Goal: Use online tool/utility: Use online tool/utility

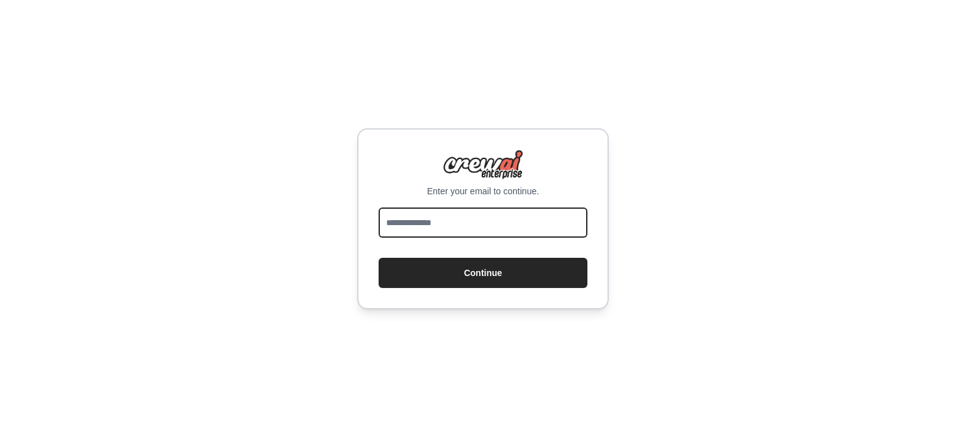
click at [479, 223] on input "email" at bounding box center [483, 223] width 209 height 30
type input "**********"
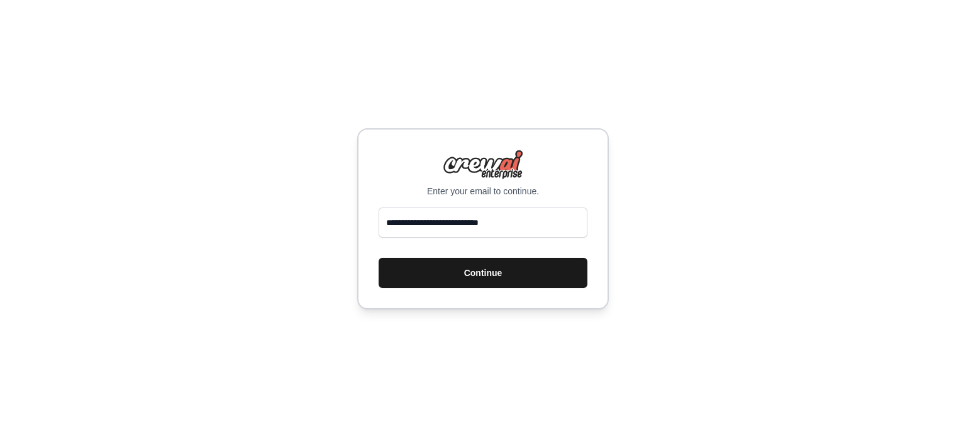
click at [478, 261] on button "Continue" at bounding box center [483, 273] width 209 height 30
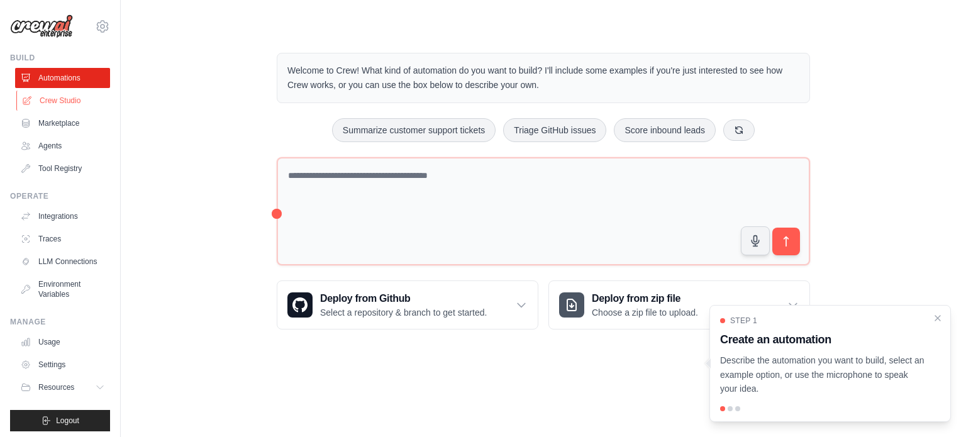
click at [74, 106] on link "Crew Studio" at bounding box center [63, 101] width 95 height 20
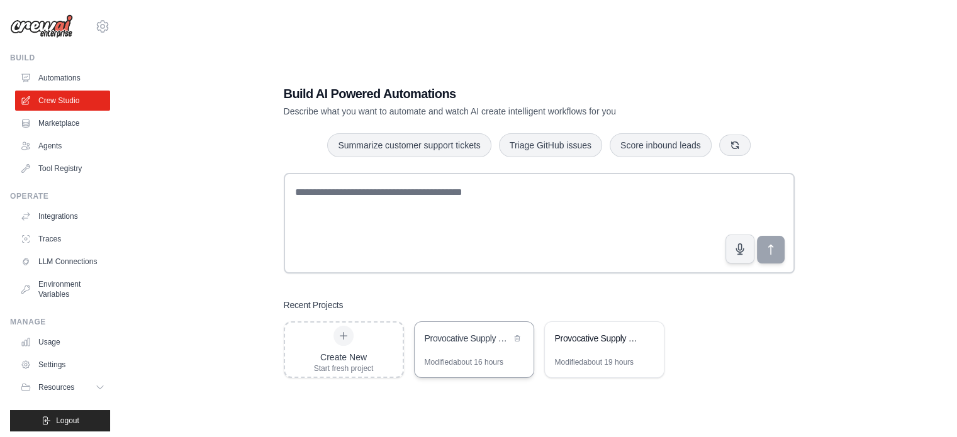
click at [458, 341] on div "Provocative Supply Chain Blog Generator" at bounding box center [468, 338] width 86 height 13
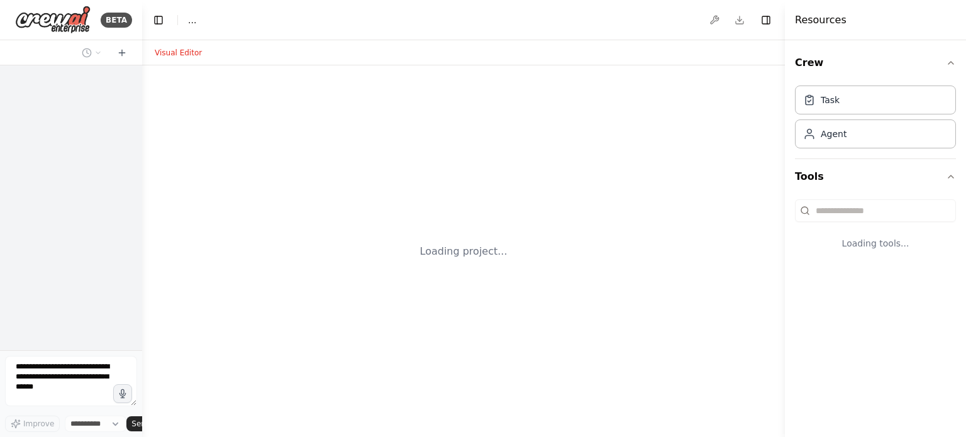
select select "****"
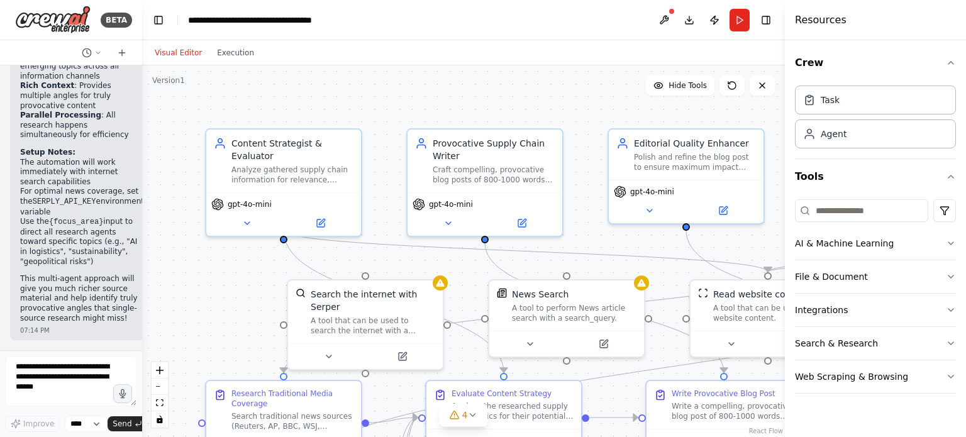
scroll to position [4270, 0]
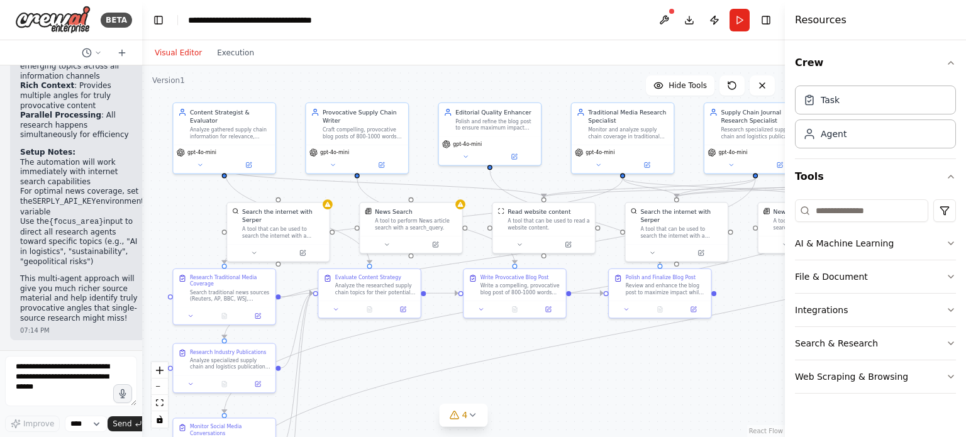
drag, startPoint x: 221, startPoint y: 287, endPoint x: 171, endPoint y: 214, distance: 89.1
click at [171, 214] on div ".deletable-edge-delete-btn { width: 20px; height: 20px; border: 0px solid #ffff…" at bounding box center [463, 251] width 643 height 372
click at [660, 17] on button at bounding box center [664, 20] width 20 height 23
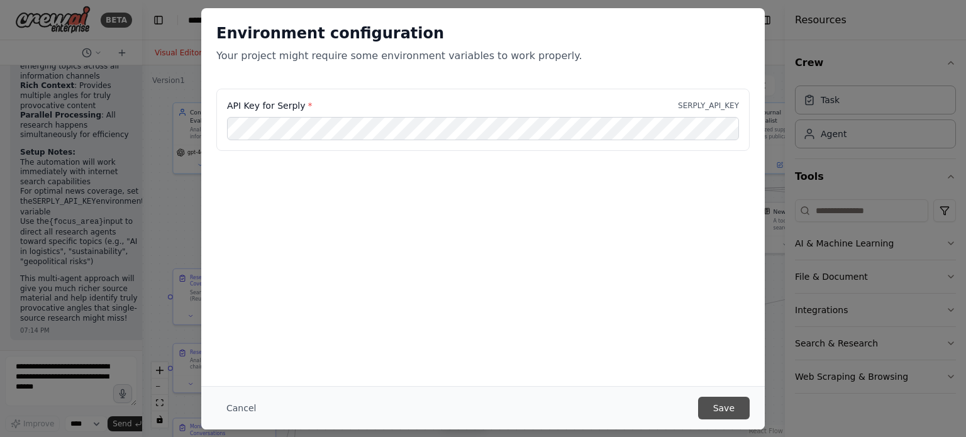
click at [732, 406] on button "Save" at bounding box center [724, 408] width 52 height 23
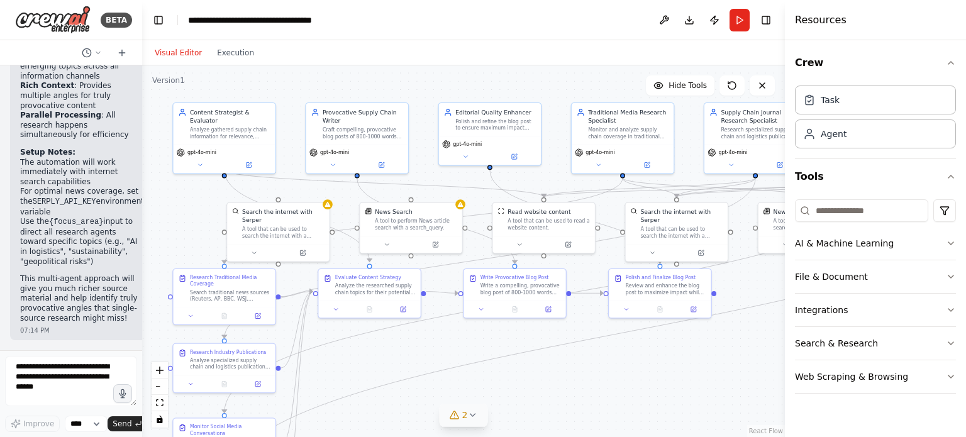
click at [469, 422] on button "2" at bounding box center [464, 415] width 48 height 23
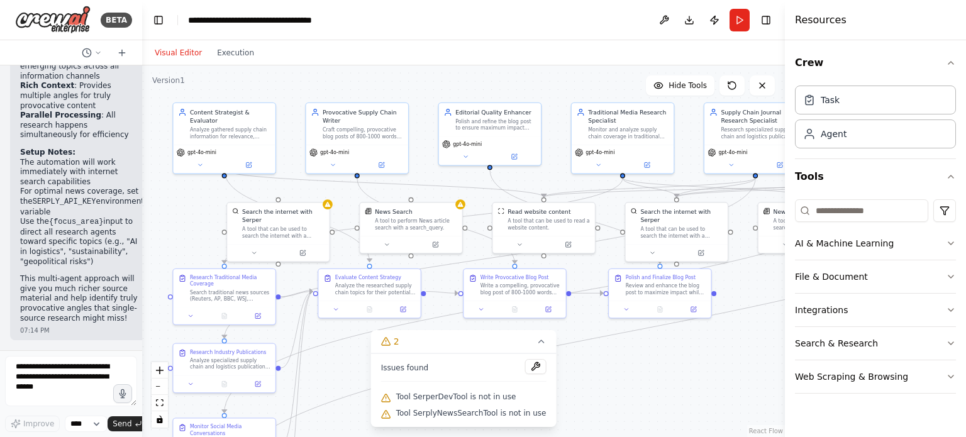
click at [390, 414] on icon at bounding box center [386, 415] width 8 height 8
click at [426, 413] on span "Tool SerplyNewsSearchTool is not in use" at bounding box center [471, 413] width 150 height 10
click at [531, 369] on button at bounding box center [535, 366] width 21 height 15
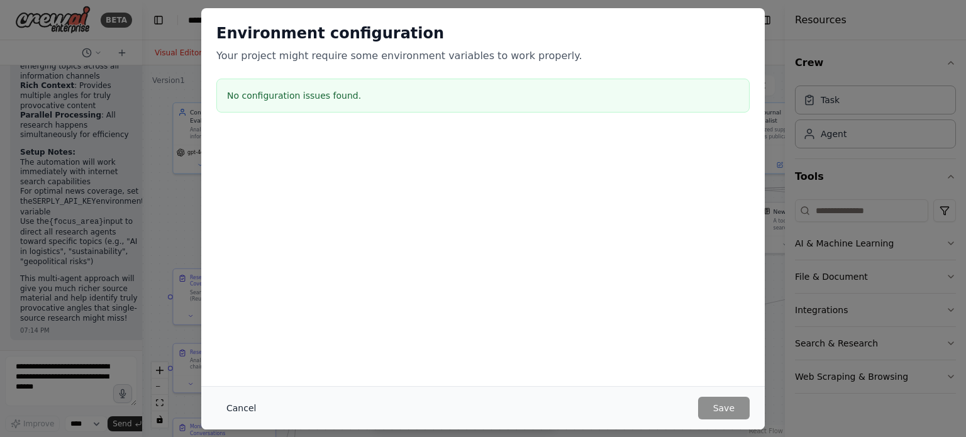
click at [257, 411] on button "Cancel" at bounding box center [241, 408] width 50 height 23
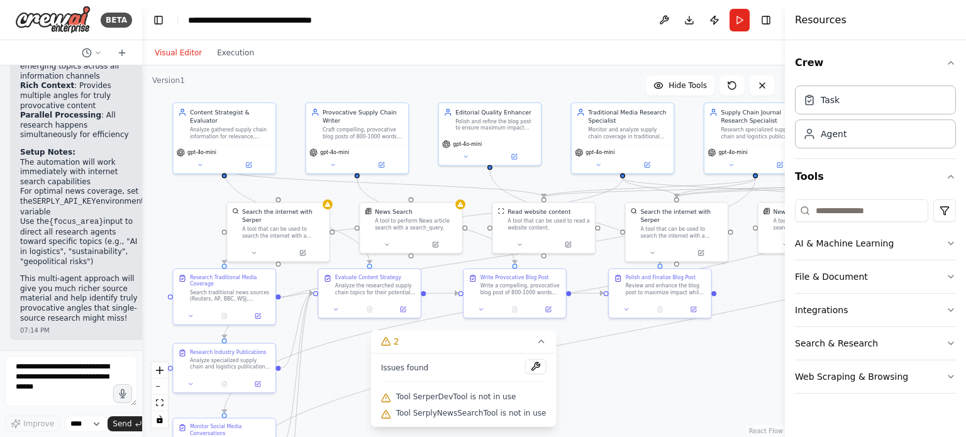
click at [352, 386] on div ".deletable-edge-delete-btn { width: 20px; height: 20px; border: 0px solid #ffff…" at bounding box center [463, 251] width 643 height 372
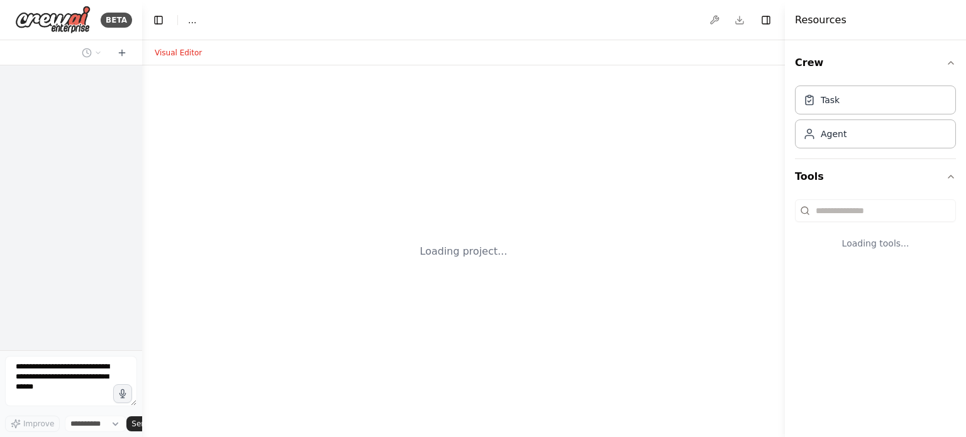
select select "****"
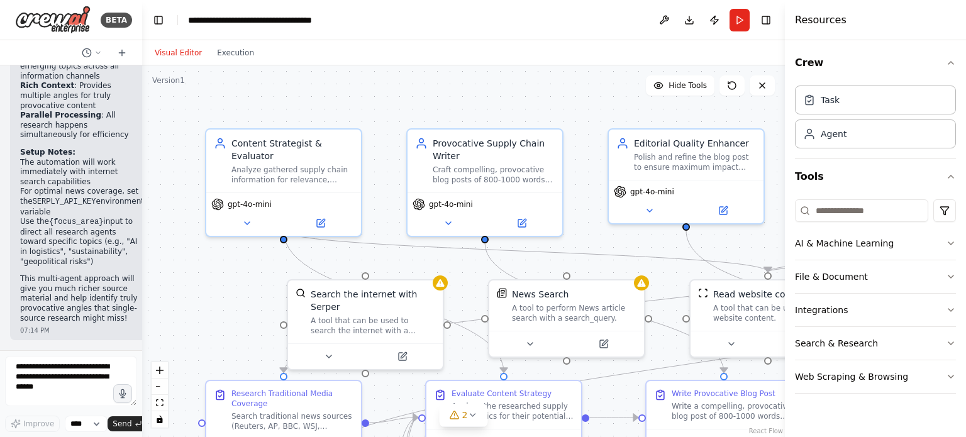
scroll to position [4270, 0]
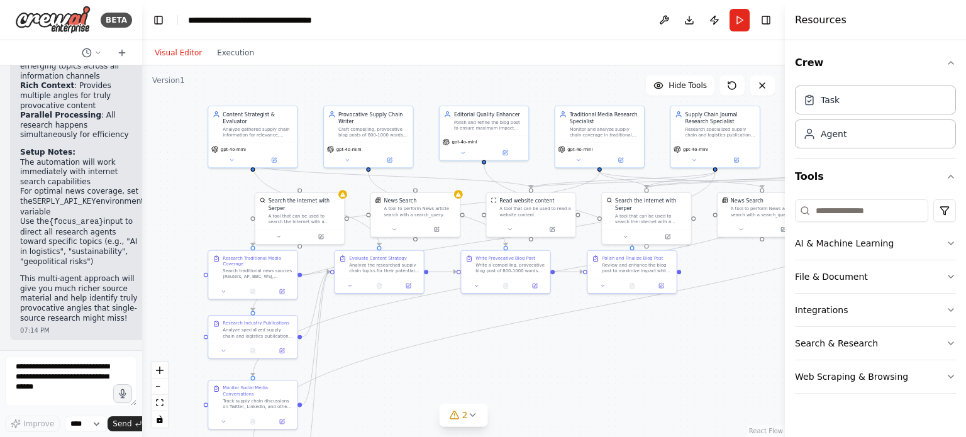
drag, startPoint x: 569, startPoint y: 161, endPoint x: 521, endPoint y: 70, distance: 103.0
click at [521, 70] on div ".deletable-edge-delete-btn { width: 20px; height: 20px; border: 0px solid #ffff…" at bounding box center [463, 251] width 643 height 372
click at [914, 377] on button "Web Scraping & Browsing" at bounding box center [875, 376] width 161 height 33
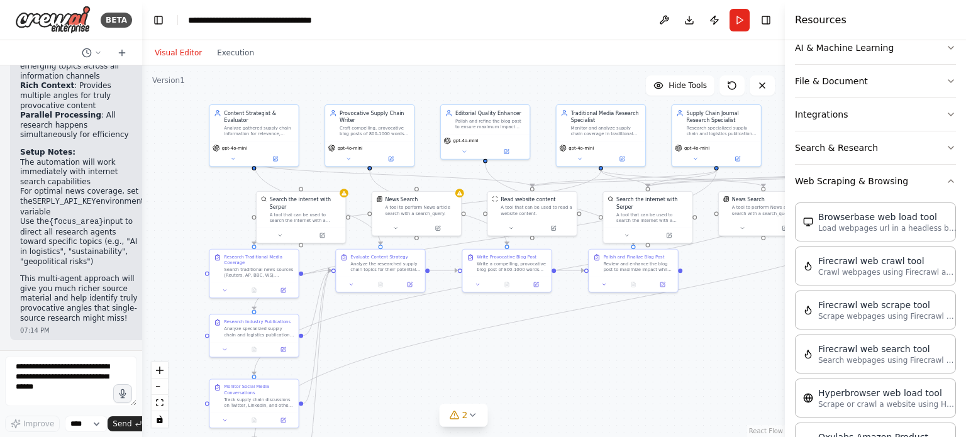
scroll to position [0, 0]
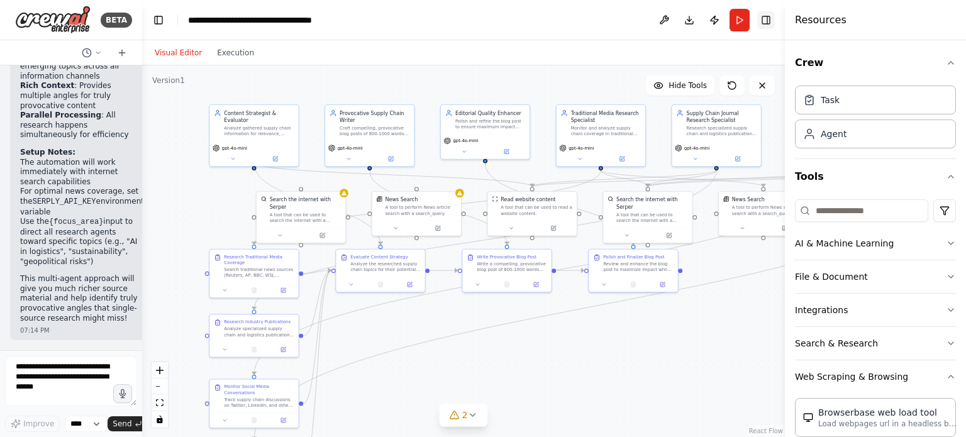
click at [767, 20] on button "Toggle Right Sidebar" at bounding box center [766, 20] width 18 height 18
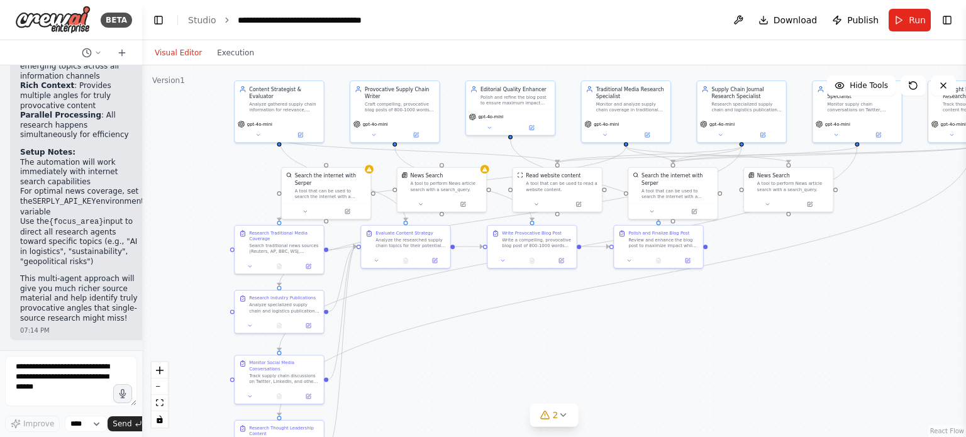
drag, startPoint x: 174, startPoint y: 193, endPoint x: 199, endPoint y: 169, distance: 34.7
click at [199, 169] on div ".deletable-edge-delete-btn { width: 20px; height: 20px; border: 0px solid #ffff…" at bounding box center [554, 251] width 824 height 372
click at [305, 129] on button at bounding box center [300, 133] width 41 height 9
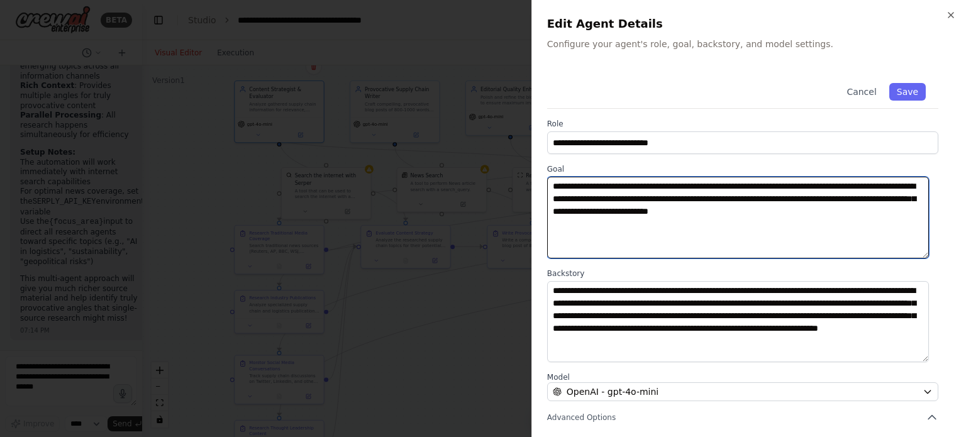
drag, startPoint x: 599, startPoint y: 197, endPoint x: 540, endPoint y: 188, distance: 59.2
click at [540, 188] on div "**********" at bounding box center [748, 218] width 435 height 437
click at [630, 237] on textarea "**********" at bounding box center [738, 218] width 382 height 82
drag, startPoint x: 911, startPoint y: 210, endPoint x: 538, endPoint y: 172, distance: 374.2
click at [538, 172] on div "**********" at bounding box center [748, 218] width 435 height 437
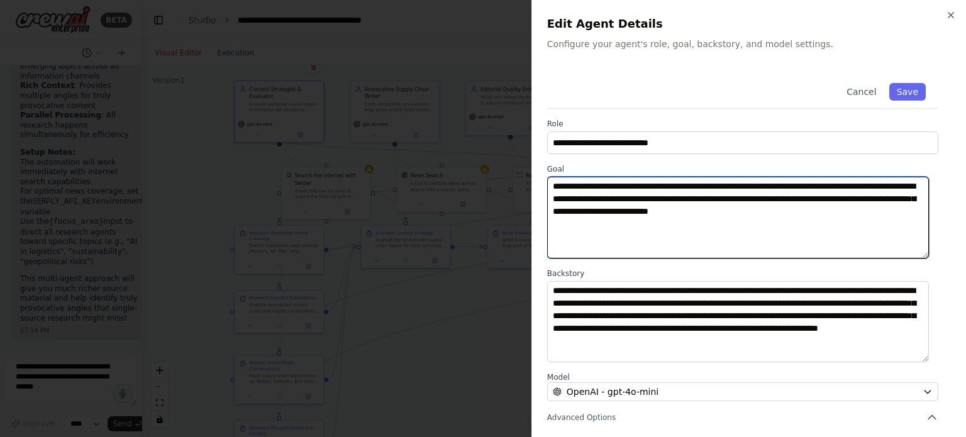
paste textarea "**********"
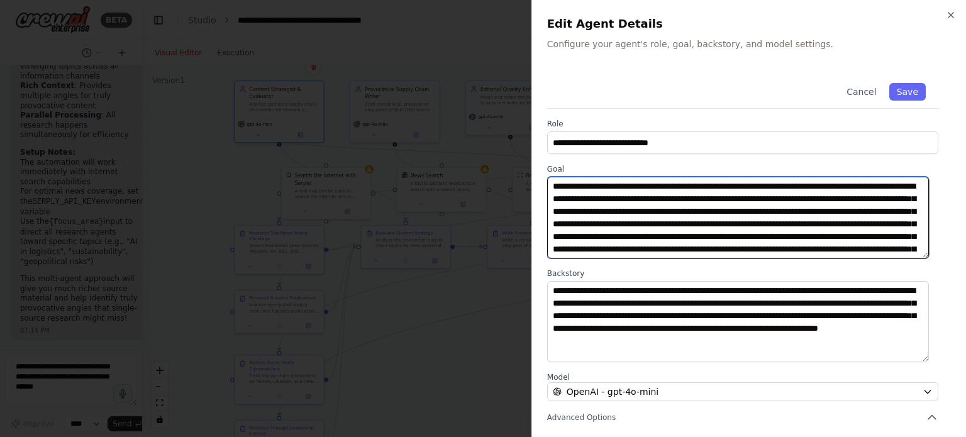
scroll to position [22, 0]
type textarea "**********"
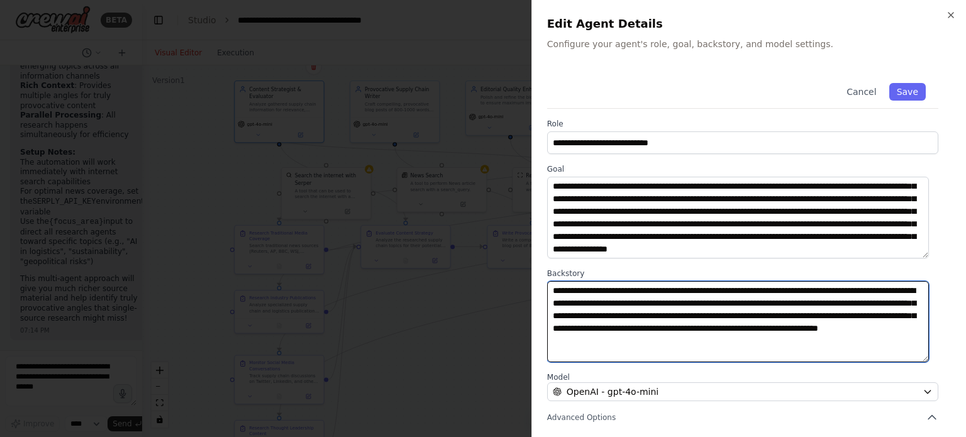
drag, startPoint x: 789, startPoint y: 340, endPoint x: 516, endPoint y: 280, distance: 279.5
click at [516, 280] on body "BETA I'd like to build a recurring supply chain blog, that gathers information …" at bounding box center [483, 218] width 966 height 437
click at [777, 341] on textarea "**********" at bounding box center [738, 322] width 382 height 82
drag, startPoint x: 801, startPoint y: 345, endPoint x: 532, endPoint y: 287, distance: 274.7
click at [532, 287] on div "**********" at bounding box center [748, 218] width 435 height 437
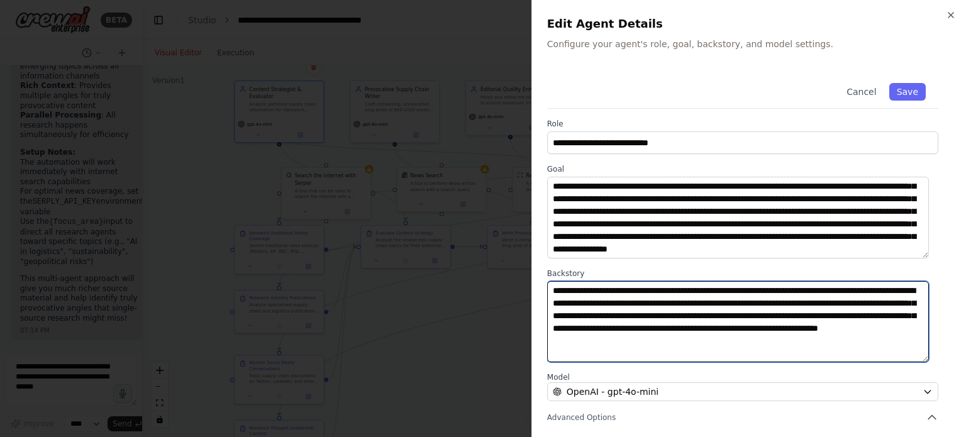
paste textarea "**********"
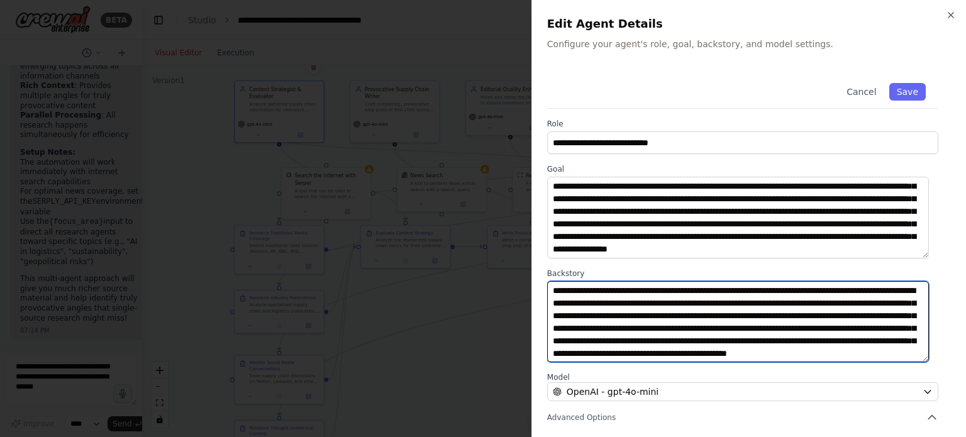
scroll to position [25, 0]
type textarea "**********"
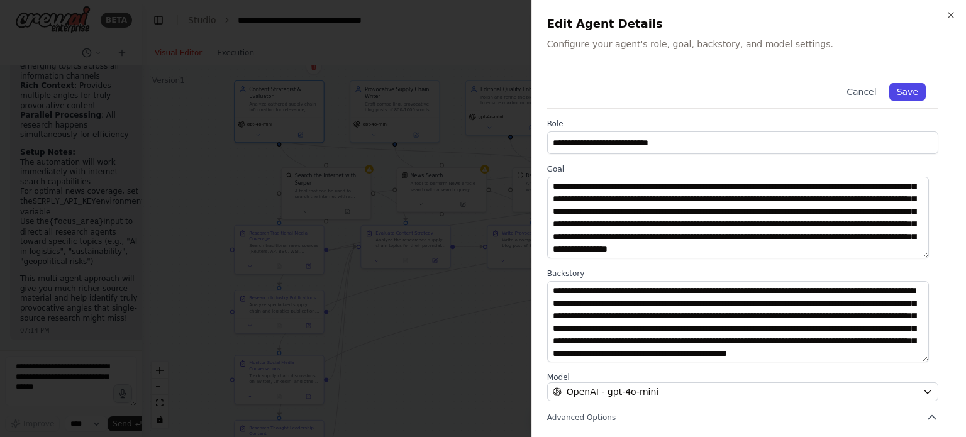
click at [906, 96] on button "Save" at bounding box center [907, 92] width 36 height 18
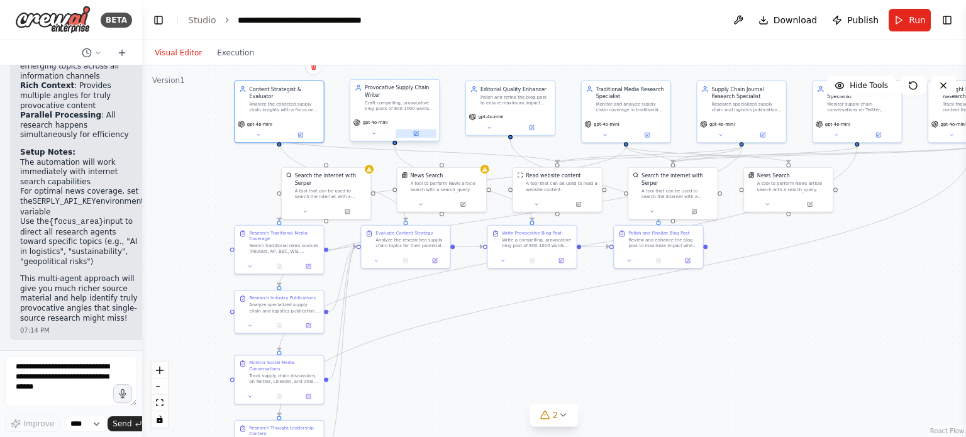
click at [418, 131] on icon at bounding box center [416, 132] width 3 height 3
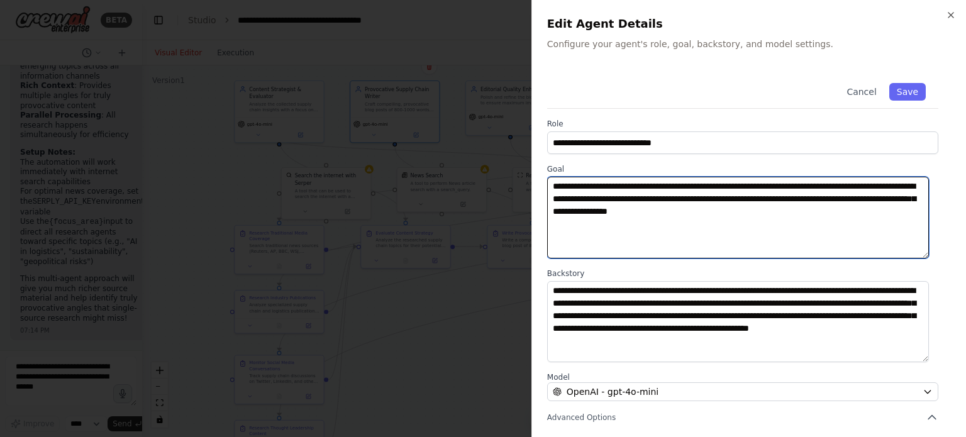
click at [684, 201] on textarea "**********" at bounding box center [738, 218] width 382 height 82
click at [809, 219] on textarea "**********" at bounding box center [738, 218] width 382 height 82
drag, startPoint x: 819, startPoint y: 213, endPoint x: 486, endPoint y: 180, distance: 334.9
click at [486, 180] on body "BETA I'd like to build a recurring supply chain blog, that gathers information …" at bounding box center [483, 218] width 966 height 437
paste textarea "**********"
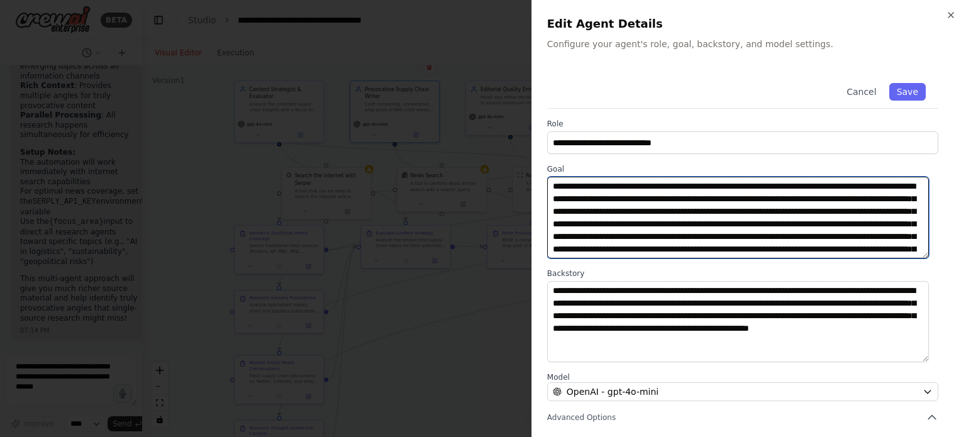
scroll to position [35, 0]
type textarea "**********"
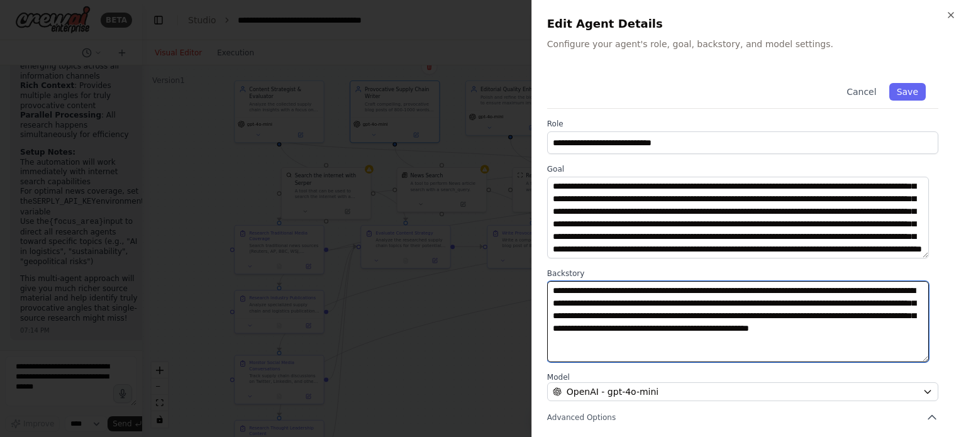
click at [682, 302] on textarea "**********" at bounding box center [738, 322] width 382 height 82
click at [698, 335] on textarea "**********" at bounding box center [738, 322] width 382 height 82
drag, startPoint x: 699, startPoint y: 340, endPoint x: 545, endPoint y: 287, distance: 163.1
click at [545, 287] on div "**********" at bounding box center [748, 218] width 435 height 437
paste textarea "**********"
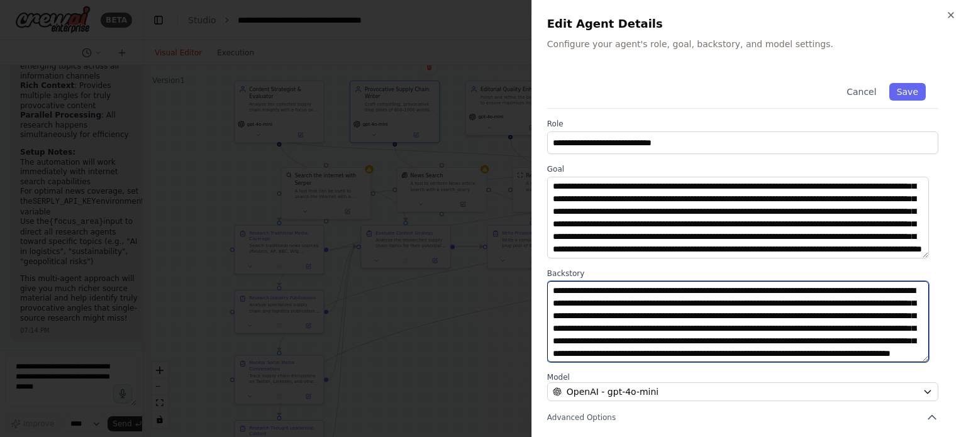
scroll to position [25, 0]
type textarea "**********"
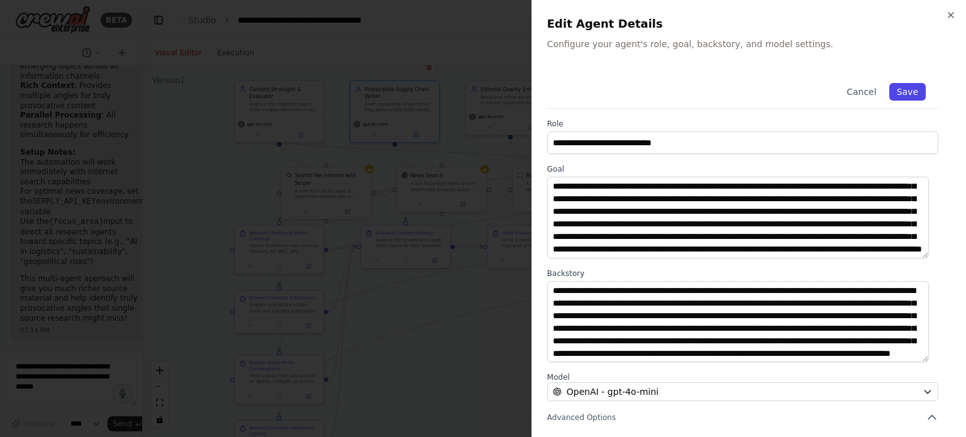
click at [901, 96] on button "Save" at bounding box center [907, 92] width 36 height 18
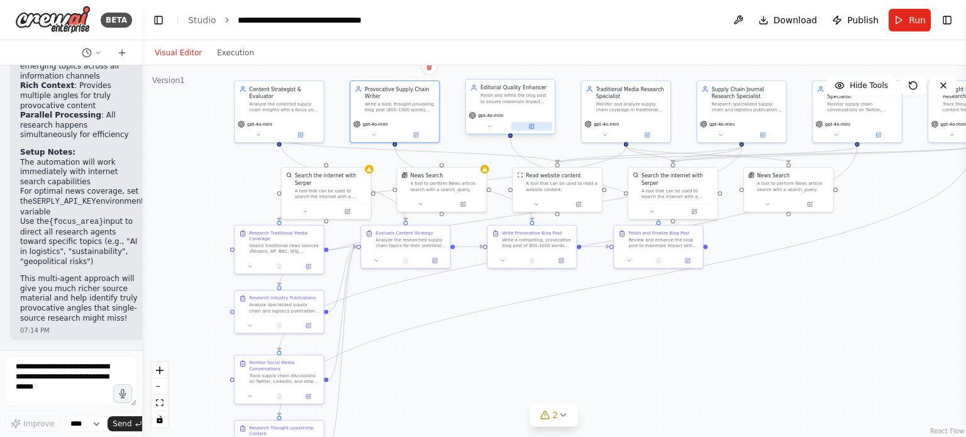
click at [541, 126] on button at bounding box center [531, 126] width 41 height 9
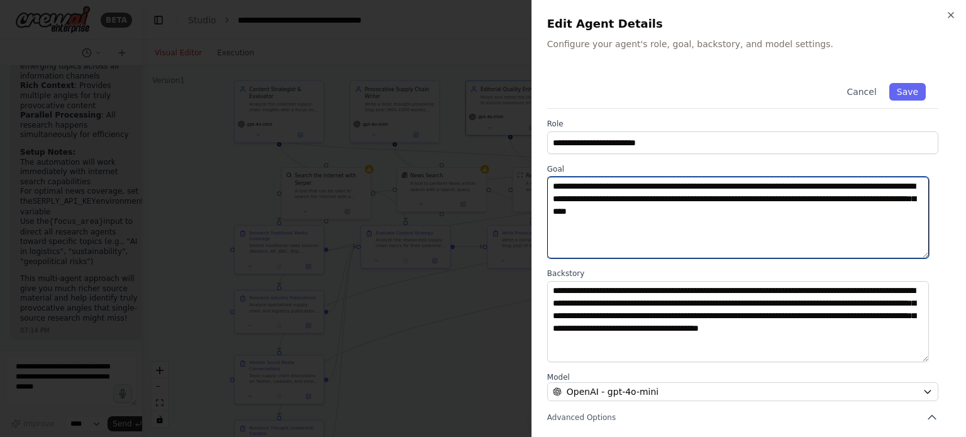
click at [689, 196] on textarea "**********" at bounding box center [738, 218] width 382 height 82
click at [765, 226] on textarea "**********" at bounding box center [738, 218] width 382 height 82
drag, startPoint x: 765, startPoint y: 214, endPoint x: 475, endPoint y: 175, distance: 291.9
click at [475, 175] on body "BETA I'd like to build a recurring supply chain blog, that gathers information …" at bounding box center [483, 218] width 966 height 437
paste textarea "**********"
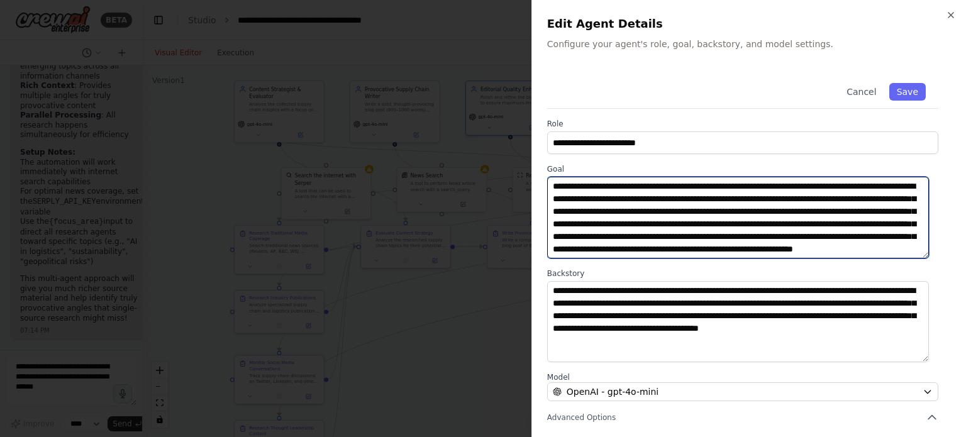
scroll to position [22, 0]
type textarea "**********"
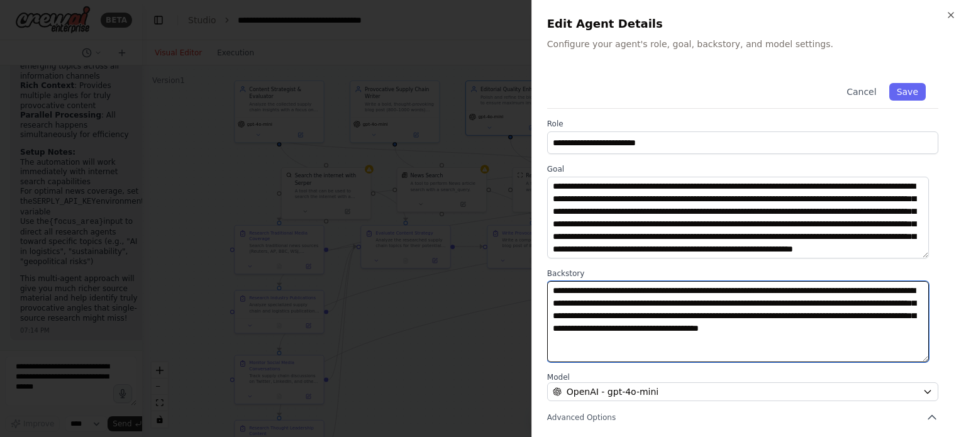
click at [665, 296] on textarea "**********" at bounding box center [738, 322] width 382 height 82
click at [634, 338] on textarea "**********" at bounding box center [738, 322] width 382 height 82
drag, startPoint x: 633, startPoint y: 346, endPoint x: 538, endPoint y: 282, distance: 114.2
click at [538, 282] on div "**********" at bounding box center [748, 218] width 435 height 437
paste textarea "**********"
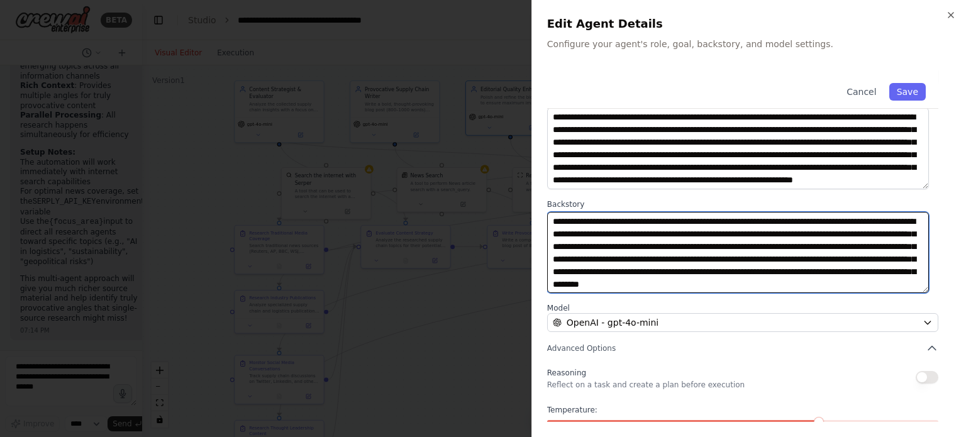
scroll to position [131, 0]
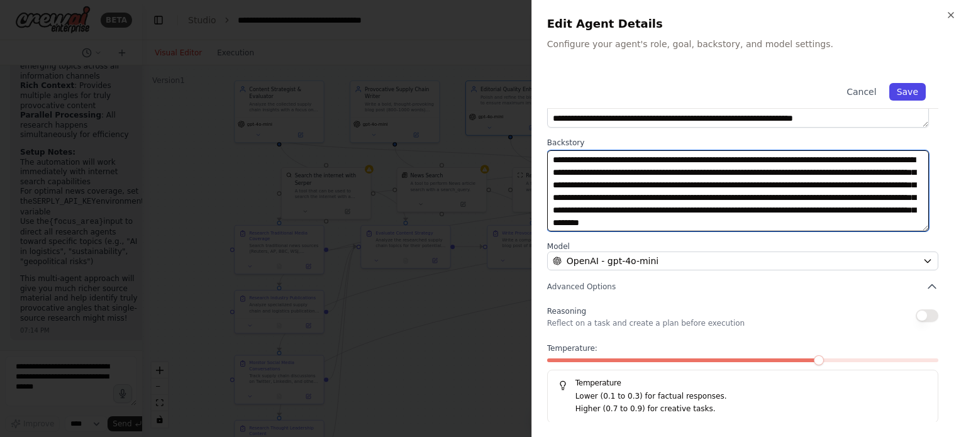
type textarea "**********"
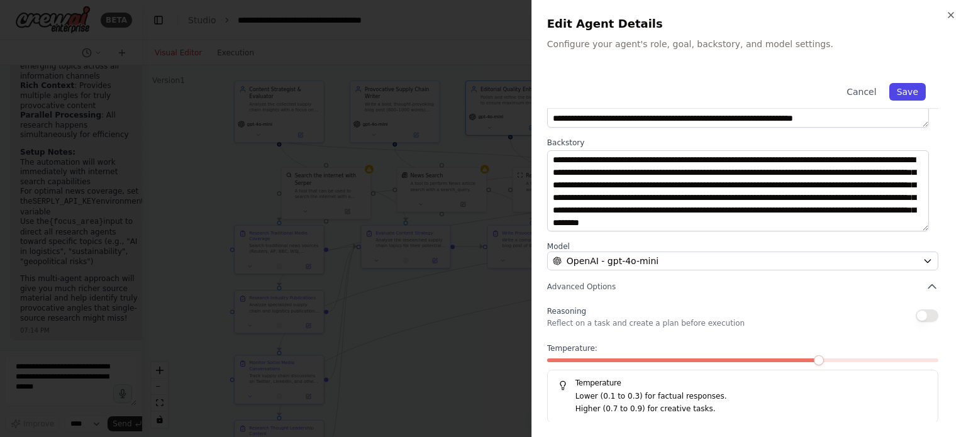
click at [903, 90] on button "Save" at bounding box center [907, 92] width 36 height 18
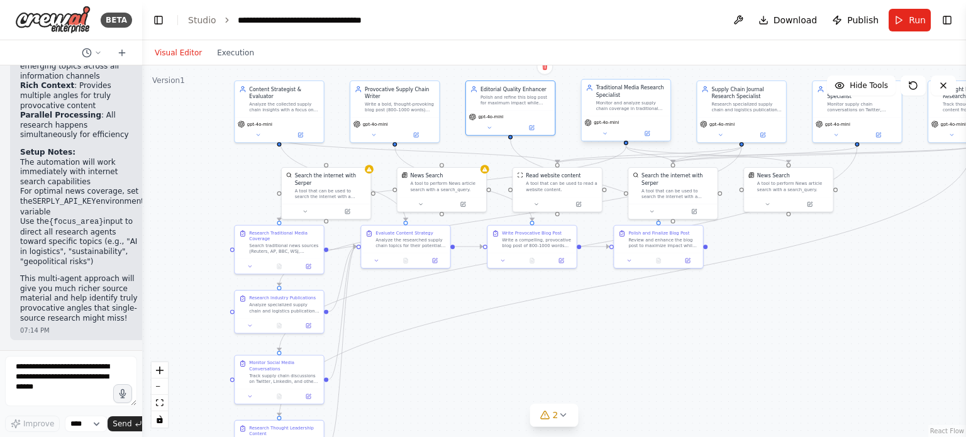
click at [641, 99] on div "Traditional Media Research Specialist Monitor and analyze supply chain coverage…" at bounding box center [631, 98] width 70 height 28
click at [652, 134] on button at bounding box center [647, 133] width 41 height 9
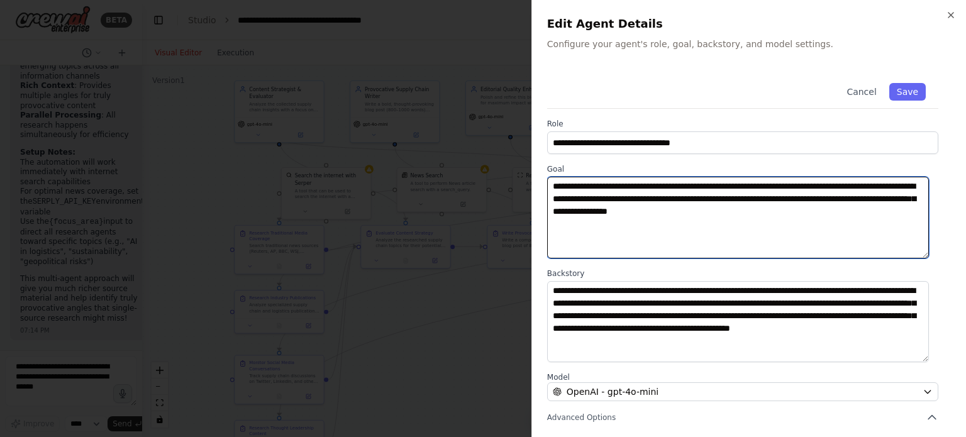
click at [689, 201] on textarea "**********" at bounding box center [738, 218] width 382 height 82
click at [809, 213] on textarea "**********" at bounding box center [738, 218] width 382 height 82
drag, startPoint x: 809, startPoint y: 213, endPoint x: 503, endPoint y: 187, distance: 307.3
click at [503, 187] on body "BETA I'd like to build a recurring supply chain blog, that gathers information …" at bounding box center [483, 218] width 966 height 437
paste textarea "**********"
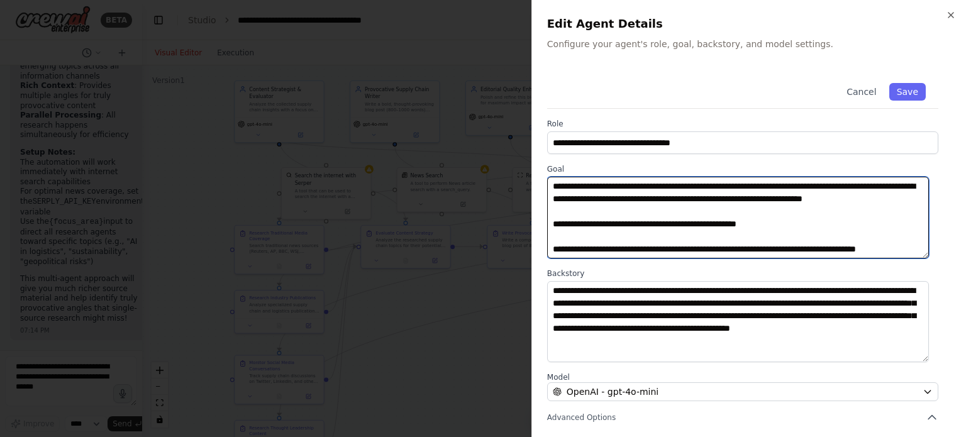
scroll to position [85, 0]
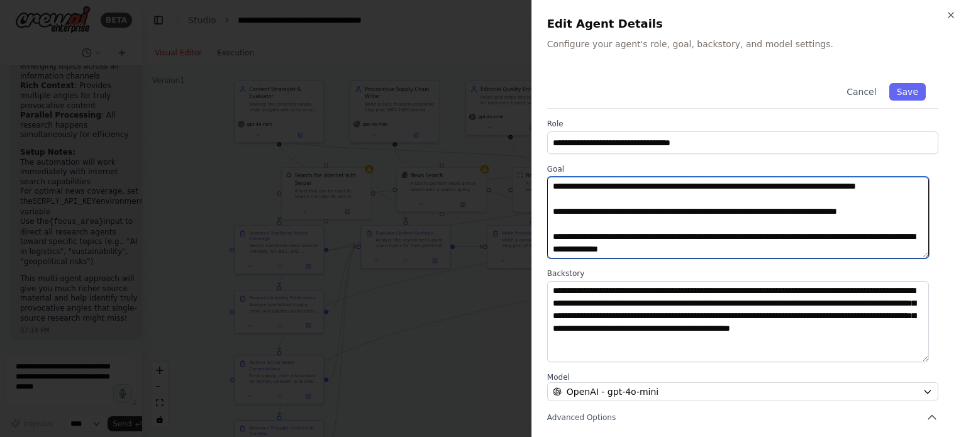
type textarea "**********"
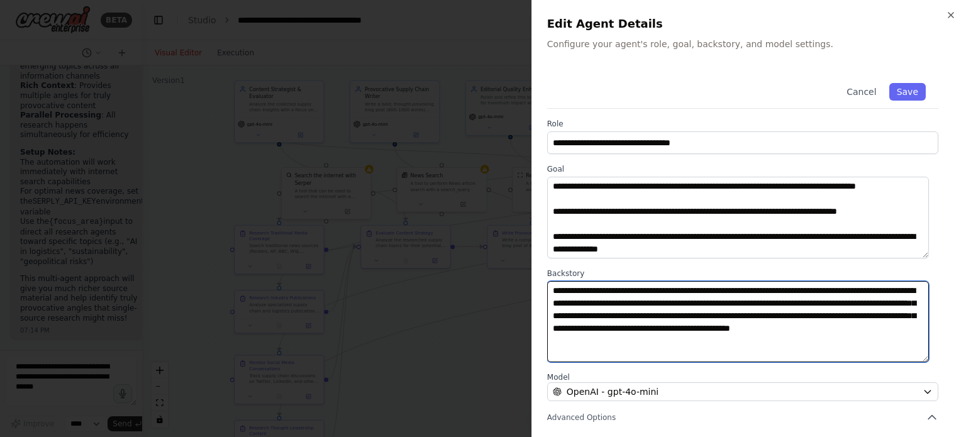
drag, startPoint x: 717, startPoint y: 347, endPoint x: 552, endPoint y: 284, distance: 177.2
click at [552, 284] on textarea "**********" at bounding box center [738, 322] width 382 height 82
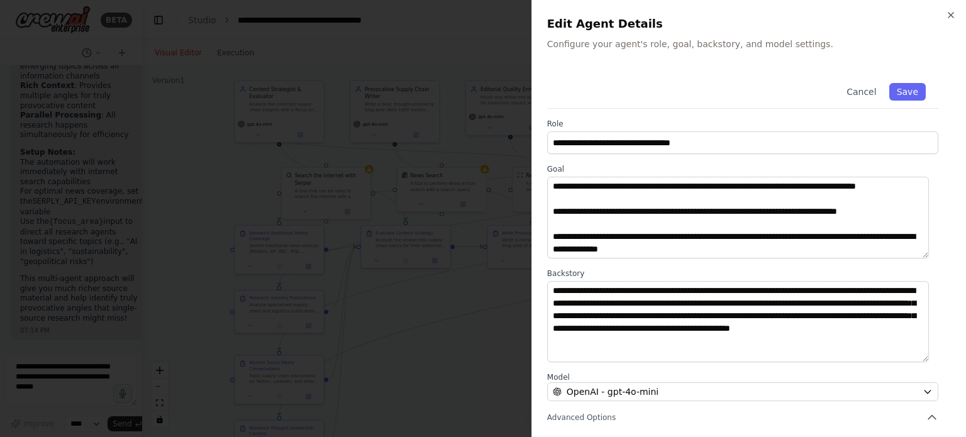
scroll to position [0, 0]
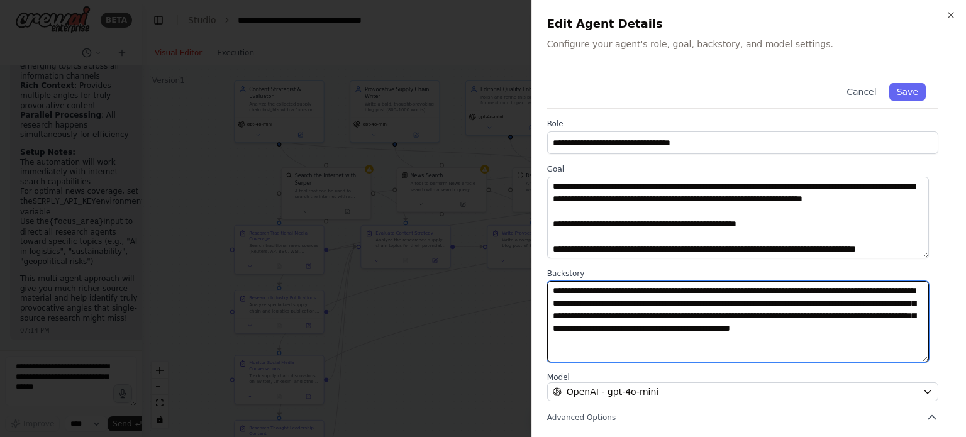
click at [717, 344] on textarea "**********" at bounding box center [738, 322] width 382 height 82
drag, startPoint x: 713, startPoint y: 344, endPoint x: 500, endPoint y: 282, distance: 222.1
click at [500, 282] on body "BETA I'd like to build a recurring supply chain blog, that gathers information …" at bounding box center [483, 218] width 966 height 437
paste textarea "**********"
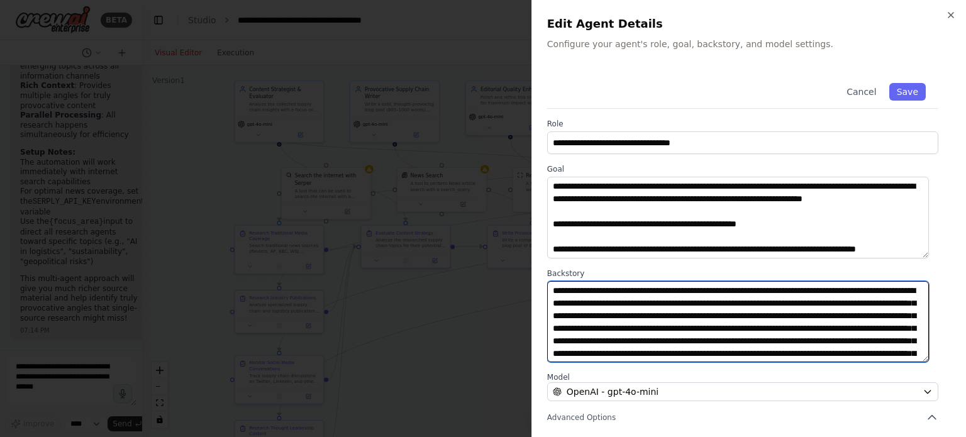
scroll to position [35, 0]
type textarea "**********"
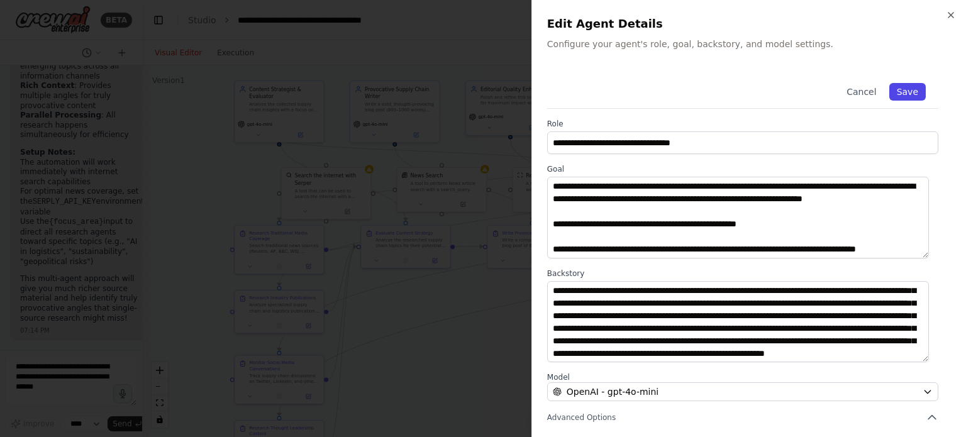
click at [906, 95] on button "Save" at bounding box center [907, 92] width 36 height 18
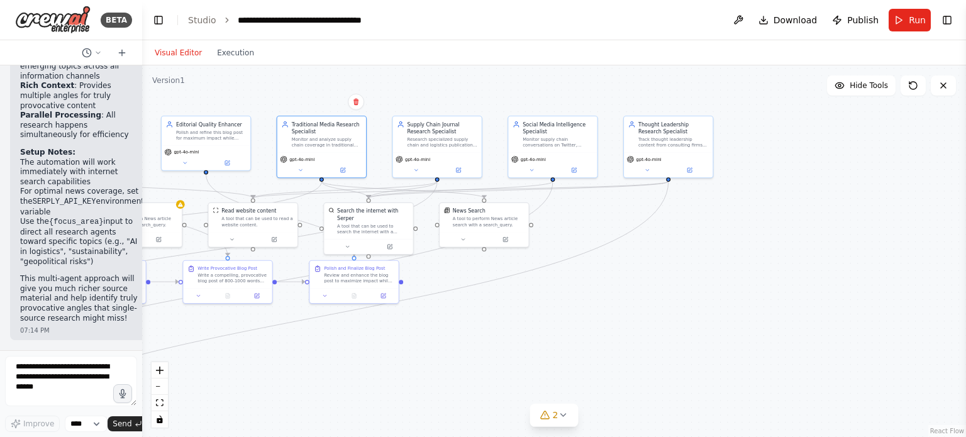
drag, startPoint x: 855, startPoint y: 305, endPoint x: 541, endPoint y: 341, distance: 315.9
click at [541, 341] on div ".deletable-edge-delete-btn { width: 20px; height: 20px; border: 0px solid #ffff…" at bounding box center [554, 251] width 824 height 372
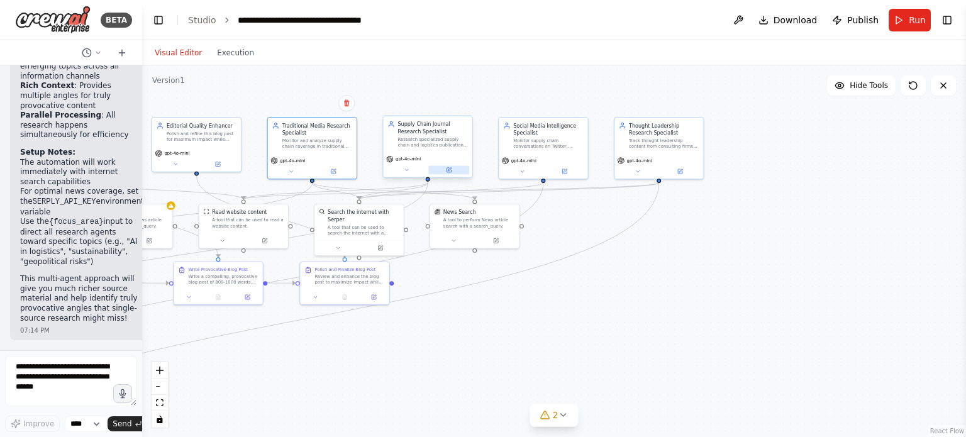
click at [450, 170] on icon at bounding box center [449, 170] width 4 height 4
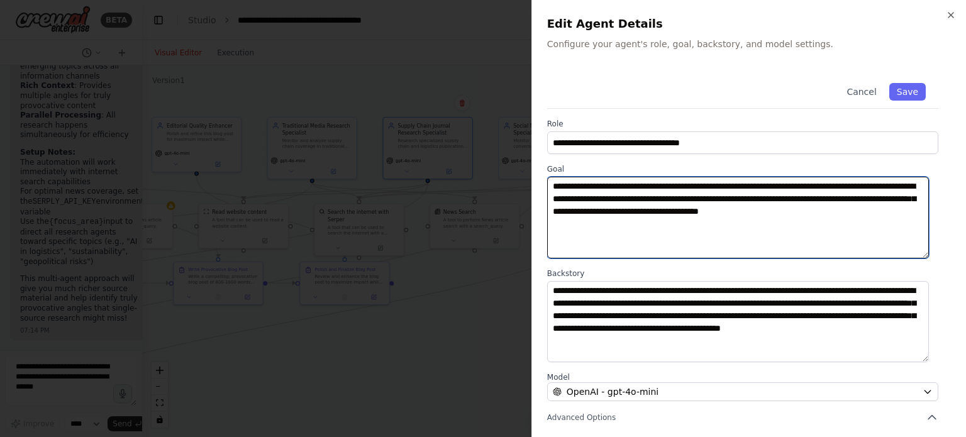
click at [613, 221] on textarea "**********" at bounding box center [738, 218] width 382 height 82
drag, startPoint x: 597, startPoint y: 223, endPoint x: 528, endPoint y: 170, distance: 86.7
click at [528, 170] on body "BETA I'd like to build a recurring supply chain blog, that gathers information …" at bounding box center [483, 218] width 966 height 437
drag, startPoint x: 521, startPoint y: 198, endPoint x: 512, endPoint y: 173, distance: 26.9
click at [512, 173] on body "BETA I'd like to build a recurring supply chain blog, that gathers information …" at bounding box center [483, 218] width 966 height 437
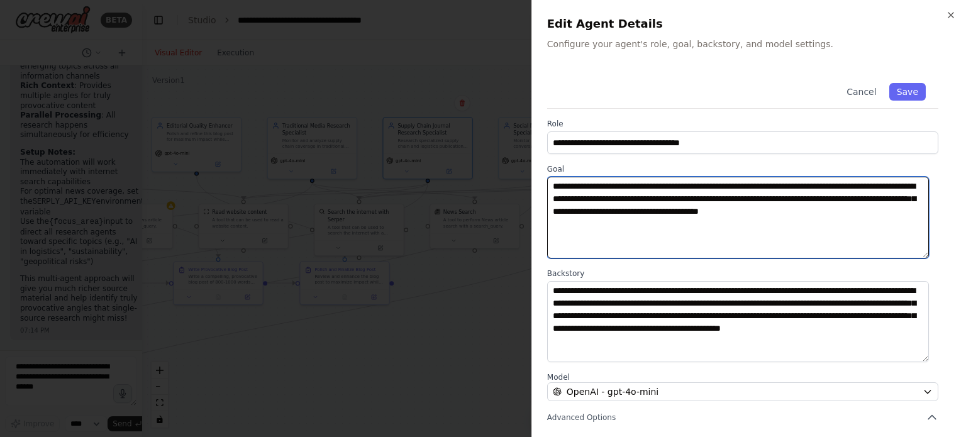
paste textarea "**********"
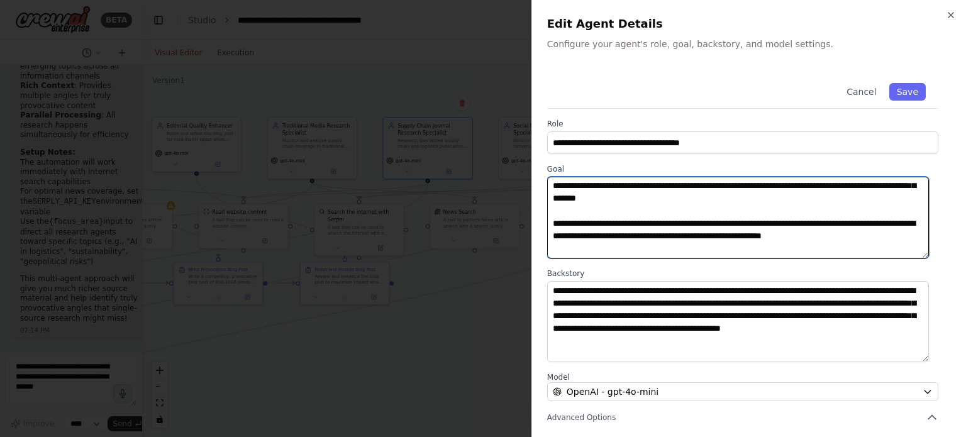
scroll to position [0, 0]
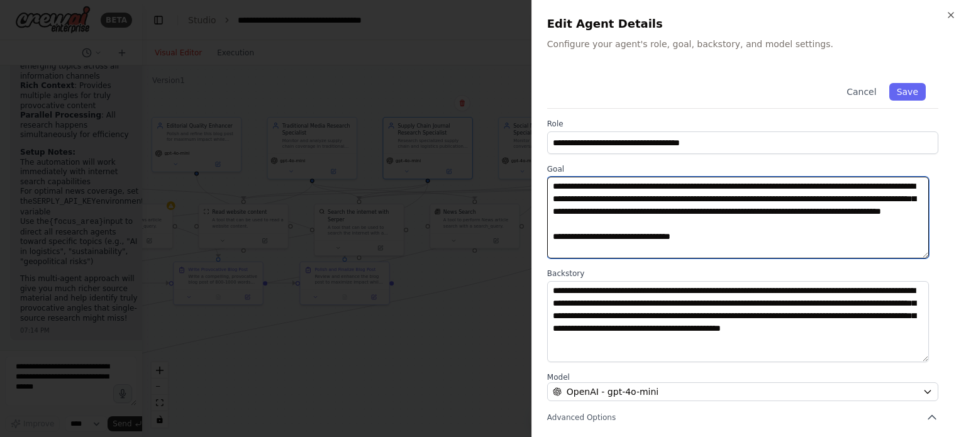
drag, startPoint x: 800, startPoint y: 224, endPoint x: 821, endPoint y: 226, distance: 20.8
click at [821, 226] on textarea at bounding box center [738, 218] width 382 height 82
click at [669, 222] on textarea at bounding box center [738, 218] width 382 height 82
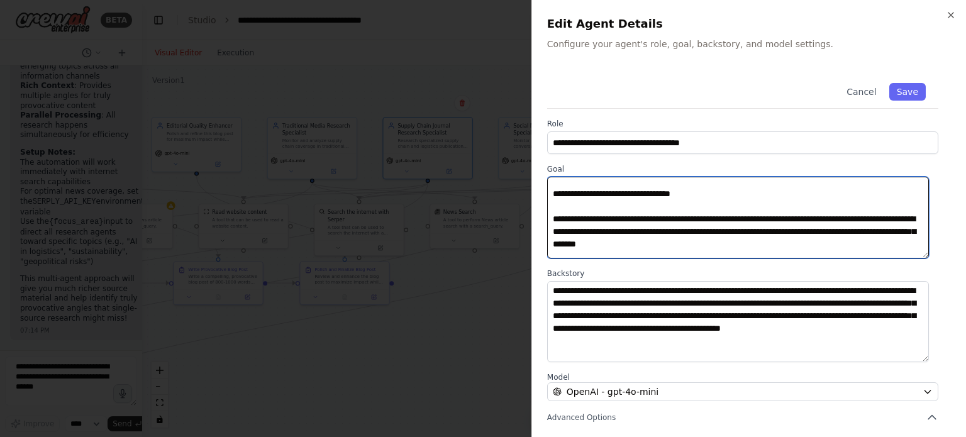
scroll to position [57, 0]
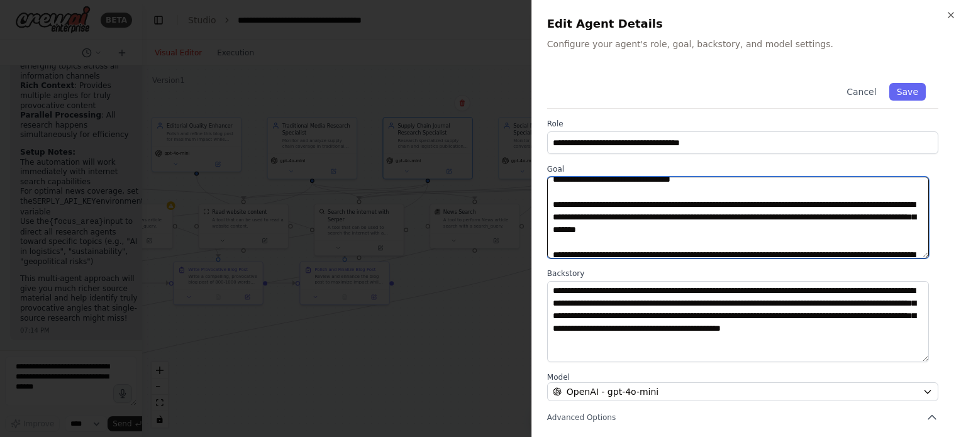
drag, startPoint x: 619, startPoint y: 249, endPoint x: 660, endPoint y: 189, distance: 72.7
click at [660, 189] on textarea at bounding box center [738, 218] width 382 height 82
type textarea "**********"
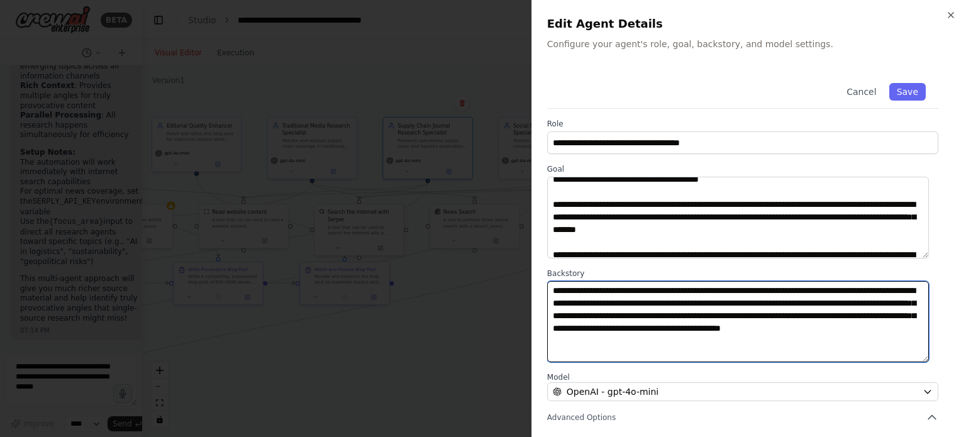
drag, startPoint x: 699, startPoint y: 346, endPoint x: 389, endPoint y: 260, distance: 321.6
click at [389, 260] on body "BETA I'd like to build a recurring supply chain blog, that gathers information …" at bounding box center [483, 218] width 966 height 437
click at [705, 344] on textarea "**********" at bounding box center [738, 322] width 382 height 82
drag, startPoint x: 705, startPoint y: 342, endPoint x: 533, endPoint y: 284, distance: 181.2
click at [533, 284] on div "**********" at bounding box center [748, 218] width 435 height 437
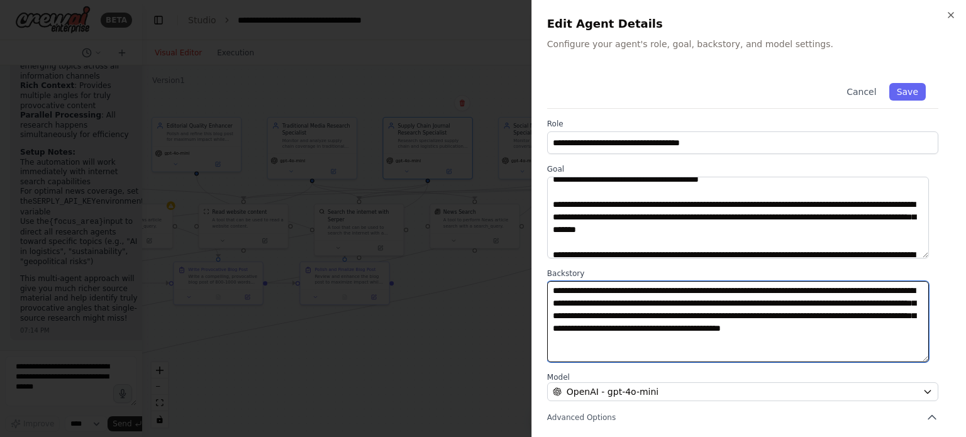
paste textarea "**********"
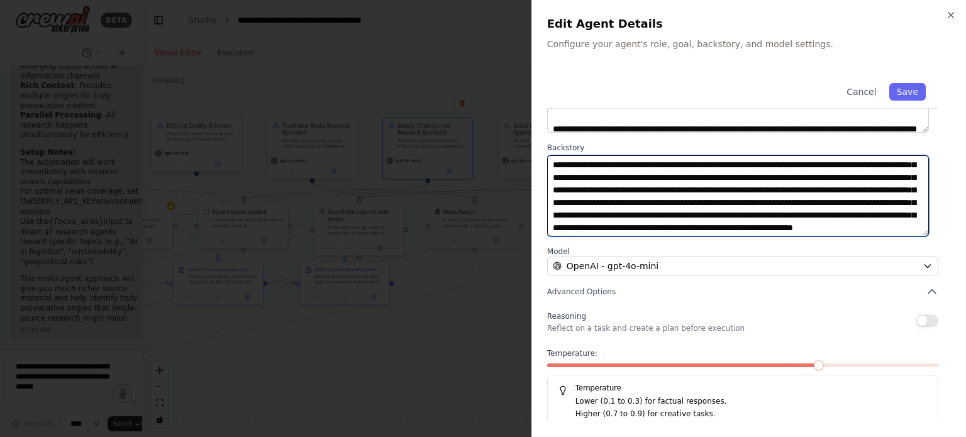
scroll to position [131, 0]
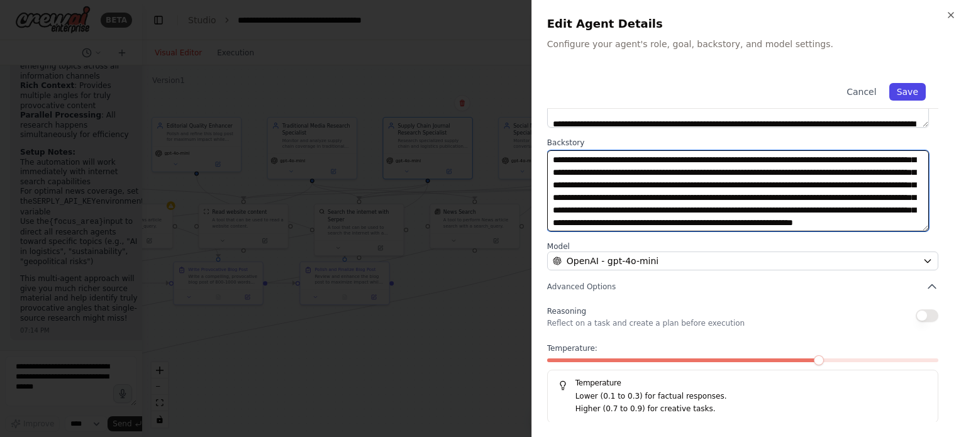
type textarea "**********"
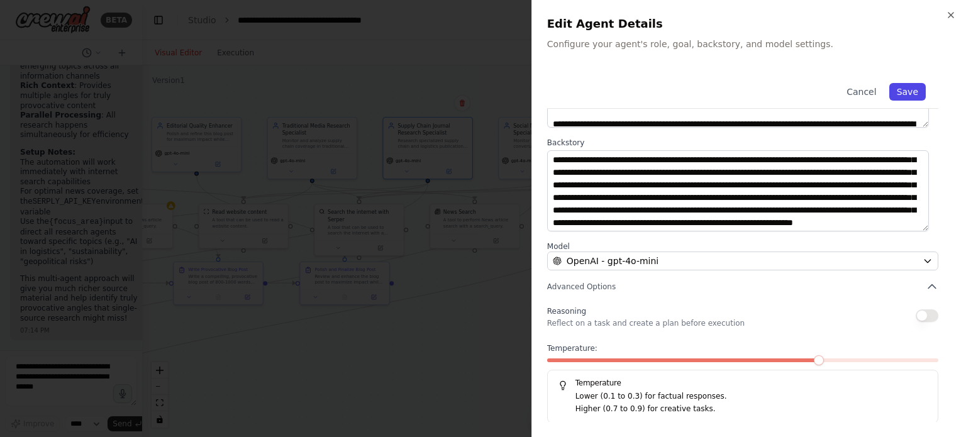
click at [906, 92] on button "Save" at bounding box center [907, 92] width 36 height 18
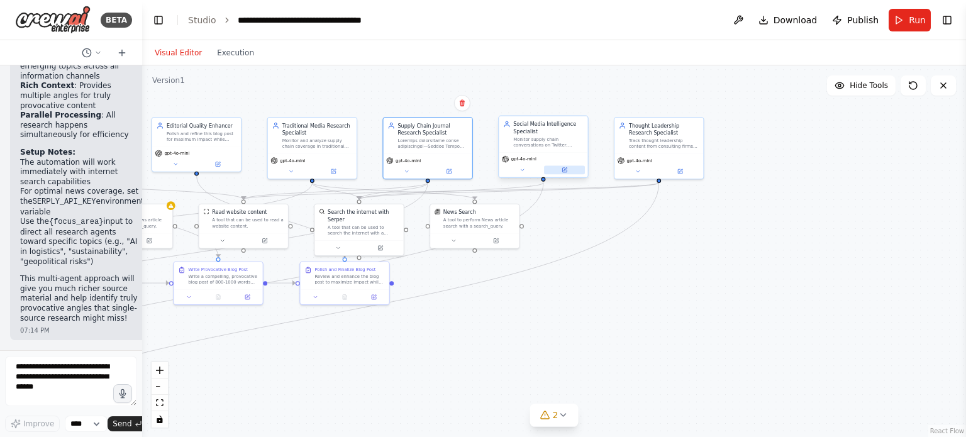
click at [566, 170] on icon at bounding box center [564, 170] width 4 height 4
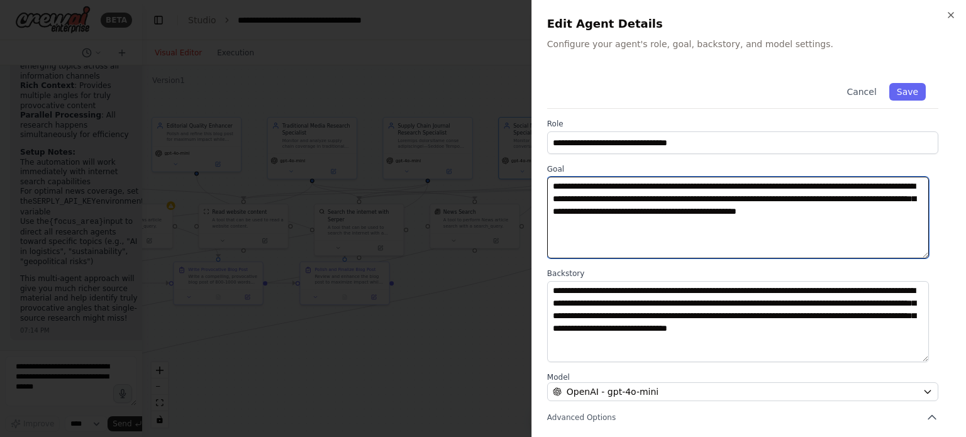
drag, startPoint x: 613, startPoint y: 228, endPoint x: 523, endPoint y: 175, distance: 103.8
click at [523, 175] on body "BETA I'd like to build a recurring supply chain blog, that gathers information …" at bounding box center [483, 218] width 966 height 437
click at [611, 222] on textarea "**********" at bounding box center [738, 218] width 382 height 82
drag, startPoint x: 560, startPoint y: 208, endPoint x: 523, endPoint y: 179, distance: 46.6
click at [523, 179] on body "BETA I'd like to build a recurring supply chain blog, that gathers information …" at bounding box center [483, 218] width 966 height 437
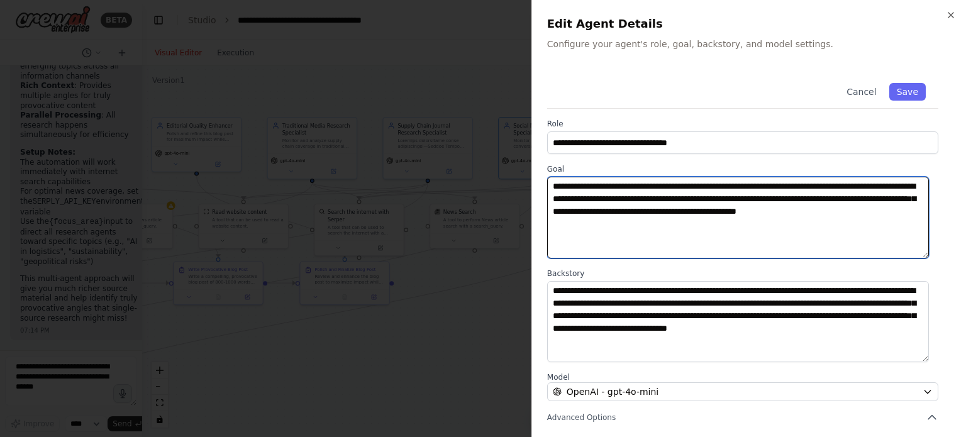
paste textarea "**********"
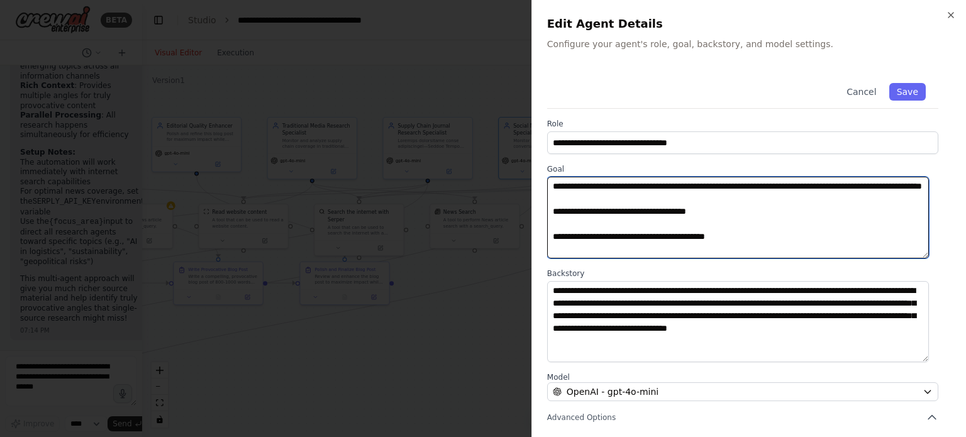
scroll to position [85, 0]
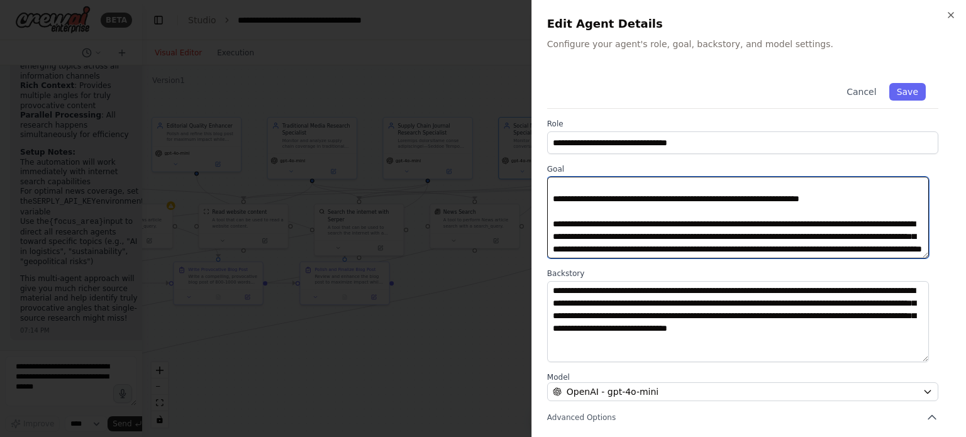
type textarea "**********"
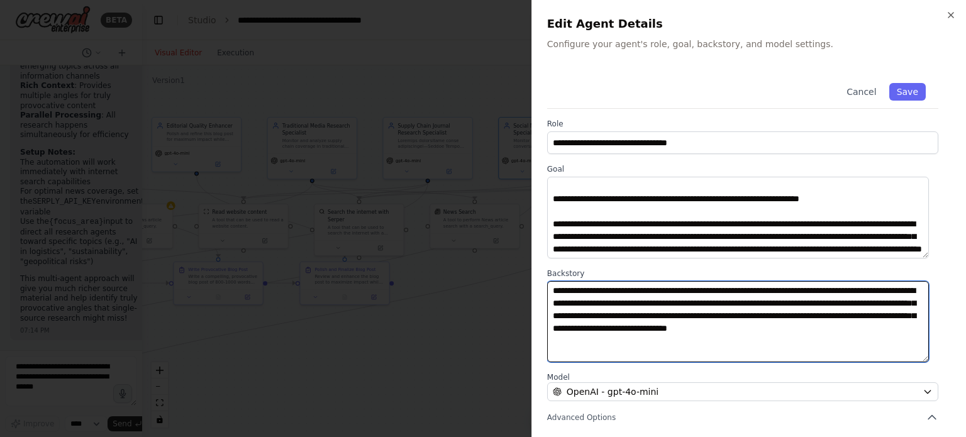
click at [635, 309] on textarea "**********" at bounding box center [738, 322] width 382 height 82
click at [596, 344] on textarea "**********" at bounding box center [738, 322] width 382 height 82
drag, startPoint x: 606, startPoint y: 341, endPoint x: 528, endPoint y: 282, distance: 98.4
click at [528, 282] on body "BETA I'd like to build a recurring supply chain blog, that gathers information …" at bounding box center [483, 218] width 966 height 437
paste textarea "**********"
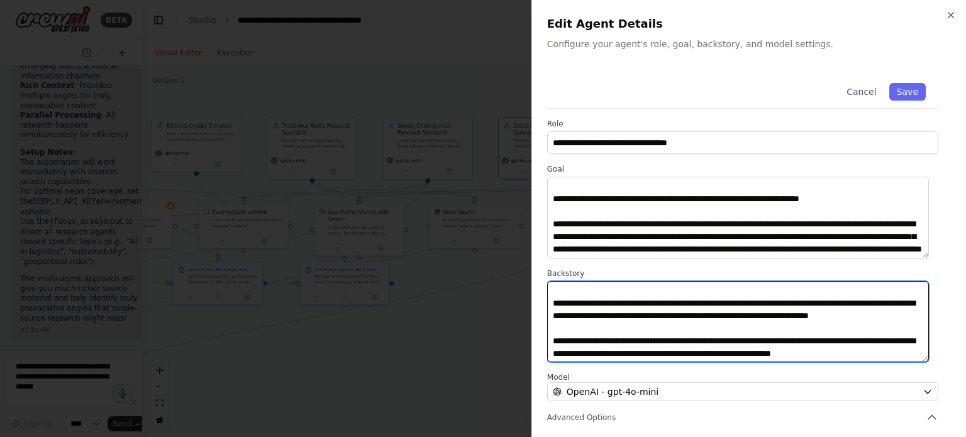
scroll to position [189, 0]
type textarea "**********"
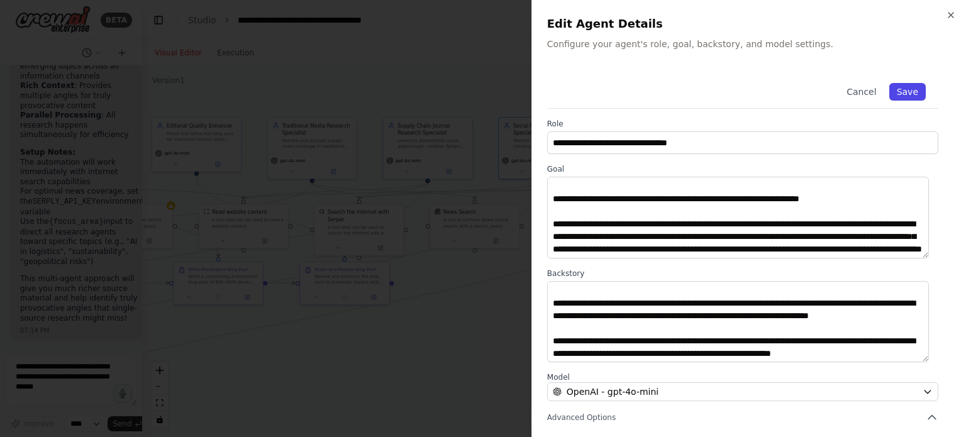
click at [898, 95] on button "Save" at bounding box center [907, 92] width 36 height 18
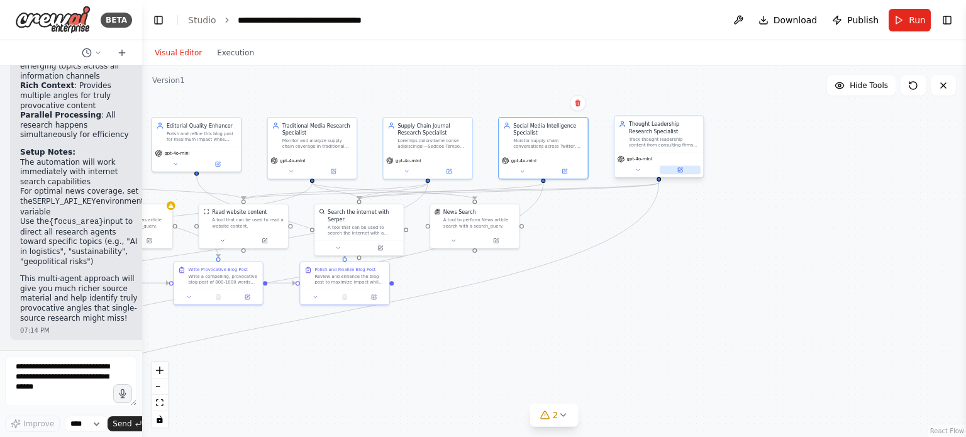
click at [679, 170] on icon at bounding box center [680, 170] width 4 height 4
click at [679, 169] on icon at bounding box center [680, 170] width 4 height 4
click at [682, 171] on icon at bounding box center [680, 170] width 4 height 4
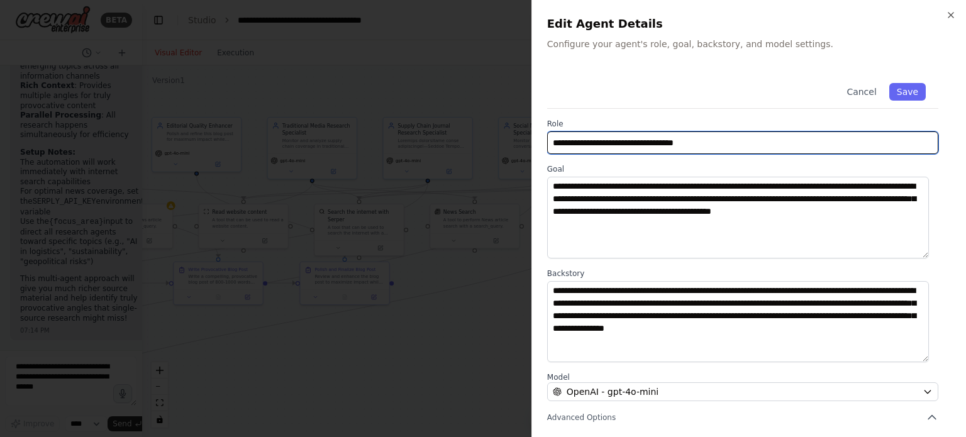
drag, startPoint x: 736, startPoint y: 145, endPoint x: 443, endPoint y: 132, distance: 293.4
click at [443, 132] on body "BETA I'd like to build a recurring supply chain blog, that gathers information …" at bounding box center [483, 218] width 966 height 437
paste input "**********"
type input "**********"
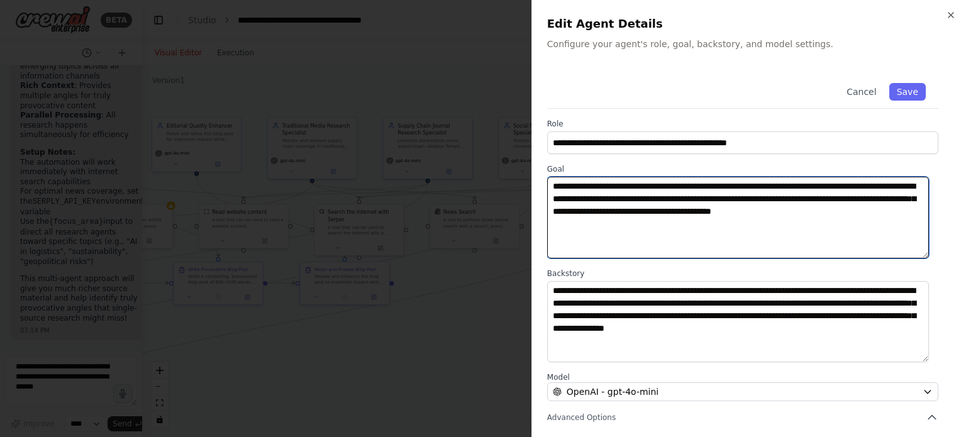
drag, startPoint x: 608, startPoint y: 228, endPoint x: 545, endPoint y: 164, distance: 90.7
click at [545, 164] on div "**********" at bounding box center [748, 218] width 435 height 437
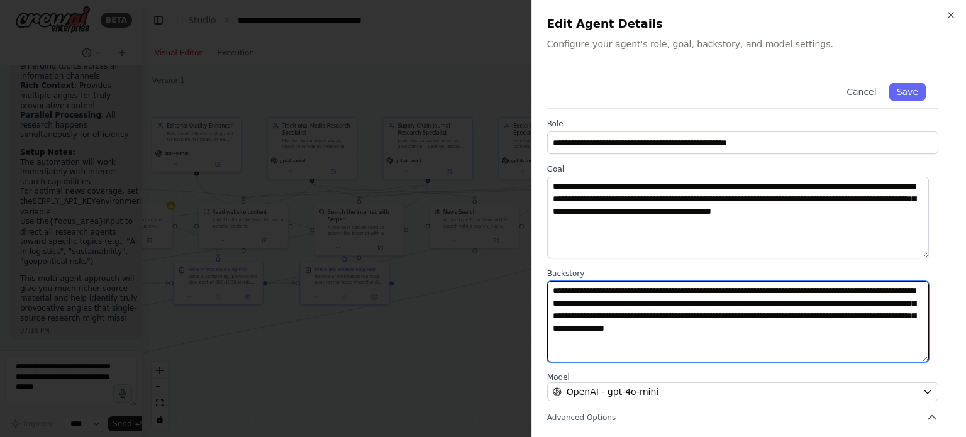
click at [752, 307] on textarea "**********" at bounding box center [738, 322] width 382 height 82
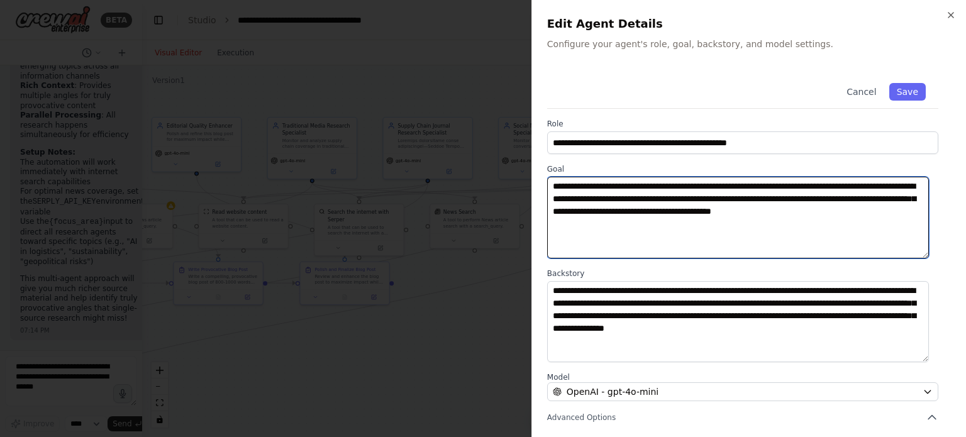
click at [635, 230] on textarea "**********" at bounding box center [738, 218] width 382 height 82
drag, startPoint x: 619, startPoint y: 226, endPoint x: 534, endPoint y: 181, distance: 95.9
click at [534, 181] on div "**********" at bounding box center [748, 218] width 435 height 437
paste textarea "**********"
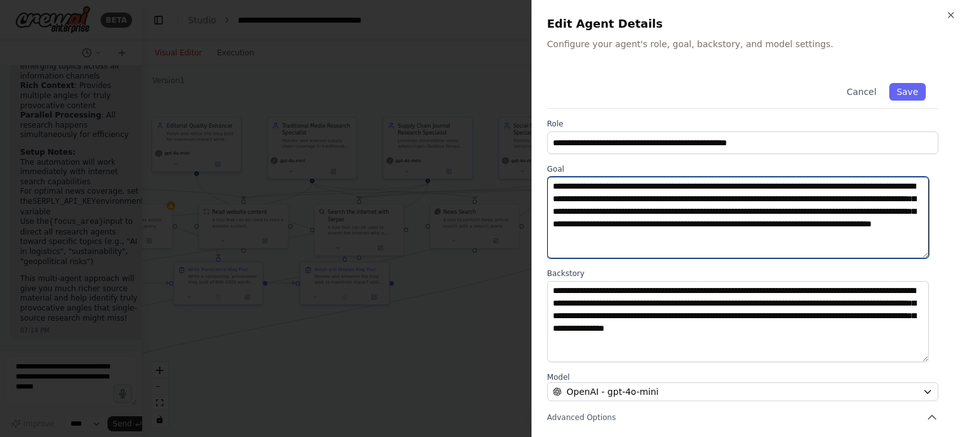
type textarea "**********"
click at [693, 225] on textarea "**********" at bounding box center [738, 218] width 382 height 82
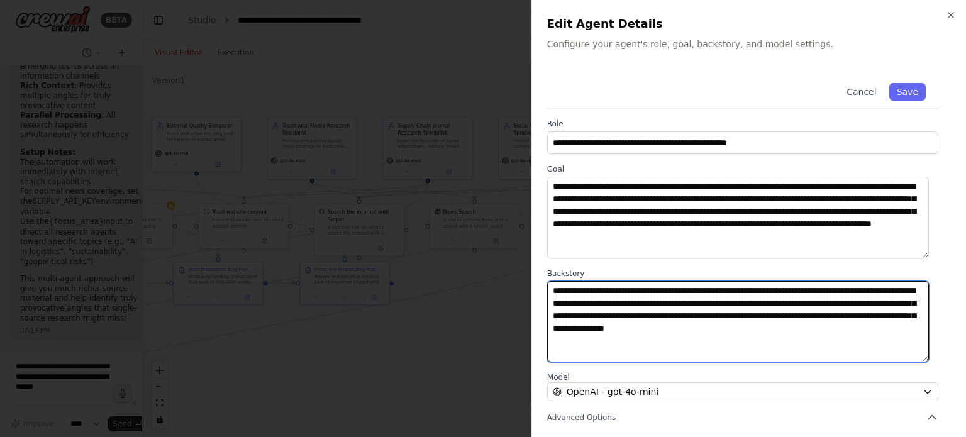
click at [641, 309] on textarea "**********" at bounding box center [738, 322] width 382 height 82
paste textarea "**********"
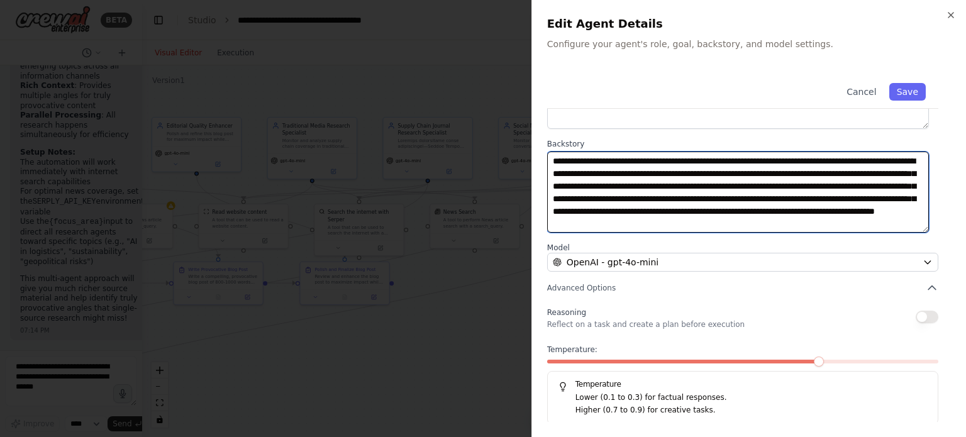
scroll to position [131, 0]
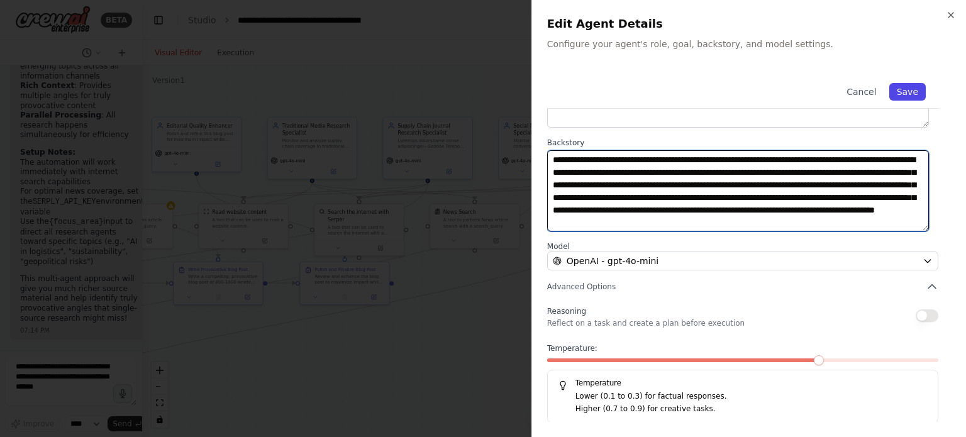
type textarea "**********"
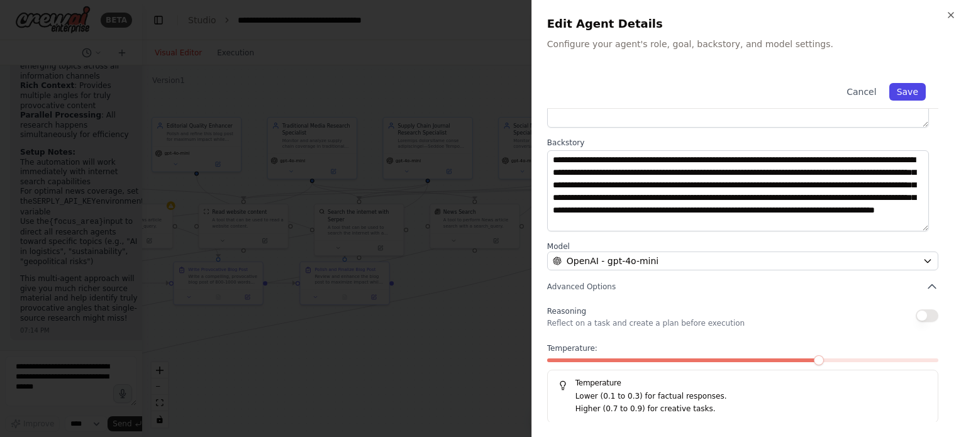
click at [903, 93] on button "Save" at bounding box center [907, 92] width 36 height 18
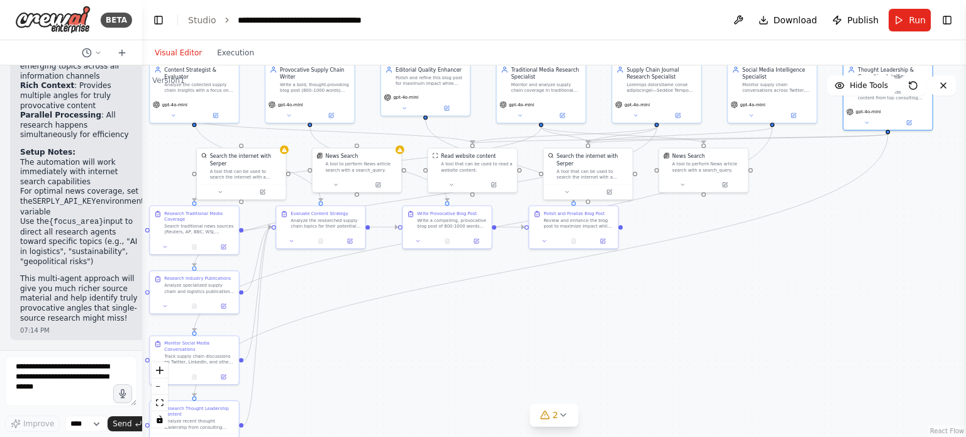
drag, startPoint x: 489, startPoint y: 344, endPoint x: 698, endPoint y: 286, distance: 217.3
click at [698, 286] on div ".deletable-edge-delete-btn { width: 20px; height: 20px; border: 0px solid #ffff…" at bounding box center [554, 251] width 824 height 372
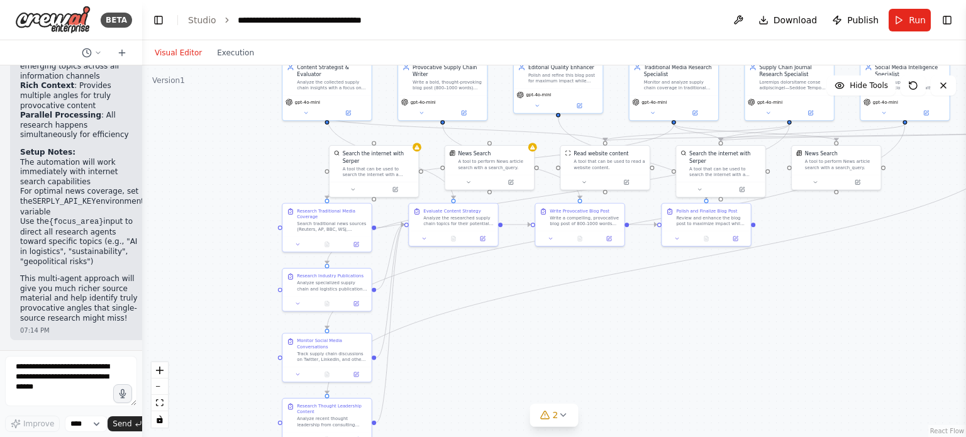
drag, startPoint x: 314, startPoint y: 330, endPoint x: 460, endPoint y: 326, distance: 146.0
click at [460, 326] on div ".deletable-edge-delete-btn { width: 20px; height: 20px; border: 0px solid #ffff…" at bounding box center [554, 251] width 824 height 372
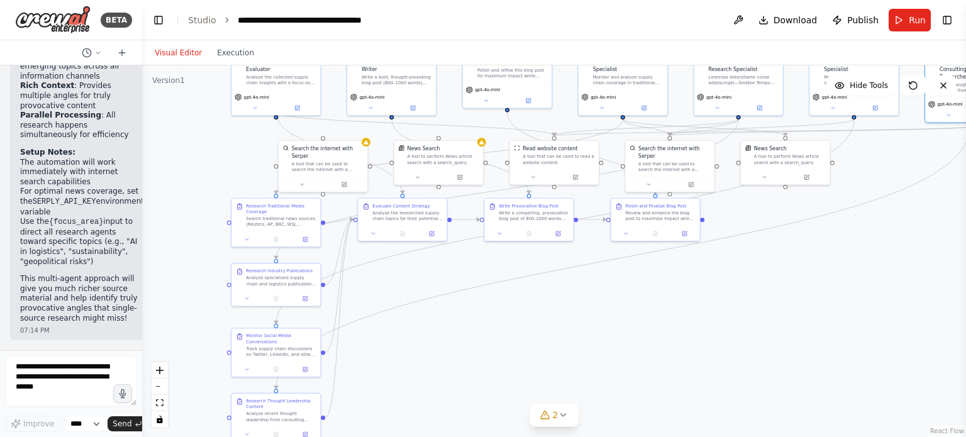
drag, startPoint x: 481, startPoint y: 297, endPoint x: 415, endPoint y: 296, distance: 66.1
click at [415, 296] on div ".deletable-edge-delete-btn { width: 20px; height: 20px; border: 0px solid #ffff…" at bounding box center [554, 251] width 824 height 372
click at [347, 180] on icon at bounding box center [344, 181] width 3 height 3
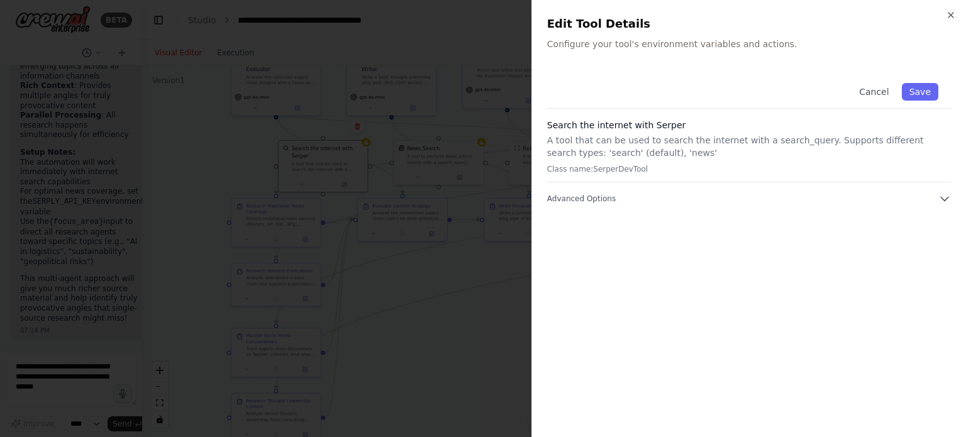
click at [639, 33] on div "Edit Tool Details Configure your tool's environment variables and actions." at bounding box center [749, 32] width 404 height 35
click at [642, 37] on div "Edit Tool Details Configure your tool's environment variables and actions." at bounding box center [749, 32] width 404 height 35
click at [684, 40] on p "Configure your tool's environment variables and actions." at bounding box center [749, 44] width 404 height 13
click at [687, 40] on p "Configure your tool's environment variables and actions." at bounding box center [749, 44] width 404 height 13
click at [603, 194] on span "Advanced Options" at bounding box center [581, 199] width 69 height 10
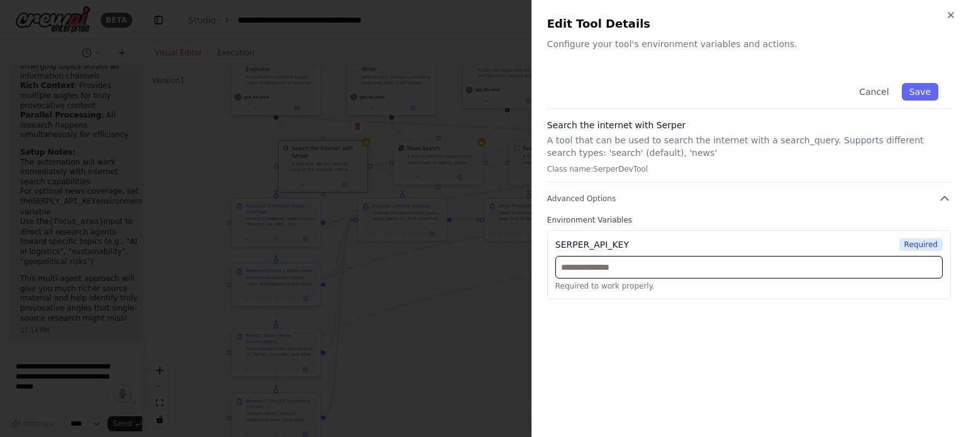
click at [704, 265] on input "text" at bounding box center [748, 267] width 387 height 23
paste input "**********"
type input "**********"
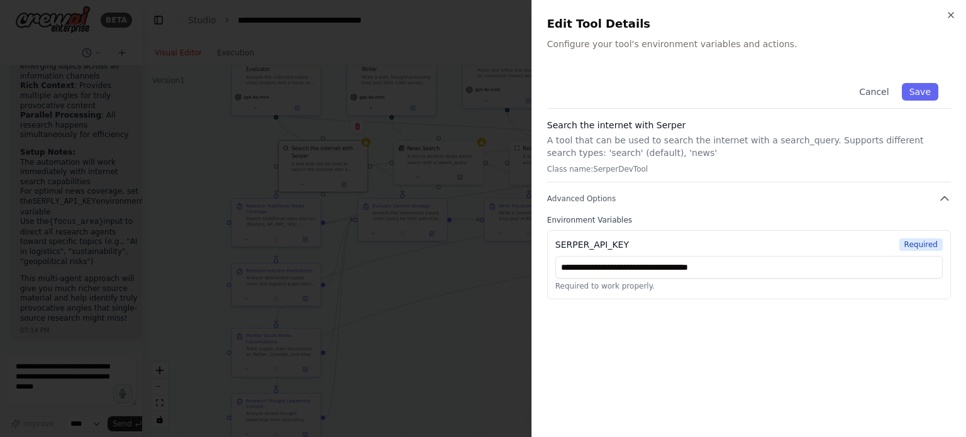
click at [813, 333] on div "**********" at bounding box center [749, 246] width 404 height 352
click at [943, 91] on div "Cancel Save" at bounding box center [749, 89] width 404 height 38
click at [928, 91] on button "Save" at bounding box center [920, 92] width 36 height 18
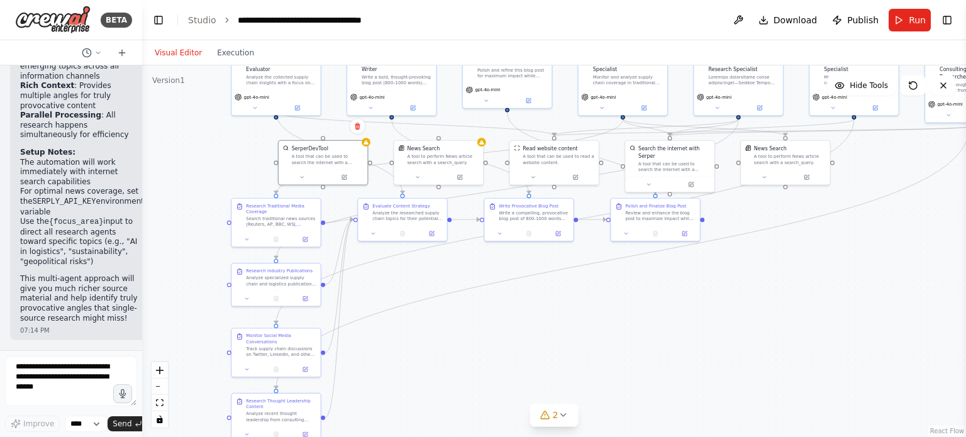
click at [191, 181] on div ".deletable-edge-delete-btn { width: 20px; height: 20px; border: 0px solid #ffff…" at bounding box center [554, 251] width 824 height 372
click at [924, 22] on span "Run" at bounding box center [917, 20] width 17 height 13
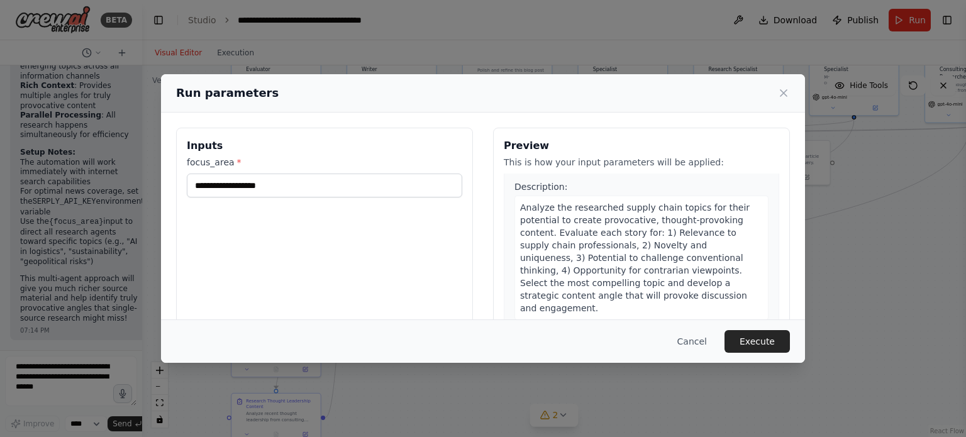
scroll to position [0, 0]
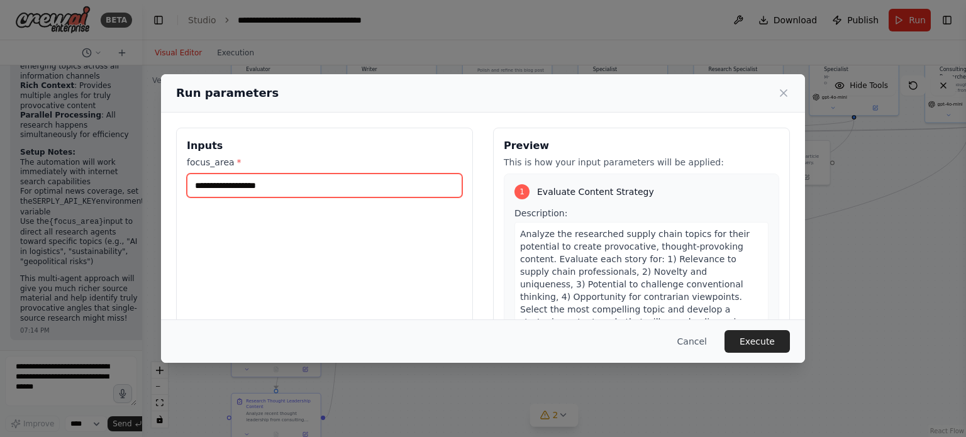
click at [274, 182] on input "focus_area *" at bounding box center [324, 186] width 275 height 24
type input "**********"
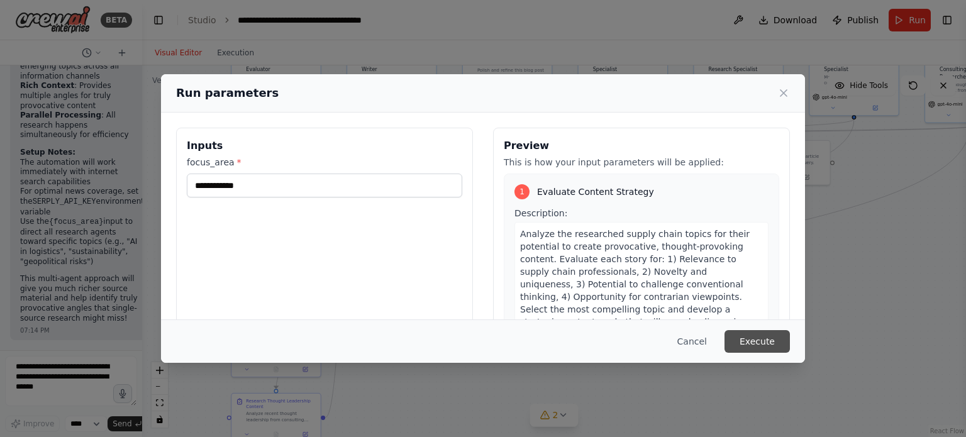
click at [777, 341] on button "Execute" at bounding box center [756, 341] width 65 height 23
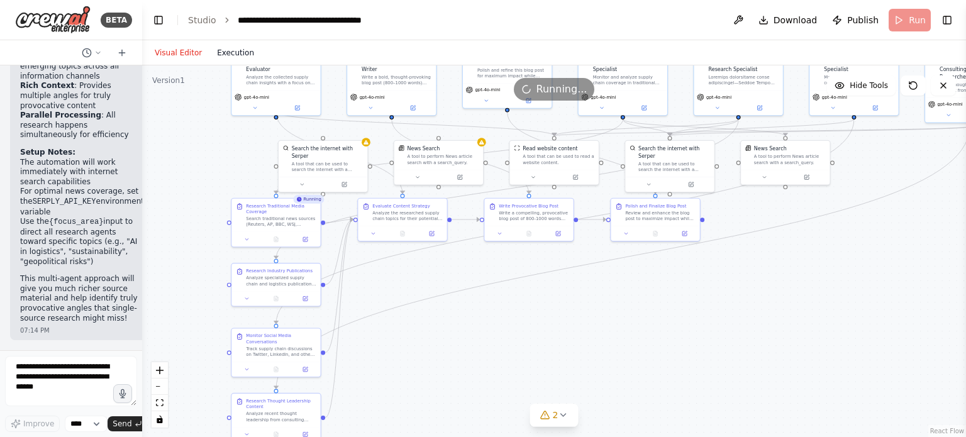
click at [219, 52] on button "Execution" at bounding box center [235, 52] width 52 height 15
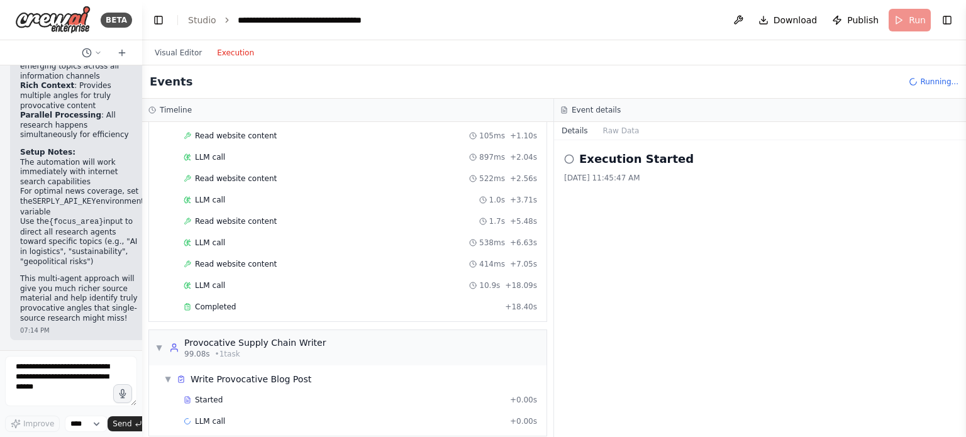
scroll to position [1195, 0]
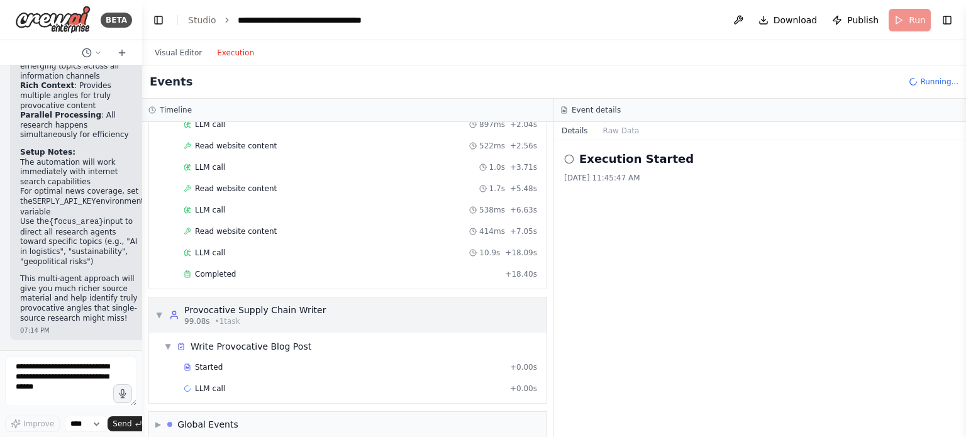
click at [157, 310] on span "▼" at bounding box center [159, 315] width 8 height 10
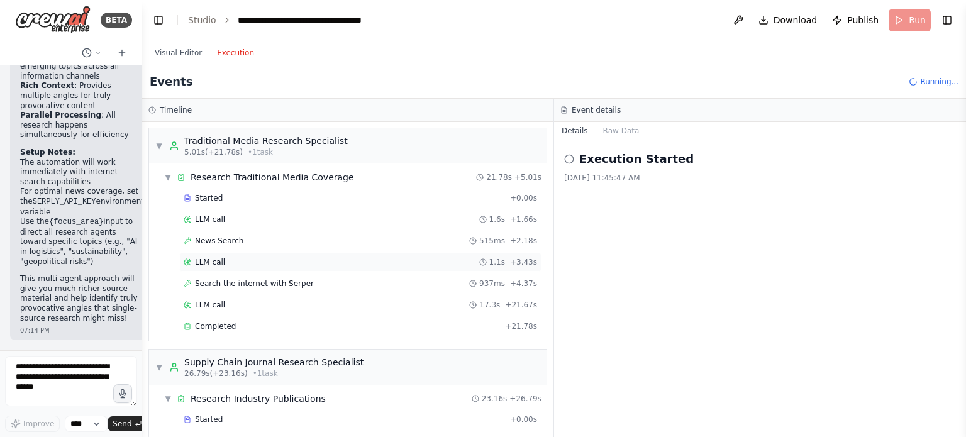
scroll to position [0, 0]
click at [161, 143] on span "▼" at bounding box center [159, 147] width 8 height 10
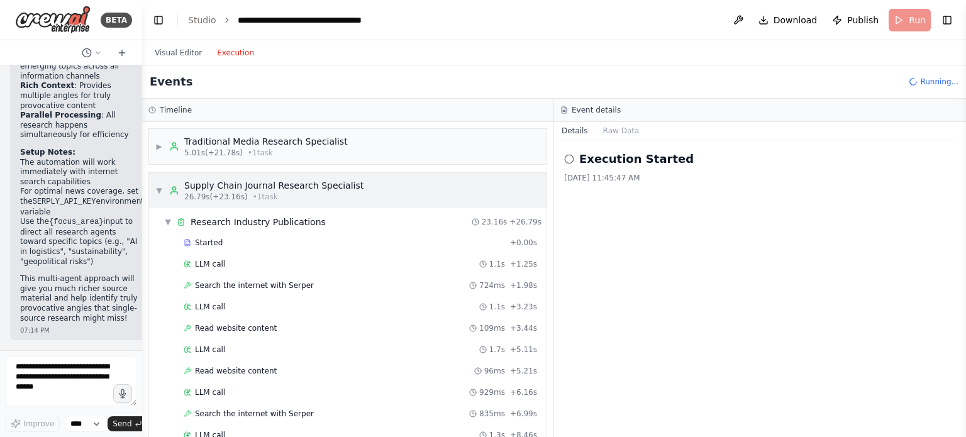
click at [158, 195] on div "▶ Traditional Media Research Specialist 5.01s (+21.78s) • 1 task ▼ Supply Chain…" at bounding box center [347, 279] width 411 height 315
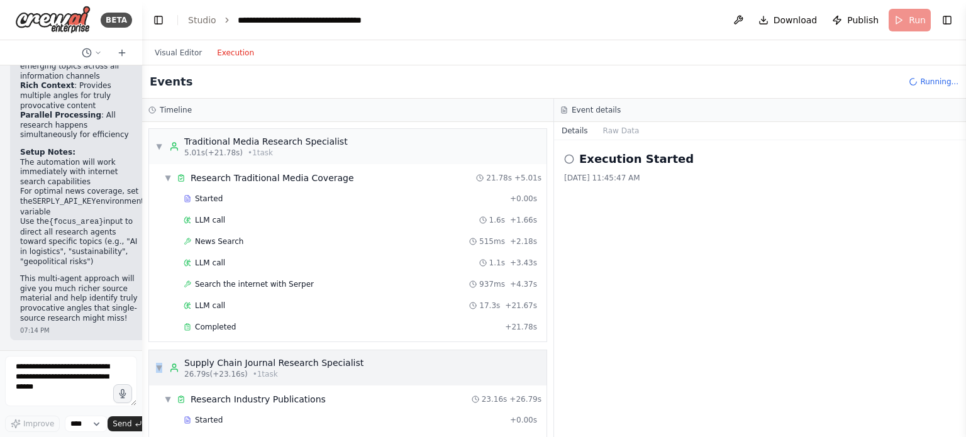
click at [158, 359] on div "▼ Supply Chain Journal Research Specialist 26.79s (+23.16s) • 1 task" at bounding box center [259, 368] width 208 height 23
click at [616, 130] on button "Raw Data" at bounding box center [622, 131] width 52 height 18
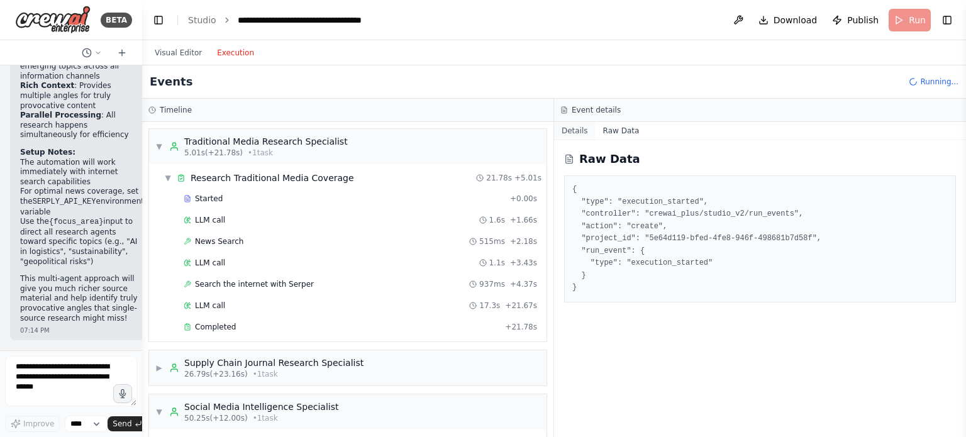
click at [577, 129] on button "Details" at bounding box center [575, 131] width 42 height 18
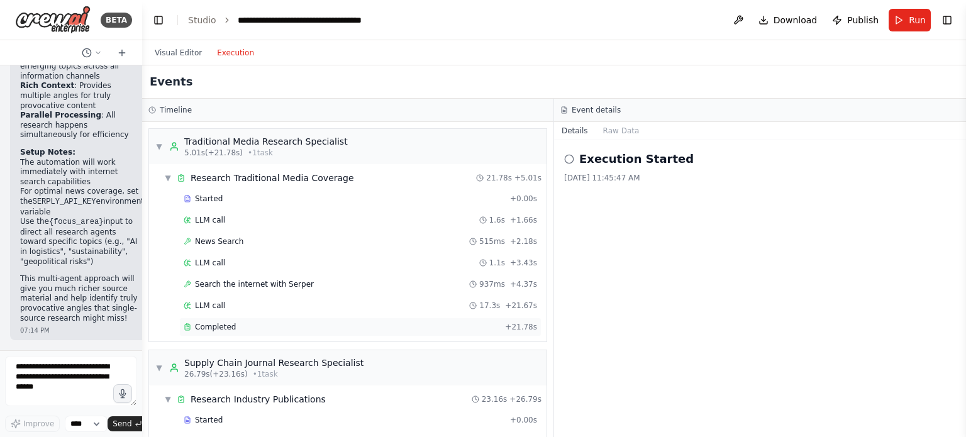
click at [224, 328] on span "Completed" at bounding box center [215, 327] width 41 height 10
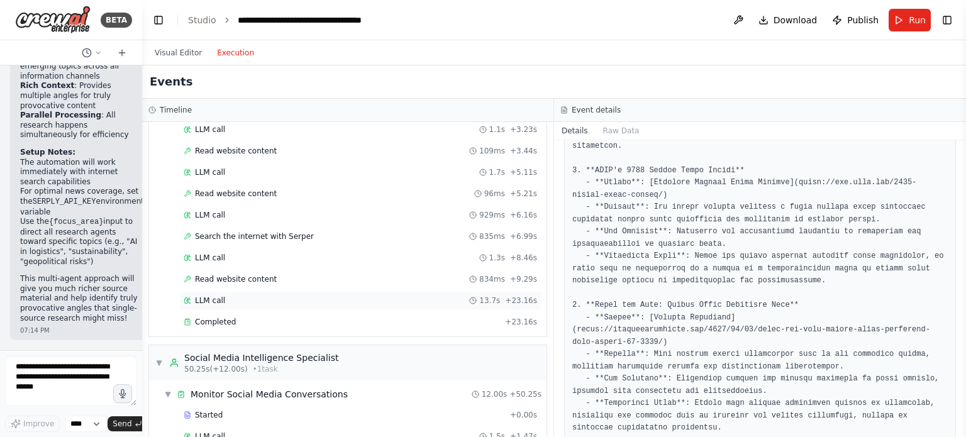
scroll to position [377, 0]
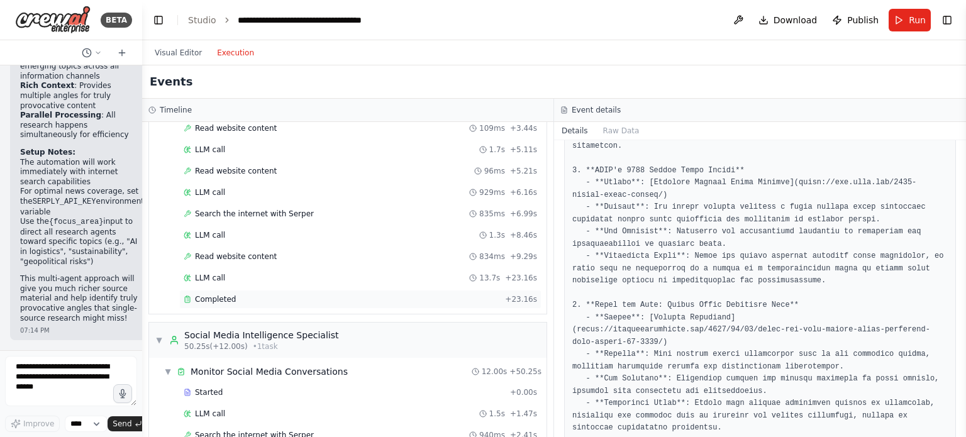
click at [204, 294] on span "Completed" at bounding box center [215, 299] width 41 height 10
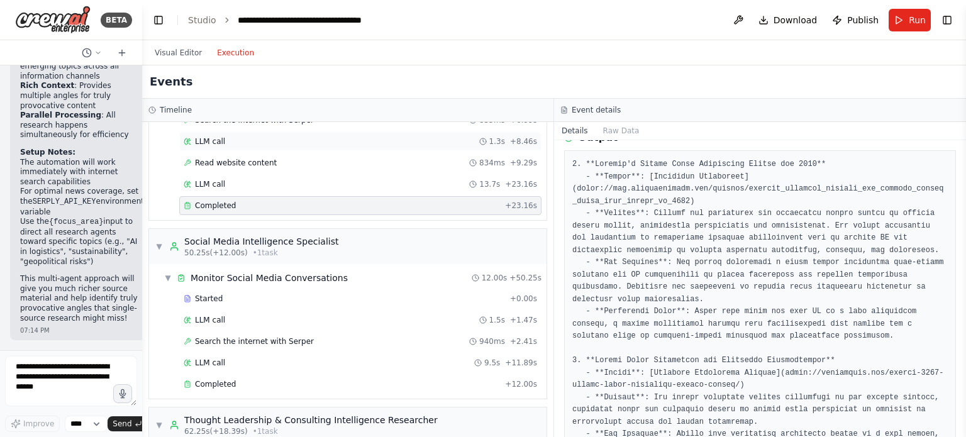
scroll to position [566, 0]
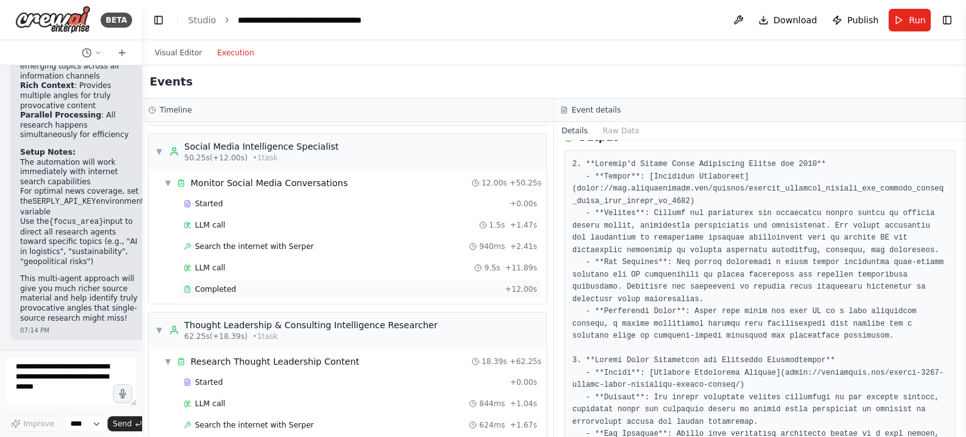
click at [275, 280] on div "Completed + 12.00s" at bounding box center [360, 289] width 362 height 19
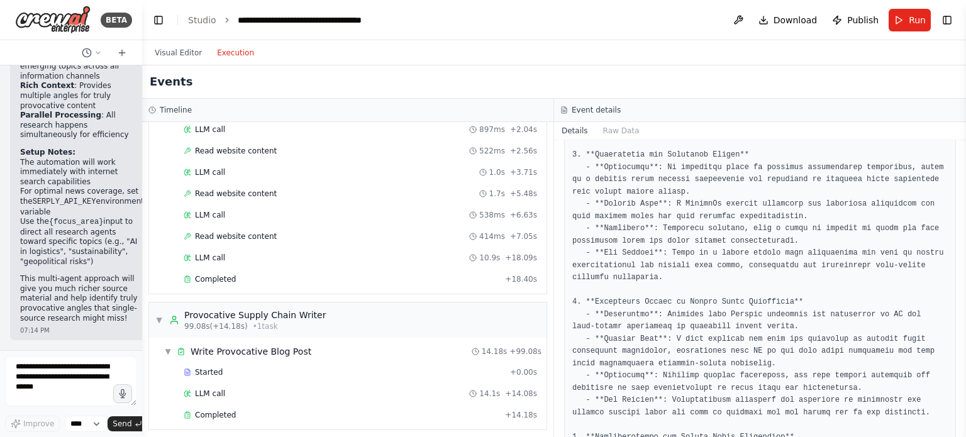
scroll to position [1195, 0]
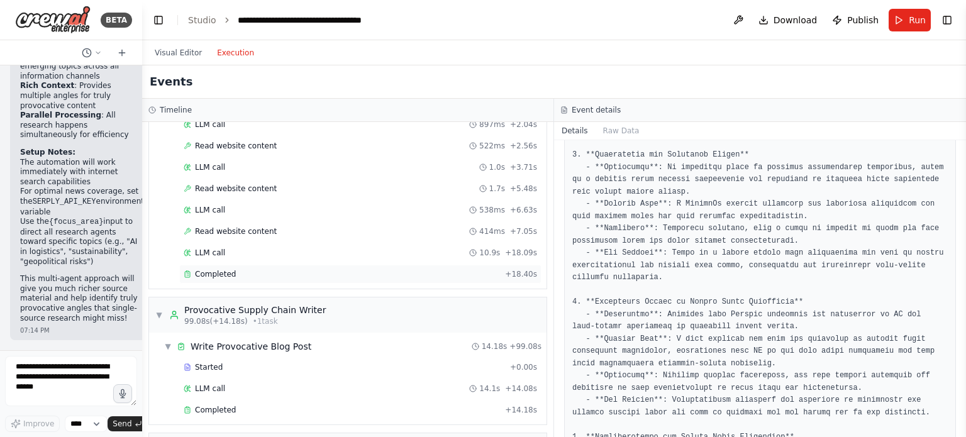
click at [220, 269] on div "Completed + 18.40s" at bounding box center [360, 274] width 362 height 19
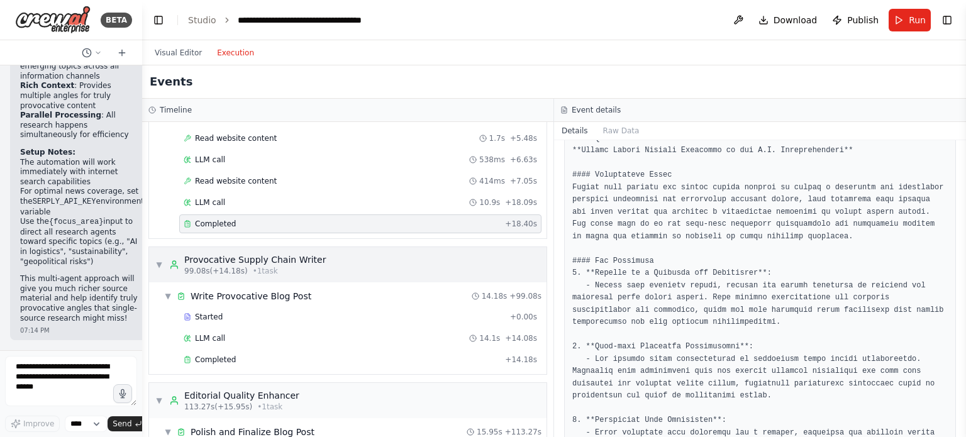
scroll to position [1321, 0]
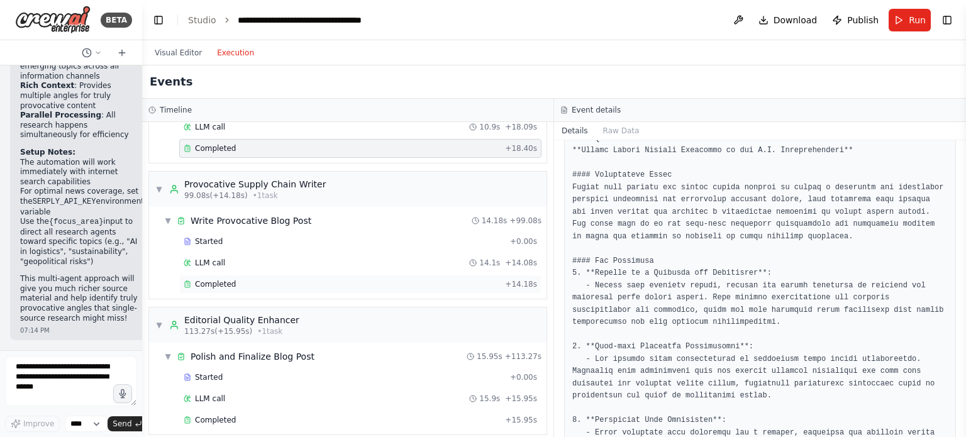
click at [228, 279] on span "Completed" at bounding box center [215, 284] width 41 height 10
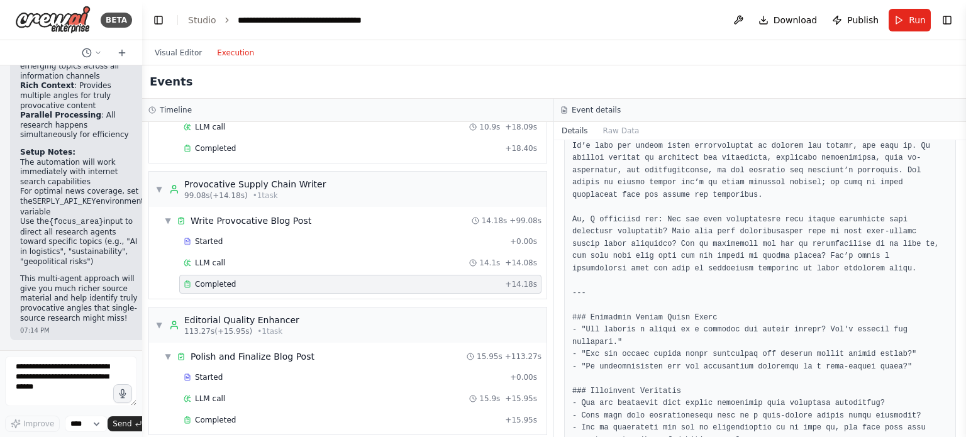
scroll to position [1351, 0]
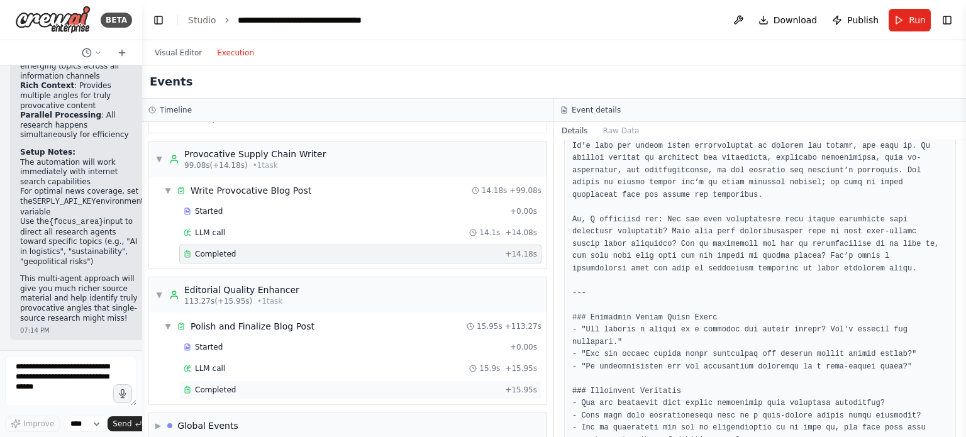
click at [222, 385] on span "Completed" at bounding box center [215, 390] width 41 height 10
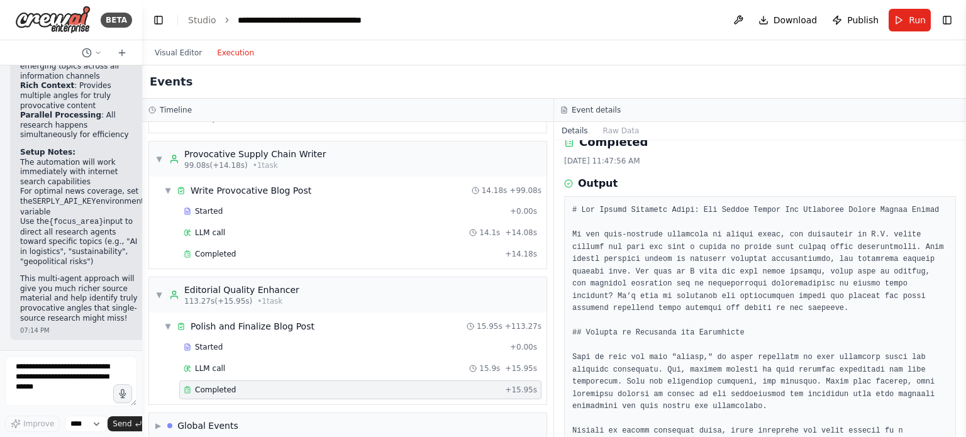
scroll to position [0, 0]
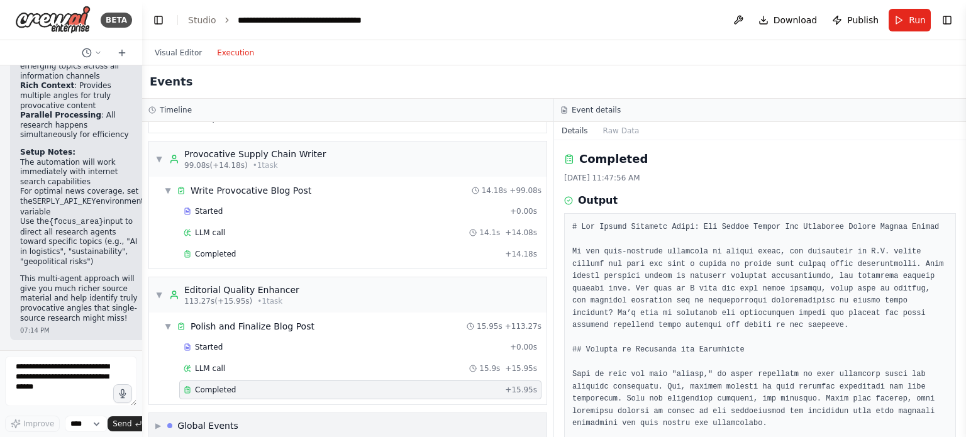
click at [181, 419] on div "Global Events" at bounding box center [202, 425] width 71 height 13
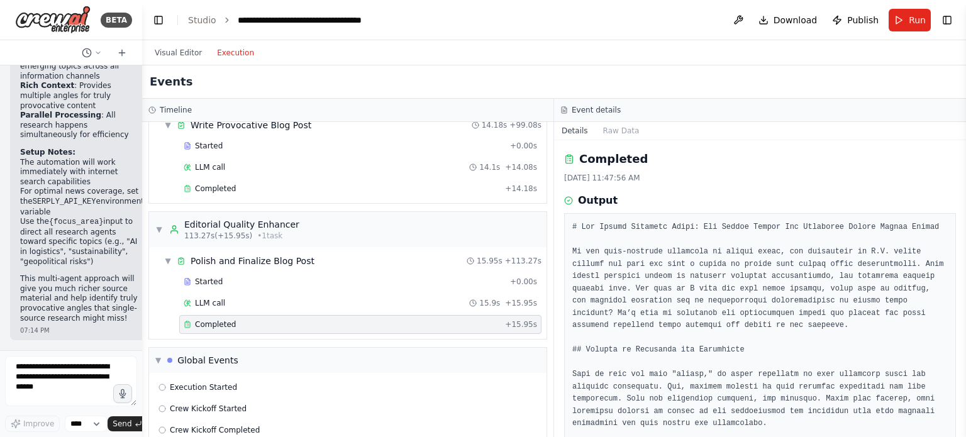
scroll to position [1443, 0]
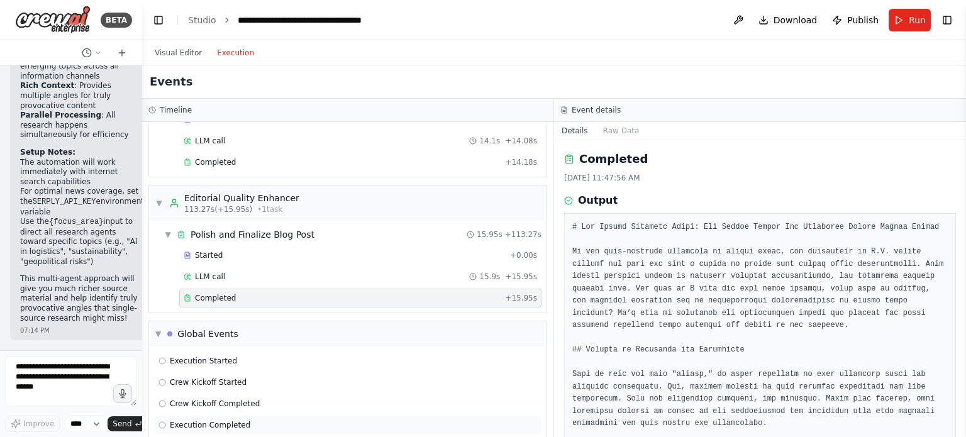
click at [201, 420] on span "Execution Completed" at bounding box center [210, 425] width 80 height 10
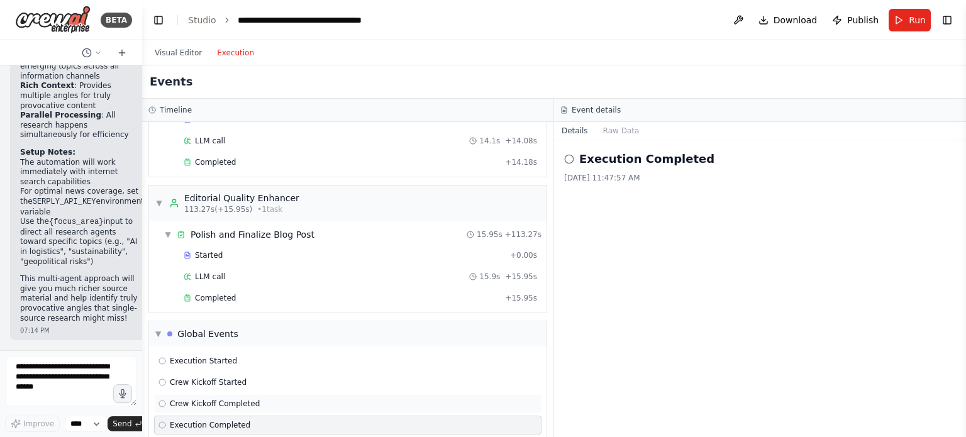
click at [204, 399] on span "Crew Kickoff Completed" at bounding box center [215, 404] width 90 height 10
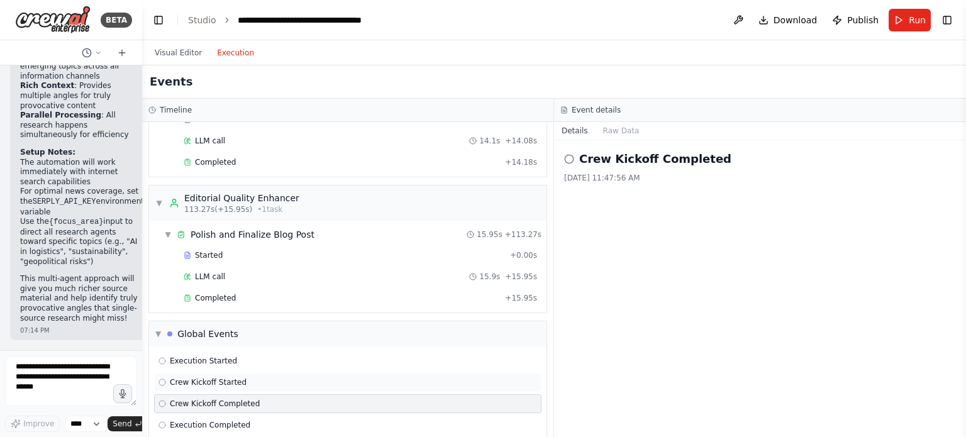
click at [205, 377] on span "Crew Kickoff Started" at bounding box center [208, 382] width 77 height 10
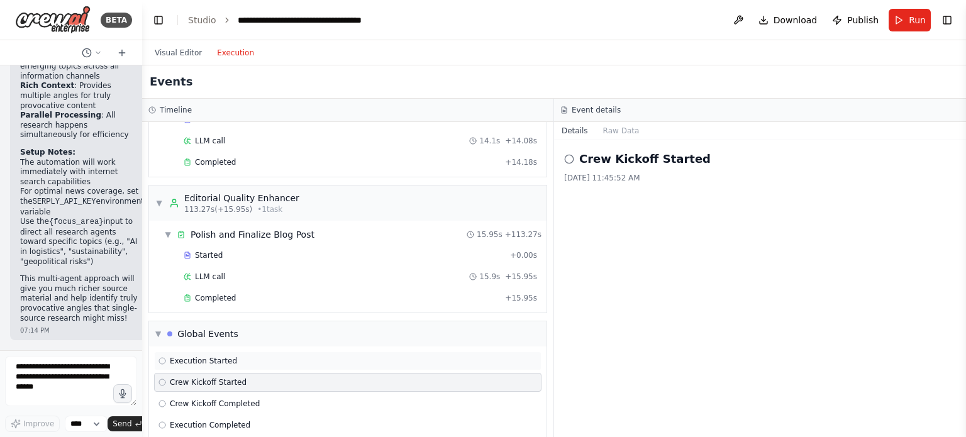
click at [205, 356] on span "Execution Started" at bounding box center [203, 361] width 67 height 10
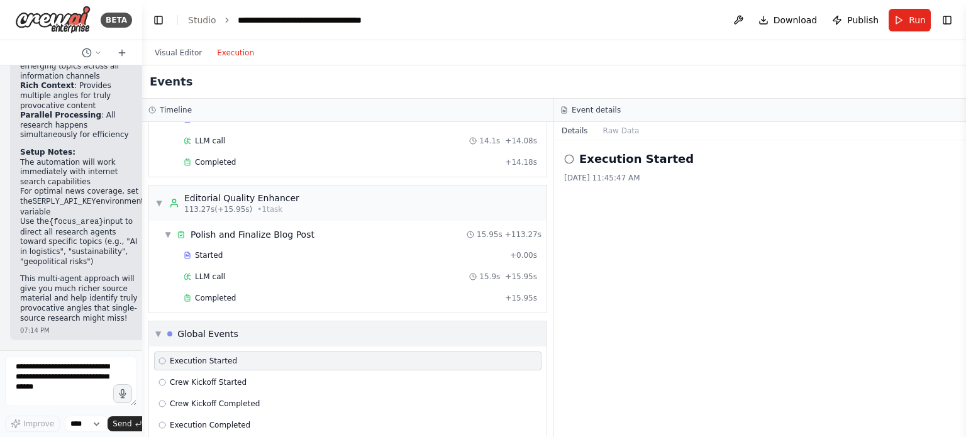
click at [209, 328] on div "Global Events" at bounding box center [207, 334] width 61 height 13
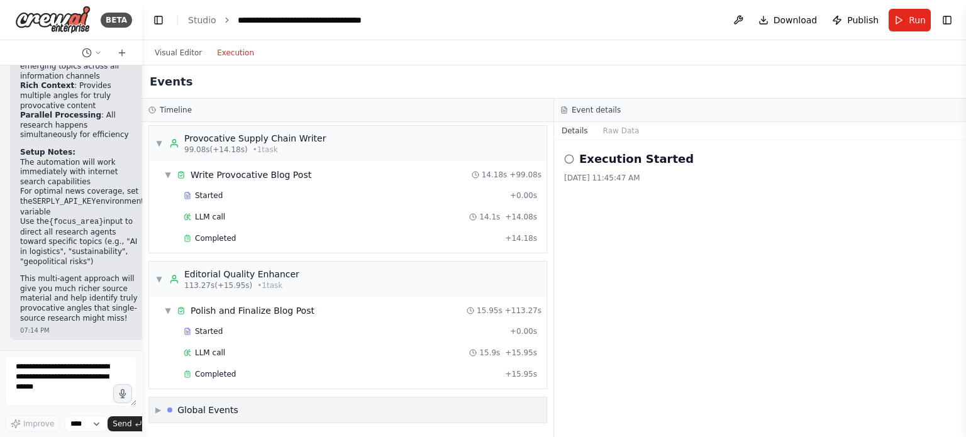
scroll to position [1351, 0]
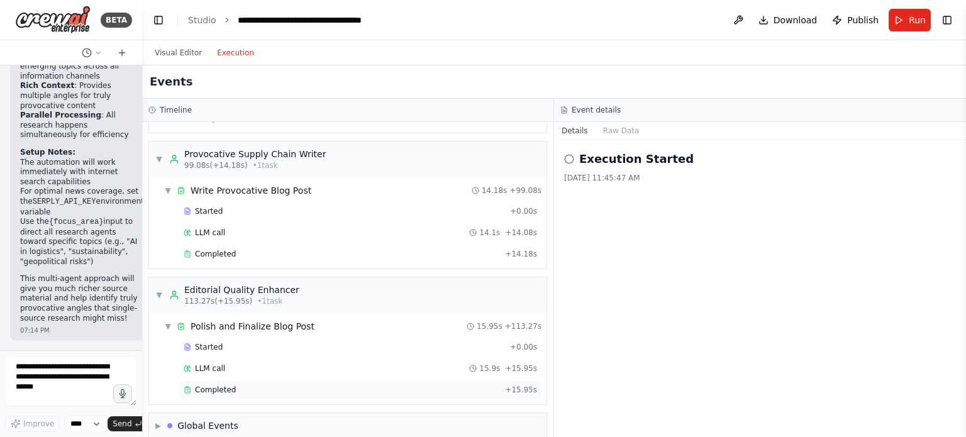
click at [217, 385] on span "Completed" at bounding box center [215, 390] width 41 height 10
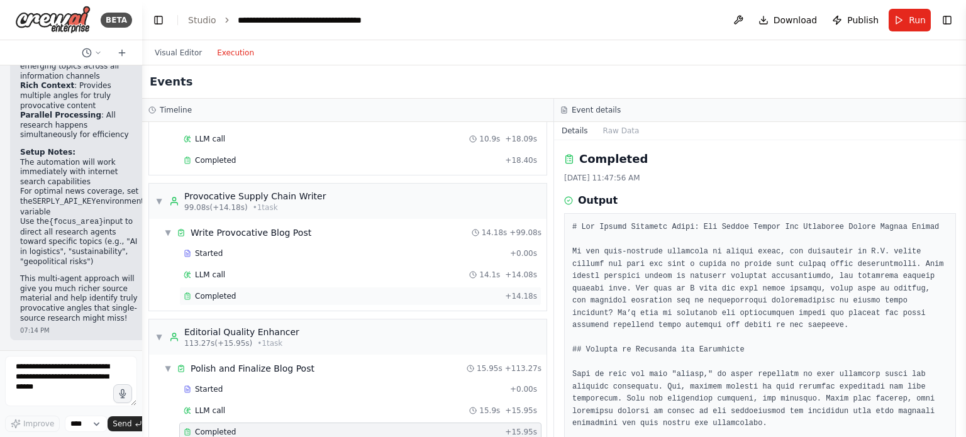
scroll to position [1288, 0]
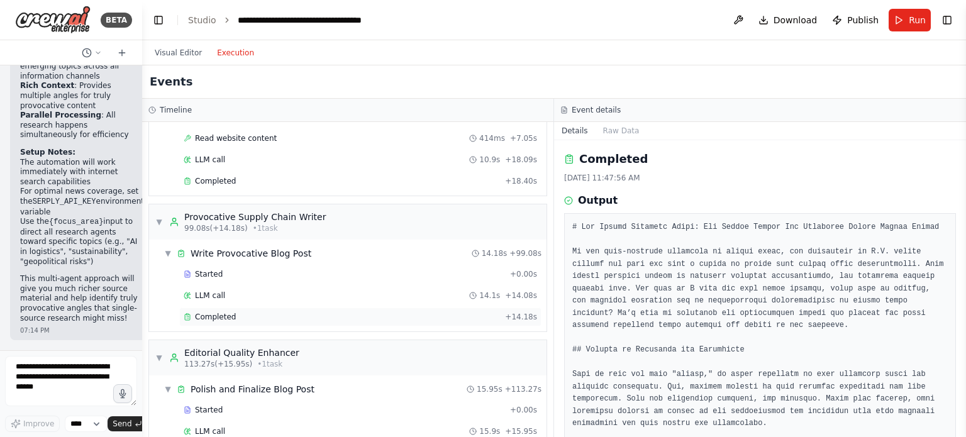
click at [206, 312] on span "Completed" at bounding box center [215, 317] width 41 height 10
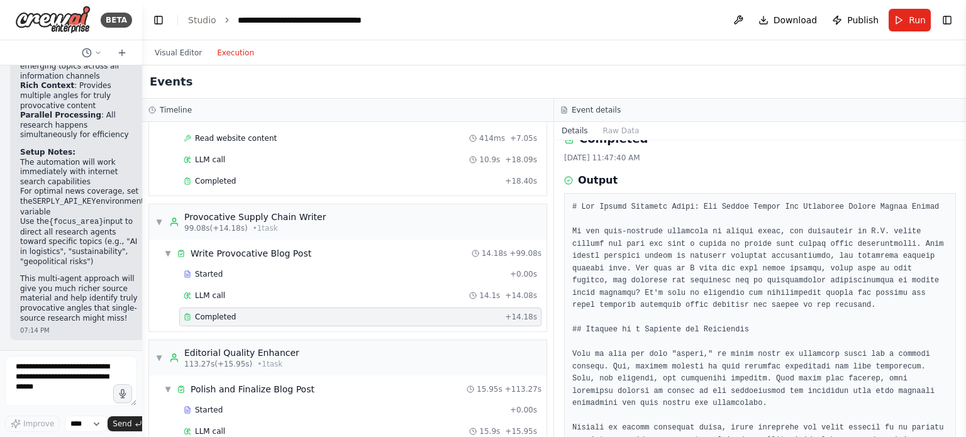
scroll to position [0, 0]
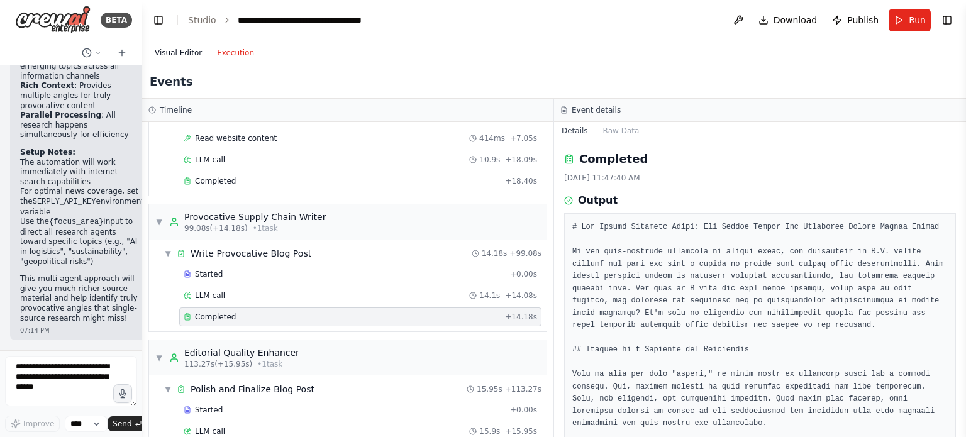
click at [169, 50] on button "Visual Editor" at bounding box center [178, 52] width 62 height 15
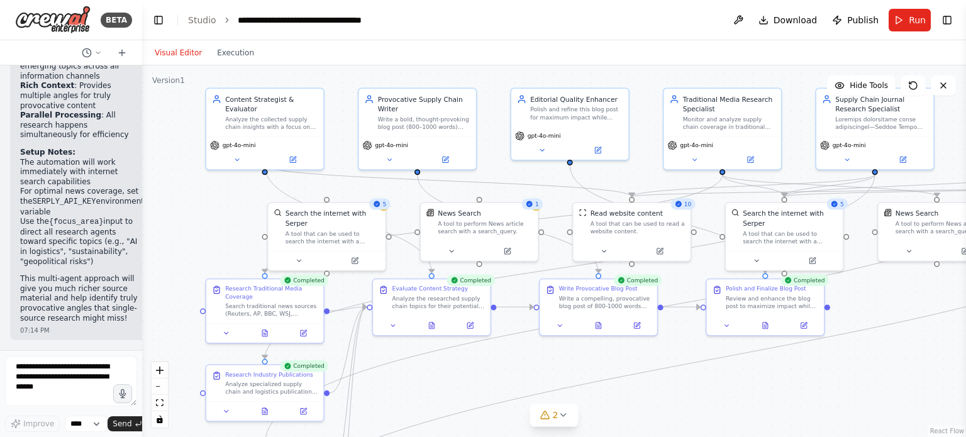
drag, startPoint x: 235, startPoint y: 150, endPoint x: 222, endPoint y: 205, distance: 56.3
click at [222, 205] on div ".deletable-edge-delete-btn { width: 20px; height: 20px; border: 0px solid #ffff…" at bounding box center [554, 251] width 824 height 372
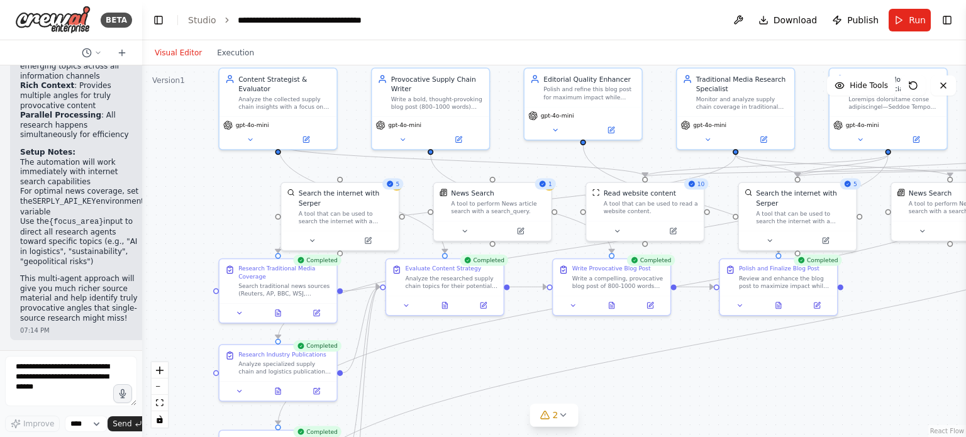
click at [397, 188] on div "5" at bounding box center [392, 183] width 21 height 11
click at [419, 187] on div ".deletable-edge-delete-btn { width: 20px; height: 20px; border: 0px solid #ffff…" at bounding box center [554, 251] width 824 height 372
click at [394, 209] on div "A tool that can be used to search the internet with a search_query. Supports di…" at bounding box center [347, 215] width 94 height 15
drag, startPoint x: 394, startPoint y: 209, endPoint x: 385, endPoint y: 206, distance: 9.9
click at [387, 208] on div "A tool that can be used to search the internet with a search_query. Supports di…" at bounding box center [342, 215] width 94 height 15
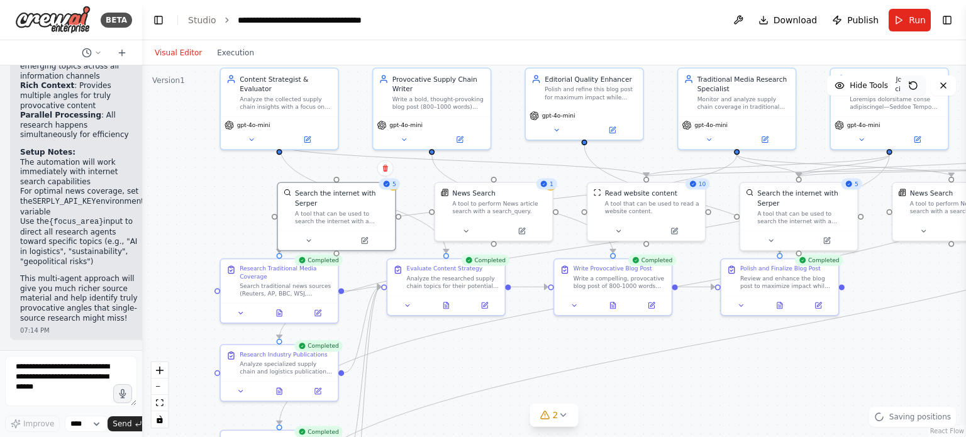
click at [918, 84] on icon at bounding box center [913, 85] width 10 height 10
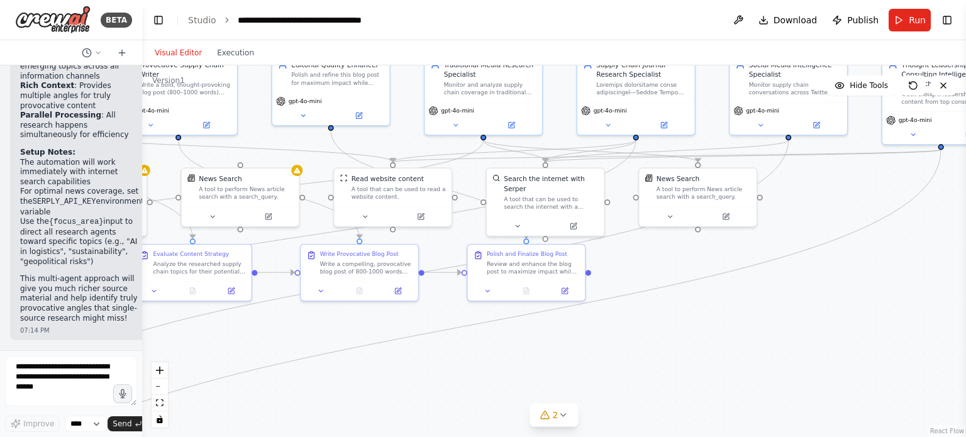
drag, startPoint x: 858, startPoint y: 372, endPoint x: 641, endPoint y: 357, distance: 216.9
click at [641, 357] on div ".deletable-edge-delete-btn { width: 20px; height: 20px; border: 0px solid #ffff…" at bounding box center [554, 251] width 824 height 372
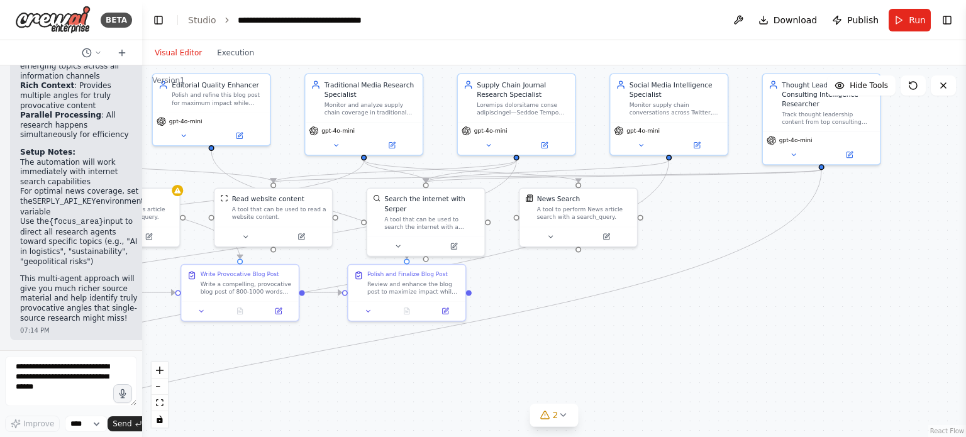
drag, startPoint x: 767, startPoint y: 277, endPoint x: 647, endPoint y: 297, distance: 121.2
click at [647, 297] on div ".deletable-edge-delete-btn { width: 20px; height: 20px; border: 0px solid #ffff…" at bounding box center [554, 251] width 824 height 372
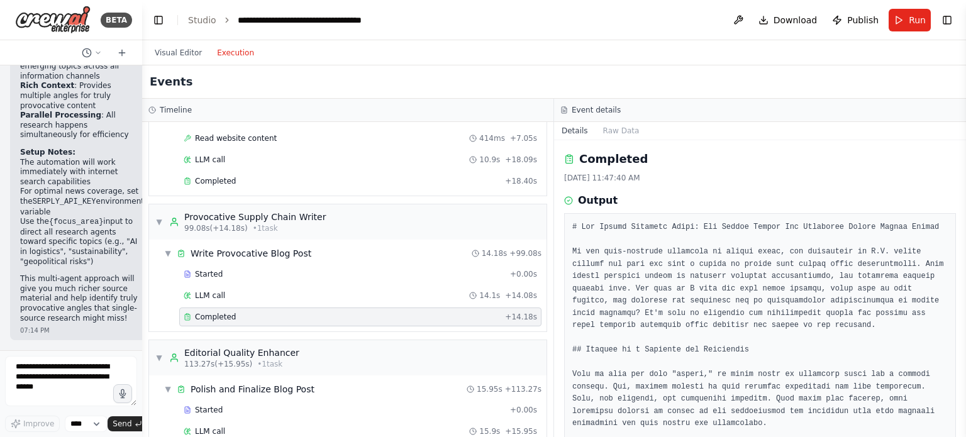
click at [228, 52] on button "Execution" at bounding box center [235, 52] width 52 height 15
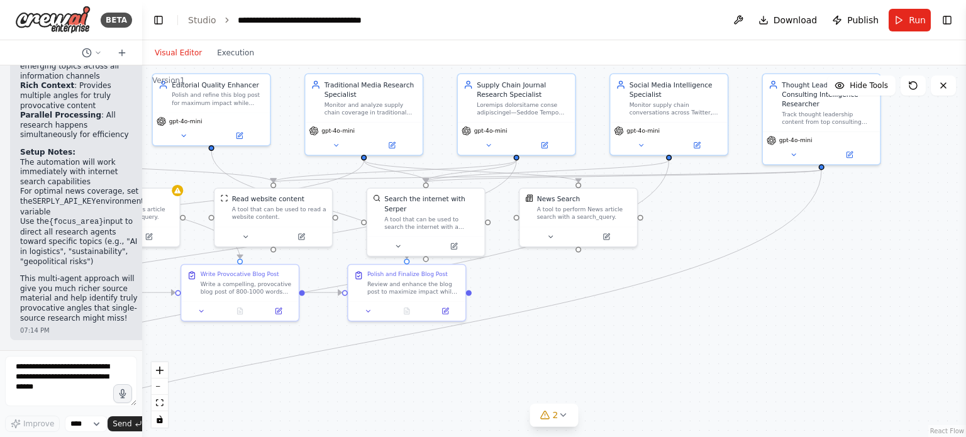
click at [195, 52] on button "Visual Editor" at bounding box center [178, 52] width 62 height 15
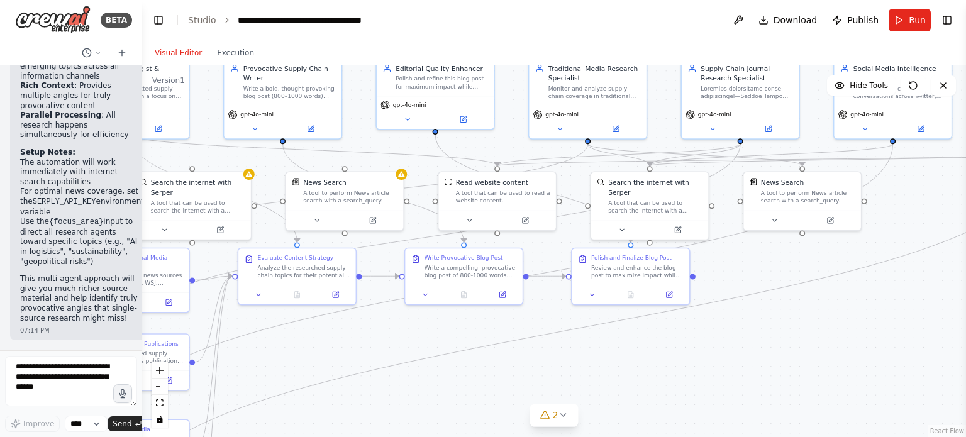
drag, startPoint x: 692, startPoint y: 233, endPoint x: 916, endPoint y: 217, distance: 224.5
click at [916, 217] on div ".deletable-edge-delete-btn { width: 20px; height: 20px; border: 0px solid #ffff…" at bounding box center [554, 251] width 824 height 372
click at [465, 125] on div "gpt-4o-mini" at bounding box center [435, 110] width 117 height 33
click at [465, 120] on icon at bounding box center [463, 118] width 8 height 8
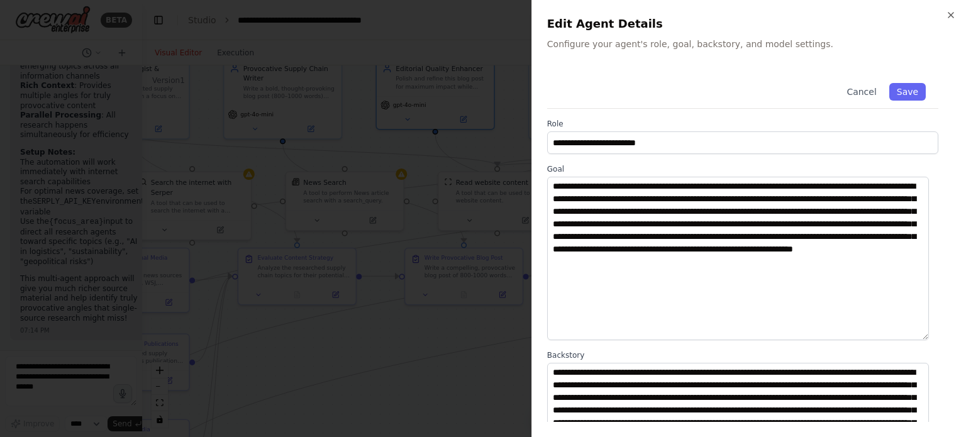
drag, startPoint x: 924, startPoint y: 255, endPoint x: 916, endPoint y: 338, distance: 82.9
click at [916, 338] on textarea "**********" at bounding box center [738, 259] width 382 height 164
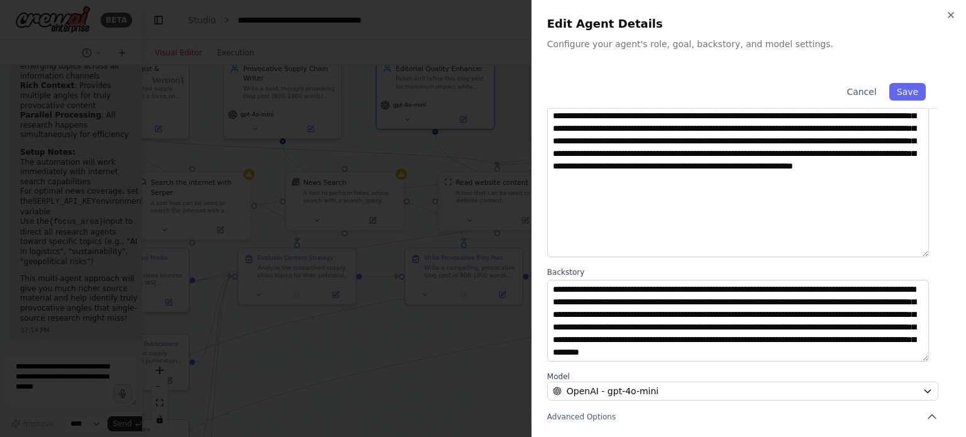
scroll to position [189, 0]
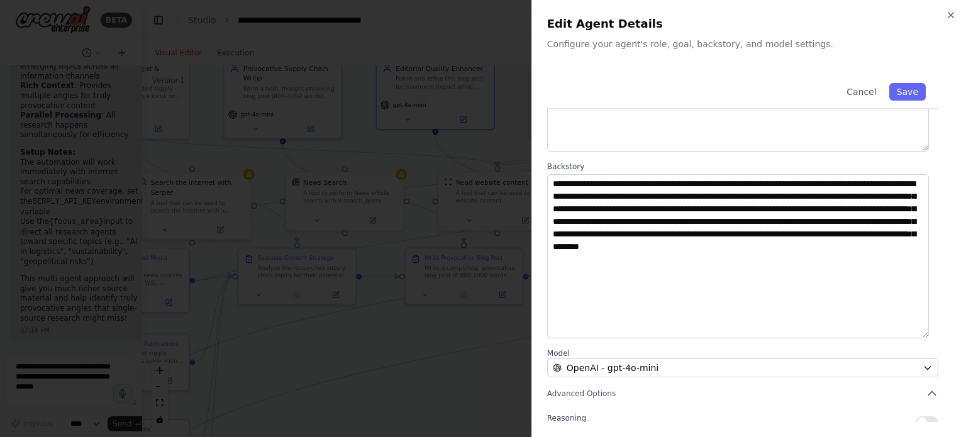
drag, startPoint x: 921, startPoint y: 253, endPoint x: 919, endPoint y: 321, distance: 68.0
click at [919, 321] on textarea "**********" at bounding box center [738, 256] width 382 height 164
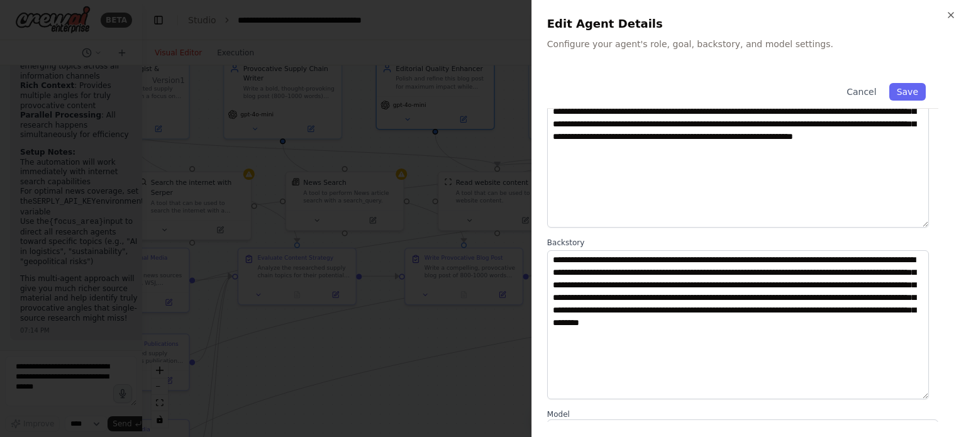
scroll to position [0, 0]
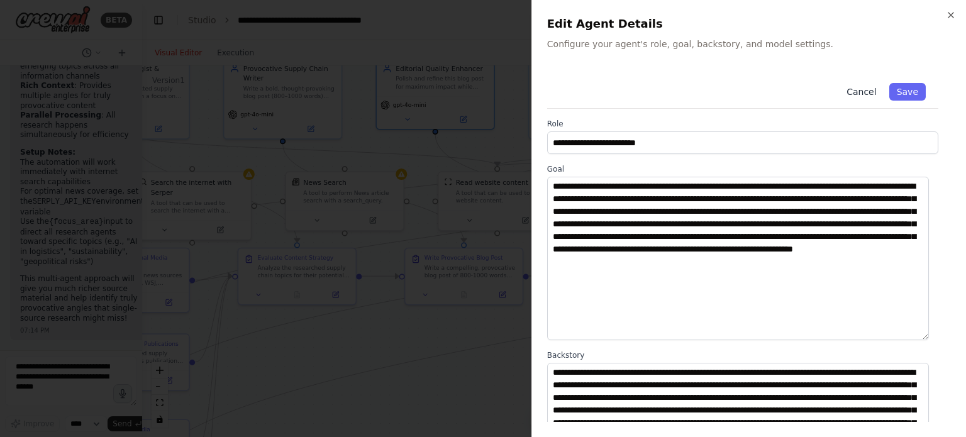
click at [861, 94] on button "Cancel" at bounding box center [861, 92] width 45 height 18
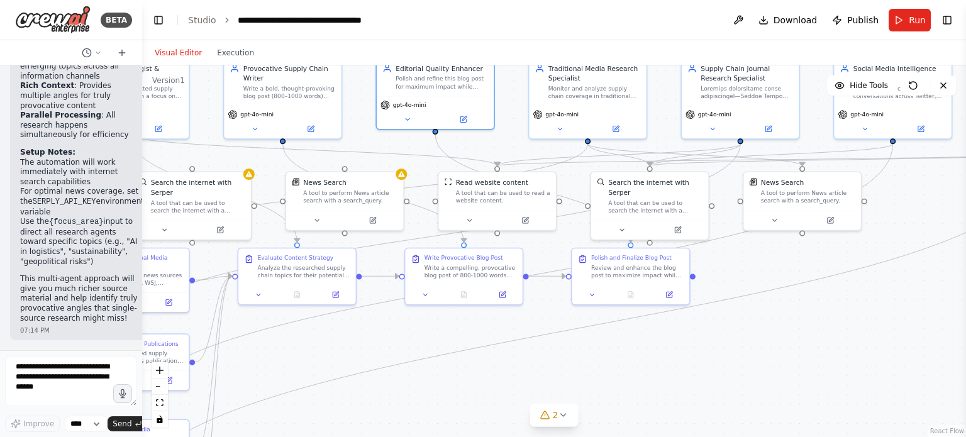
click at [217, 38] on header "**********" at bounding box center [554, 20] width 824 height 40
drag, startPoint x: 418, startPoint y: 158, endPoint x: 430, endPoint y: 212, distance: 54.8
click at [23, 9] on div ".deletable-edge-delete-btn { width: 20px; height: 20px; border: 0px solid #ffff…" at bounding box center [23, 9] width 0 height 0
drag, startPoint x: 430, startPoint y: 212, endPoint x: 418, endPoint y: 168, distance: 45.6
click at [418, 168] on div ".deletable-edge-delete-btn { width: 20px; height: 20px; border: 0px solid #ffff…" at bounding box center [554, 251] width 824 height 372
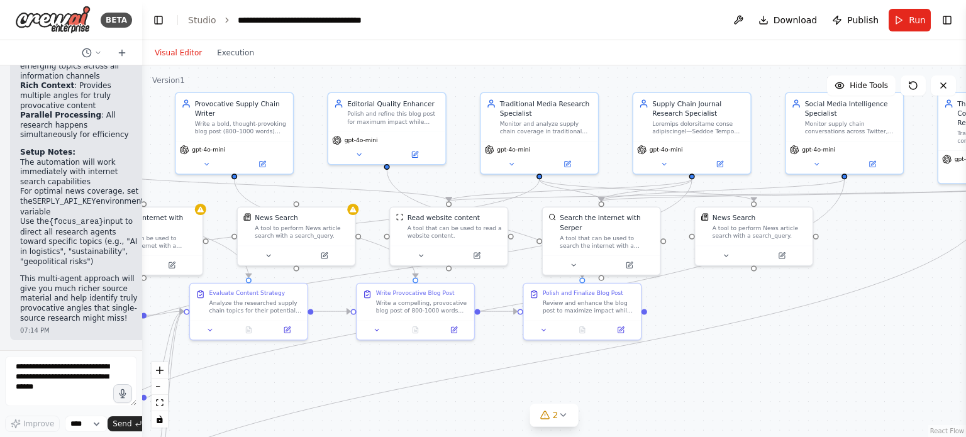
drag, startPoint x: 839, startPoint y: 310, endPoint x: 791, endPoint y: 345, distance: 59.9
click at [791, 345] on div ".deletable-edge-delete-btn { width: 20px; height: 20px; border: 0px solid #ffff…" at bounding box center [554, 251] width 824 height 372
click at [233, 51] on button "Execution" at bounding box center [235, 52] width 52 height 15
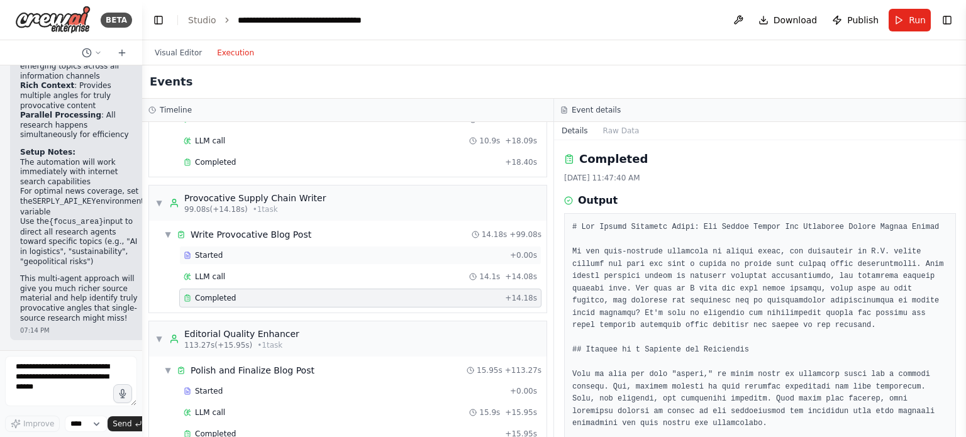
scroll to position [1288, 0]
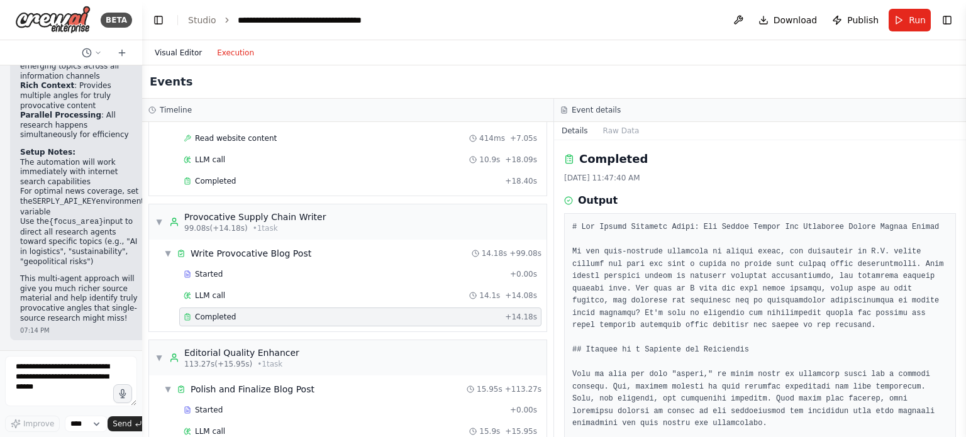
click at [177, 53] on button "Visual Editor" at bounding box center [178, 52] width 62 height 15
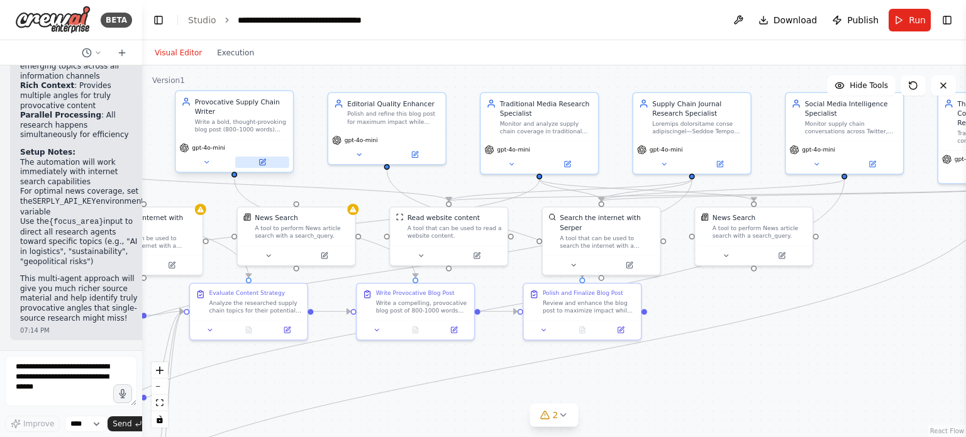
click at [268, 158] on button at bounding box center [262, 162] width 54 height 11
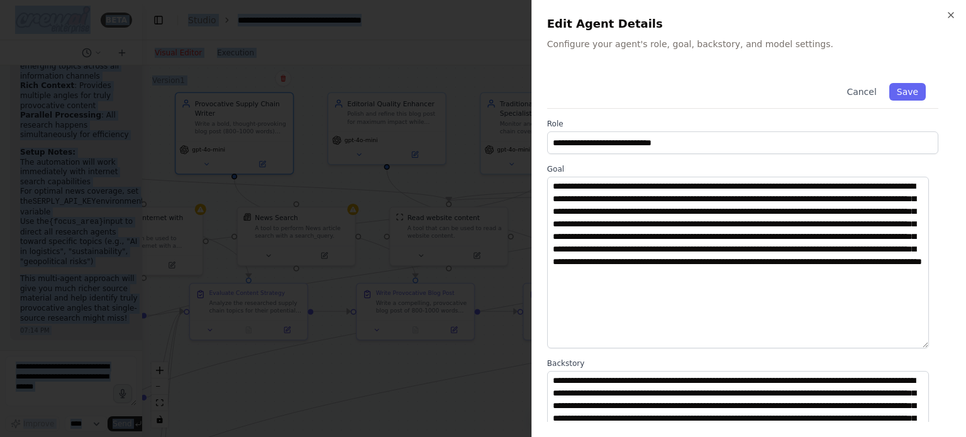
drag, startPoint x: 926, startPoint y: 253, endPoint x: 916, endPoint y: 344, distance: 91.1
click at [916, 344] on textarea "**********" at bounding box center [738, 263] width 382 height 172
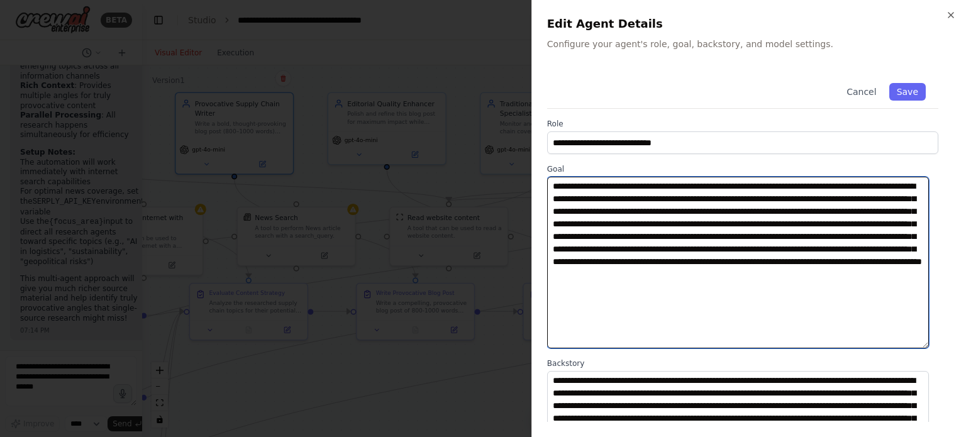
click at [718, 186] on textarea "**********" at bounding box center [738, 263] width 382 height 172
type textarea "**********"
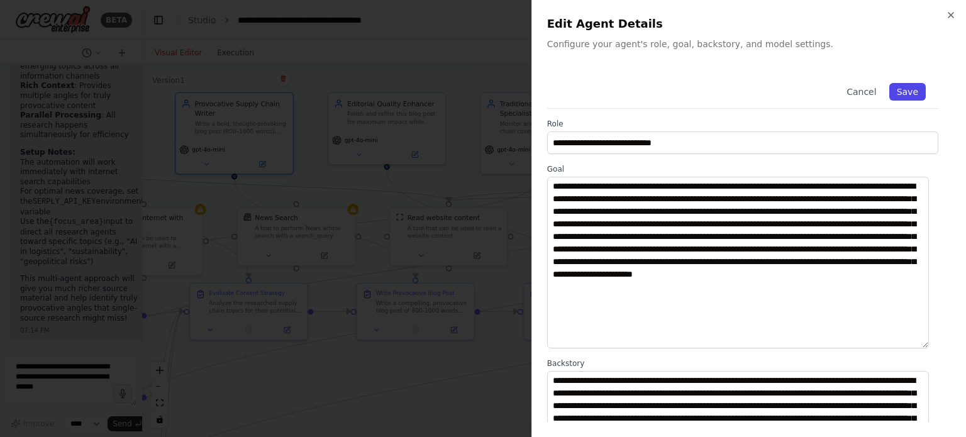
click at [894, 89] on button "Save" at bounding box center [907, 92] width 36 height 18
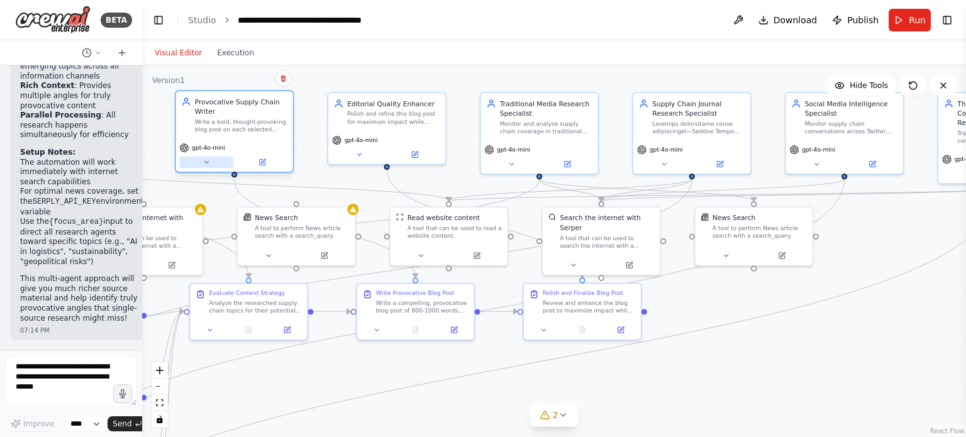
click at [211, 158] on button at bounding box center [206, 162] width 54 height 11
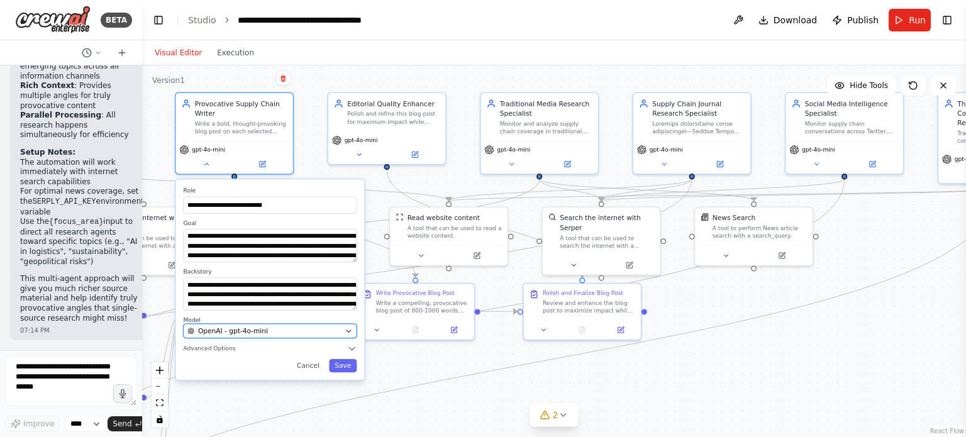
click at [351, 331] on icon "button" at bounding box center [349, 331] width 8 height 8
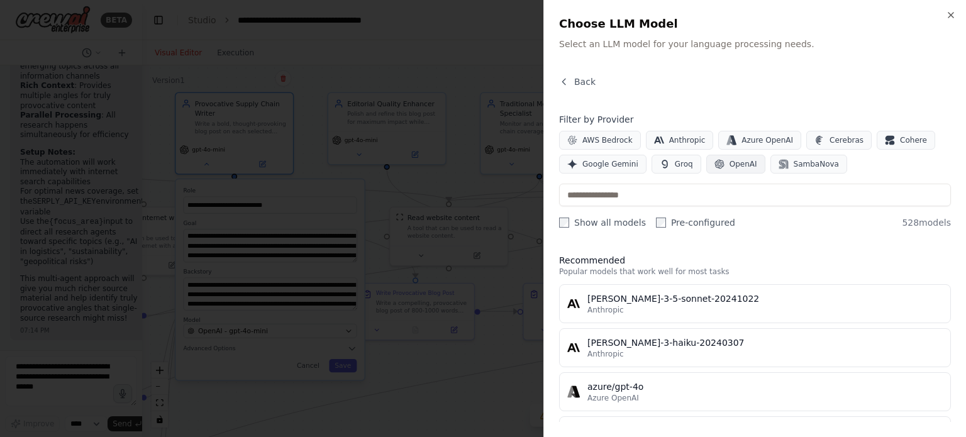
click at [737, 166] on span "OpenAI" at bounding box center [744, 164] width 28 height 10
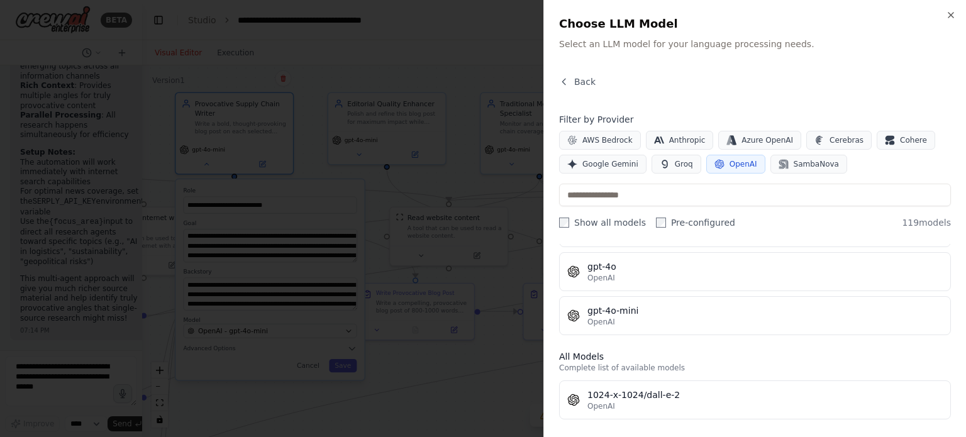
scroll to position [0, 0]
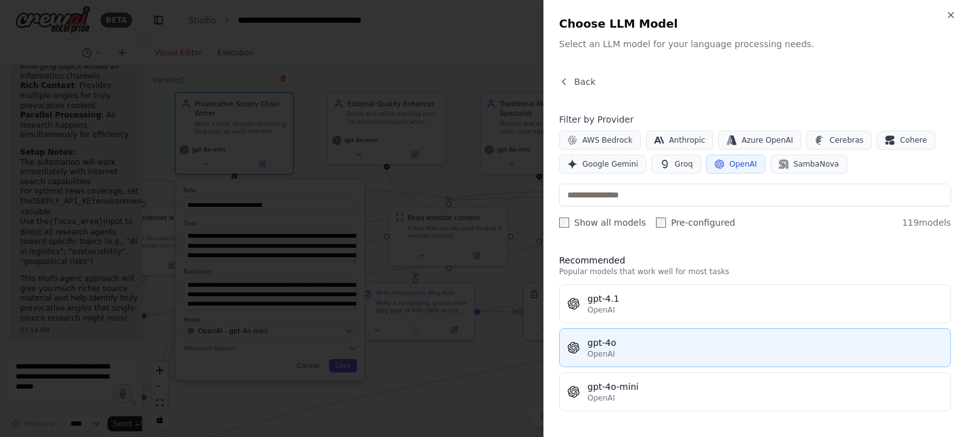
click at [669, 357] on div "OpenAI" at bounding box center [764, 354] width 355 height 10
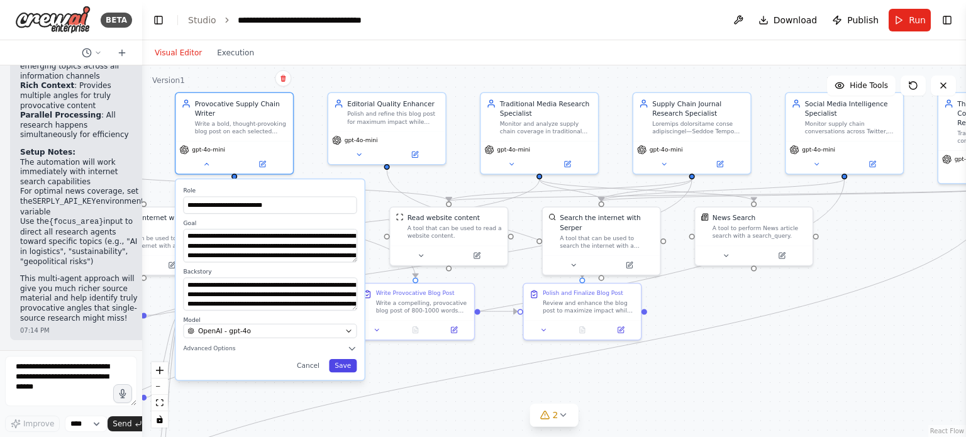
click at [349, 365] on button "Save" at bounding box center [343, 365] width 28 height 13
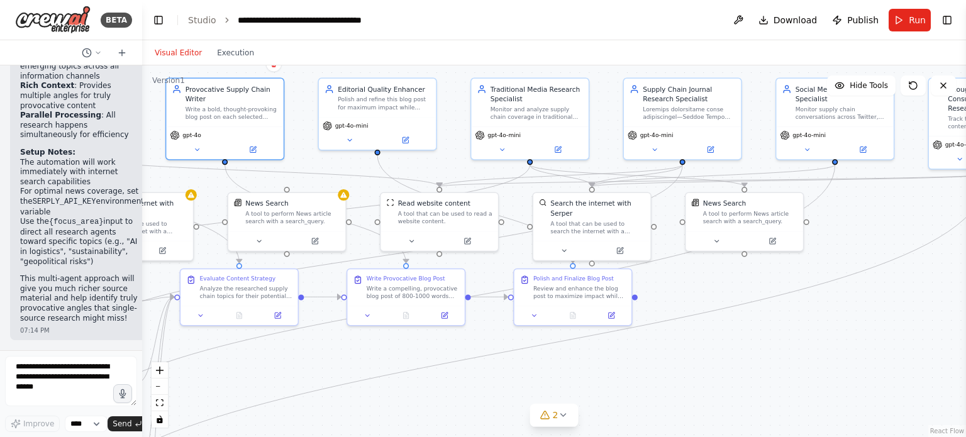
drag, startPoint x: 888, startPoint y: 267, endPoint x: 879, endPoint y: 252, distance: 17.5
click at [879, 252] on div ".deletable-edge-delete-btn { width: 20px; height: 20px; border: 0px solid #ffff…" at bounding box center [554, 251] width 824 height 372
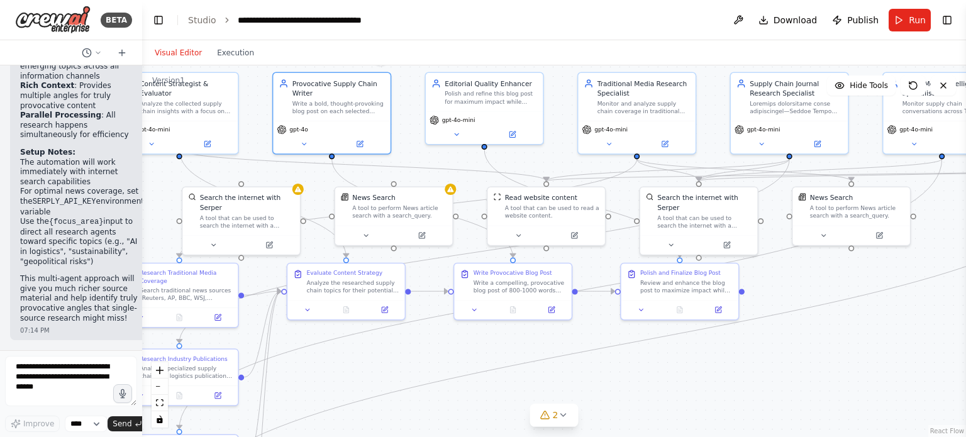
drag, startPoint x: 825, startPoint y: 337, endPoint x: 901, endPoint y: 300, distance: 84.7
click at [901, 300] on div ".deletable-edge-delete-btn { width: 20px; height: 20px; border: 0px solid #ffff…" at bounding box center [554, 251] width 824 height 372
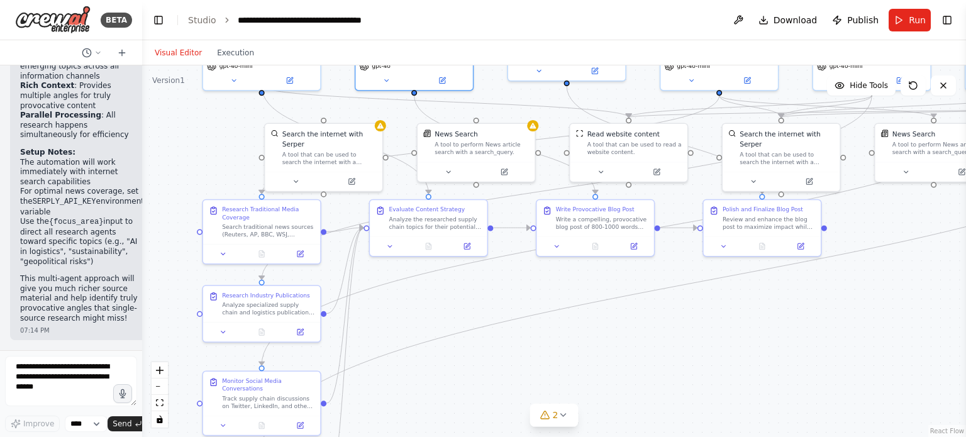
drag, startPoint x: 763, startPoint y: 392, endPoint x: 846, endPoint y: 329, distance: 104.0
click at [846, 329] on div ".deletable-edge-delete-btn { width: 20px; height: 20px; border: 0px solid #ffff…" at bounding box center [554, 251] width 824 height 372
click at [492, 145] on div "A tool to perform News article search with a search_query." at bounding box center [482, 146] width 94 height 15
click at [631, 311] on div ".deletable-edge-delete-btn { width: 20px; height: 20px; border: 0px solid #ffff…" at bounding box center [554, 251] width 824 height 372
click at [508, 143] on div "A tool to perform News article search with a search_query." at bounding box center [487, 146] width 94 height 15
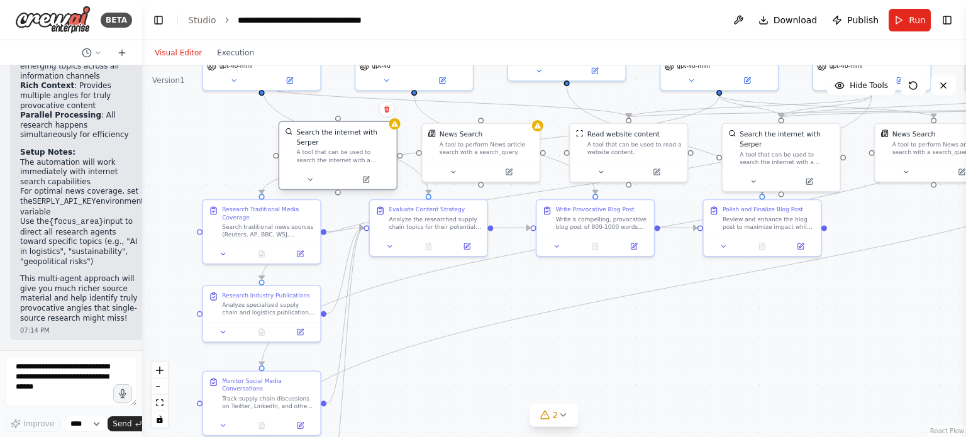
drag, startPoint x: 332, startPoint y: 147, endPoint x: 343, endPoint y: 153, distance: 12.7
click at [343, 153] on div "A tool that can be used to search the internet with a search_query. Supports di…" at bounding box center [343, 155] width 94 height 15
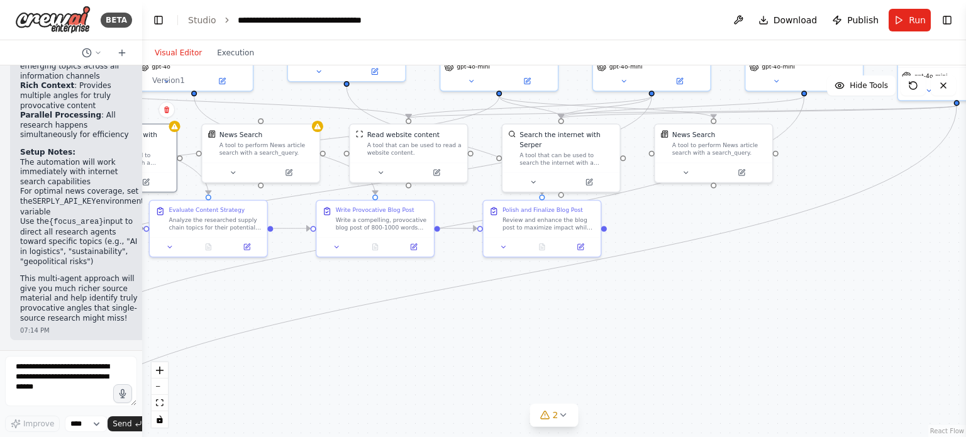
drag, startPoint x: 681, startPoint y: 358, endPoint x: 514, endPoint y: 357, distance: 167.3
click at [514, 357] on div ".deletable-edge-delete-btn { width: 20px; height: 20px; border: 0px solid #ffff…" at bounding box center [554, 251] width 824 height 372
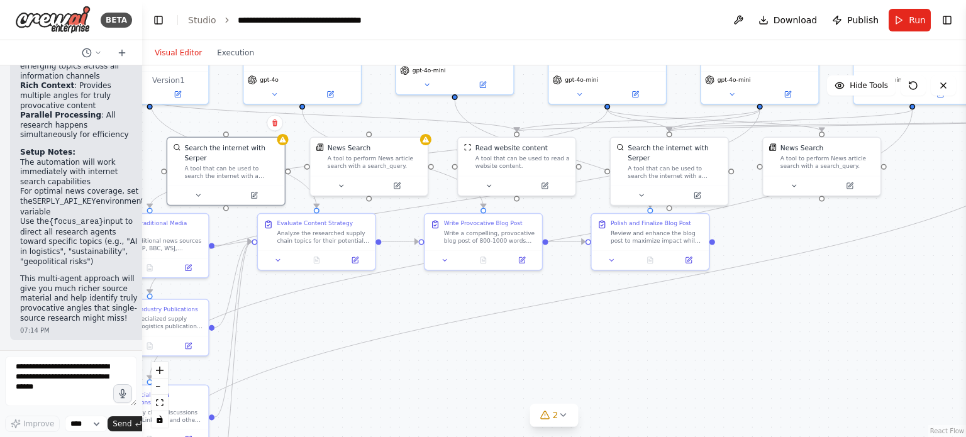
drag, startPoint x: 428, startPoint y: 347, endPoint x: 755, endPoint y: 348, distance: 326.4
click at [741, 351] on div ".deletable-edge-delete-btn { width: 20px; height: 20px; border: 0px solid #ffff…" at bounding box center [554, 251] width 824 height 372
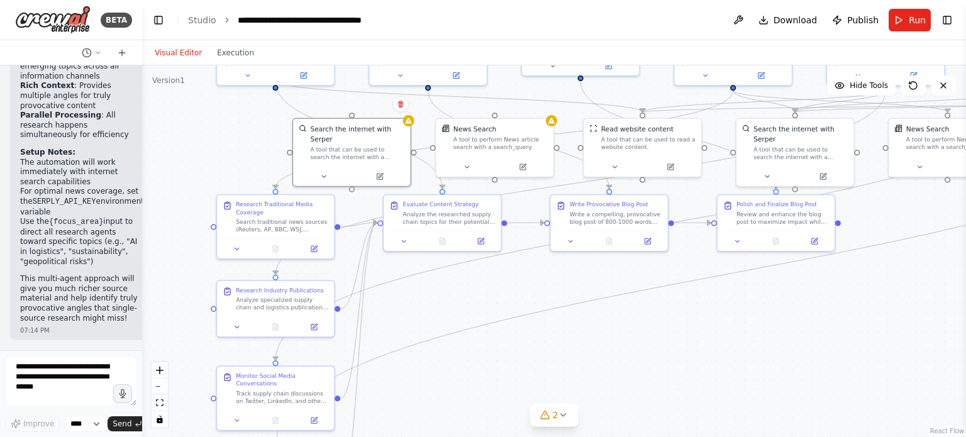
drag, startPoint x: 771, startPoint y: 372, endPoint x: 692, endPoint y: 362, distance: 79.9
click at [692, 362] on div ".deletable-edge-delete-btn { width: 20px; height: 20px; border: 0px solid #ffff…" at bounding box center [554, 251] width 824 height 372
click at [912, 17] on span "Run" at bounding box center [917, 20] width 17 height 13
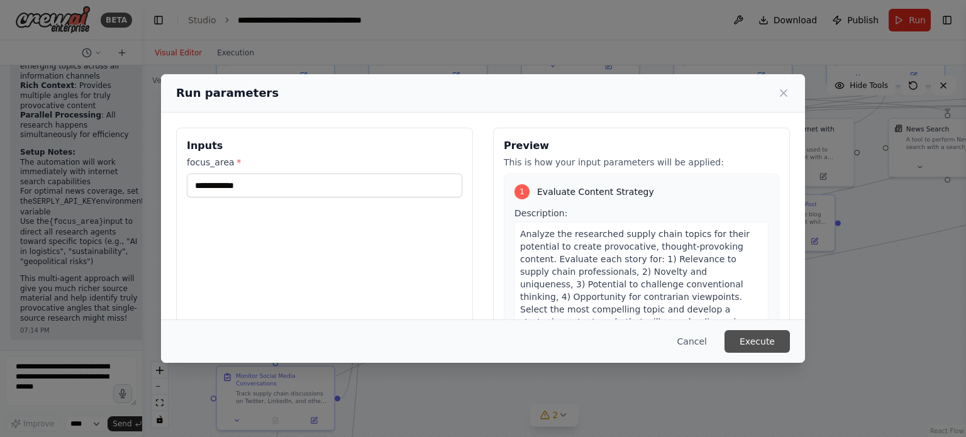
click at [741, 343] on button "Execute" at bounding box center [756, 341] width 65 height 23
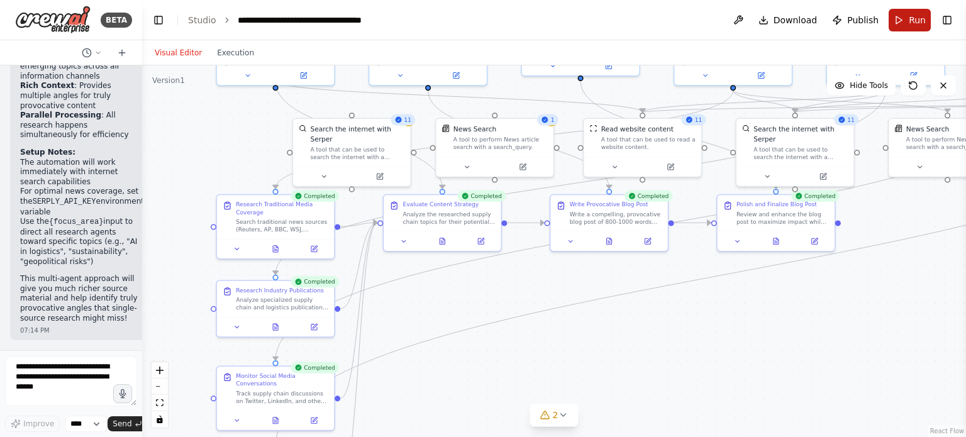
click at [916, 22] on span "Run" at bounding box center [917, 20] width 17 height 13
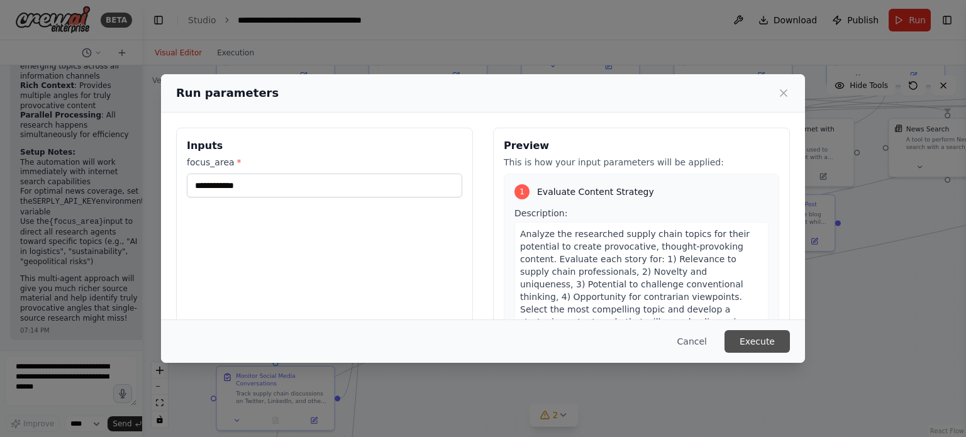
click at [753, 338] on button "Execute" at bounding box center [756, 341] width 65 height 23
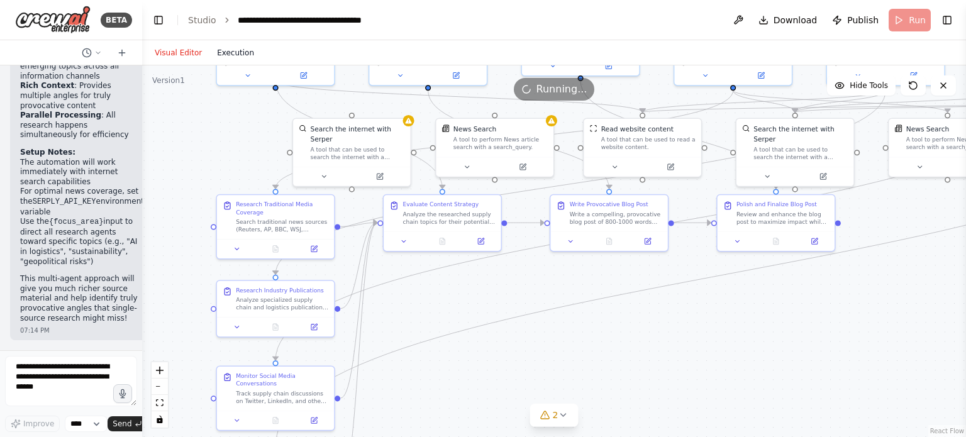
click at [236, 54] on button "Execution" at bounding box center [235, 52] width 52 height 15
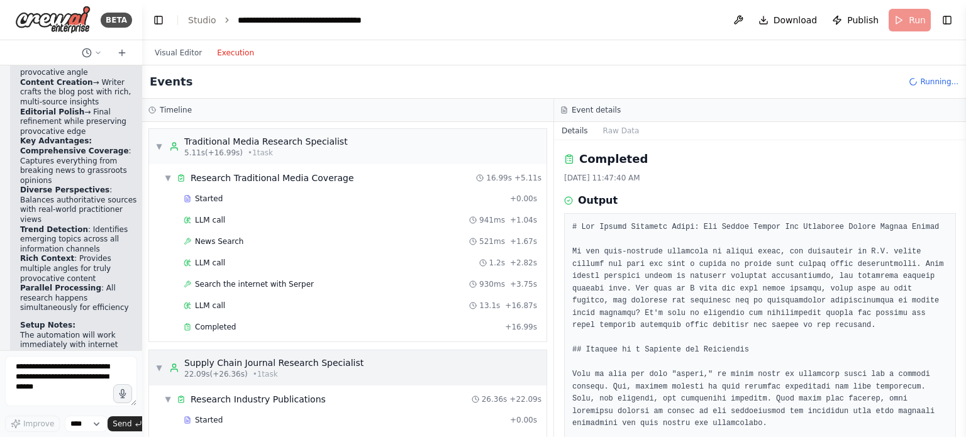
scroll to position [63, 0]
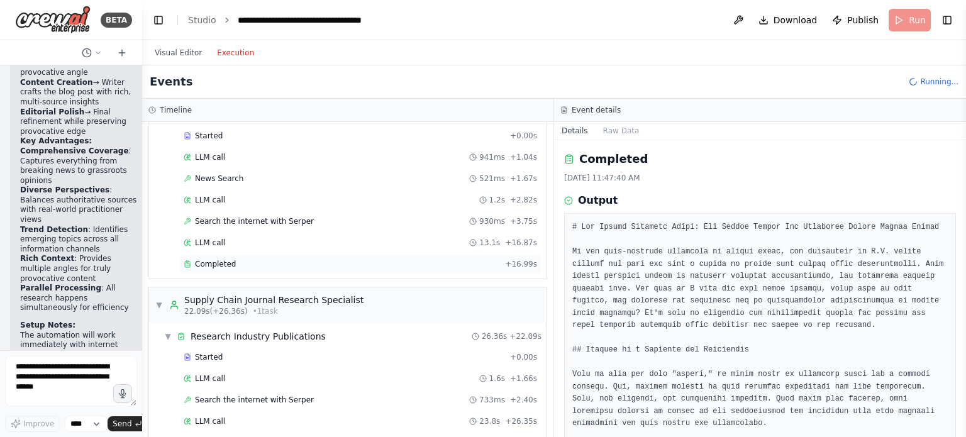
click at [214, 259] on span "Completed" at bounding box center [215, 264] width 41 height 10
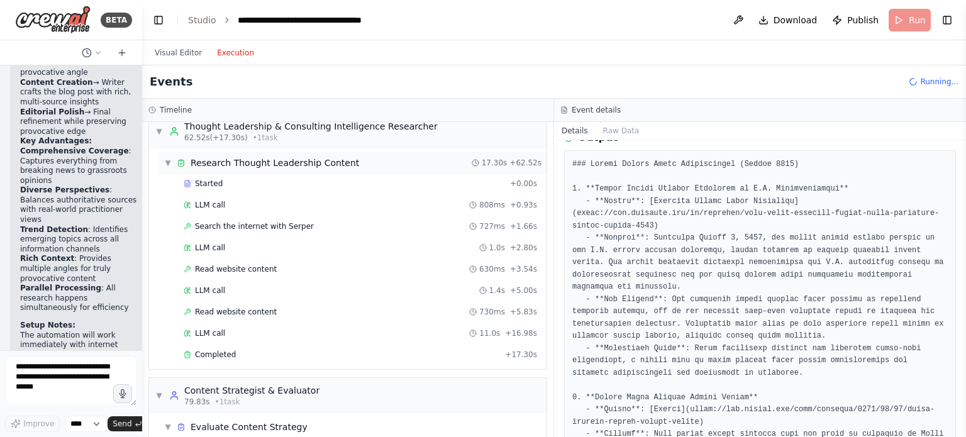
scroll to position [629, 0]
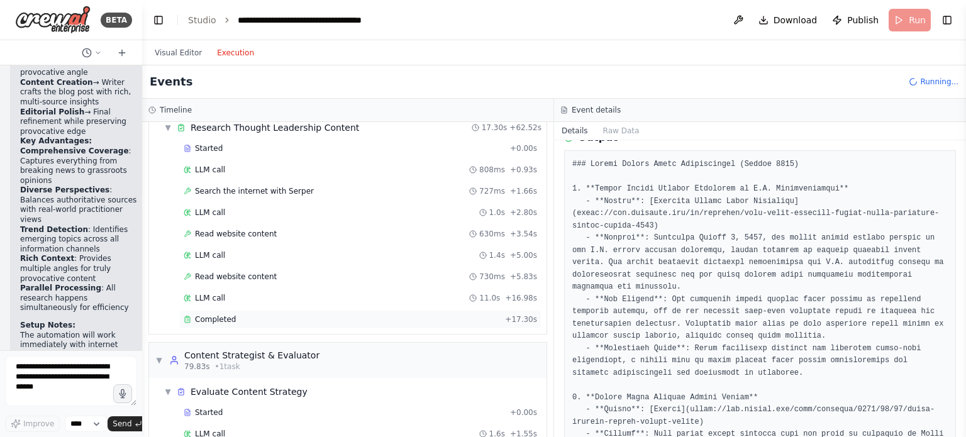
click at [223, 314] on span "Completed" at bounding box center [215, 319] width 41 height 10
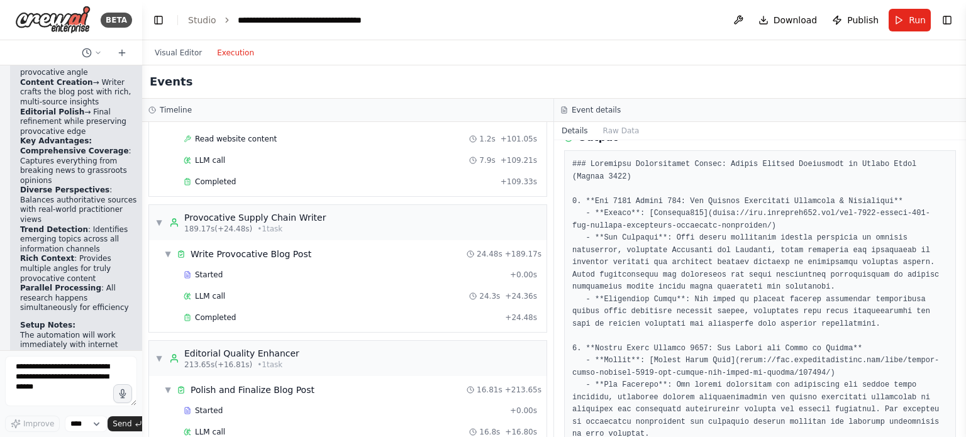
scroll to position [1172, 0]
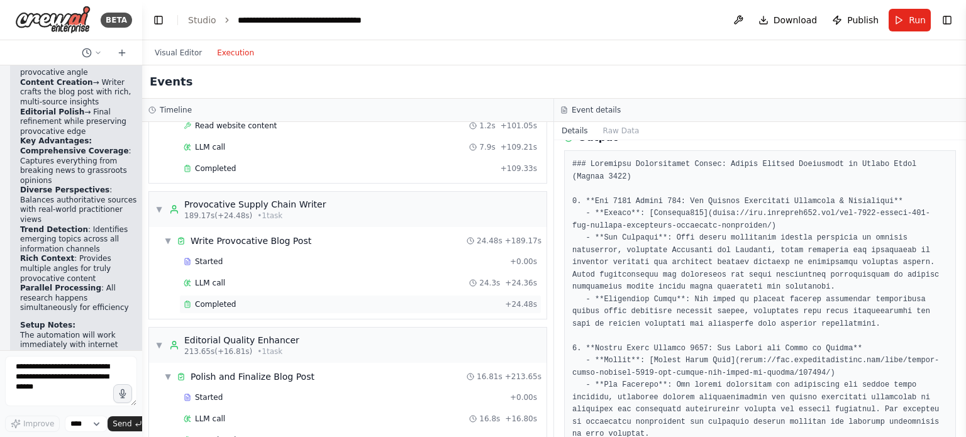
click at [241, 299] on div "Completed" at bounding box center [342, 304] width 316 height 10
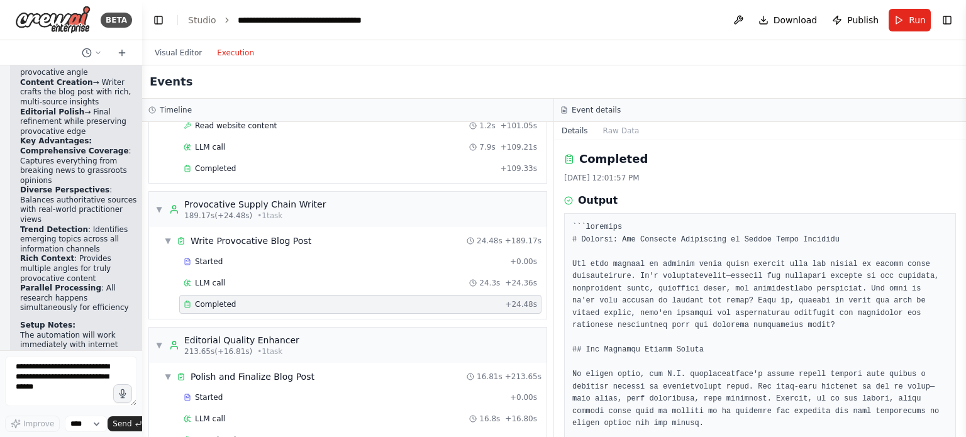
scroll to position [1224, 0]
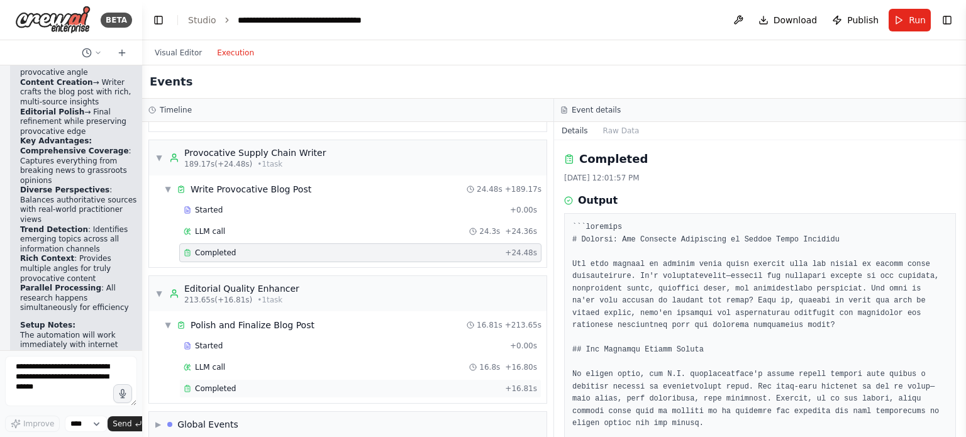
click at [218, 384] on span "Completed" at bounding box center [215, 389] width 41 height 10
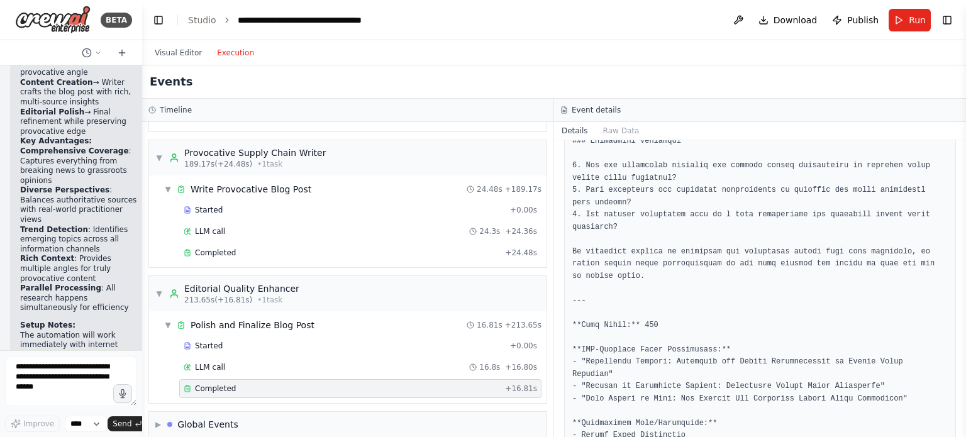
scroll to position [1436, 0]
click at [232, 248] on div "Completed" at bounding box center [342, 253] width 316 height 10
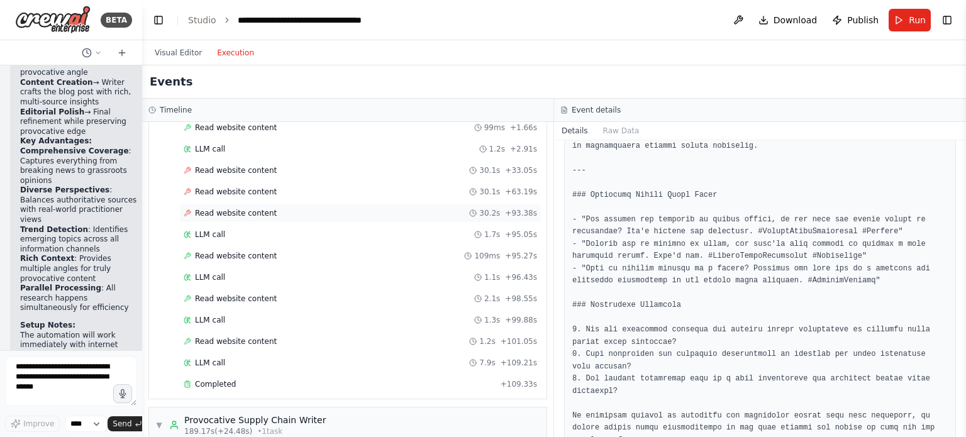
scroll to position [969, 0]
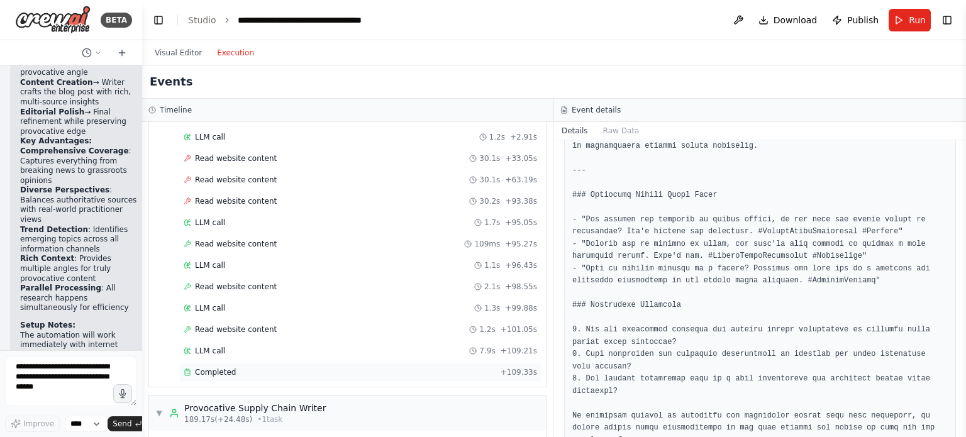
click at [226, 367] on span "Completed" at bounding box center [215, 372] width 41 height 10
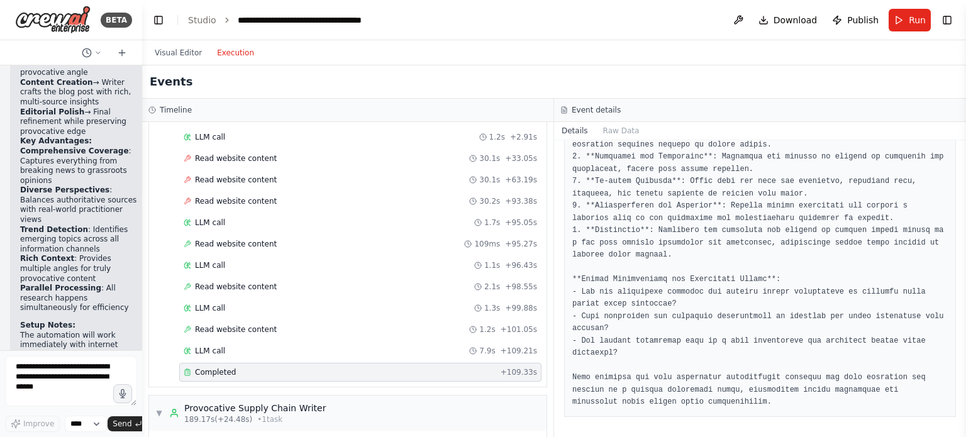
scroll to position [609, 0]
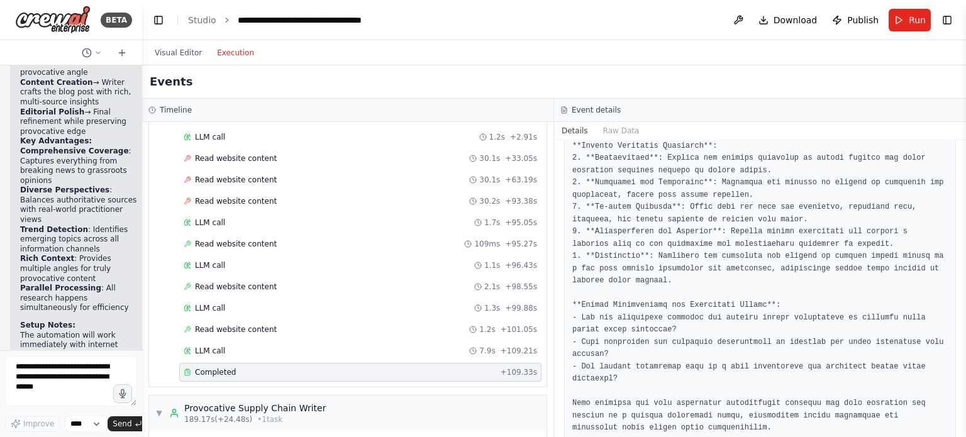
click at [226, 367] on span "Completed" at bounding box center [215, 372] width 41 height 10
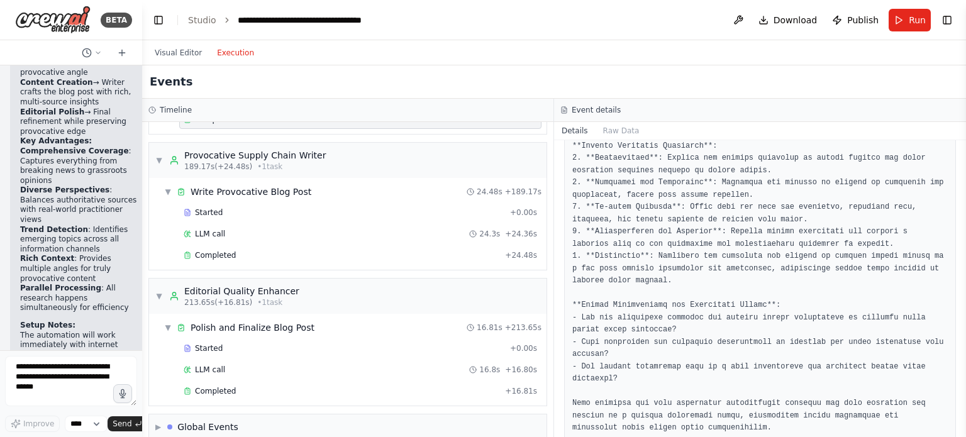
scroll to position [1224, 0]
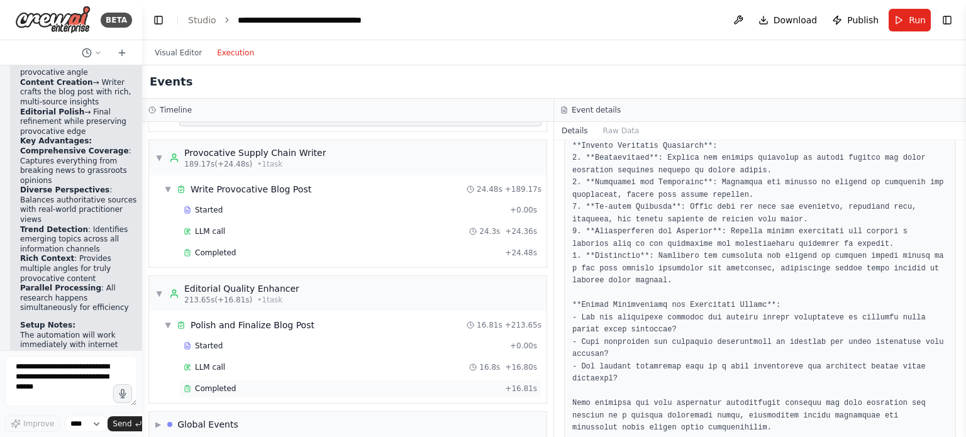
click at [228, 384] on span "Completed" at bounding box center [215, 389] width 41 height 10
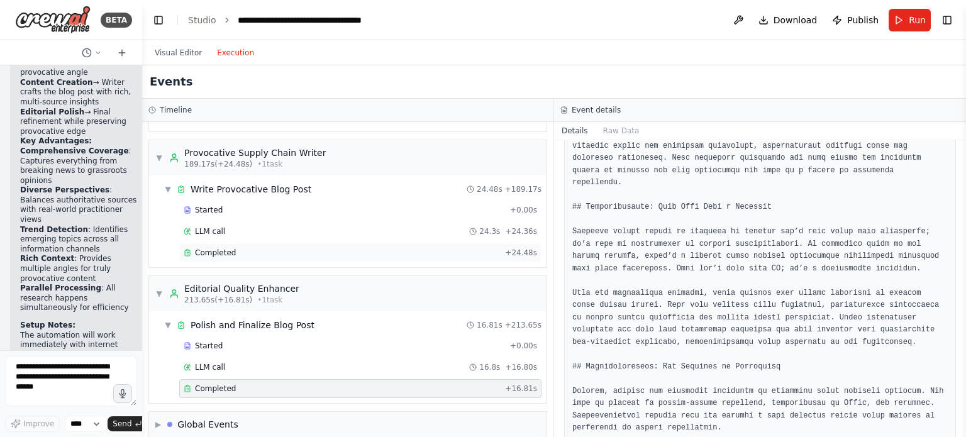
click at [231, 248] on span "Completed" at bounding box center [215, 253] width 41 height 10
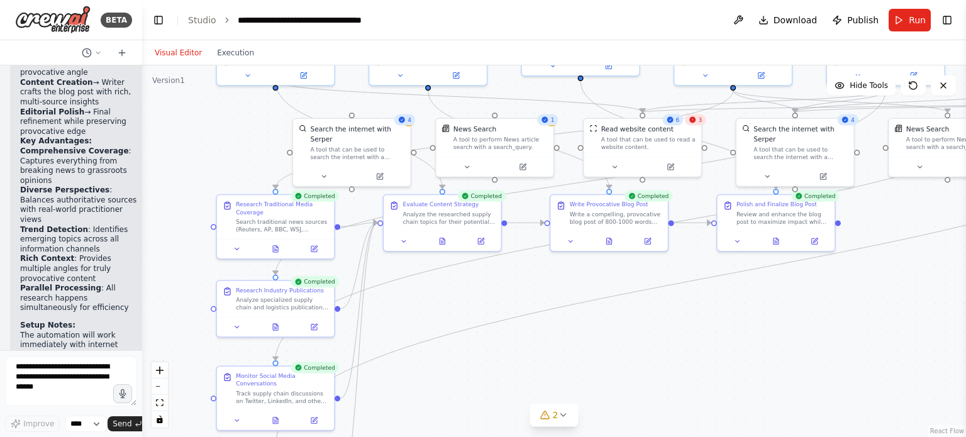
click at [174, 54] on button "Visual Editor" at bounding box center [178, 52] width 62 height 15
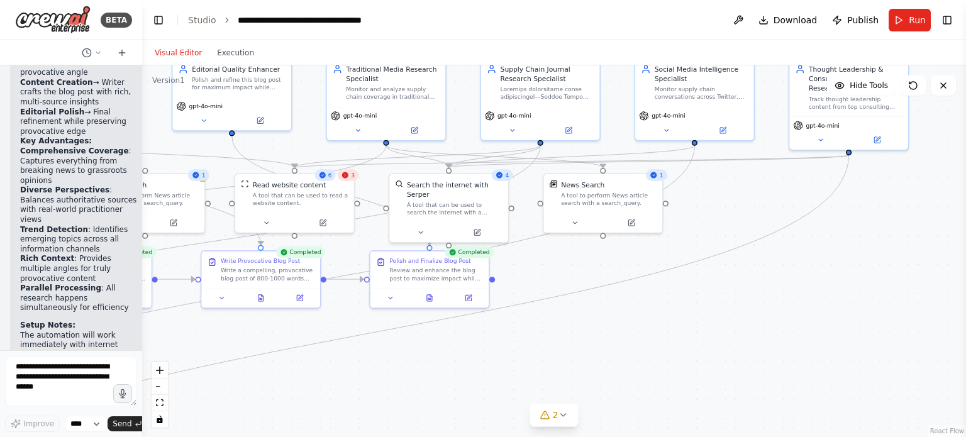
drag, startPoint x: 842, startPoint y: 311, endPoint x: 469, endPoint y: 367, distance: 377.0
click at [469, 367] on div ".deletable-edge-delete-btn { width: 20px; height: 20px; border: 0px solid #ffff…" at bounding box center [554, 251] width 824 height 372
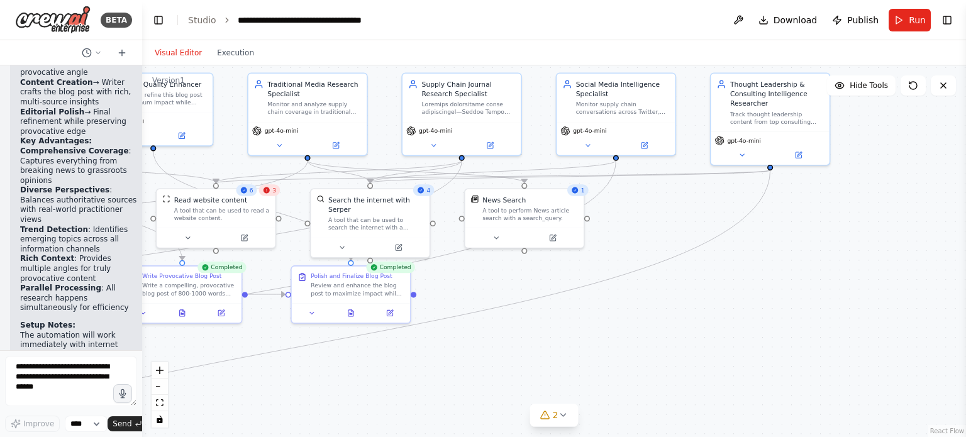
drag, startPoint x: 820, startPoint y: 285, endPoint x: 767, endPoint y: 301, distance: 55.3
click at [767, 303] on div ".deletable-edge-delete-btn { width: 20px; height: 20px; border: 0px solid #ffff…" at bounding box center [554, 251] width 824 height 372
click at [229, 52] on button "Execution" at bounding box center [235, 52] width 52 height 15
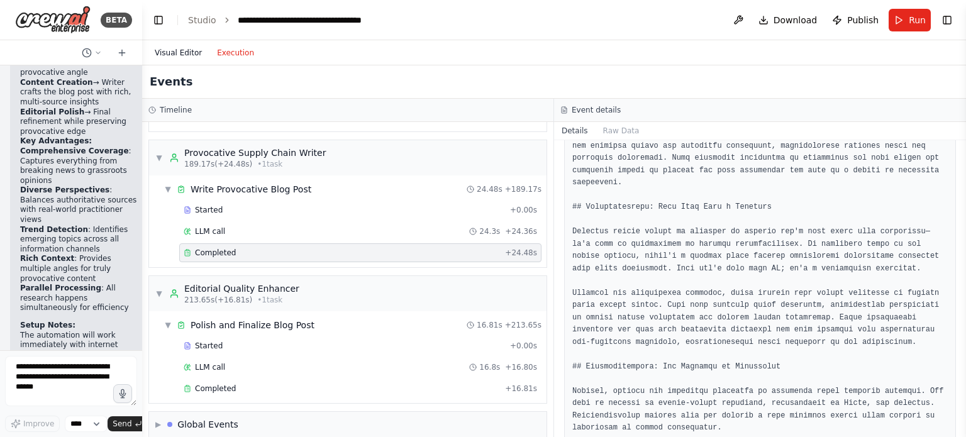
click at [180, 48] on button "Visual Editor" at bounding box center [178, 52] width 62 height 15
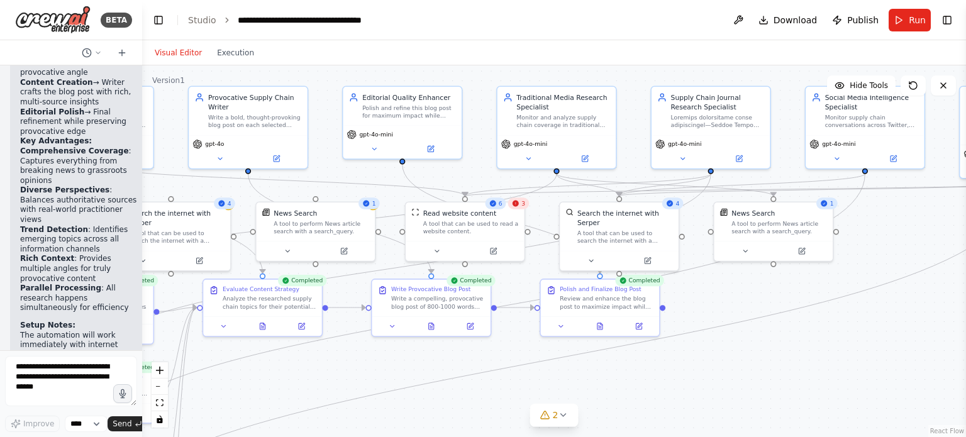
drag, startPoint x: 584, startPoint y: 309, endPoint x: 833, endPoint y: 321, distance: 249.3
click at [833, 321] on div ".deletable-edge-delete-btn { width: 20px; height: 20px; border: 0px solid #ffff…" at bounding box center [554, 251] width 824 height 372
click at [220, 55] on button "Execution" at bounding box center [235, 52] width 52 height 15
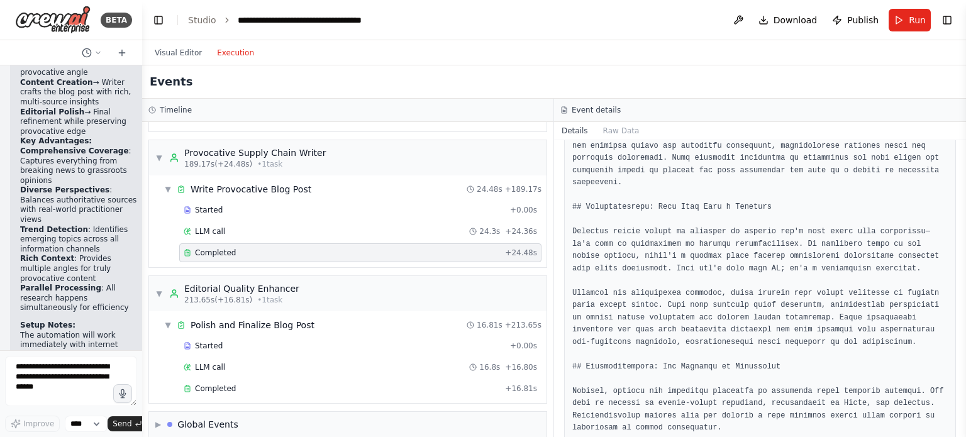
click at [177, 60] on div "Visual Editor Execution" at bounding box center [204, 52] width 114 height 25
click at [156, 153] on span "▼" at bounding box center [159, 158] width 8 height 10
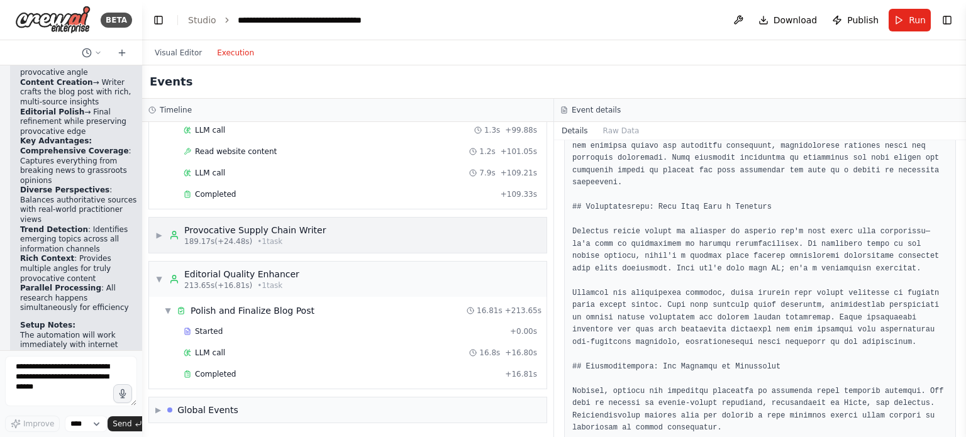
scroll to position [1133, 0]
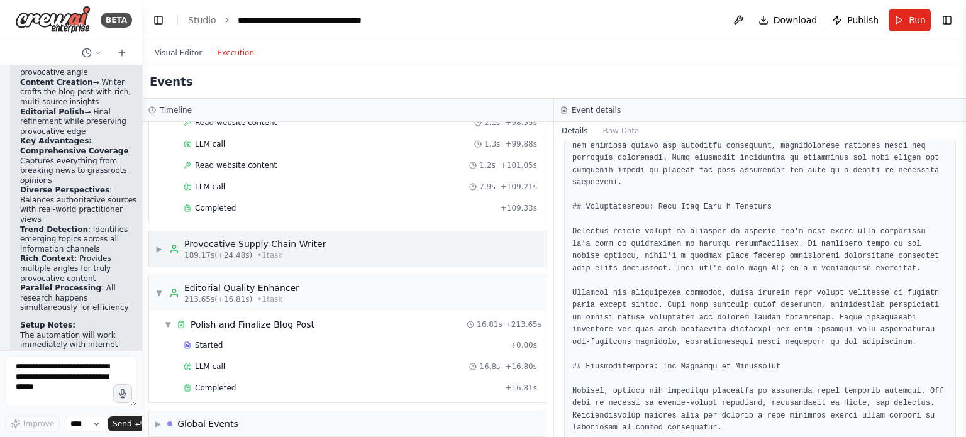
click at [163, 244] on span "▶" at bounding box center [159, 249] width 8 height 10
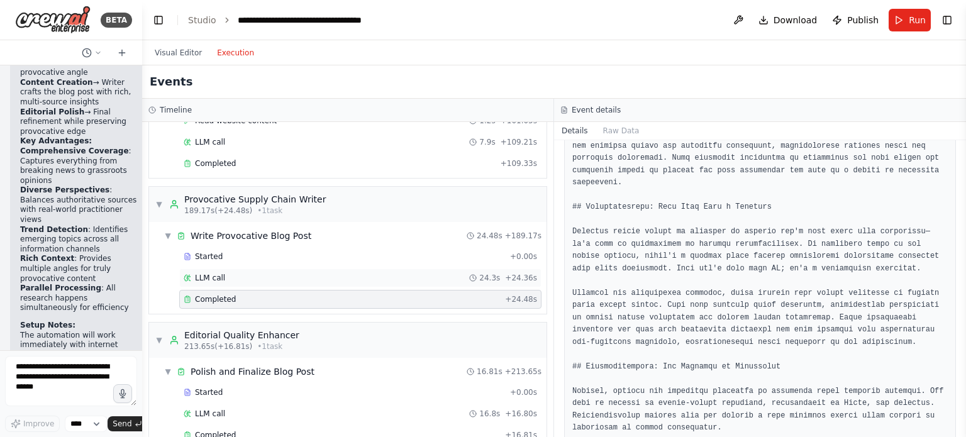
scroll to position [1224, 0]
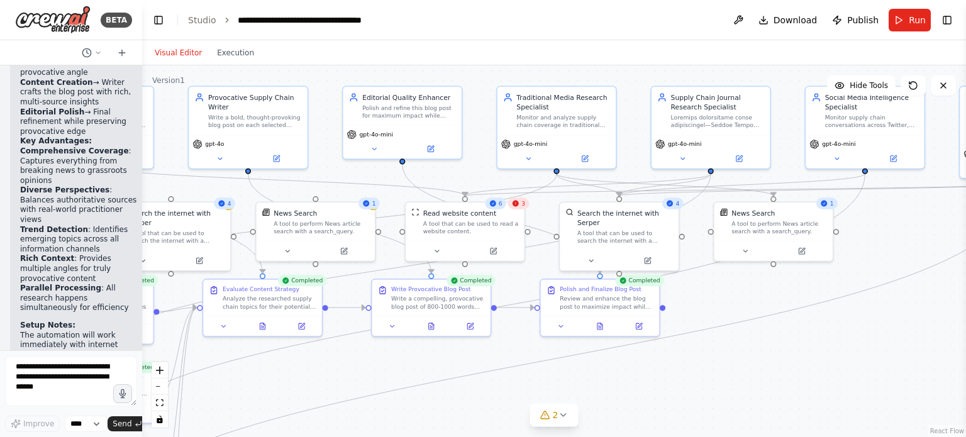
click at [179, 58] on button "Visual Editor" at bounding box center [178, 52] width 62 height 15
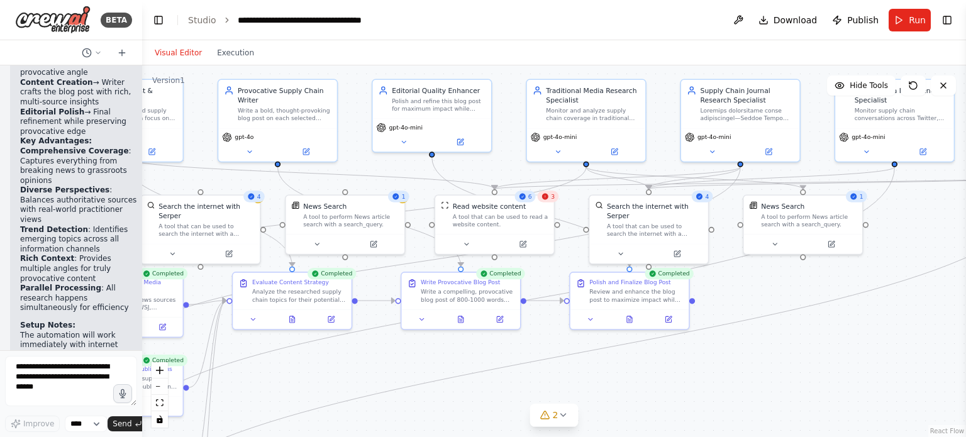
drag, startPoint x: 704, startPoint y: 355, endPoint x: 734, endPoint y: 348, distance: 30.4
click at [734, 348] on div ".deletable-edge-delete-btn { width: 20px; height: 20px; border: 0px solid #ffff…" at bounding box center [554, 251] width 824 height 372
click at [825, 201] on div "News Search" at bounding box center [804, 203] width 96 height 9
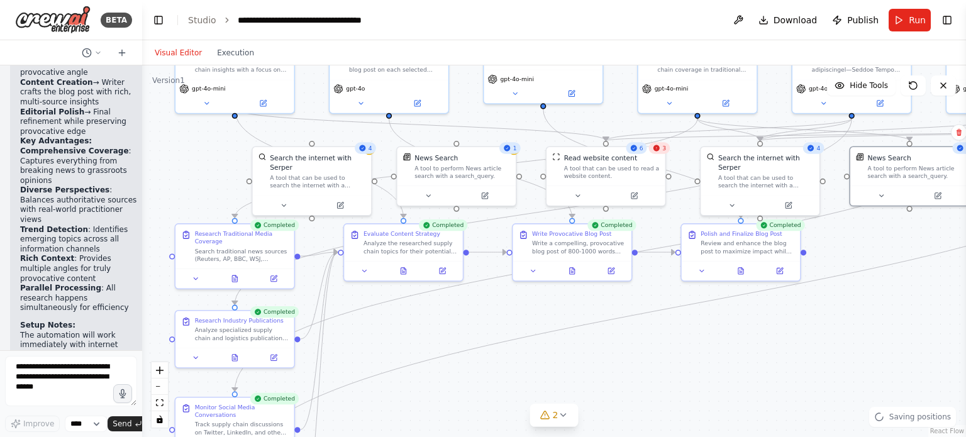
drag, startPoint x: 641, startPoint y: 399, endPoint x: 753, endPoint y: 350, distance: 121.4
click at [753, 350] on div ".deletable-edge-delete-btn { width: 20px; height: 20px; border: 0px solid #ffff…" at bounding box center [554, 251] width 824 height 372
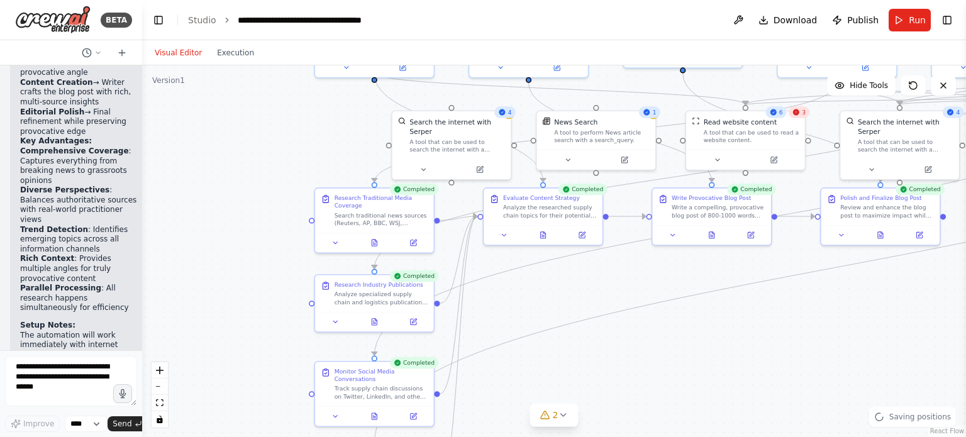
drag, startPoint x: 439, startPoint y: 350, endPoint x: 553, endPoint y: 314, distance: 119.3
click at [553, 314] on div ".deletable-edge-delete-btn { width: 20px; height: 20px; border: 0px solid #ffff…" at bounding box center [554, 251] width 824 height 372
click at [418, 241] on button at bounding box center [413, 240] width 33 height 11
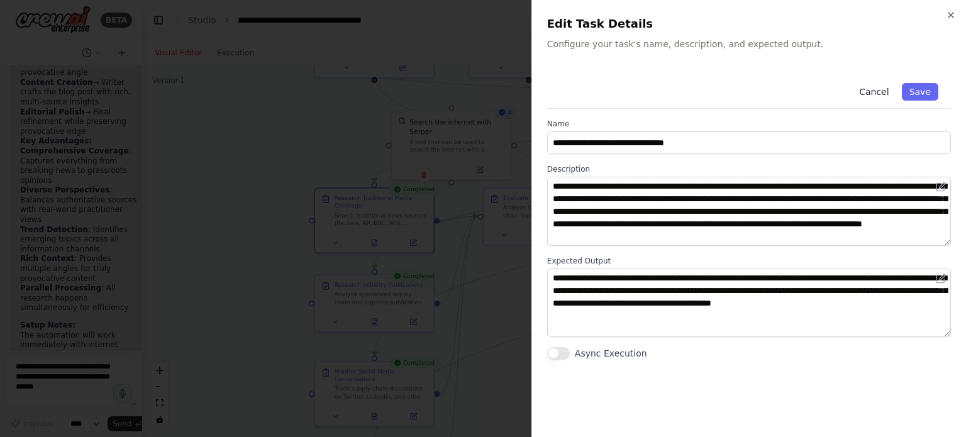
click at [888, 91] on button "Cancel" at bounding box center [874, 92] width 45 height 18
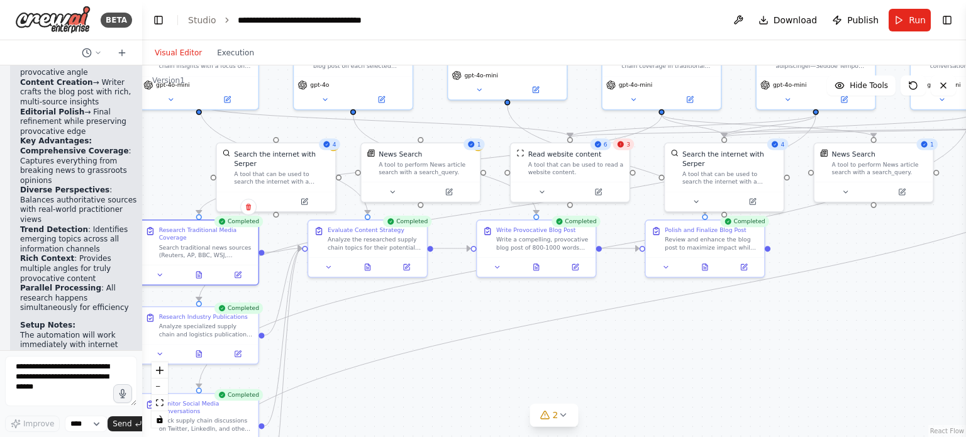
drag, startPoint x: 701, startPoint y: 335, endPoint x: 525, endPoint y: 367, distance: 178.4
click at [525, 367] on div ".deletable-edge-delete-btn { width: 20px; height: 20px; border: 0px solid #ffff…" at bounding box center [554, 251] width 824 height 372
click at [499, 267] on icon at bounding box center [498, 266] width 8 height 8
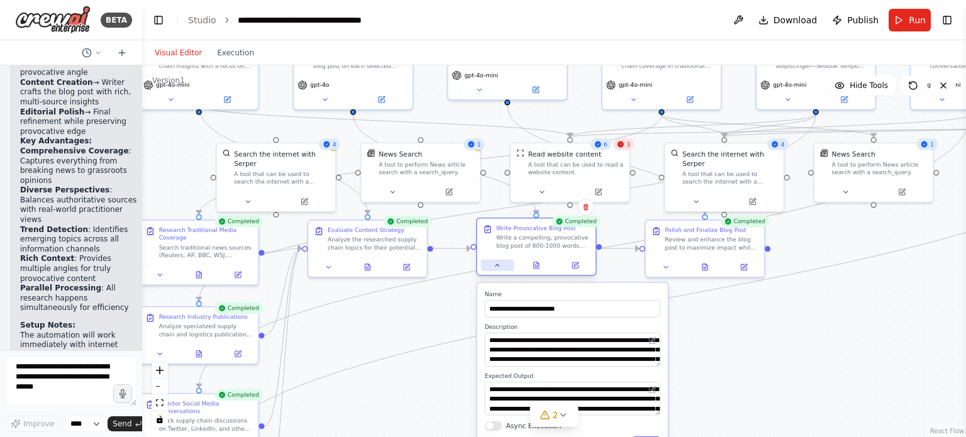
click at [499, 267] on icon at bounding box center [498, 266] width 8 height 8
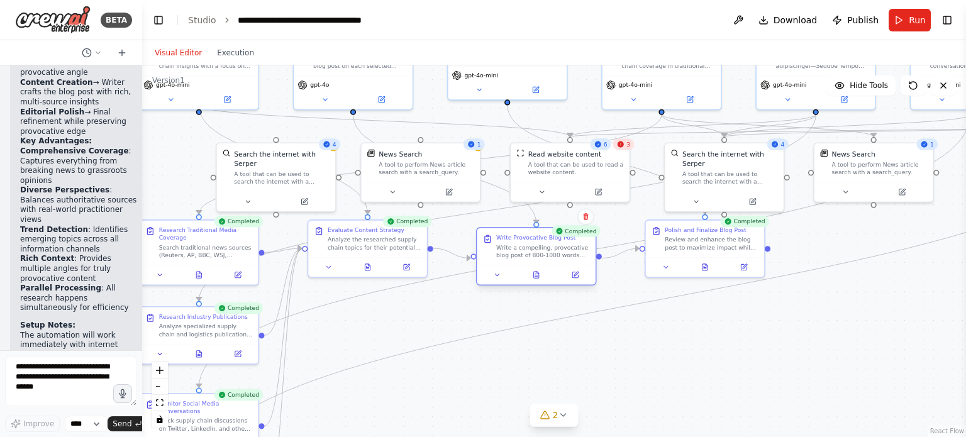
drag, startPoint x: 586, startPoint y: 241, endPoint x: 584, endPoint y: 252, distance: 11.6
click at [584, 252] on div "Write a compelling, provocative blog post of 800-1000 words targeting supply ch…" at bounding box center [543, 251] width 94 height 16
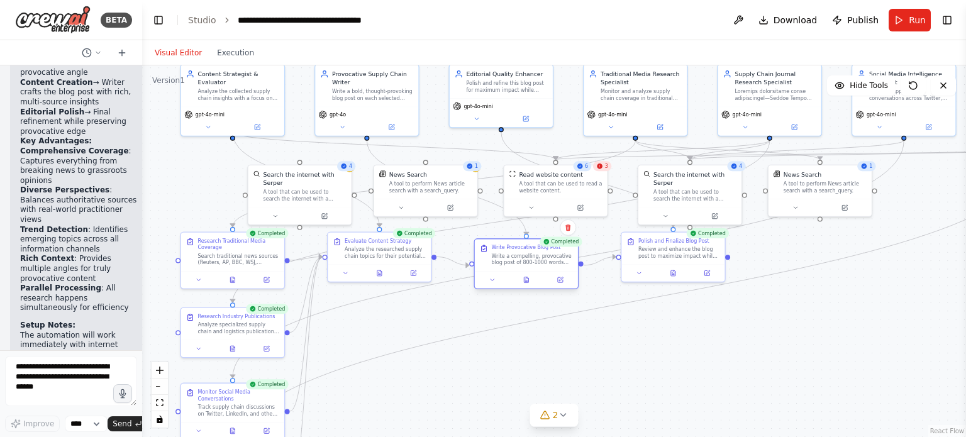
click at [557, 287] on div at bounding box center [526, 279] width 103 height 17
click at [558, 284] on button at bounding box center [560, 280] width 29 height 10
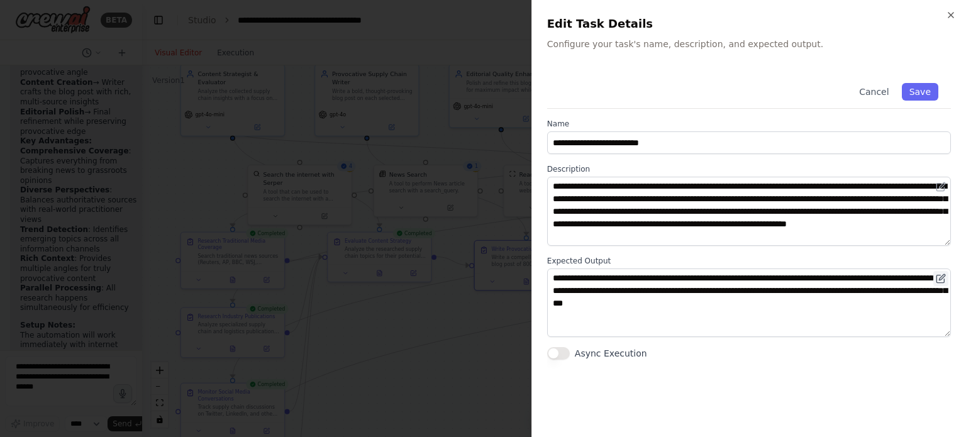
click at [943, 279] on icon at bounding box center [941, 279] width 10 height 10
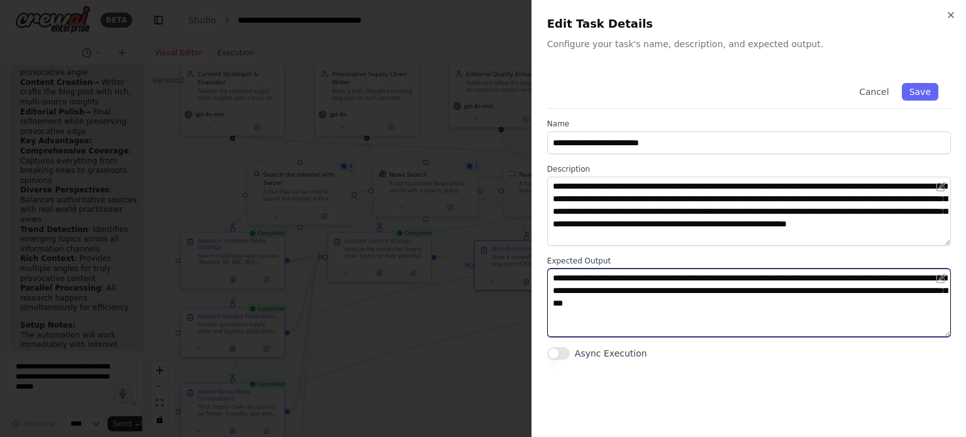
drag, startPoint x: 850, startPoint y: 306, endPoint x: 537, endPoint y: 274, distance: 314.8
click at [537, 274] on div "**********" at bounding box center [748, 218] width 435 height 437
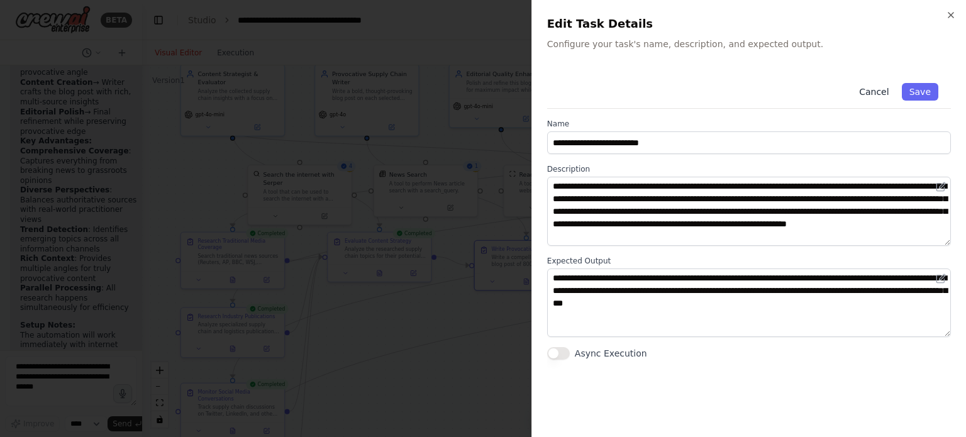
click at [882, 97] on button "Cancel" at bounding box center [874, 92] width 45 height 18
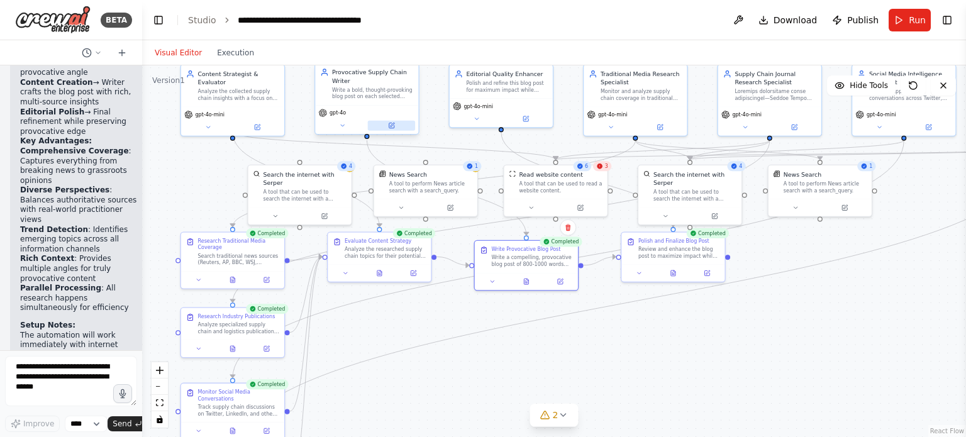
click at [387, 125] on button at bounding box center [391, 126] width 47 height 10
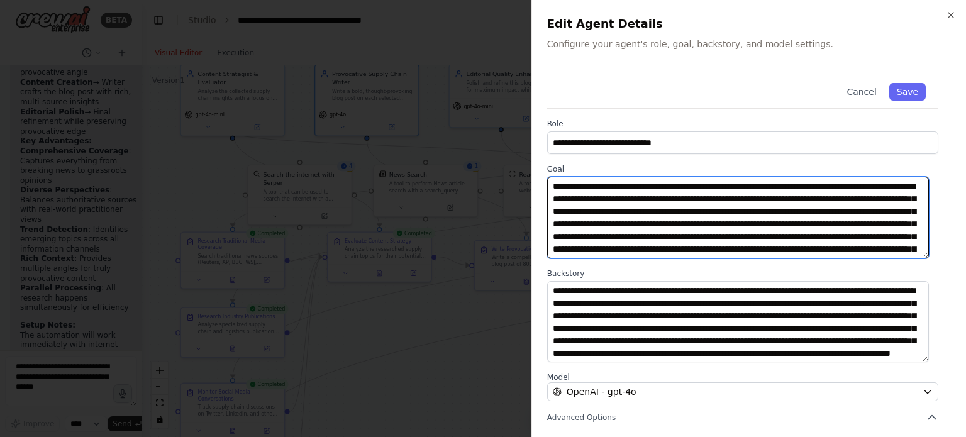
click at [646, 190] on textarea "**********" at bounding box center [738, 218] width 382 height 82
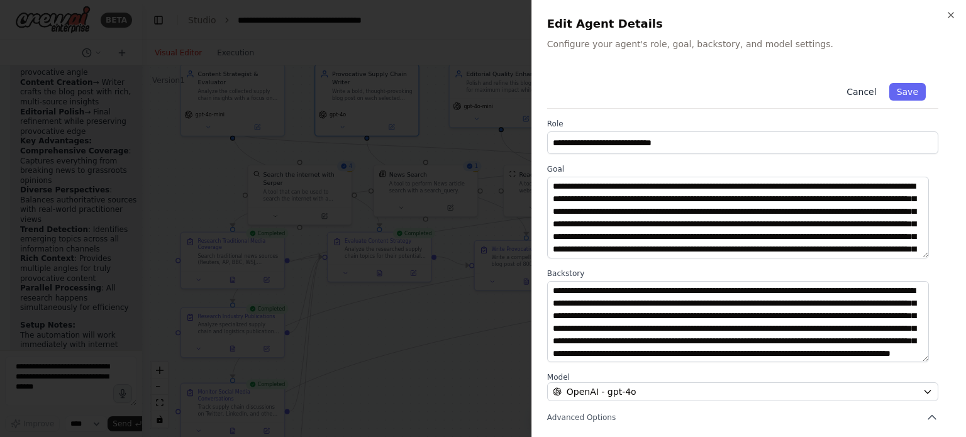
click at [863, 92] on button "Cancel" at bounding box center [861, 92] width 45 height 18
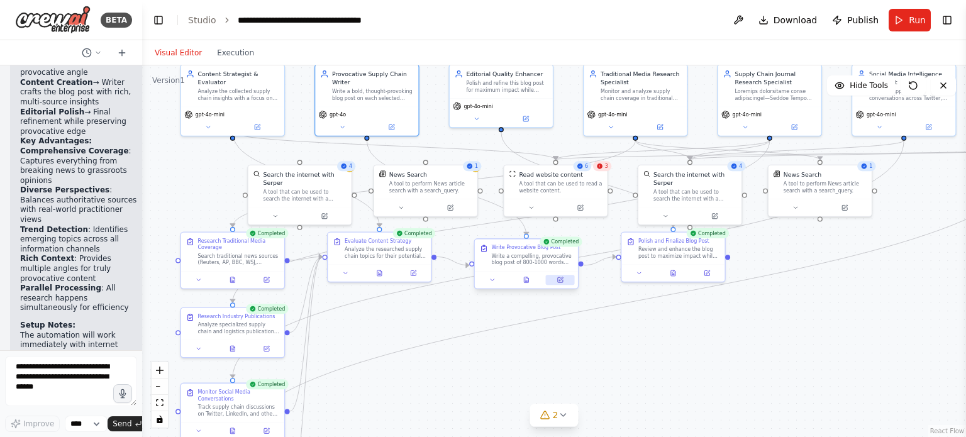
click at [565, 284] on button at bounding box center [560, 280] width 29 height 10
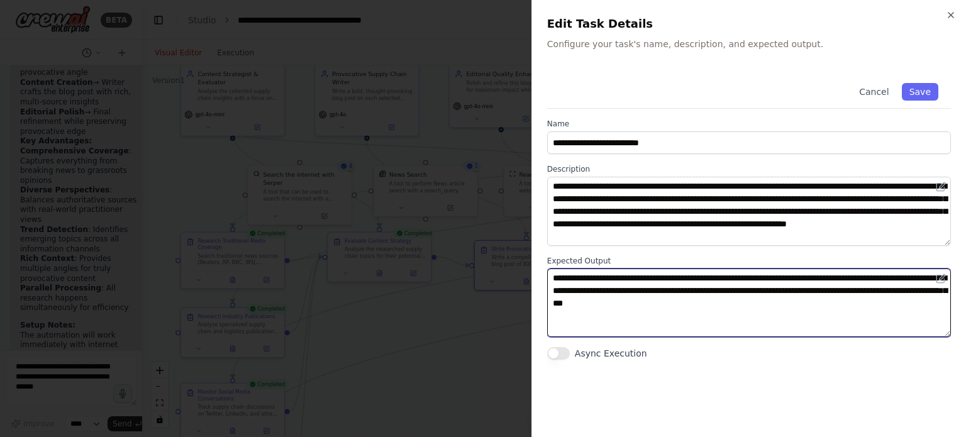
click at [669, 303] on textarea "**********" at bounding box center [749, 303] width 404 height 69
drag, startPoint x: 860, startPoint y: 303, endPoint x: 495, endPoint y: 261, distance: 367.1
click at [495, 261] on body "BETA I'd like to build a recurring supply chain blog, that gathers information …" at bounding box center [483, 218] width 966 height 437
paste textarea "**********"
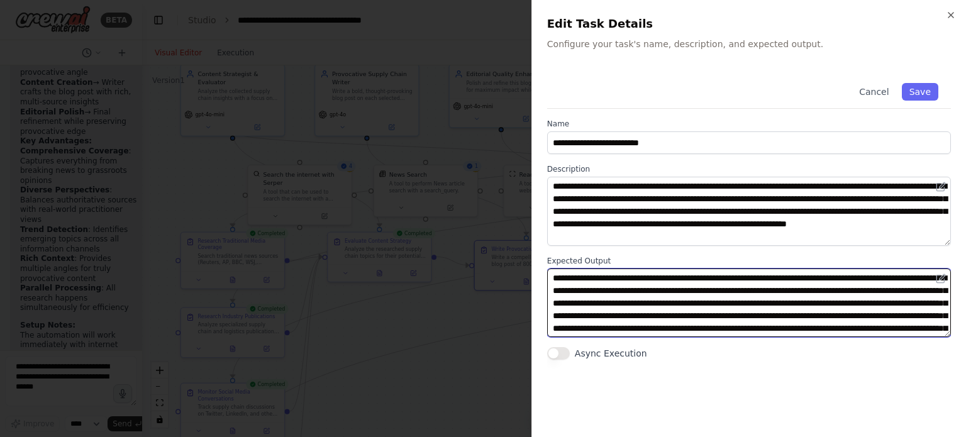
scroll to position [47, 0]
type textarea "**********"
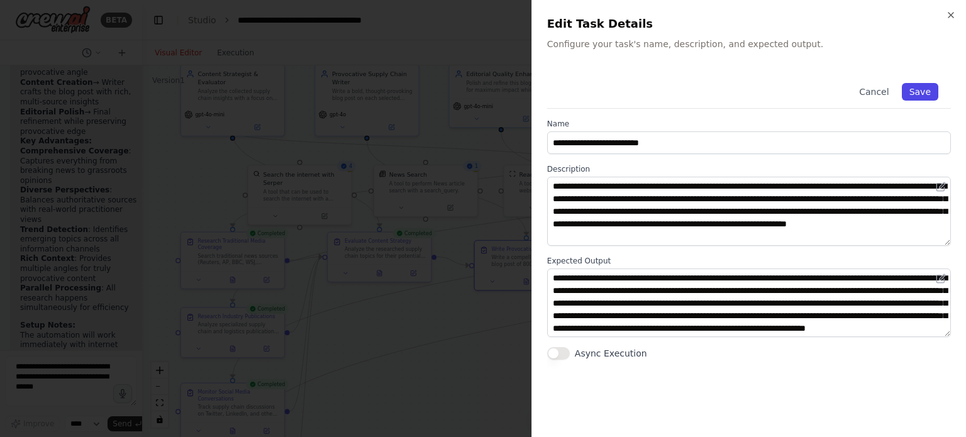
click at [931, 88] on button "Save" at bounding box center [920, 92] width 36 height 18
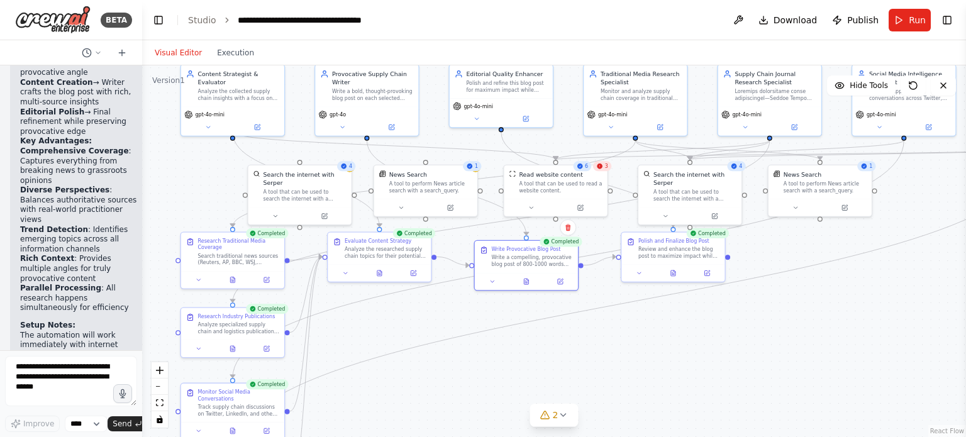
click at [898, 19] on button "Run" at bounding box center [910, 20] width 42 height 23
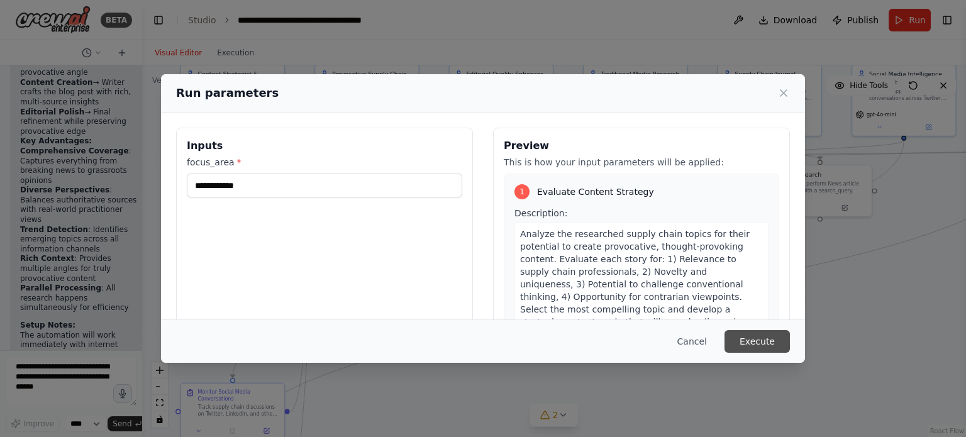
click at [772, 335] on button "Execute" at bounding box center [756, 341] width 65 height 23
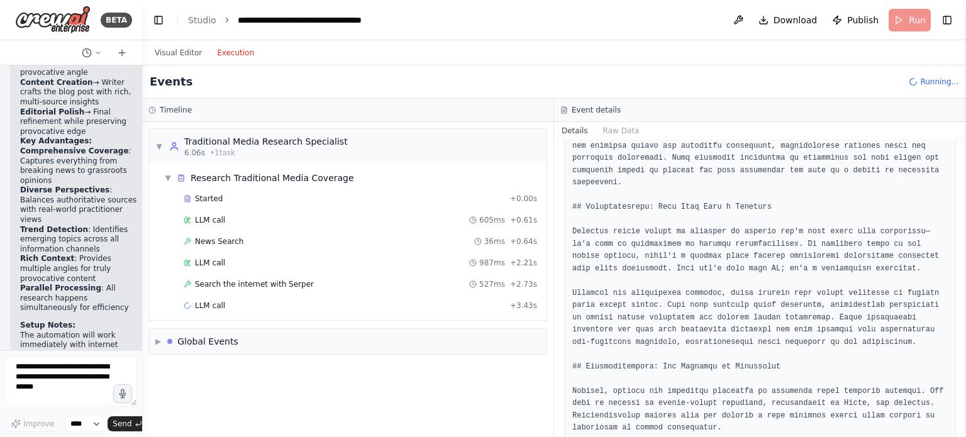
click at [233, 56] on button "Execution" at bounding box center [235, 52] width 52 height 15
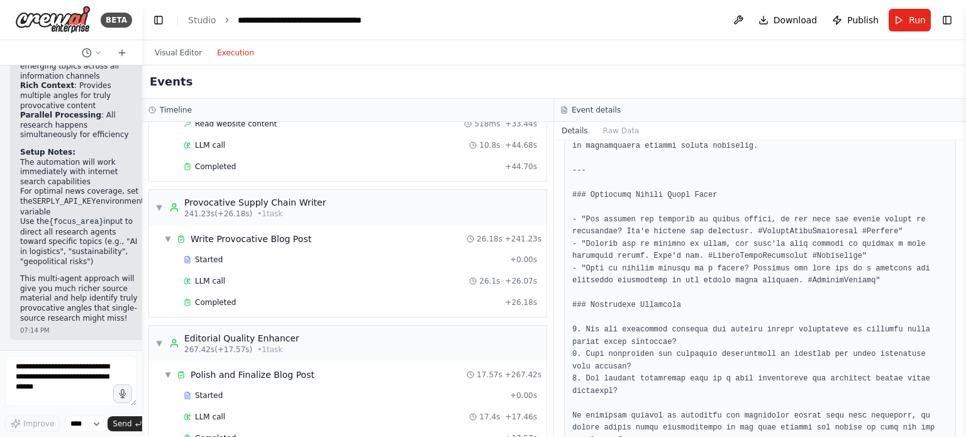
scroll to position [1625, 0]
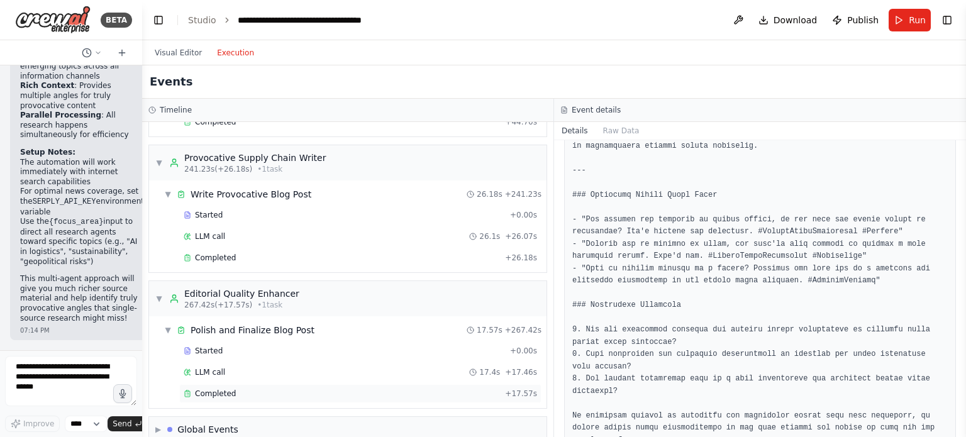
click at [212, 389] on span "Completed" at bounding box center [215, 394] width 41 height 10
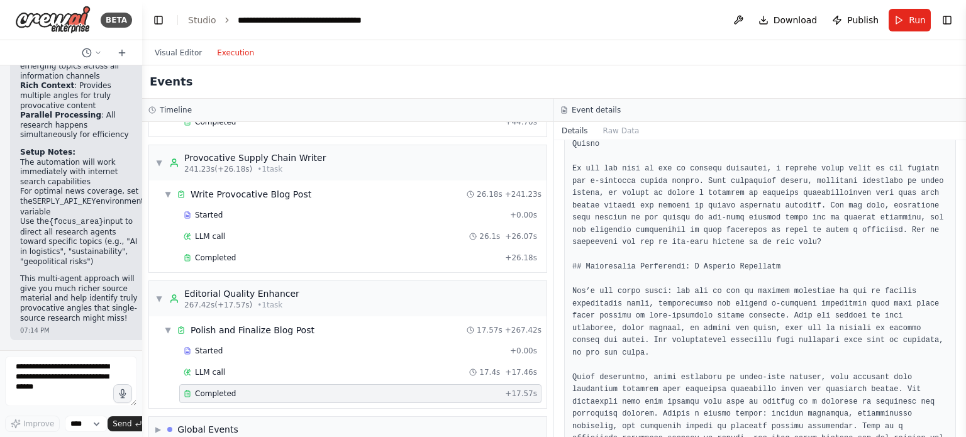
scroll to position [107, 0]
click at [214, 253] on span "Completed" at bounding box center [215, 258] width 41 height 10
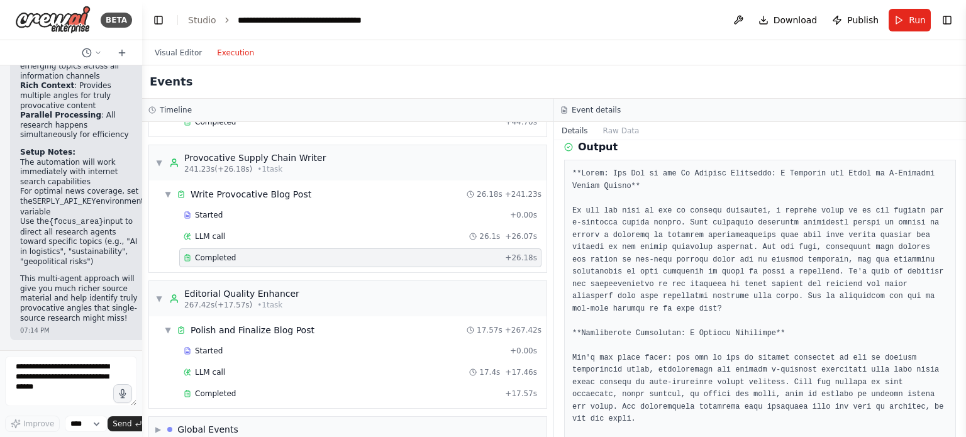
scroll to position [0, 0]
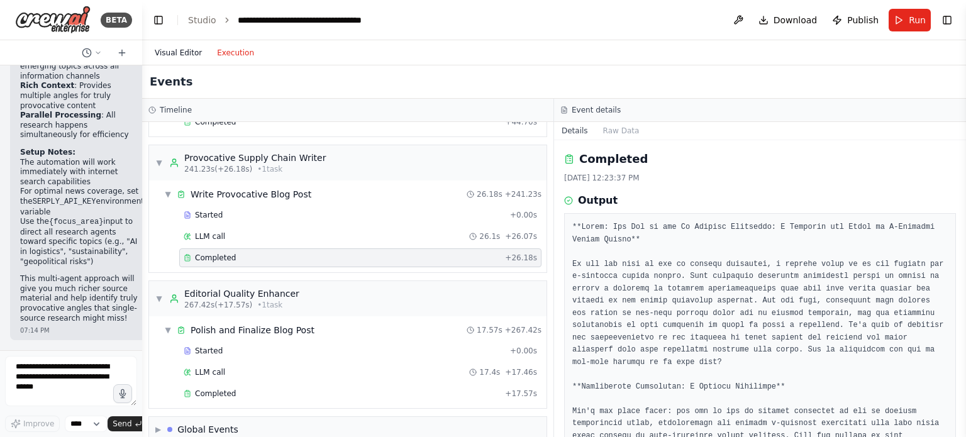
click at [181, 55] on button "Visual Editor" at bounding box center [178, 52] width 62 height 15
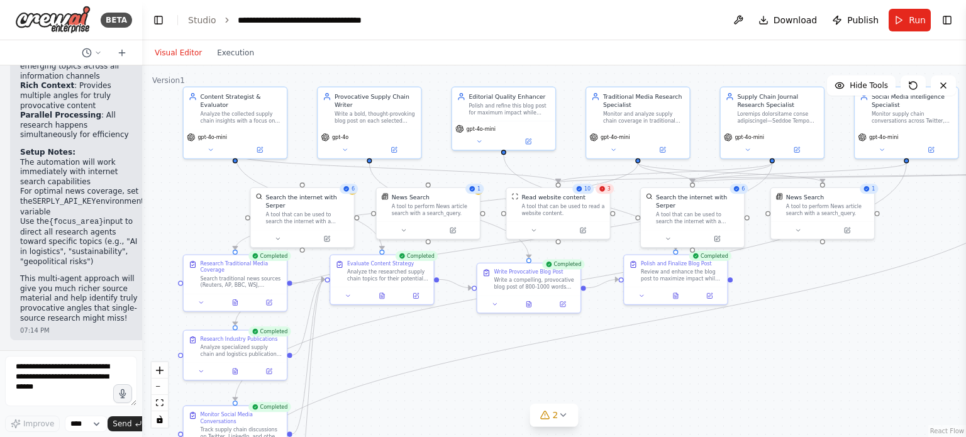
click at [438, 123] on div ".deletable-edge-delete-btn { width: 20px; height: 20px; border: 0px solid #ffff…" at bounding box center [554, 251] width 824 height 372
click at [526, 136] on icon at bounding box center [528, 139] width 7 height 7
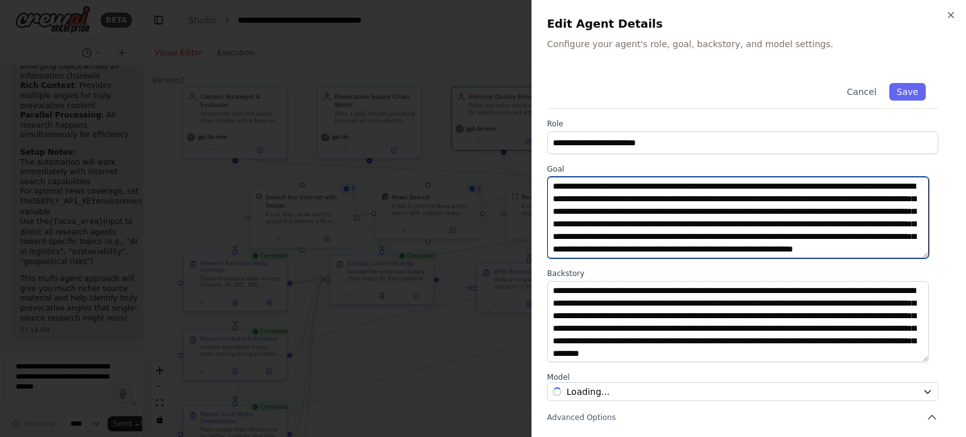
drag, startPoint x: 619, startPoint y: 184, endPoint x: 633, endPoint y: 184, distance: 14.5
click at [633, 184] on textarea "**********" at bounding box center [738, 218] width 382 height 82
type textarea "**********"
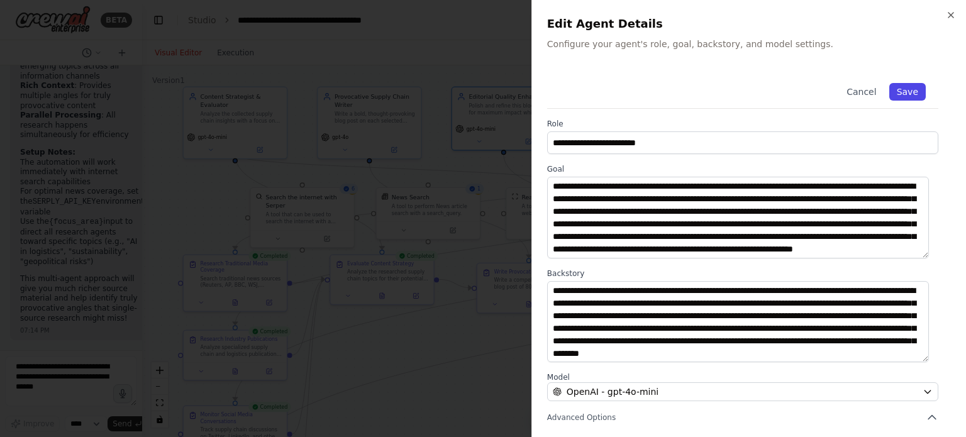
click at [908, 92] on button "Save" at bounding box center [907, 92] width 36 height 18
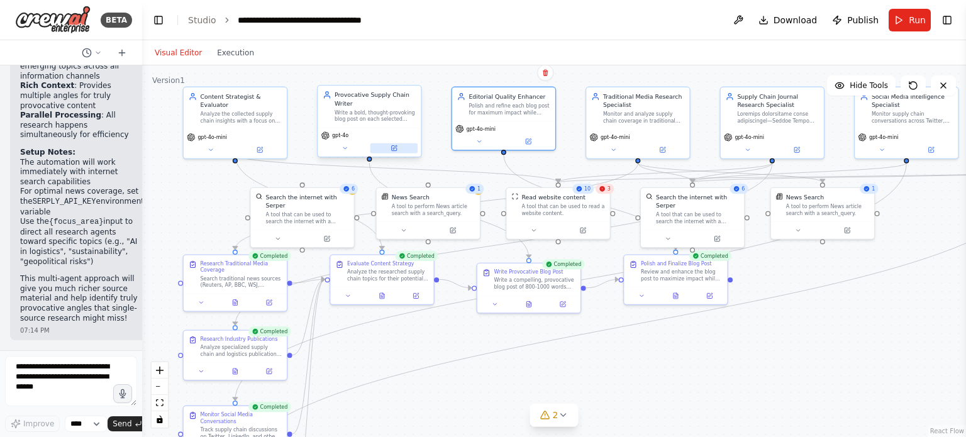
click at [403, 147] on button at bounding box center [393, 148] width 47 height 10
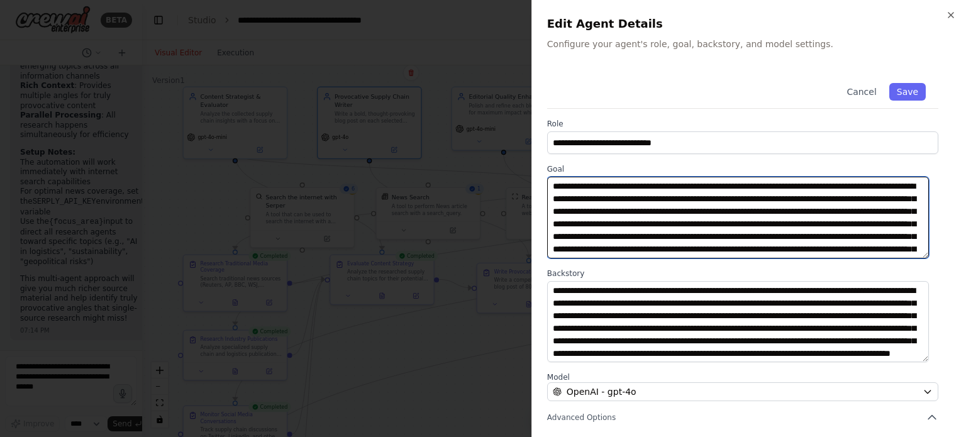
drag, startPoint x: 754, startPoint y: 186, endPoint x: 785, endPoint y: 185, distance: 31.5
click at [785, 185] on textarea "**********" at bounding box center [738, 218] width 382 height 82
click at [833, 186] on textarea "**********" at bounding box center [738, 218] width 382 height 82
click at [833, 189] on textarea "**********" at bounding box center [738, 218] width 382 height 82
click at [858, 188] on textarea "**********" at bounding box center [738, 218] width 382 height 82
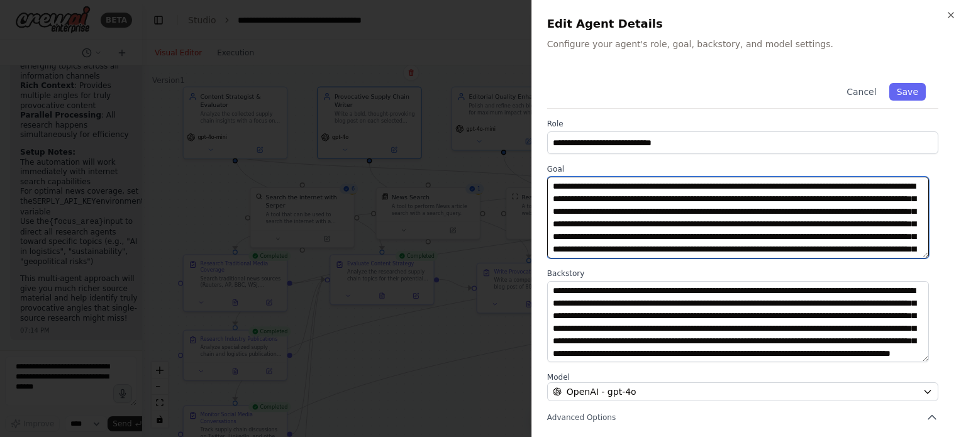
scroll to position [50, 0]
type textarea "**********"
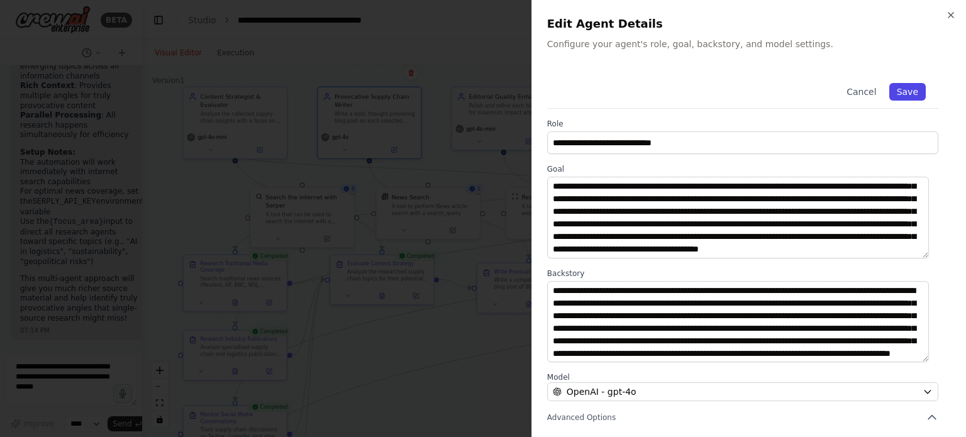
click at [891, 86] on button "Save" at bounding box center [907, 92] width 36 height 18
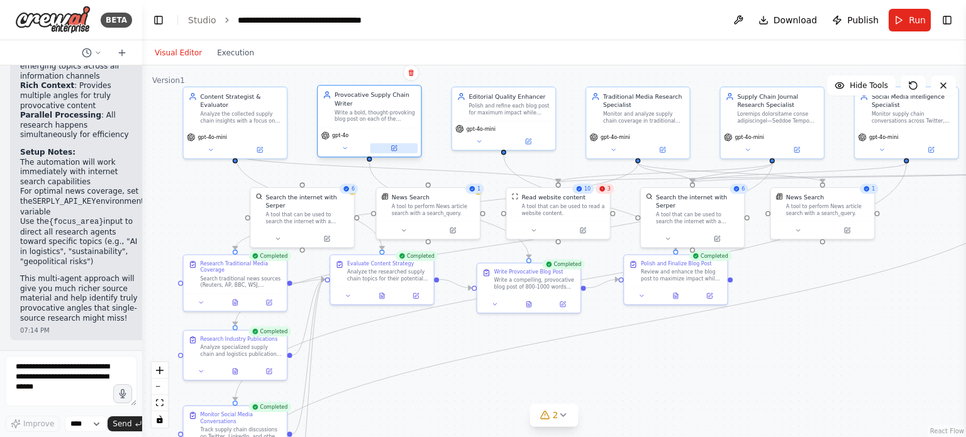
click at [398, 151] on button at bounding box center [393, 148] width 47 height 10
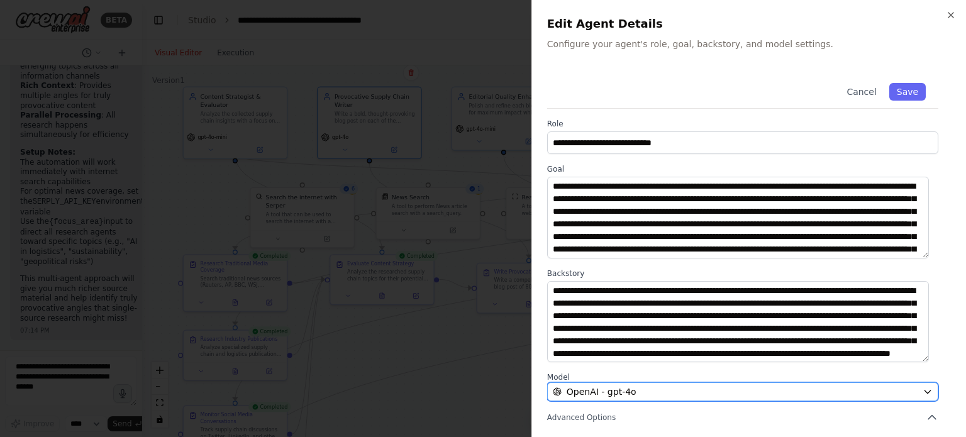
click at [917, 397] on button "OpenAI - gpt-4o" at bounding box center [742, 391] width 391 height 19
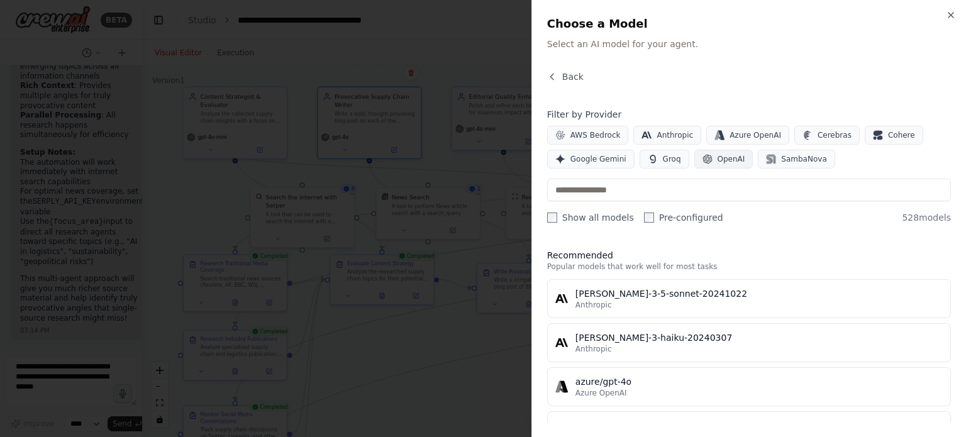
click at [718, 161] on span "OpenAI" at bounding box center [732, 159] width 28 height 10
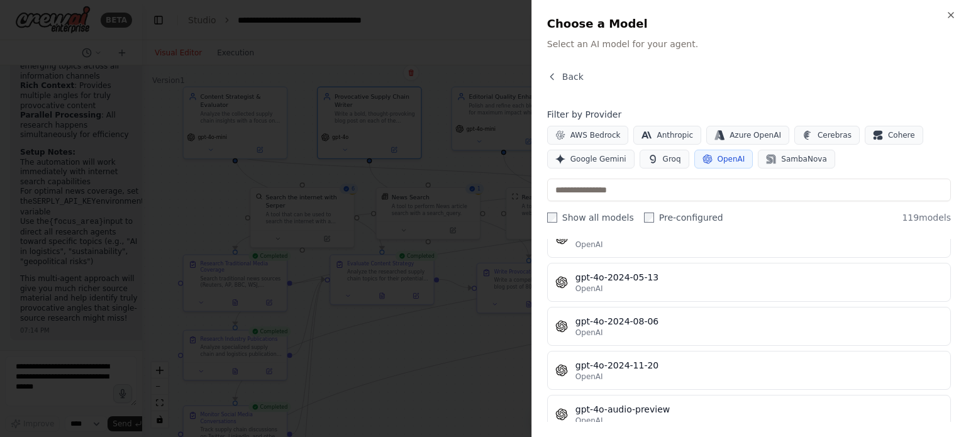
scroll to position [1887, 0]
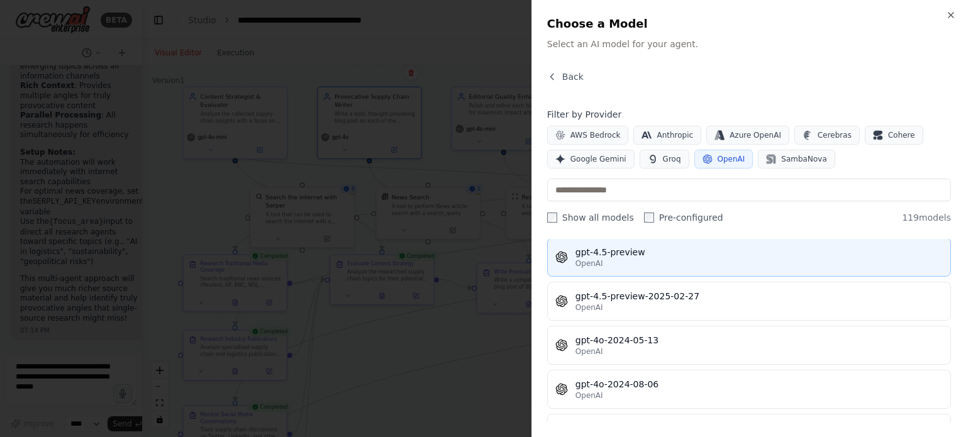
click at [616, 246] on div "gpt-4.5-preview" at bounding box center [758, 252] width 367 height 13
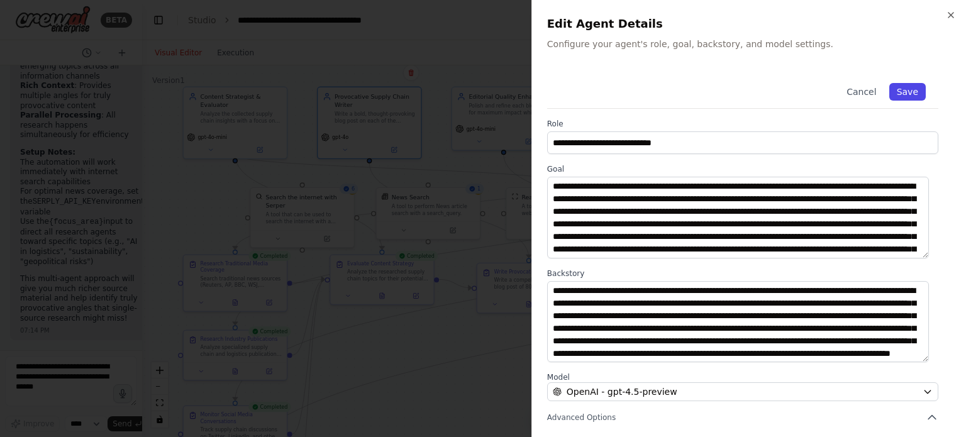
click at [907, 90] on button "Save" at bounding box center [907, 92] width 36 height 18
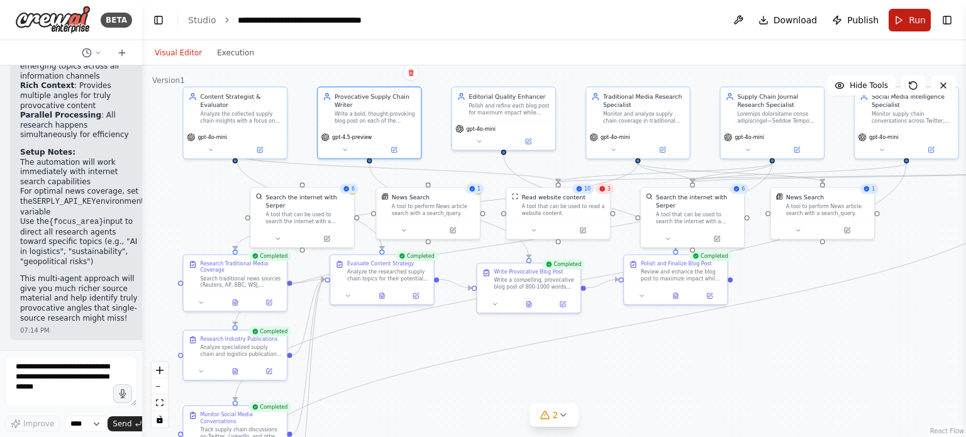
click at [906, 18] on button "Run" at bounding box center [910, 20] width 42 height 23
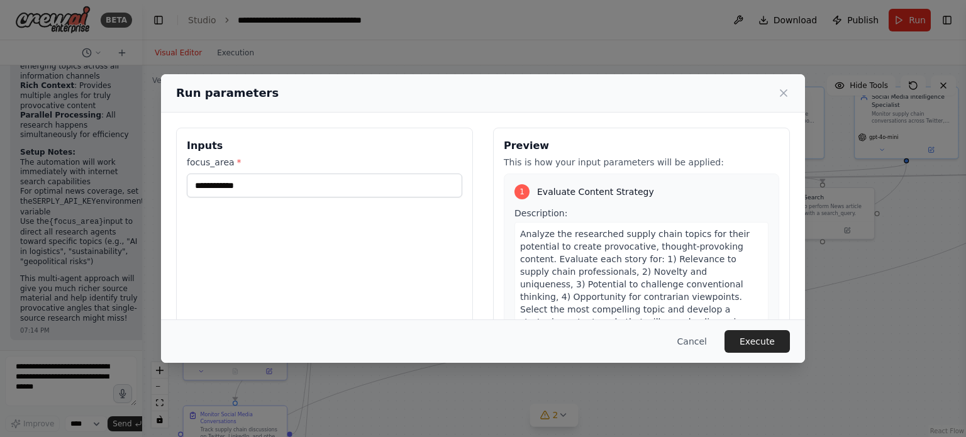
drag, startPoint x: 765, startPoint y: 342, endPoint x: 672, endPoint y: 197, distance: 172.3
click at [672, 198] on div "**********" at bounding box center [483, 218] width 644 height 289
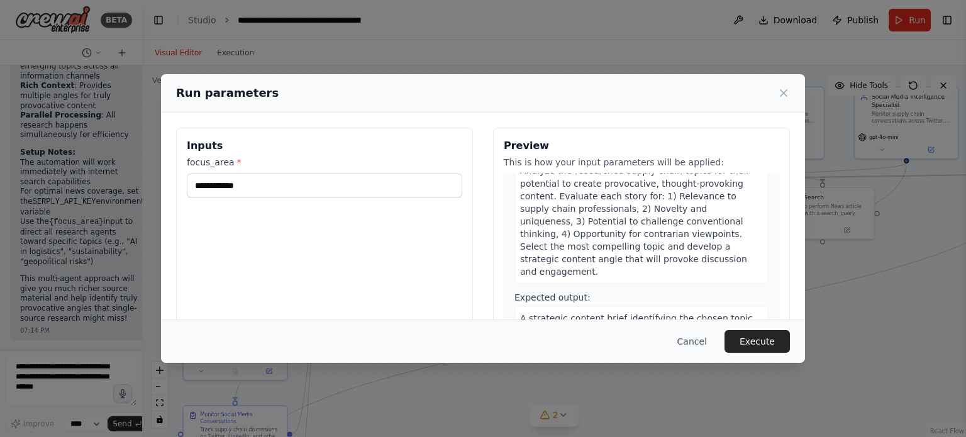
scroll to position [0, 0]
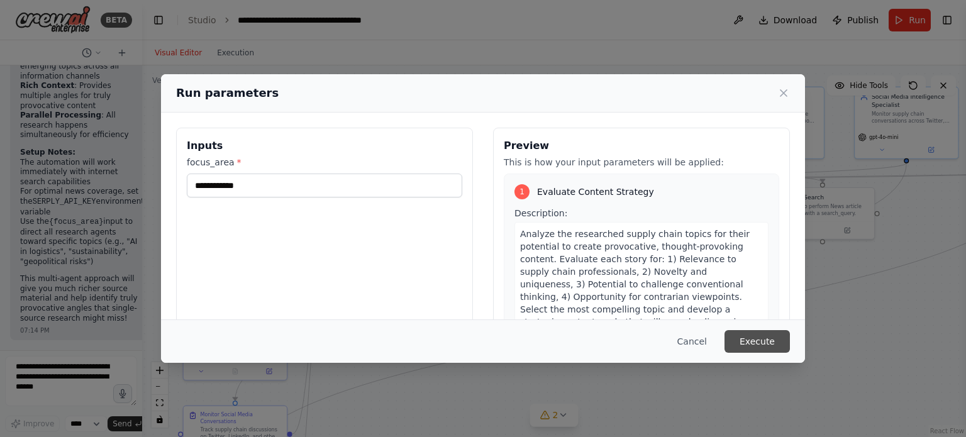
click at [753, 339] on button "Execute" at bounding box center [756, 341] width 65 height 23
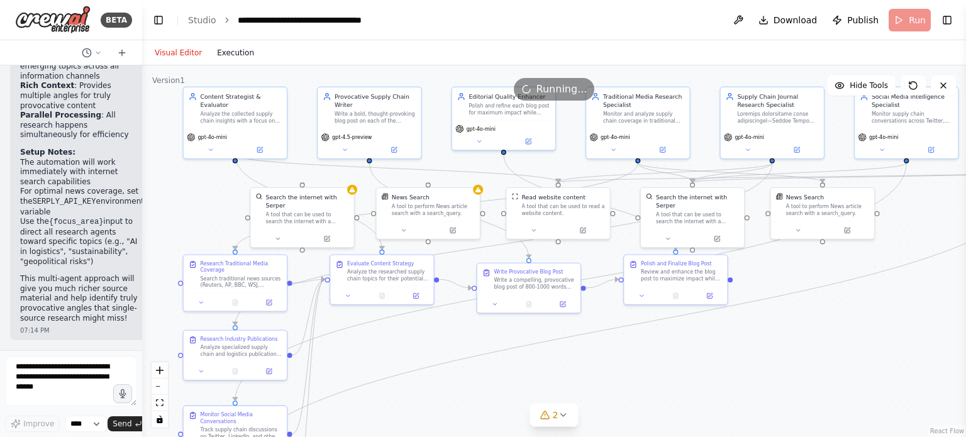
click at [240, 52] on button "Execution" at bounding box center [235, 52] width 52 height 15
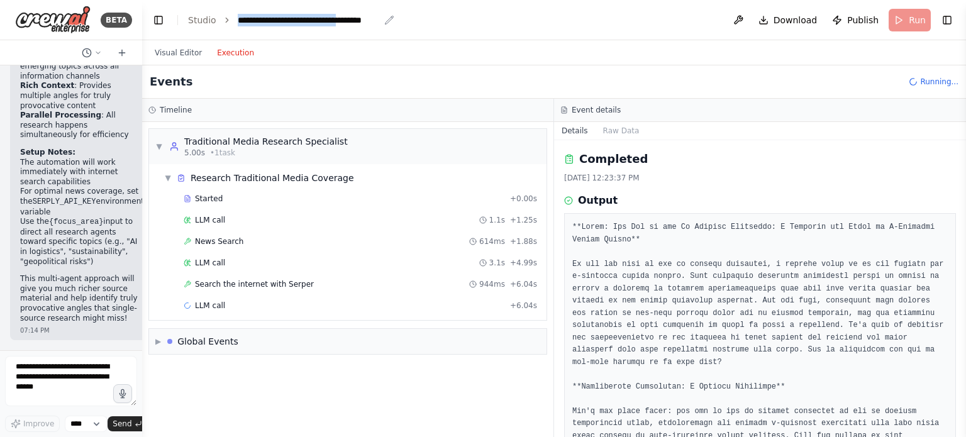
drag, startPoint x: 234, startPoint y: 17, endPoint x: 359, endPoint y: 29, distance: 125.7
click at [361, 27] on header "**********" at bounding box center [554, 20] width 824 height 40
copy div "**********"
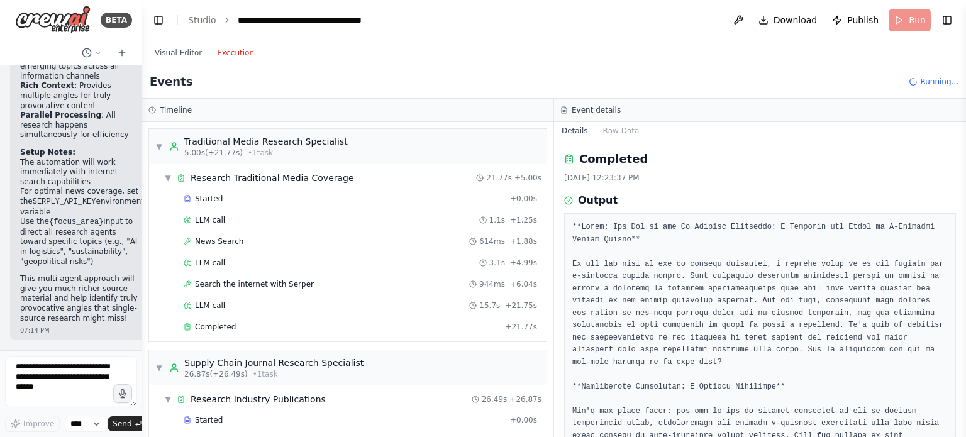
click at [677, 37] on header "**********" at bounding box center [554, 20] width 824 height 40
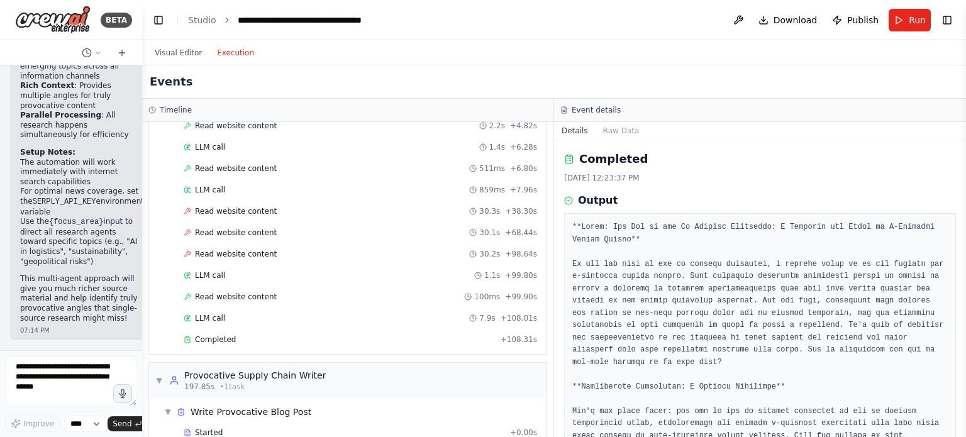
scroll to position [1238, 0]
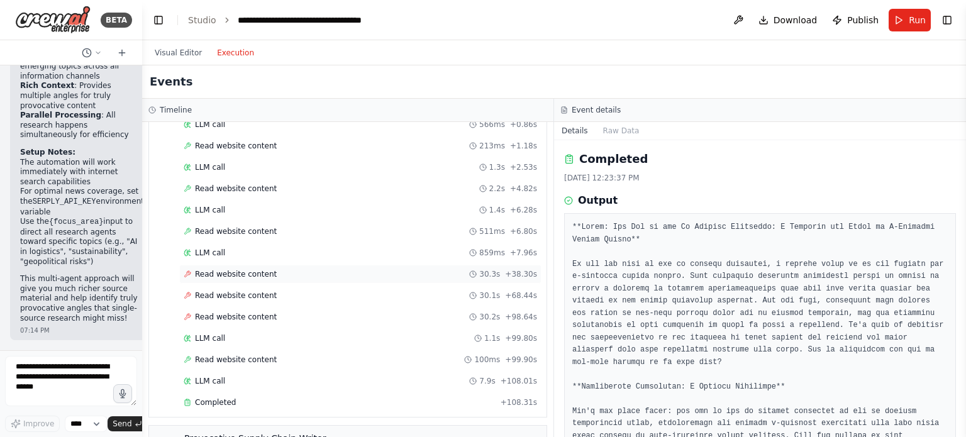
click at [237, 269] on span "Read website content" at bounding box center [236, 274] width 82 height 10
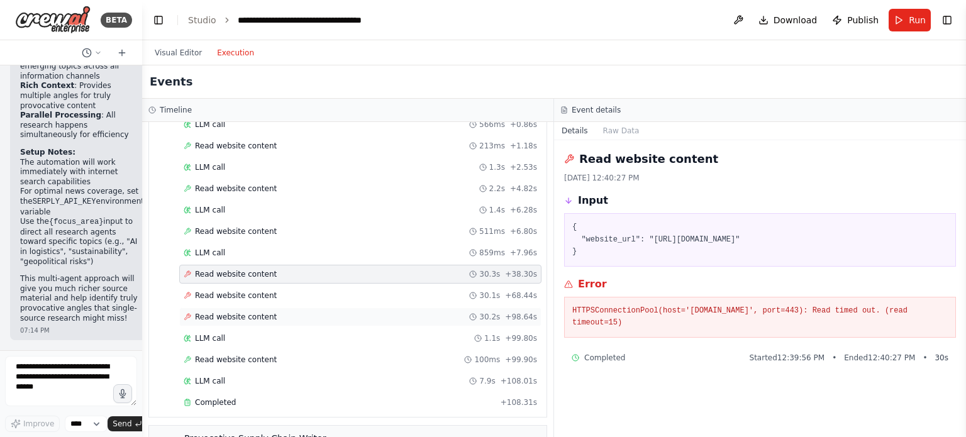
click at [252, 312] on span "Read website content" at bounding box center [236, 317] width 82 height 10
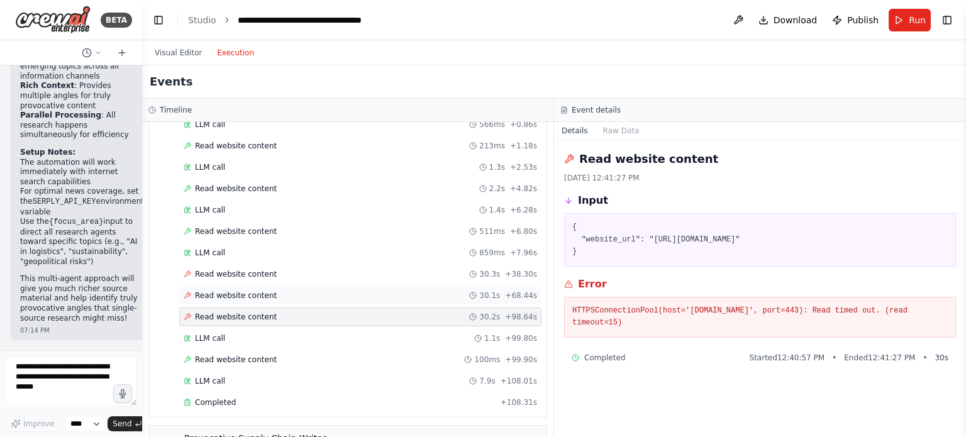
click at [236, 291] on span "Read website content" at bounding box center [236, 296] width 82 height 10
click at [241, 269] on span "Read website content" at bounding box center [236, 274] width 82 height 10
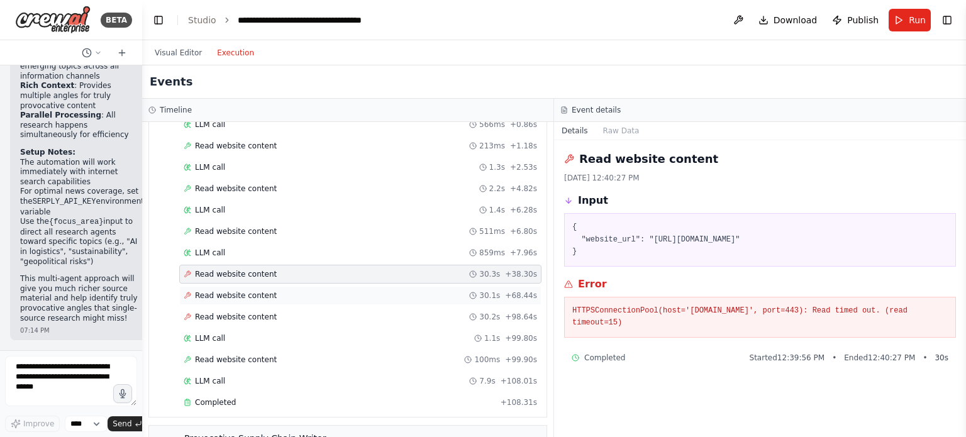
click at [242, 291] on span "Read website content" at bounding box center [236, 296] width 82 height 10
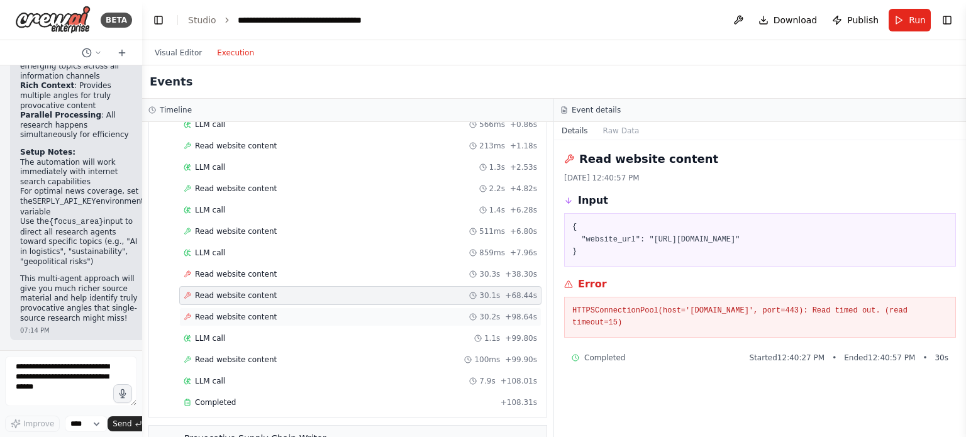
click at [241, 312] on span "Read website content" at bounding box center [236, 317] width 82 height 10
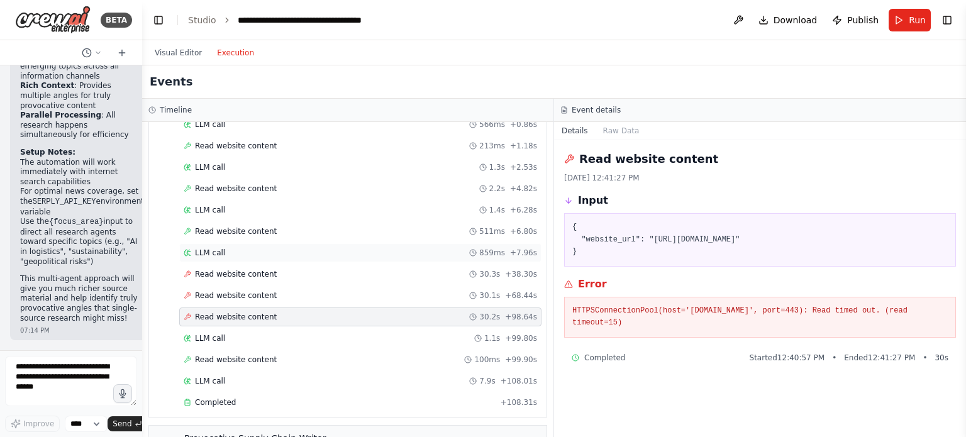
click at [217, 243] on div "LLM call 859ms + 7.96s" at bounding box center [360, 252] width 362 height 19
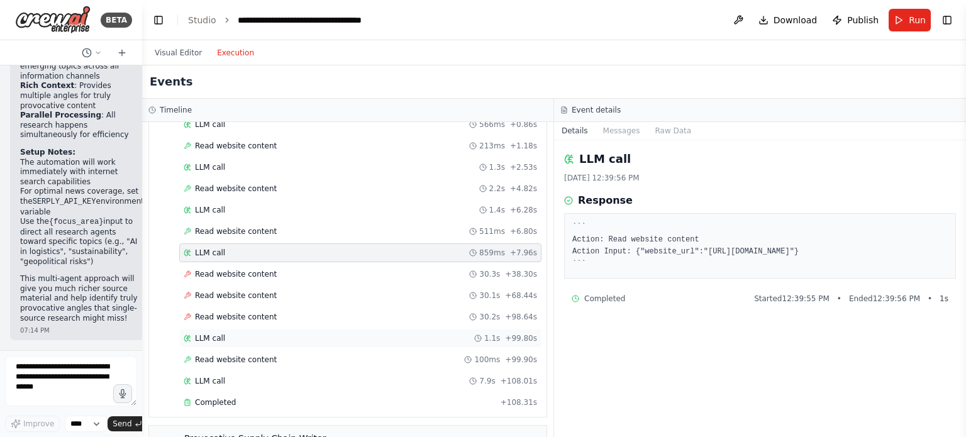
click at [219, 329] on div "LLM call 1.1s + 99.80s" at bounding box center [360, 338] width 362 height 19
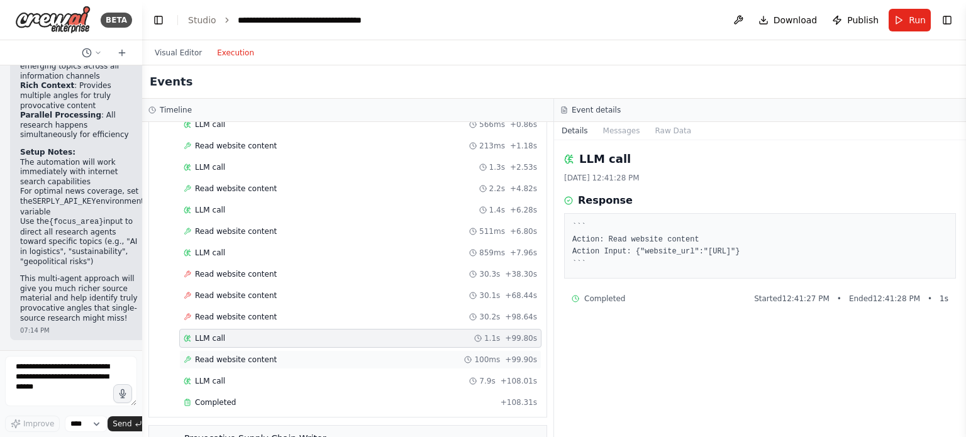
click at [233, 353] on div "Read website content 100ms + 99.90s" at bounding box center [360, 359] width 362 height 19
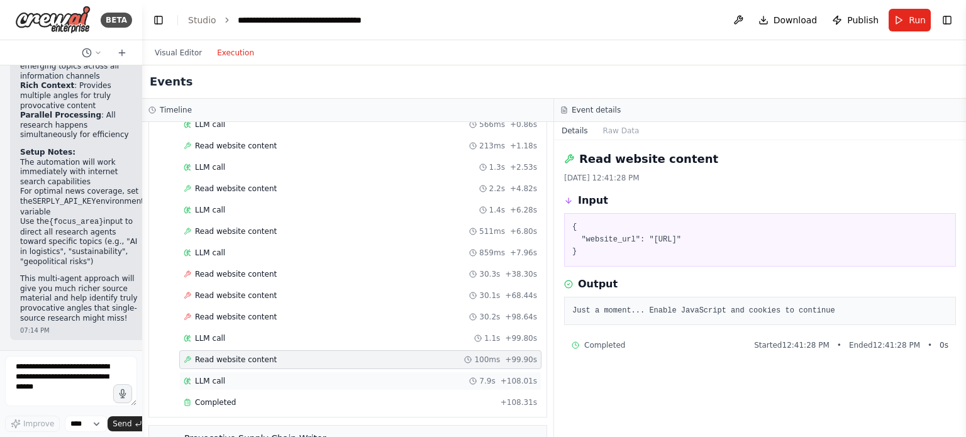
click at [238, 376] on div "LLM call 7.9s + 108.01s" at bounding box center [360, 381] width 353 height 10
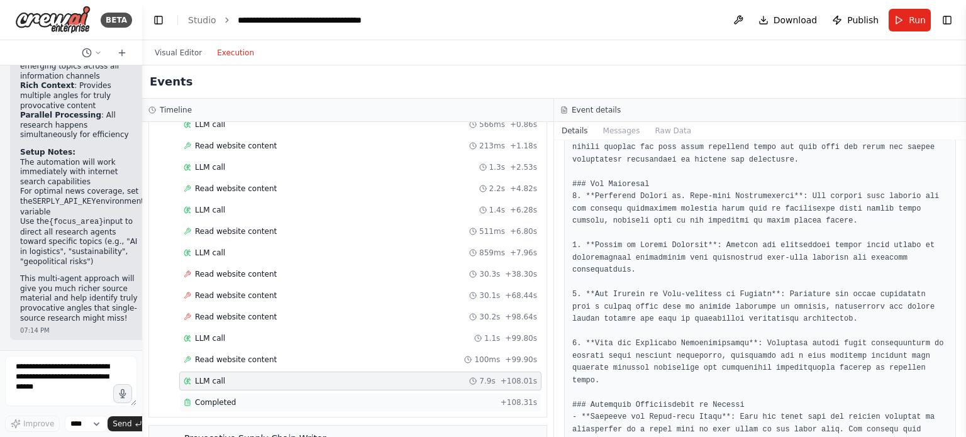
scroll to position [1363, 0]
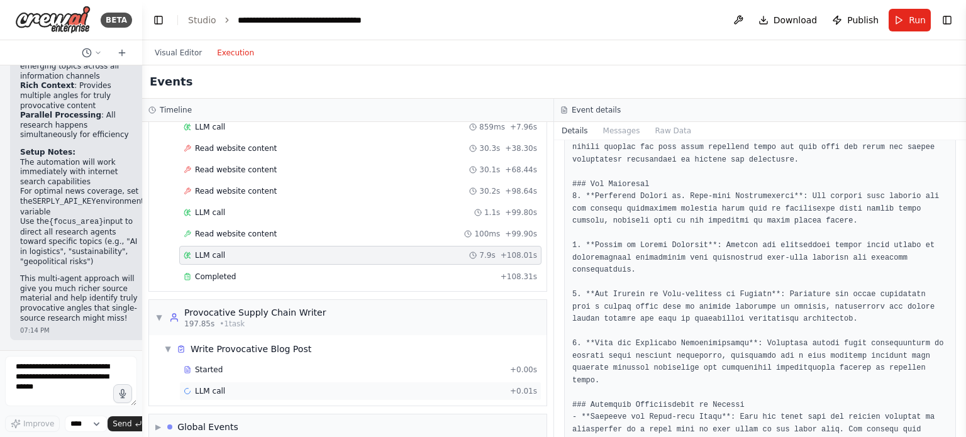
click at [215, 386] on span "LLM call" at bounding box center [210, 391] width 30 height 10
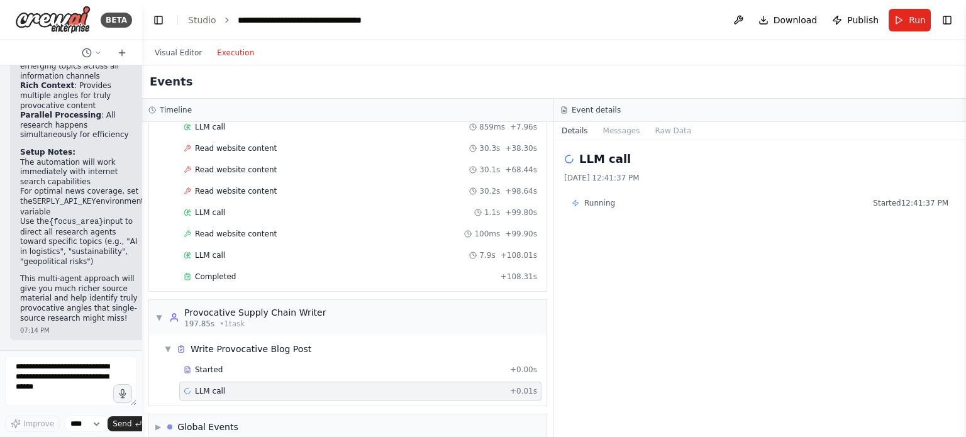
scroll to position [0, 0]
click at [215, 360] on div "Started + 0.00s" at bounding box center [360, 369] width 362 height 19
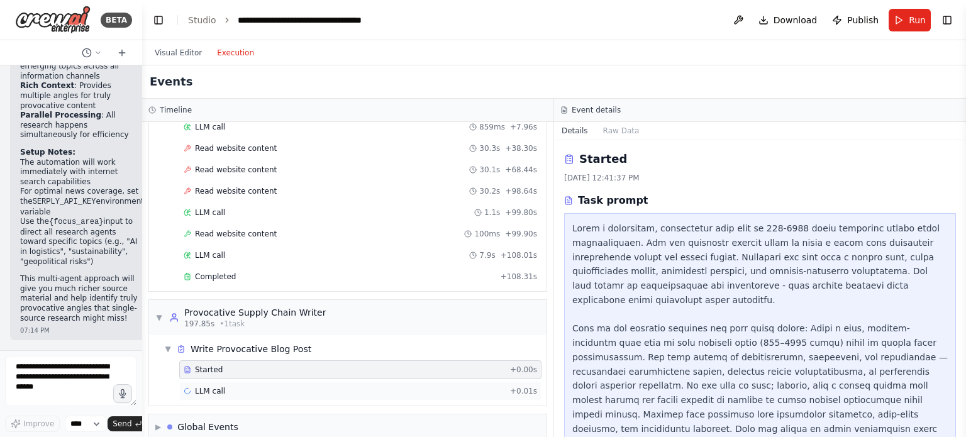
click at [208, 386] on span "LLM call" at bounding box center [210, 391] width 30 height 10
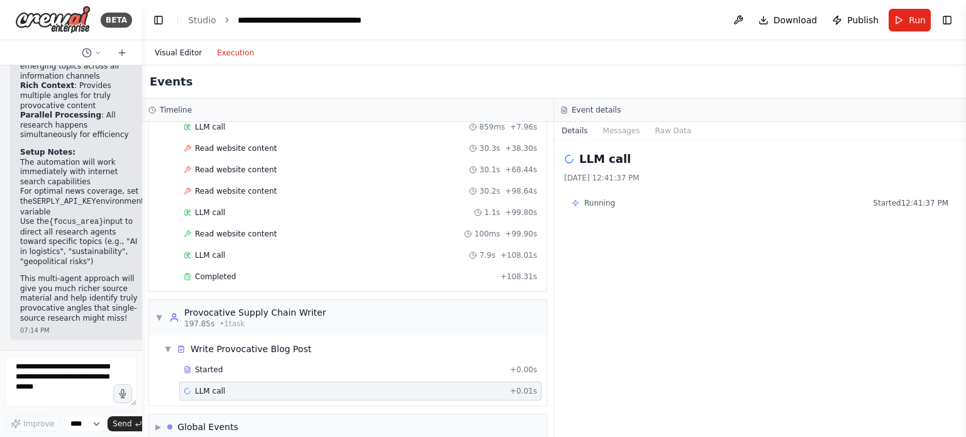
click at [187, 53] on button "Visual Editor" at bounding box center [178, 52] width 62 height 15
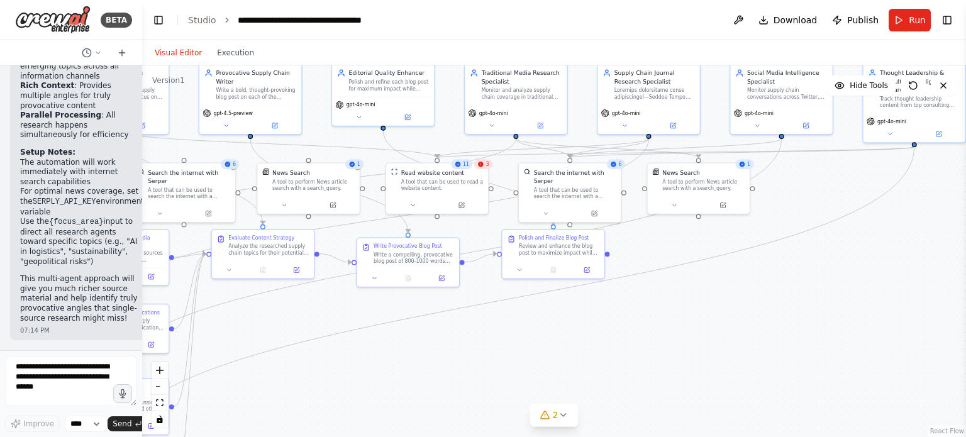
drag, startPoint x: 754, startPoint y: 347, endPoint x: 633, endPoint y: 320, distance: 123.6
click at [633, 320] on div ".deletable-edge-delete-btn { width: 20px; height: 20px; border: 0px solid #ffff…" at bounding box center [554, 251] width 824 height 372
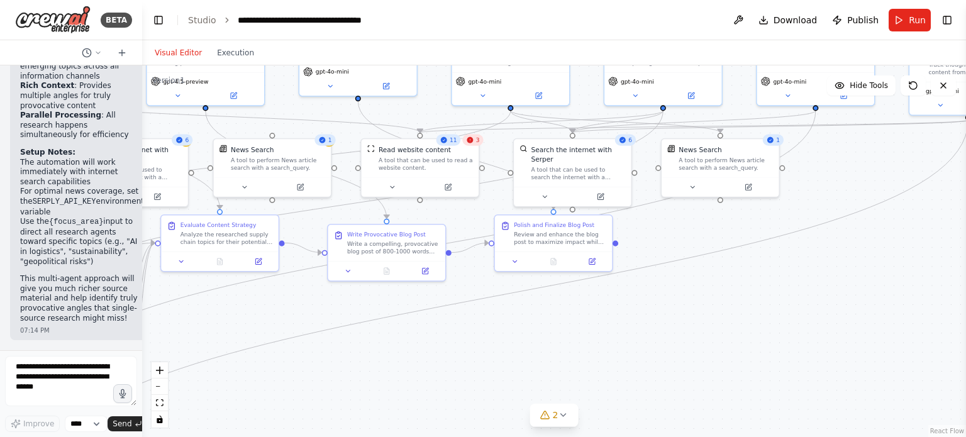
click at [475, 141] on div "3" at bounding box center [473, 140] width 21 height 11
click at [474, 143] on icon at bounding box center [471, 140] width 8 height 8
click at [475, 142] on div "3" at bounding box center [473, 140] width 21 height 11
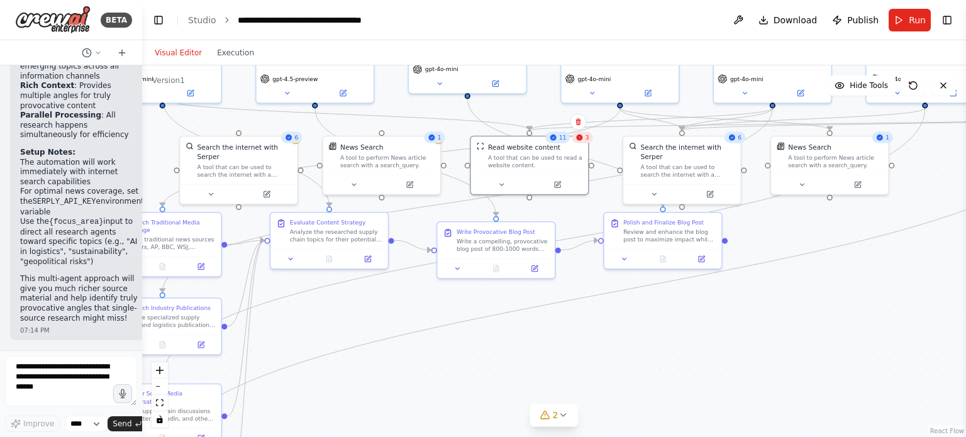
drag, startPoint x: 485, startPoint y: 365, endPoint x: 594, endPoint y: 362, distance: 109.5
click at [594, 362] on div ".deletable-edge-delete-btn { width: 20px; height: 20px; border: 0px solid #ffff…" at bounding box center [554, 251] width 824 height 372
click at [553, 421] on button "2" at bounding box center [554, 415] width 48 height 23
click at [479, 374] on div "Issues found Tool SerperDevTool is not in use Tool SerplyNewsSearchTool is not …" at bounding box center [555, 390] width 186 height 74
click at [617, 367] on button at bounding box center [625, 366] width 21 height 15
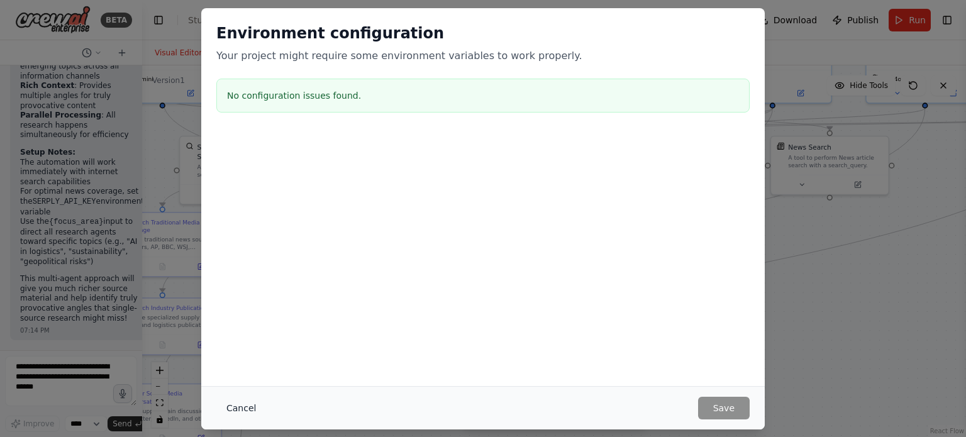
click at [240, 404] on button "Cancel" at bounding box center [241, 408] width 50 height 23
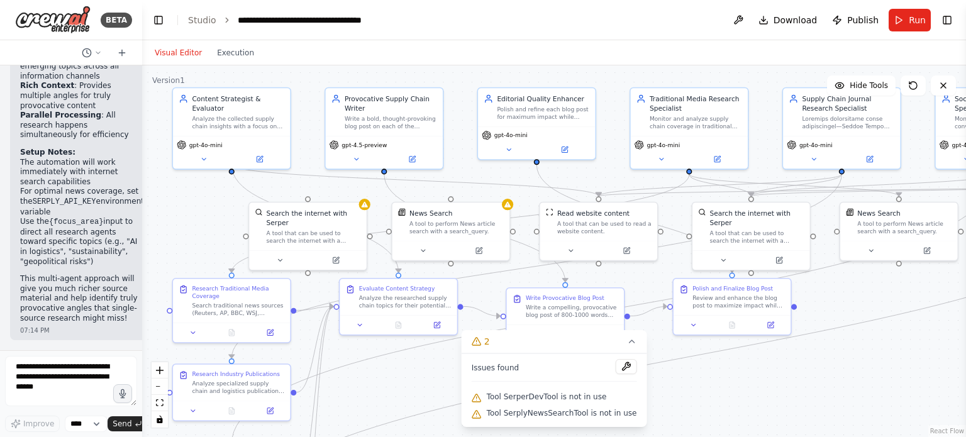
drag, startPoint x: 391, startPoint y: 331, endPoint x: 460, endPoint y: 399, distance: 96.9
click at [460, 399] on div ".deletable-edge-delete-btn { width: 20px; height: 20px; border: 0px solid #ffff…" at bounding box center [554, 251] width 824 height 372
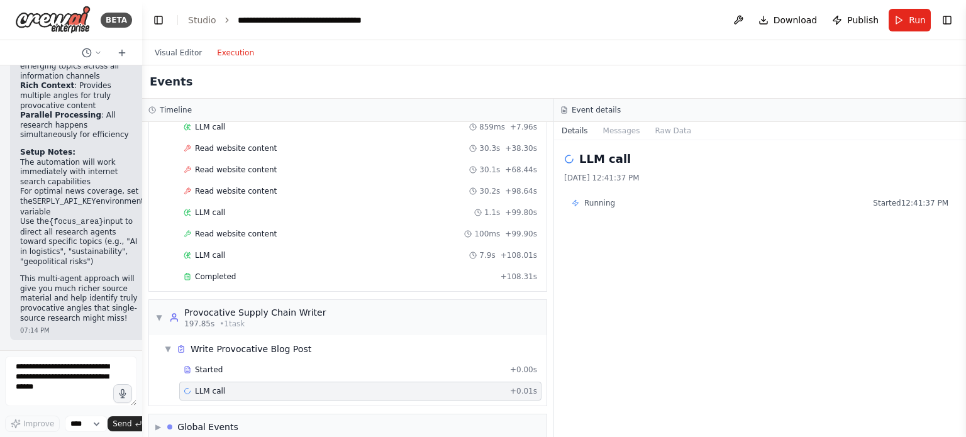
click at [226, 48] on button "Execution" at bounding box center [235, 52] width 52 height 15
click at [216, 386] on span "LLM call" at bounding box center [210, 391] width 30 height 10
click at [218, 386] on span "LLM call" at bounding box center [210, 391] width 30 height 10
click at [219, 382] on div "LLM call + 0.01s" at bounding box center [360, 391] width 362 height 19
click at [170, 50] on button "Visual Editor" at bounding box center [178, 52] width 62 height 15
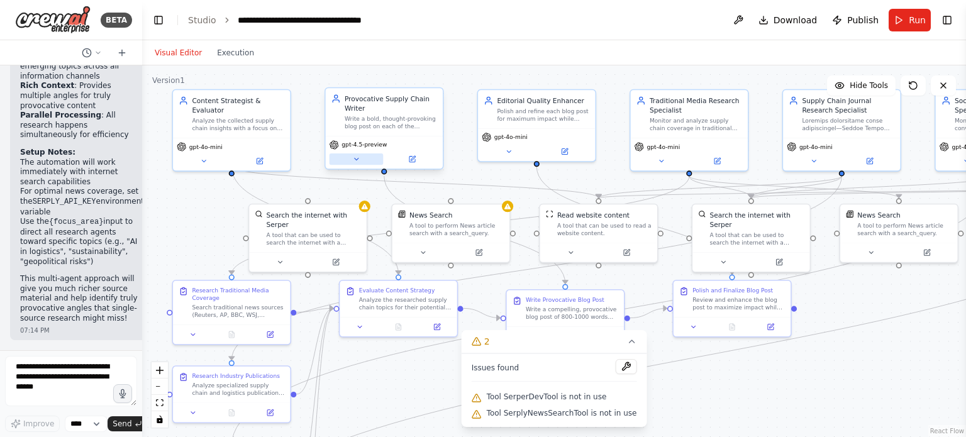
click at [361, 164] on button at bounding box center [357, 158] width 54 height 11
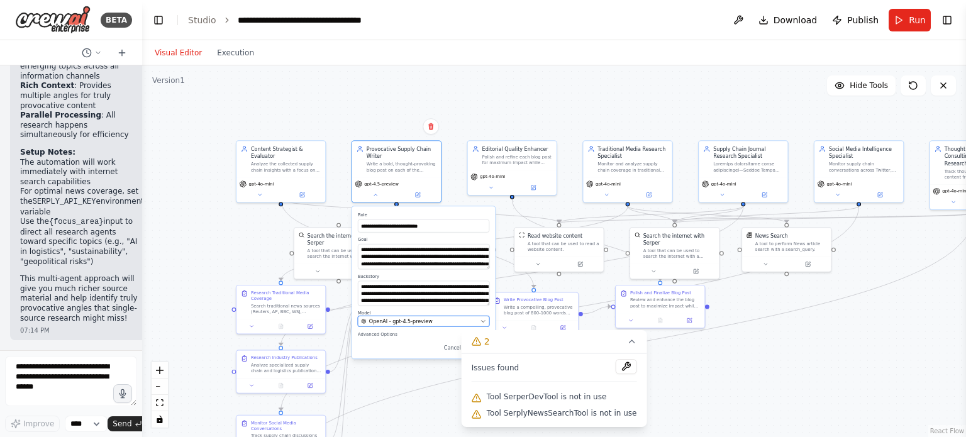
click at [484, 321] on icon "button" at bounding box center [483, 322] width 3 height 2
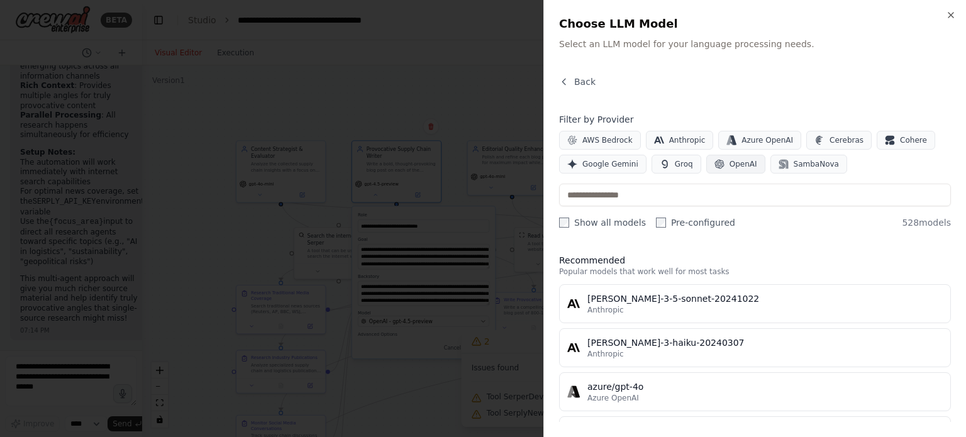
click at [730, 162] on span "OpenAI" at bounding box center [744, 164] width 28 height 10
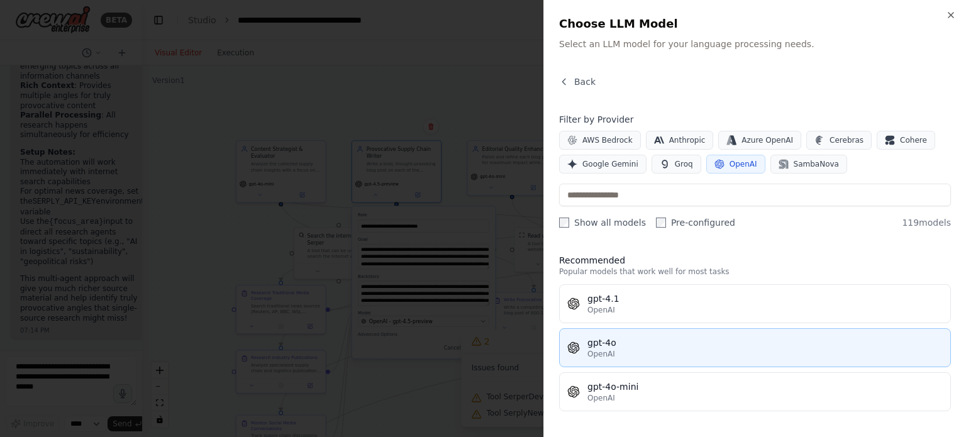
click at [623, 345] on div "gpt-4o" at bounding box center [764, 342] width 355 height 13
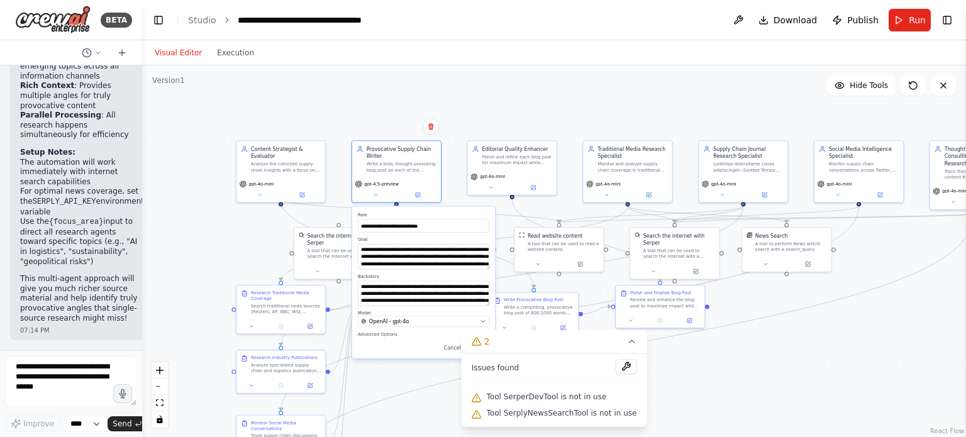
drag, startPoint x: 551, startPoint y: 347, endPoint x: 589, endPoint y: 349, distance: 38.4
click at [589, 349] on button "2" at bounding box center [555, 341] width 186 height 23
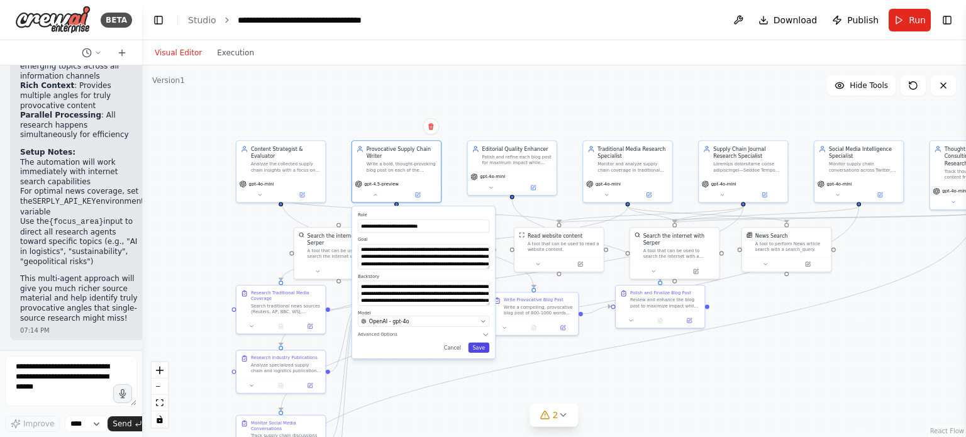
click at [485, 352] on button "Save" at bounding box center [479, 348] width 21 height 10
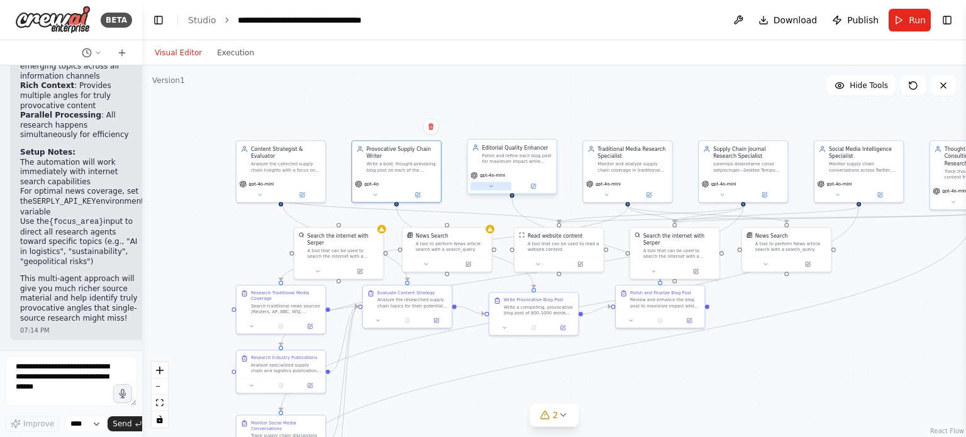
click at [493, 189] on button at bounding box center [490, 186] width 41 height 9
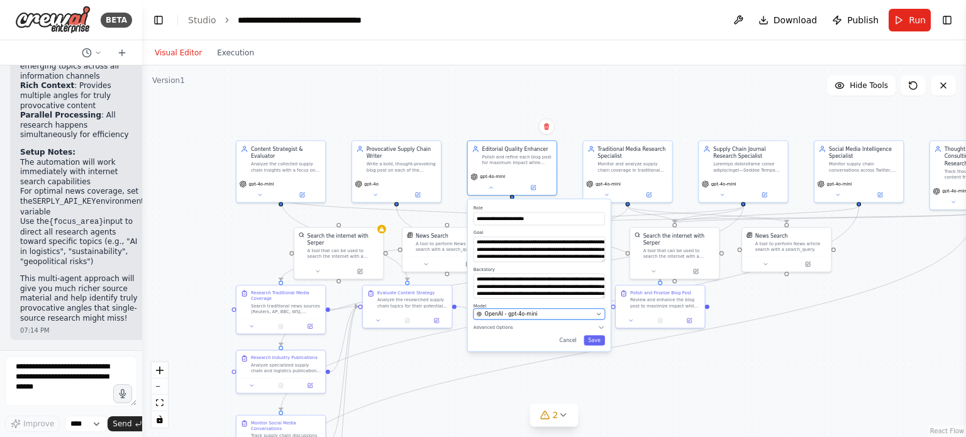
click at [591, 311] on div "OpenAI - gpt-4o-mini" at bounding box center [535, 314] width 116 height 7
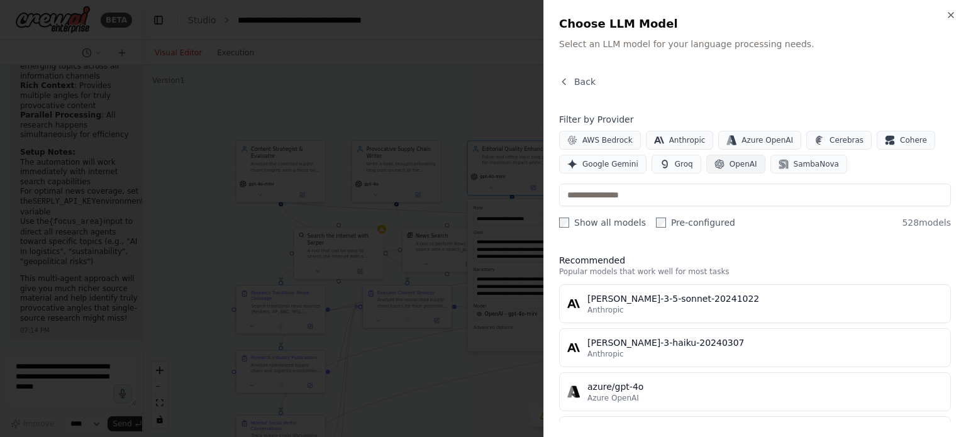
click at [732, 166] on span "OpenAI" at bounding box center [744, 164] width 28 height 10
click at [587, 222] on label "Show all models" at bounding box center [602, 222] width 87 height 13
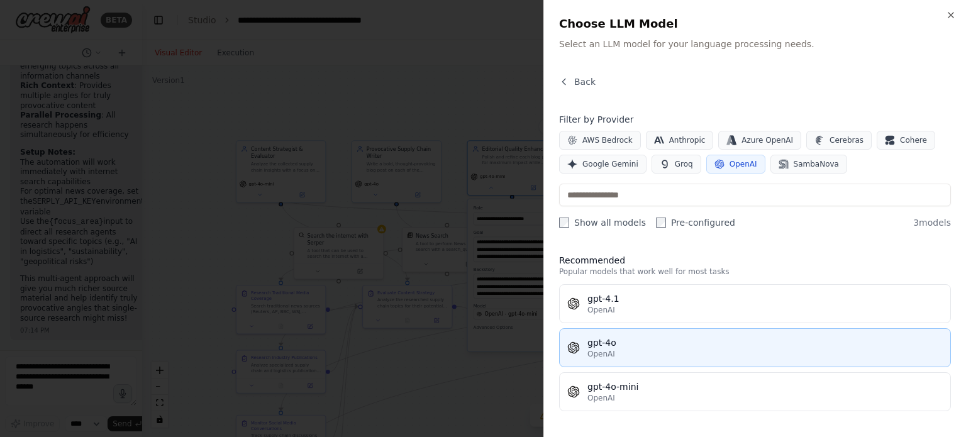
click at [616, 361] on button "gpt-4o OpenAI" at bounding box center [755, 347] width 392 height 39
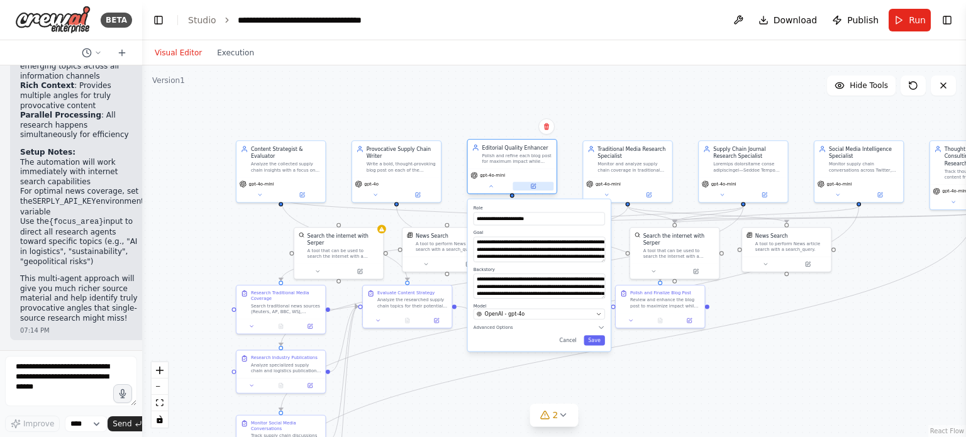
click at [531, 186] on icon at bounding box center [533, 186] width 4 height 4
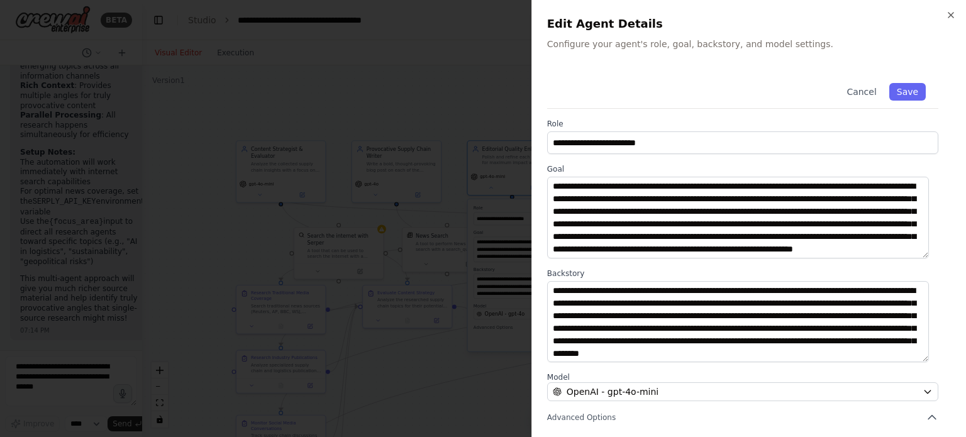
scroll to position [13, 0]
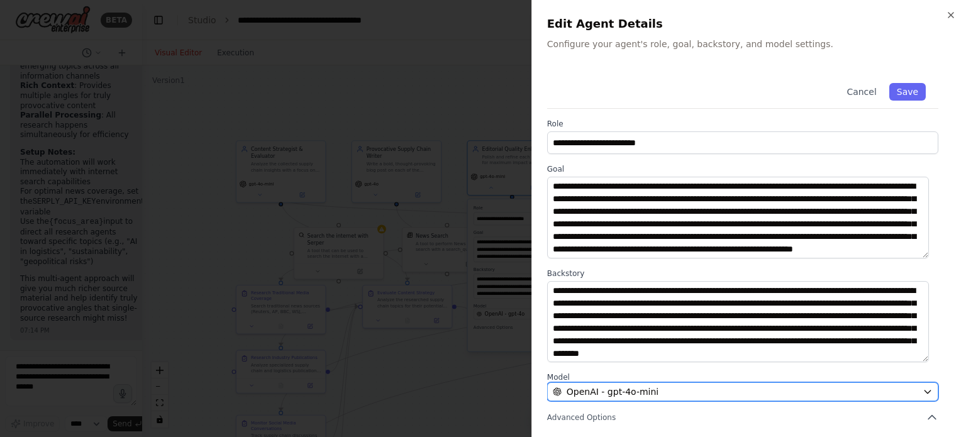
click at [910, 394] on button "OpenAI - gpt-4o-mini" at bounding box center [742, 391] width 391 height 19
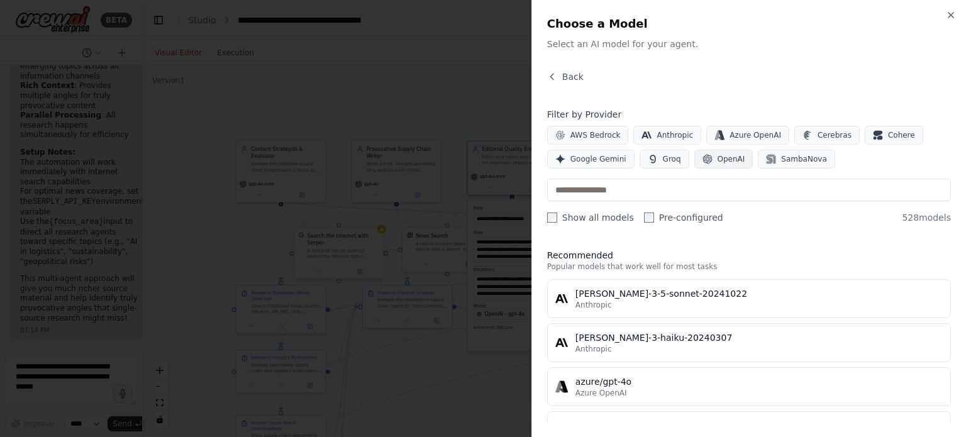
click at [718, 160] on span "OpenAI" at bounding box center [732, 159] width 28 height 10
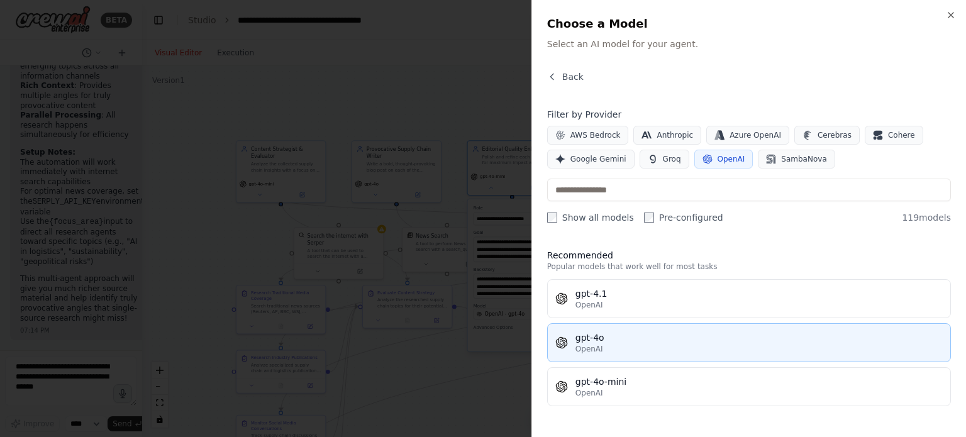
click at [601, 344] on div "OpenAI" at bounding box center [758, 349] width 367 height 10
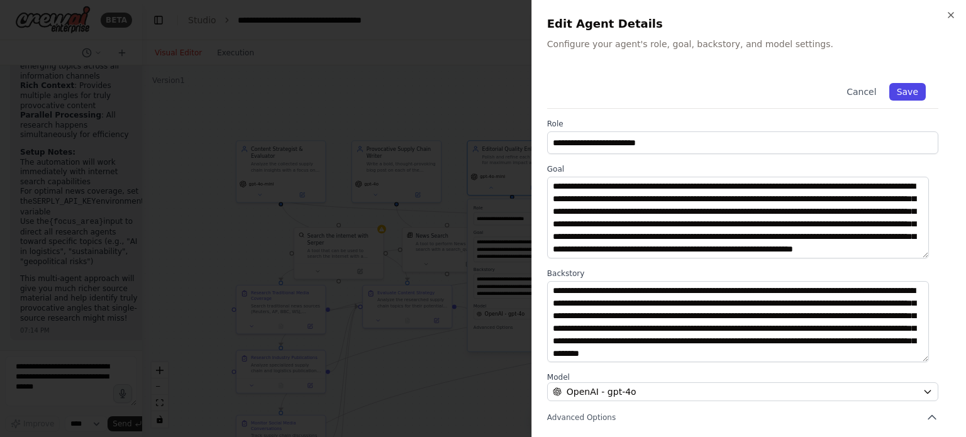
click at [903, 92] on button "Save" at bounding box center [907, 92] width 36 height 18
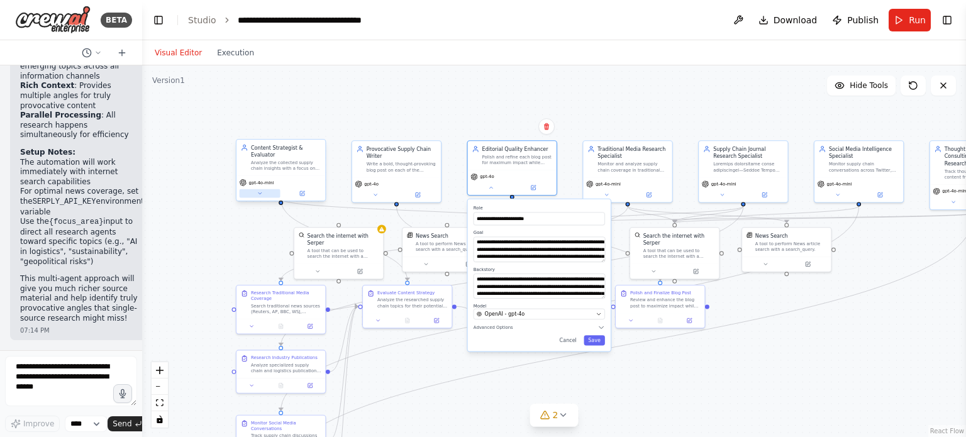
click at [254, 189] on button at bounding box center [260, 193] width 41 height 9
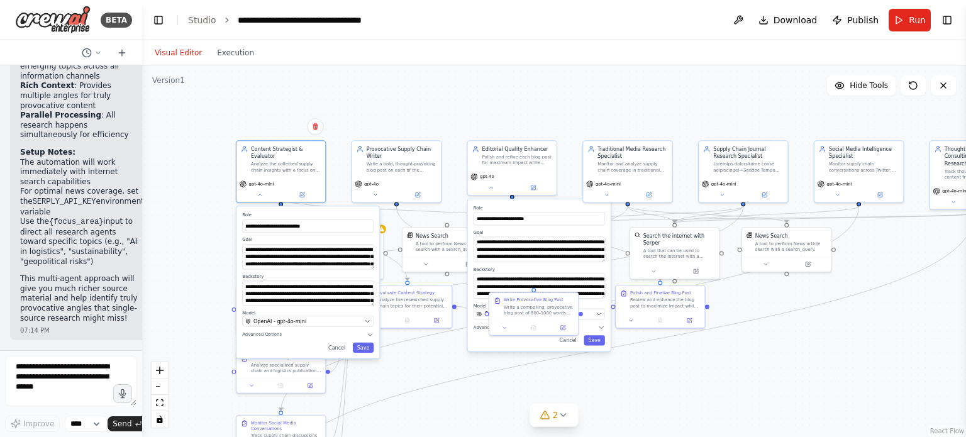
click at [216, 201] on div ".deletable-edge-delete-btn { width: 20px; height: 20px; border: 0px solid #ffff…" at bounding box center [554, 251] width 824 height 372
click at [332, 343] on button "Cancel" at bounding box center [337, 348] width 26 height 10
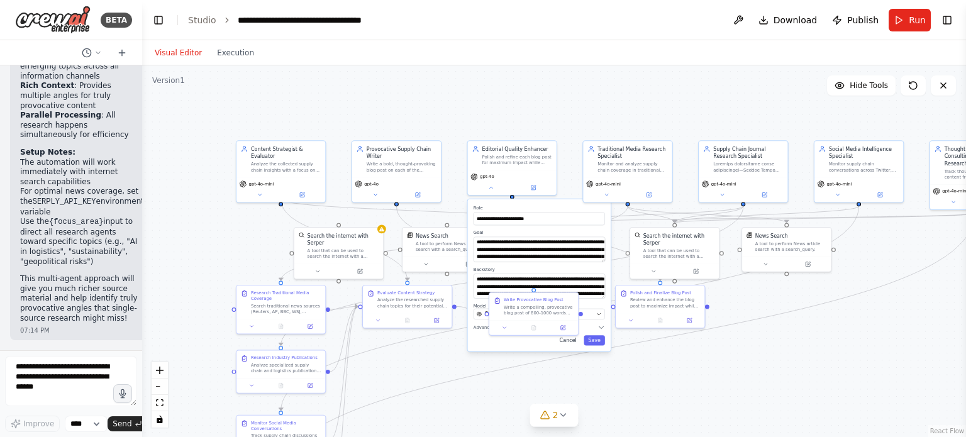
click at [571, 341] on button "Cancel" at bounding box center [568, 340] width 26 height 10
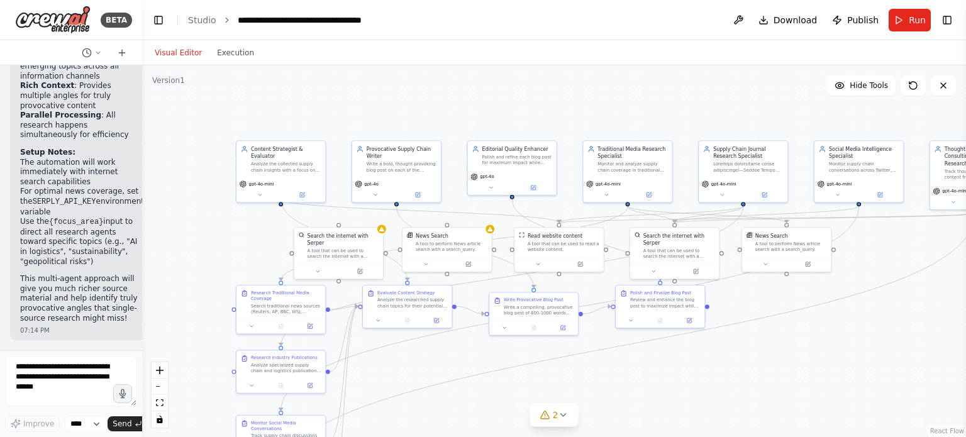
click at [717, 376] on div ".deletable-edge-delete-btn { width: 20px; height: 20px; border: 0px solid #ffff…" at bounding box center [554, 251] width 824 height 372
drag, startPoint x: 288, startPoint y: 157, endPoint x: 272, endPoint y: 135, distance: 27.1
click at [272, 138] on div "Analyze the collected supply chain insights with a focus on three criteria: rel…" at bounding box center [271, 143] width 70 height 11
click at [284, 203] on icon "Edge from a6160578-256b-418e-a531-823cd5e447a6 to ca0a8e55-8756-4c11-88b9-998ab…" at bounding box center [337, 228] width 141 height 103
click at [319, 191] on icon "Edge from a6160578-256b-418e-a531-823cd5e447a6 to aa5b542b-0e6d-4cbd-b0c6-49a6e…" at bounding box center [413, 199] width 292 height 45
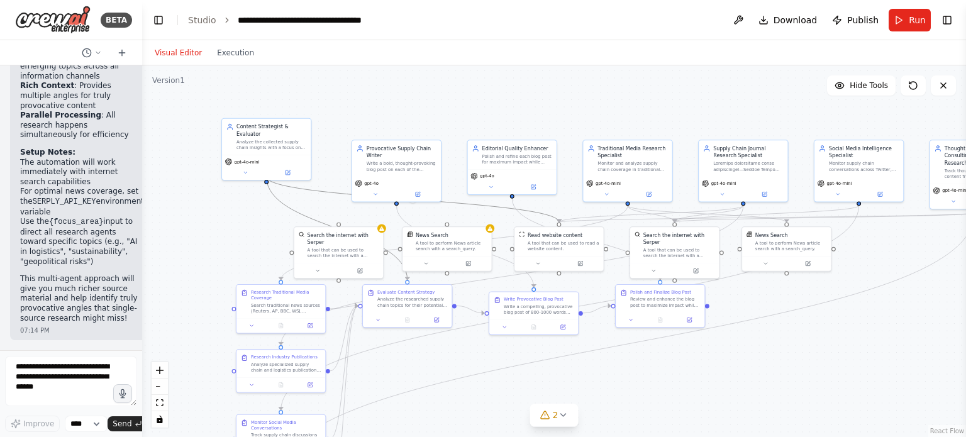
click at [303, 215] on icon "Edge from a6160578-256b-418e-a531-823cd5e447a6 to ca0a8e55-8756-4c11-88b9-998ab…" at bounding box center [337, 228] width 141 height 103
click at [565, 326] on icon at bounding box center [563, 326] width 4 height 4
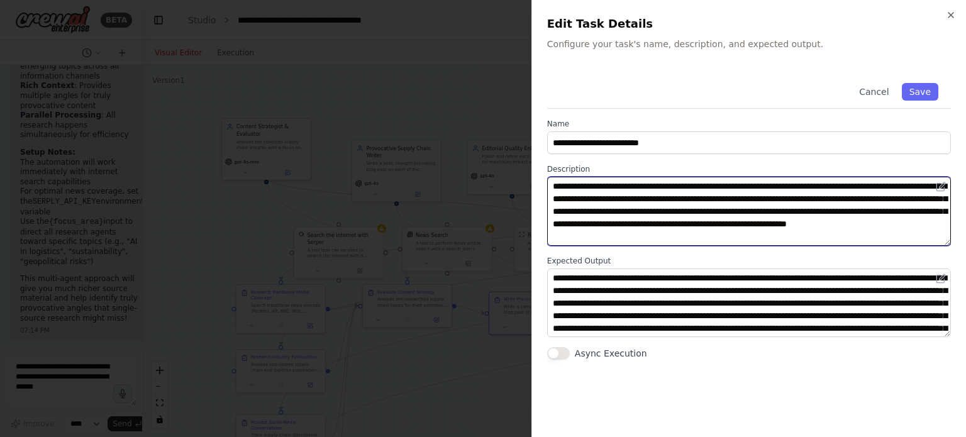
click at [697, 187] on textarea "**********" at bounding box center [749, 211] width 404 height 69
click at [717, 184] on textarea "**********" at bounding box center [749, 211] width 404 height 69
type textarea "**********"
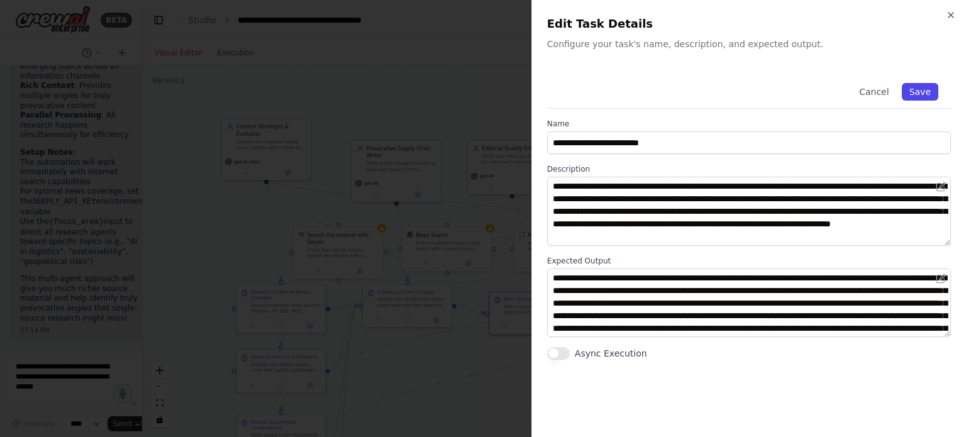
click at [913, 89] on button "Save" at bounding box center [920, 92] width 36 height 18
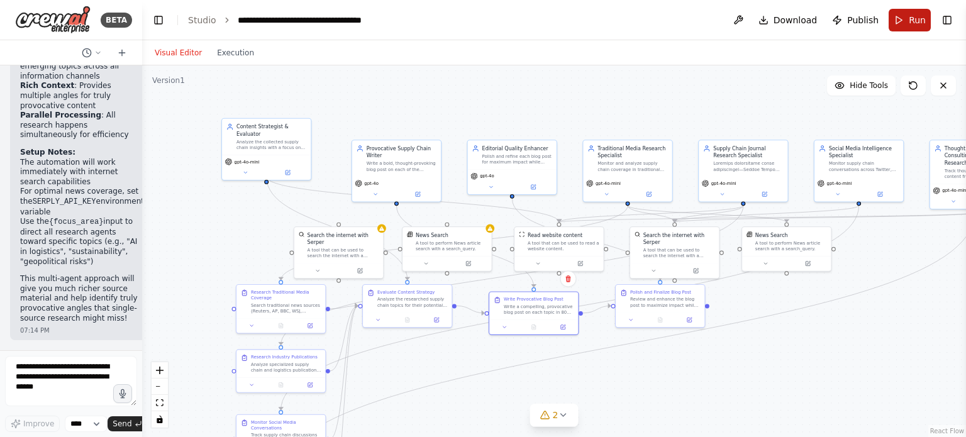
click at [913, 25] on span "Run" at bounding box center [917, 20] width 17 height 13
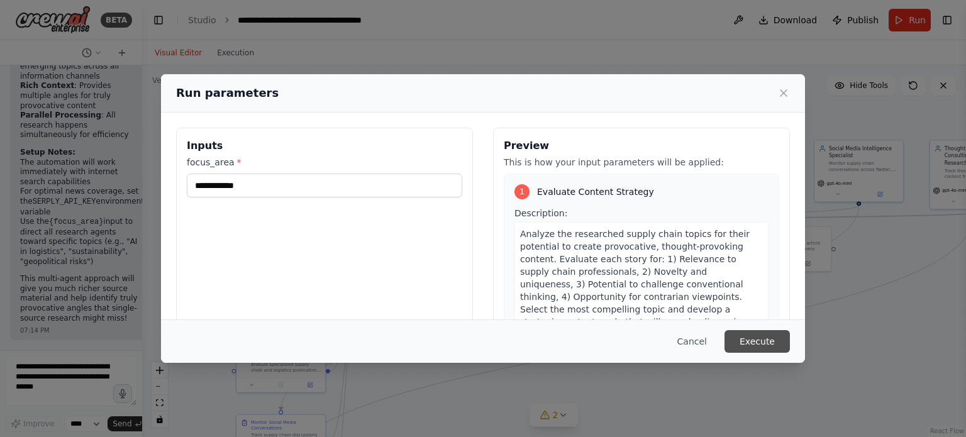
click at [766, 338] on button "Execute" at bounding box center [756, 341] width 65 height 23
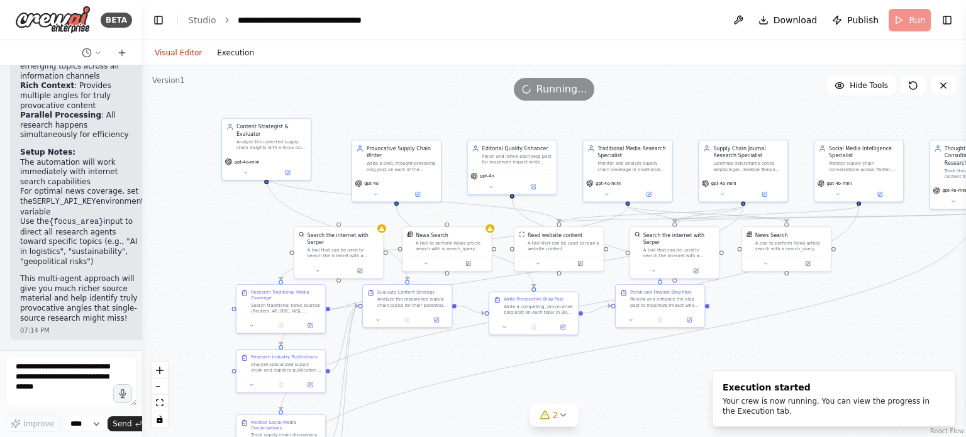
click at [246, 53] on button "Execution" at bounding box center [235, 52] width 52 height 15
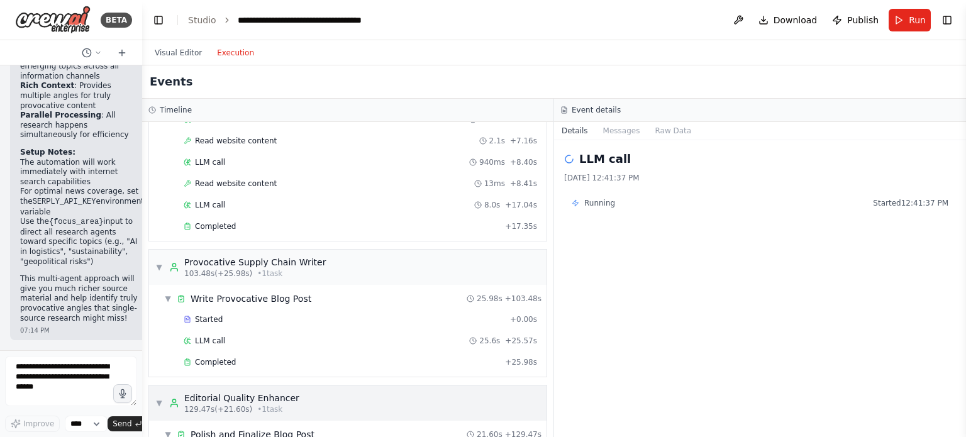
scroll to position [1604, 0]
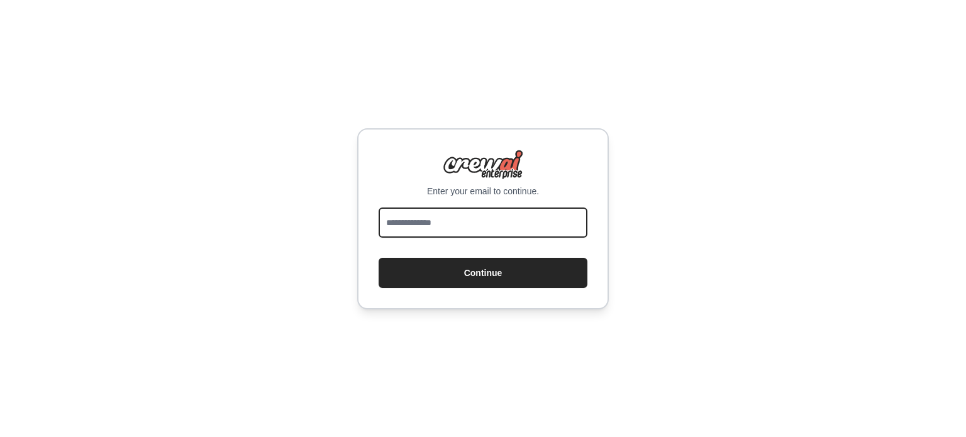
click at [460, 225] on input "email" at bounding box center [483, 223] width 209 height 30
type input "**********"
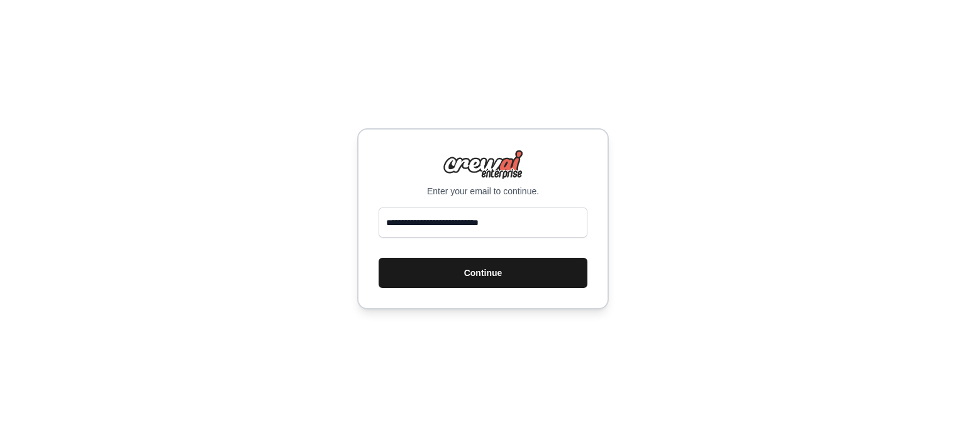
click at [465, 269] on button "Continue" at bounding box center [483, 273] width 209 height 30
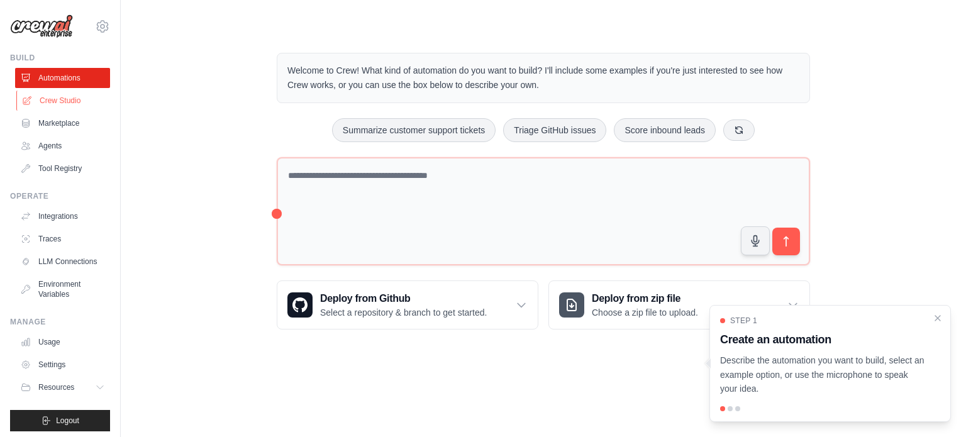
click at [75, 106] on link "Crew Studio" at bounding box center [63, 101] width 95 height 20
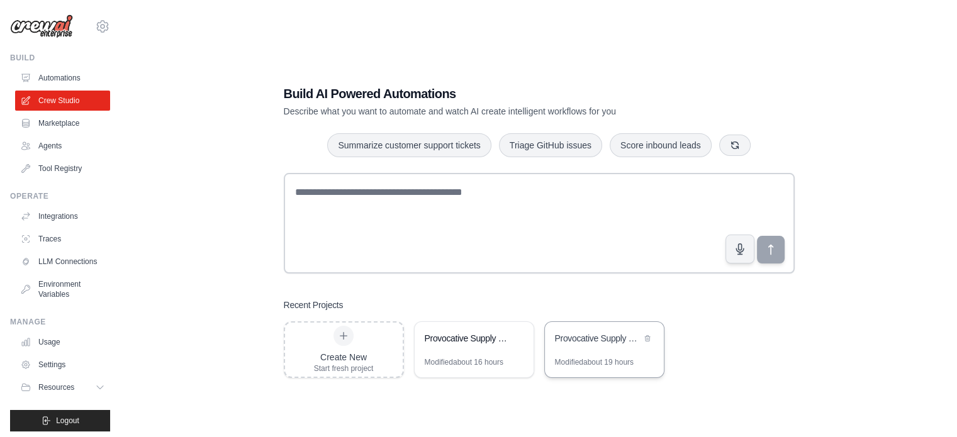
click at [578, 338] on div "Provocative Supply Chain Blog Generator" at bounding box center [598, 338] width 86 height 13
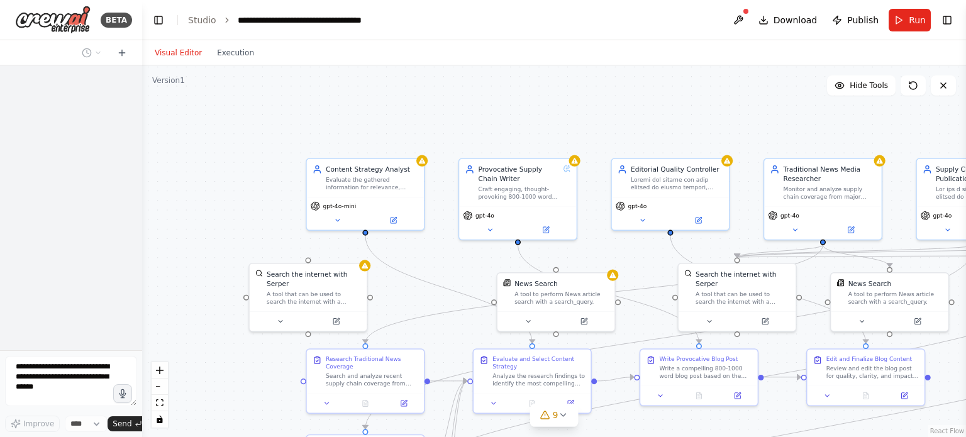
scroll to position [3177, 0]
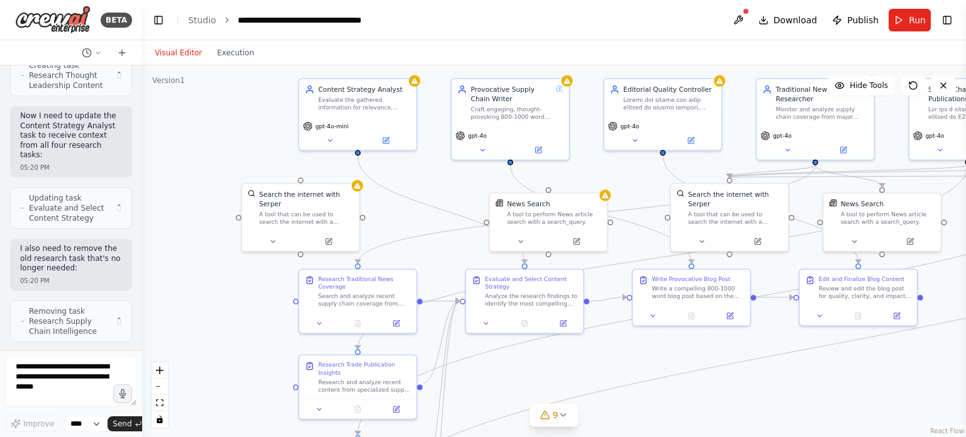
drag, startPoint x: 458, startPoint y: 136, endPoint x: 451, endPoint y: 52, distance: 85.2
click at [451, 52] on div "Visual Editor Execution Version 1 Hide Tools .deletable-edge-delete-btn { width…" at bounding box center [554, 238] width 824 height 397
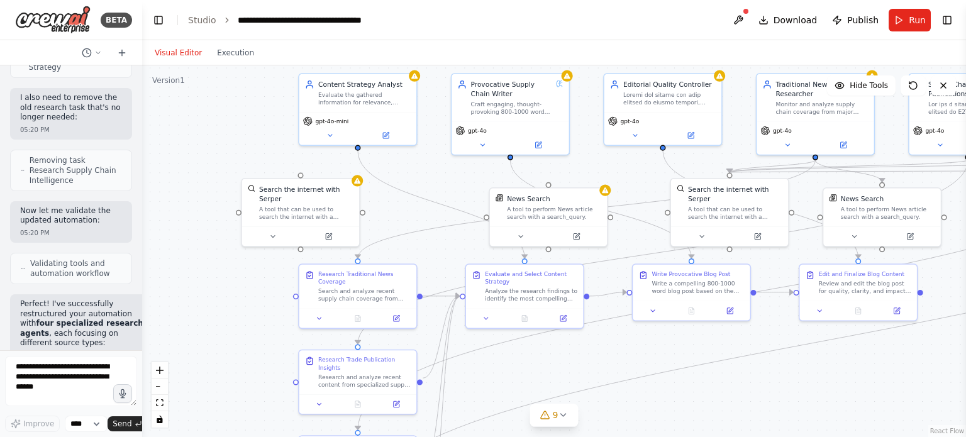
scroll to position [3026, 0]
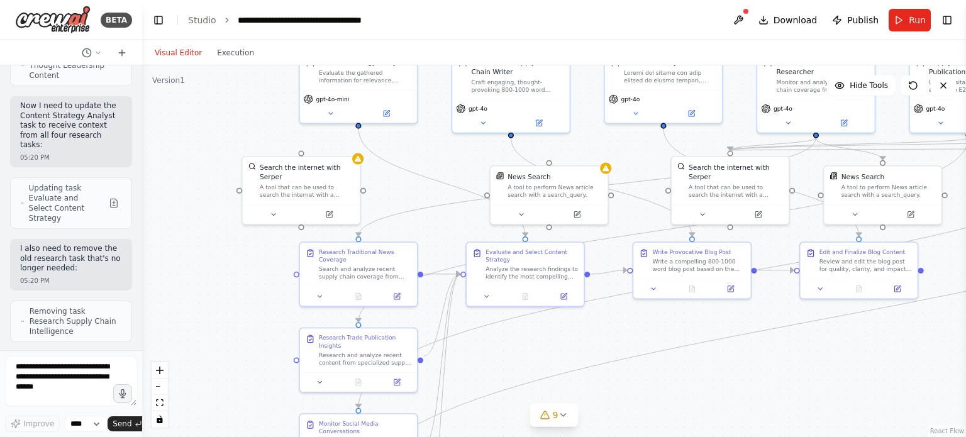
drag, startPoint x: 209, startPoint y: 149, endPoint x: 211, endPoint y: 133, distance: 15.8
click at [211, 133] on div ".deletable-edge-delete-btn { width: 20px; height: 20px; border: 0px solid #ffff…" at bounding box center [554, 251] width 824 height 372
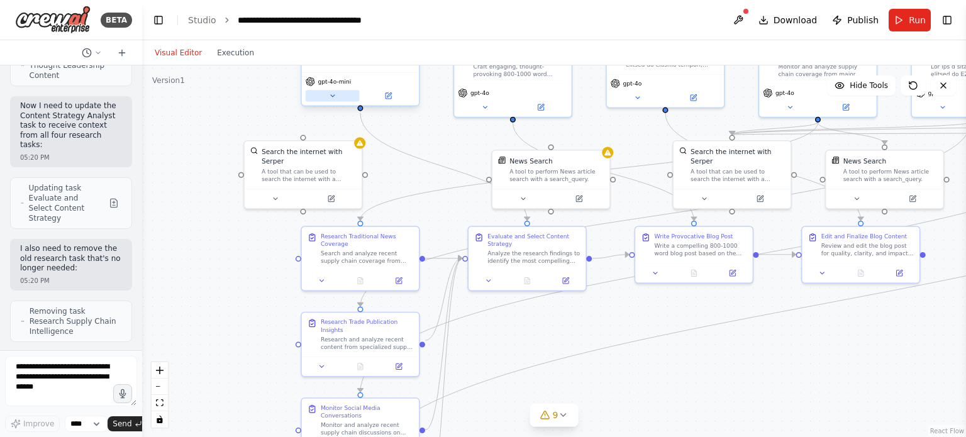
click at [334, 99] on icon at bounding box center [333, 96] width 8 height 8
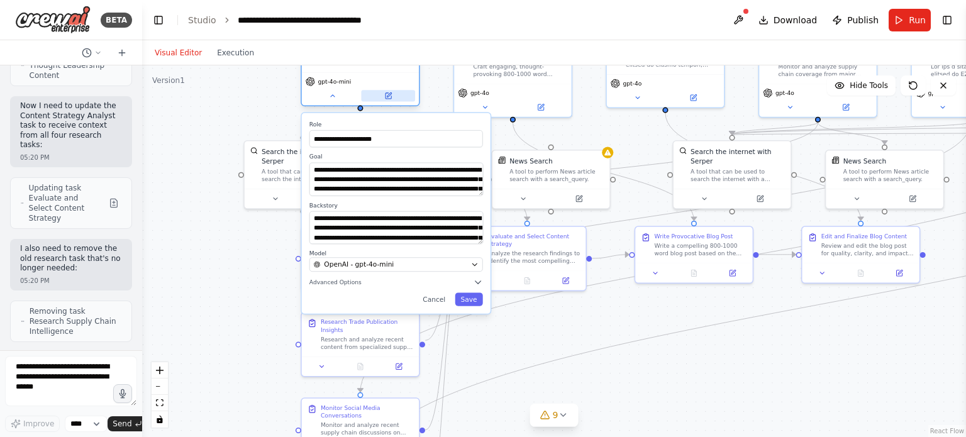
click at [384, 93] on icon at bounding box center [388, 96] width 8 height 8
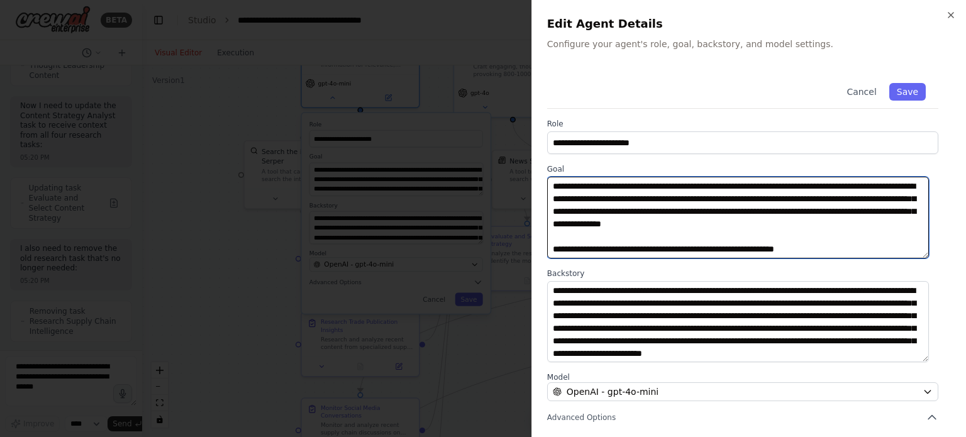
click at [664, 231] on textarea "**********" at bounding box center [738, 218] width 382 height 82
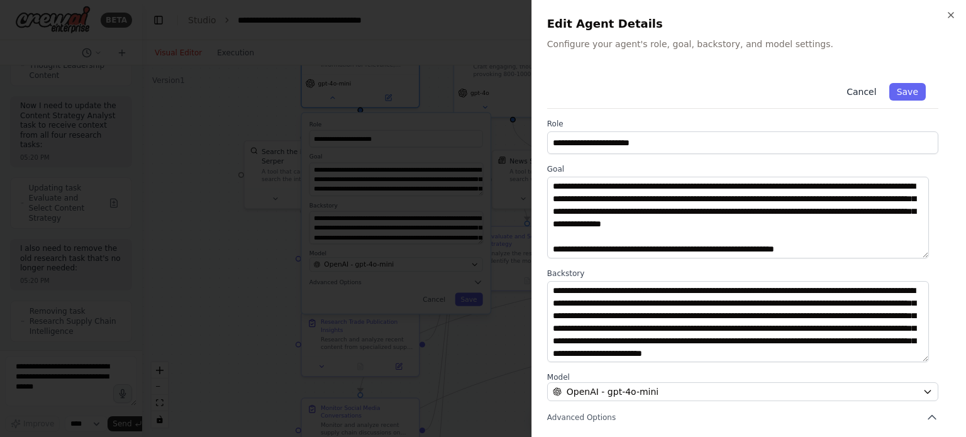
click at [858, 97] on button "Cancel" at bounding box center [861, 92] width 45 height 18
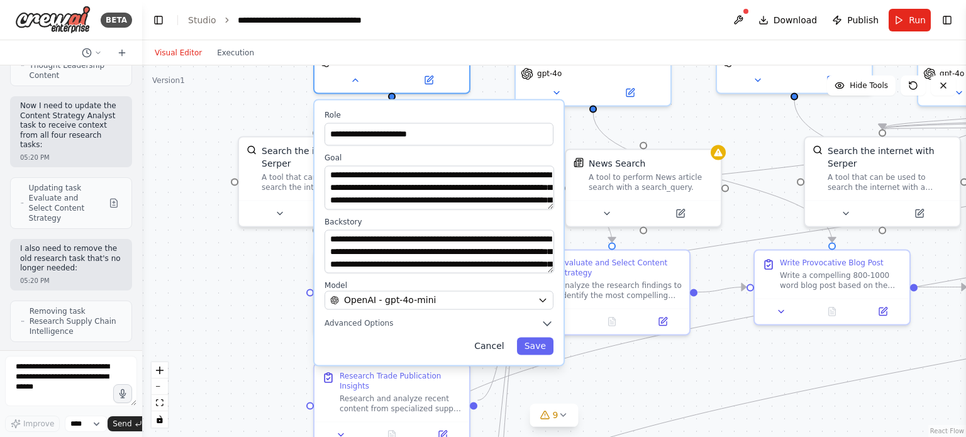
click at [491, 353] on button "Cancel" at bounding box center [489, 347] width 45 height 18
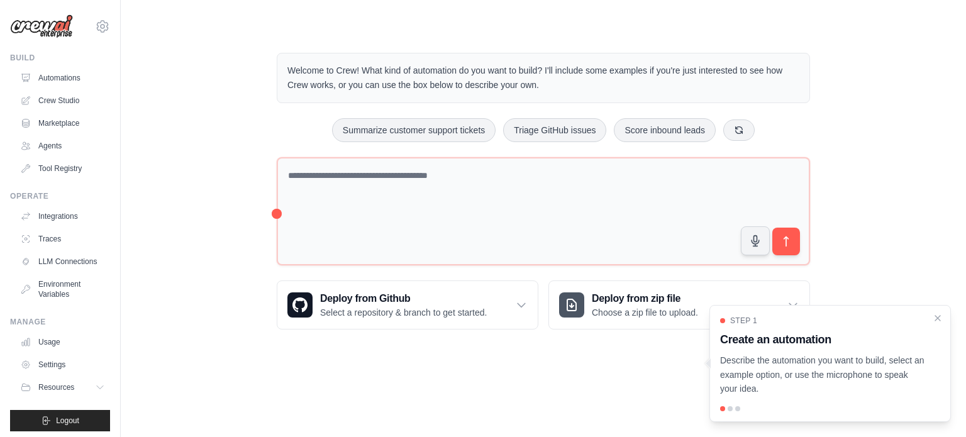
click at [199, 133] on div "Welcome to Crew! What kind of automation do you want to build? I'll include som…" at bounding box center [543, 191] width 805 height 317
click at [50, 97] on link "Crew Studio" at bounding box center [63, 101] width 95 height 20
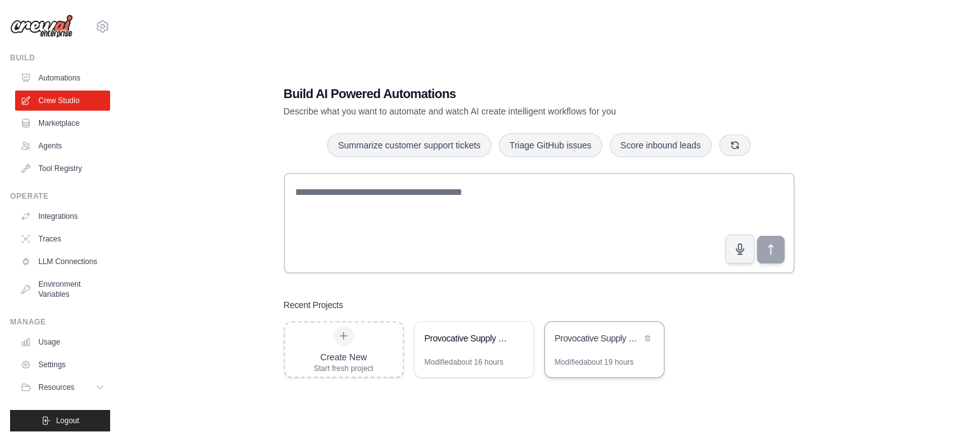
click at [606, 343] on div "Provocative Supply Chain Blog Generator" at bounding box center [598, 338] width 86 height 13
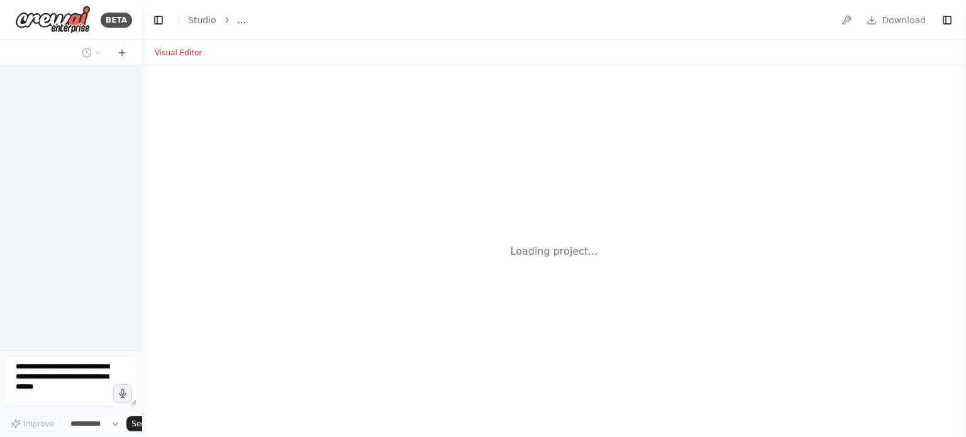
select select "****"
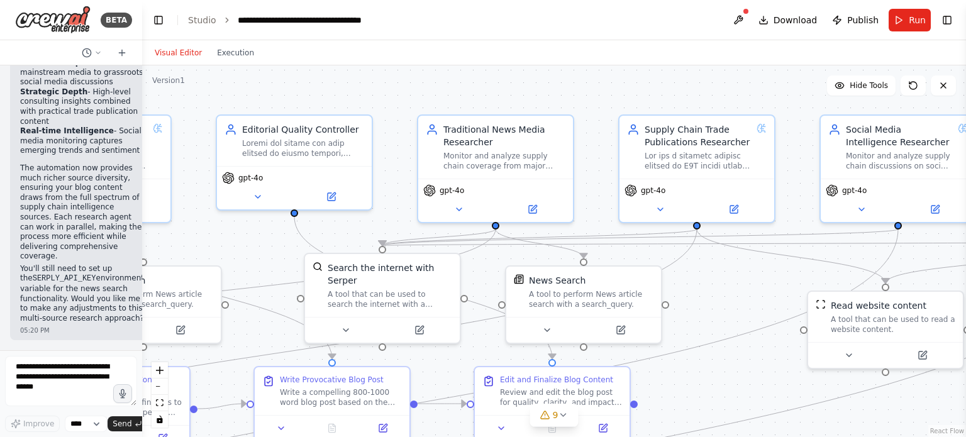
drag, startPoint x: 747, startPoint y: 160, endPoint x: 304, endPoint y: 152, distance: 442.2
click at [304, 152] on div ".deletable-edge-delete-btn { width: 20px; height: 20px; border: 0px solid #ffff…" at bounding box center [554, 251] width 824 height 372
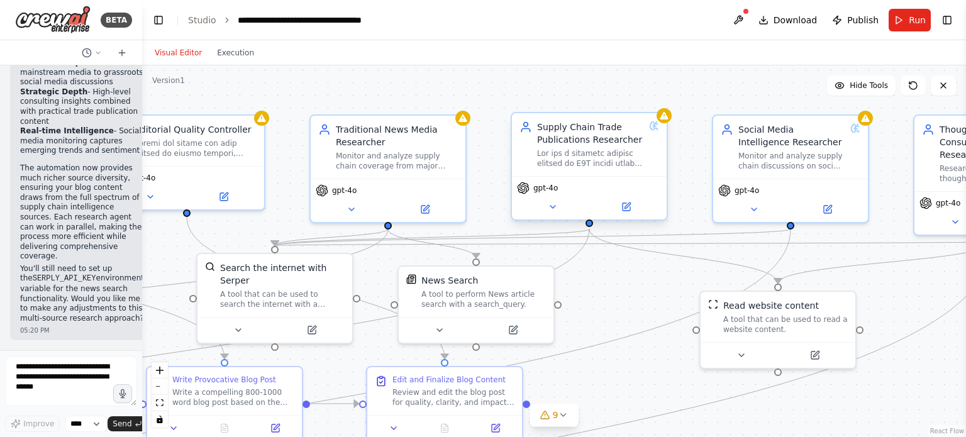
scroll to position [4037, 0]
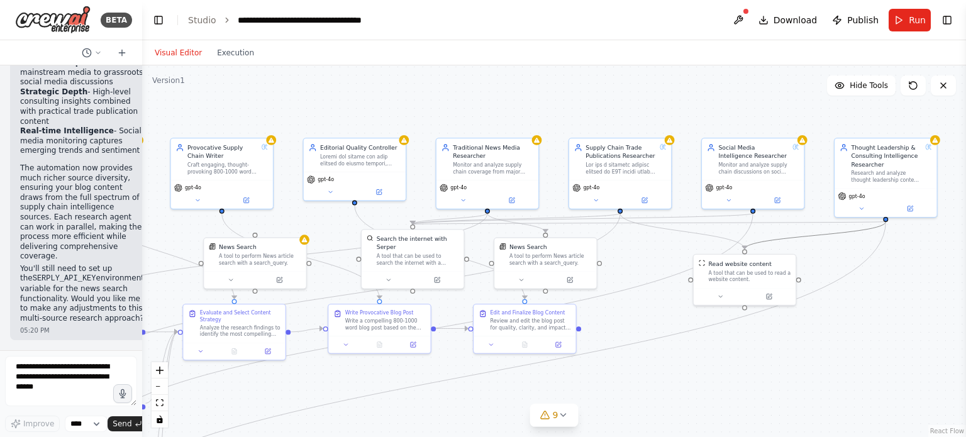
drag, startPoint x: 863, startPoint y: 228, endPoint x: 615, endPoint y: 213, distance: 248.9
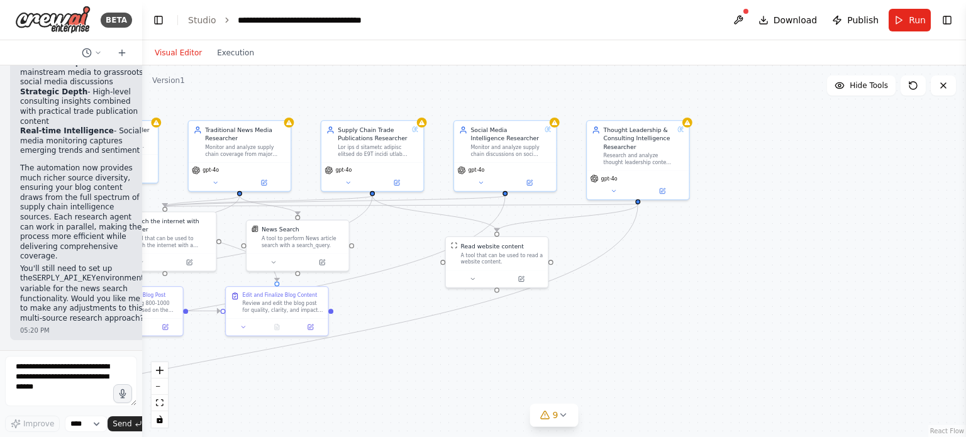
drag, startPoint x: 701, startPoint y: 228, endPoint x: 453, endPoint y: 211, distance: 248.4
click at [453, 211] on div ".deletable-edge-delete-btn { width: 20px; height: 20px; border: 0px solid #ffff…" at bounding box center [554, 251] width 824 height 372
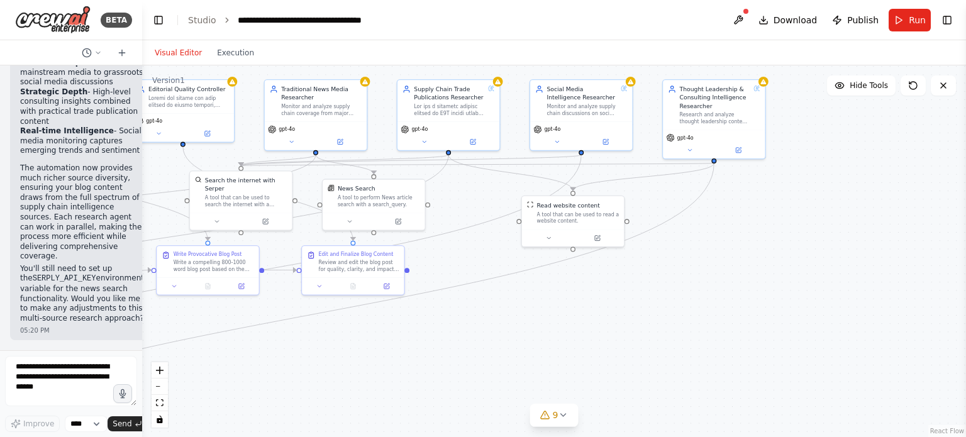
drag, startPoint x: 429, startPoint y: 236, endPoint x: 505, endPoint y: 196, distance: 86.4
click at [505, 196] on div ".deletable-edge-delete-btn { width: 20px; height: 20px; border: 0px solid #ffff…" at bounding box center [554, 251] width 824 height 372
click at [476, 145] on div "gpt-4o" at bounding box center [448, 134] width 102 height 29
click at [474, 140] on icon at bounding box center [472, 140] width 5 height 5
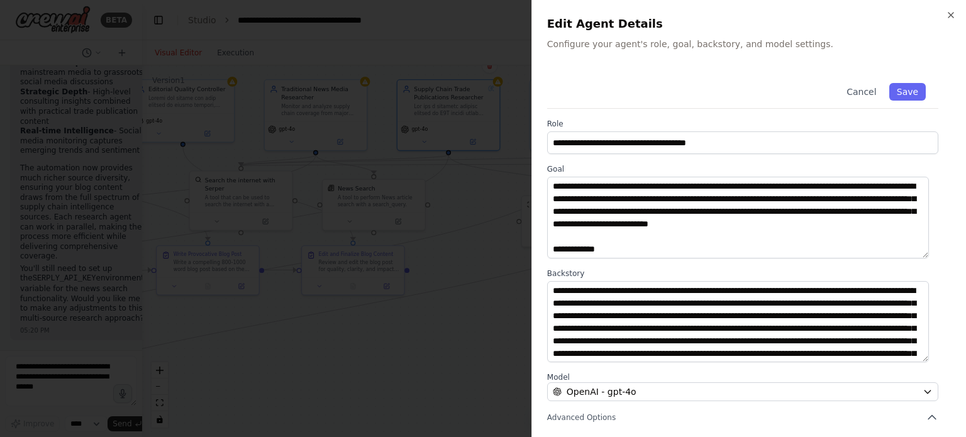
click at [845, 97] on button "Cancel" at bounding box center [861, 92] width 45 height 18
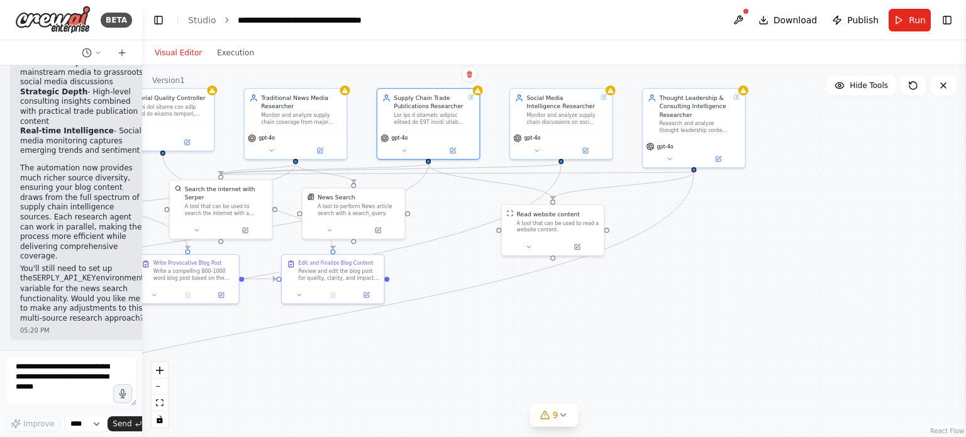
drag, startPoint x: 475, startPoint y: 255, endPoint x: 455, endPoint y: 264, distance: 22.0
click at [455, 264] on div ".deletable-edge-delete-btn { width: 20px; height: 20px; border: 0px solid #ffff…" at bounding box center [554, 251] width 824 height 372
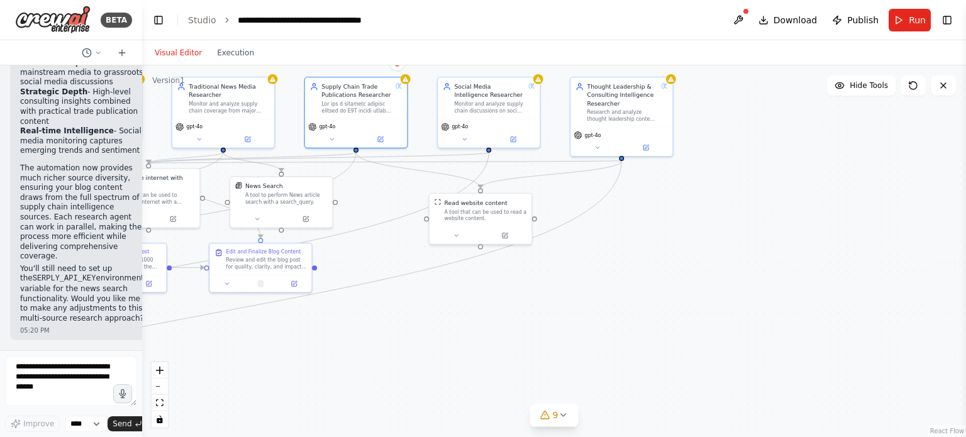
drag, startPoint x: 737, startPoint y: 266, endPoint x: 665, endPoint y: 255, distance: 73.2
click at [665, 255] on div ".deletable-edge-delete-btn { width: 20px; height: 20px; border: 0px solid #ffff…" at bounding box center [554, 251] width 824 height 372
click at [647, 144] on icon at bounding box center [647, 145] width 4 height 4
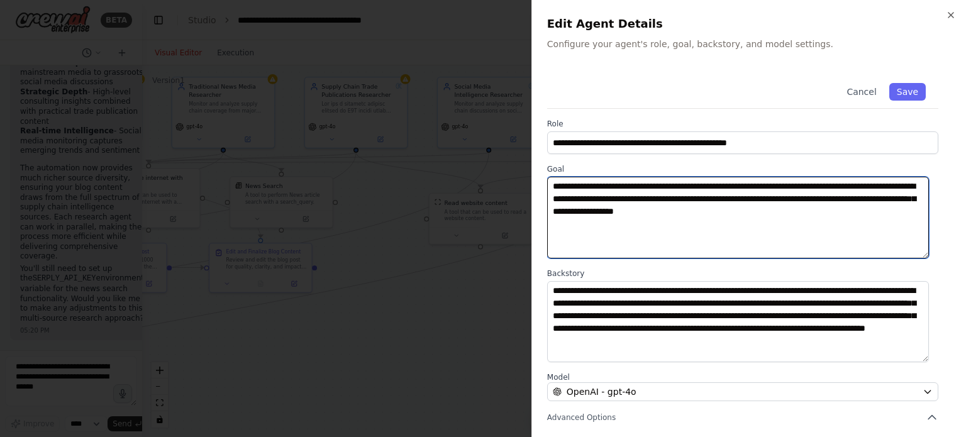
click at [836, 208] on textarea "**********" at bounding box center [738, 218] width 382 height 82
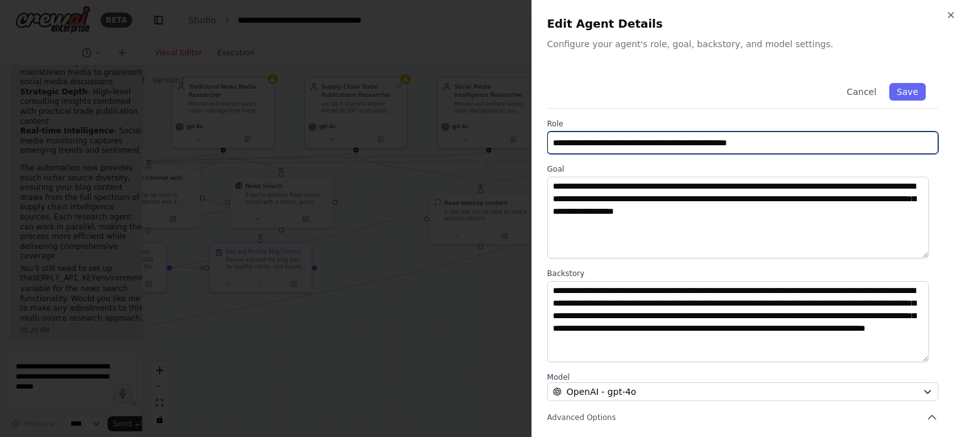
drag, startPoint x: 799, startPoint y: 141, endPoint x: 445, endPoint y: 142, distance: 353.4
click at [445, 142] on body "BETA I'd like to build a recurring supply chain blog, that gathers information …" at bounding box center [483, 218] width 966 height 437
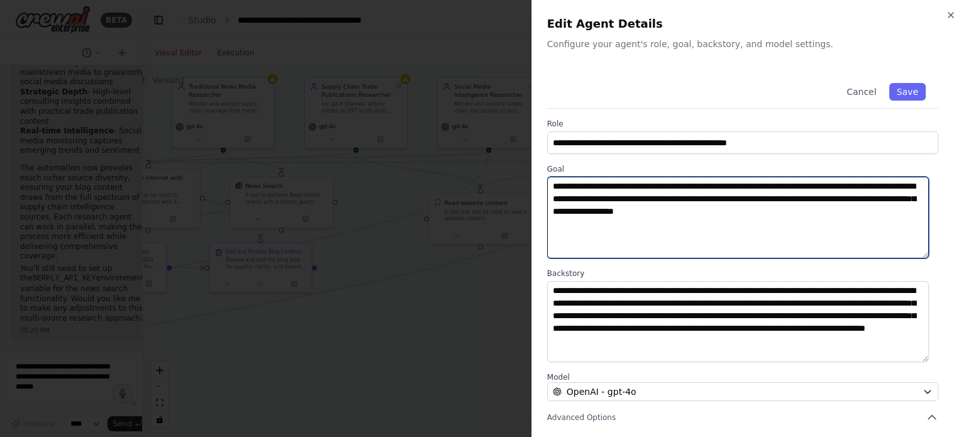
drag, startPoint x: 790, startPoint y: 211, endPoint x: 465, endPoint y: 175, distance: 327.0
click at [465, 175] on body "BETA I'd like to build a recurring supply chain blog, that gathers information …" at bounding box center [483, 218] width 966 height 437
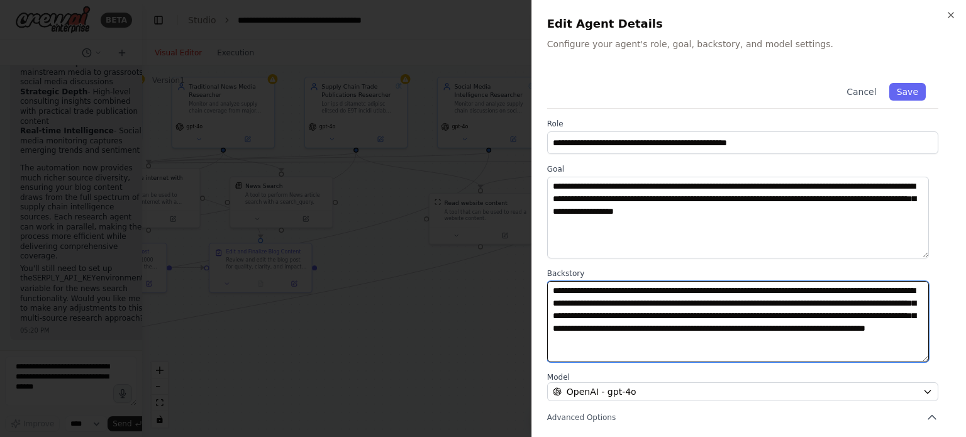
click at [684, 322] on textarea "**********" at bounding box center [738, 322] width 382 height 82
